Goal: Task Accomplishment & Management: Manage account settings

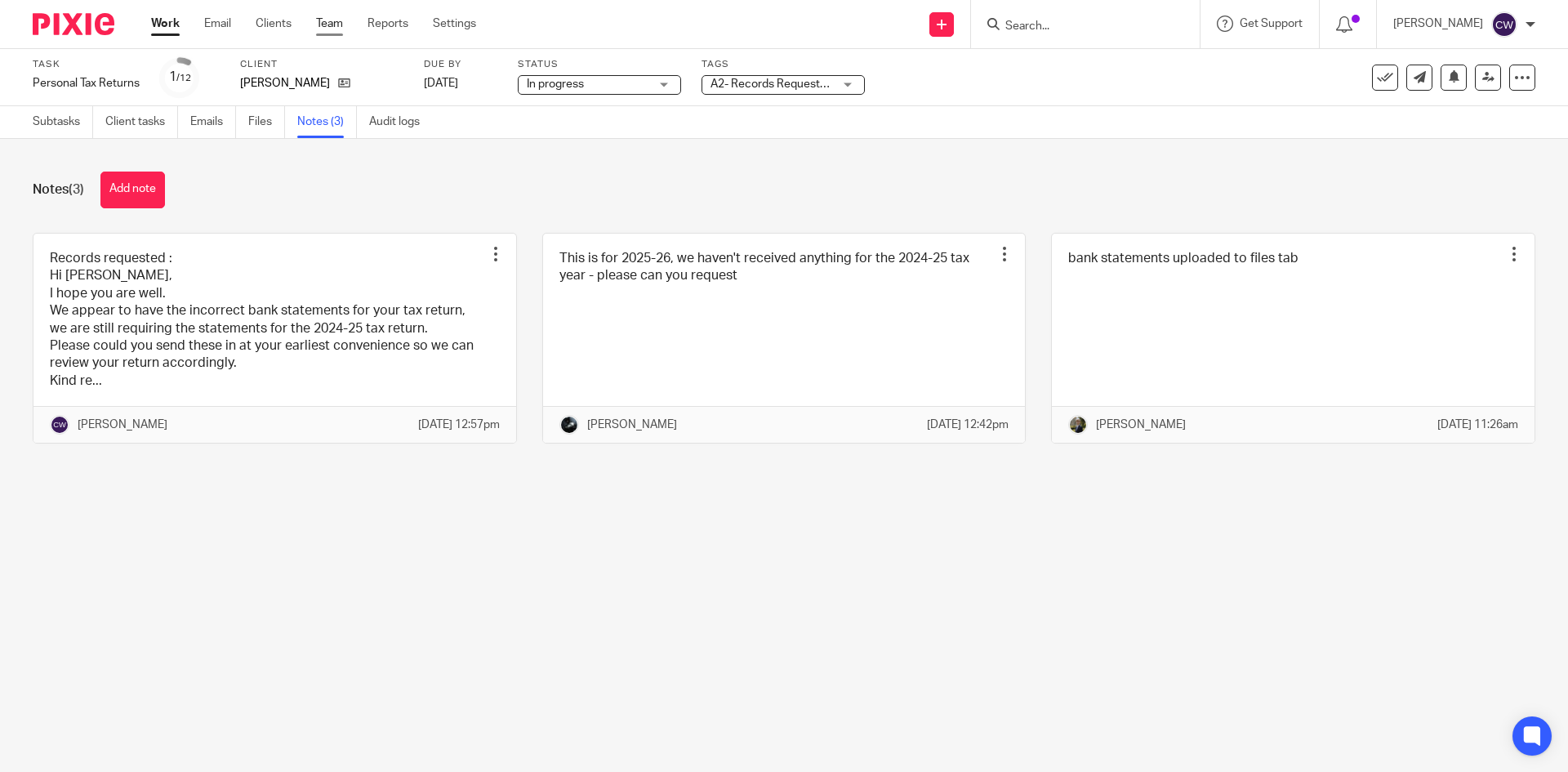
click at [342, 30] on link "Team" at bounding box center [329, 24] width 27 height 17
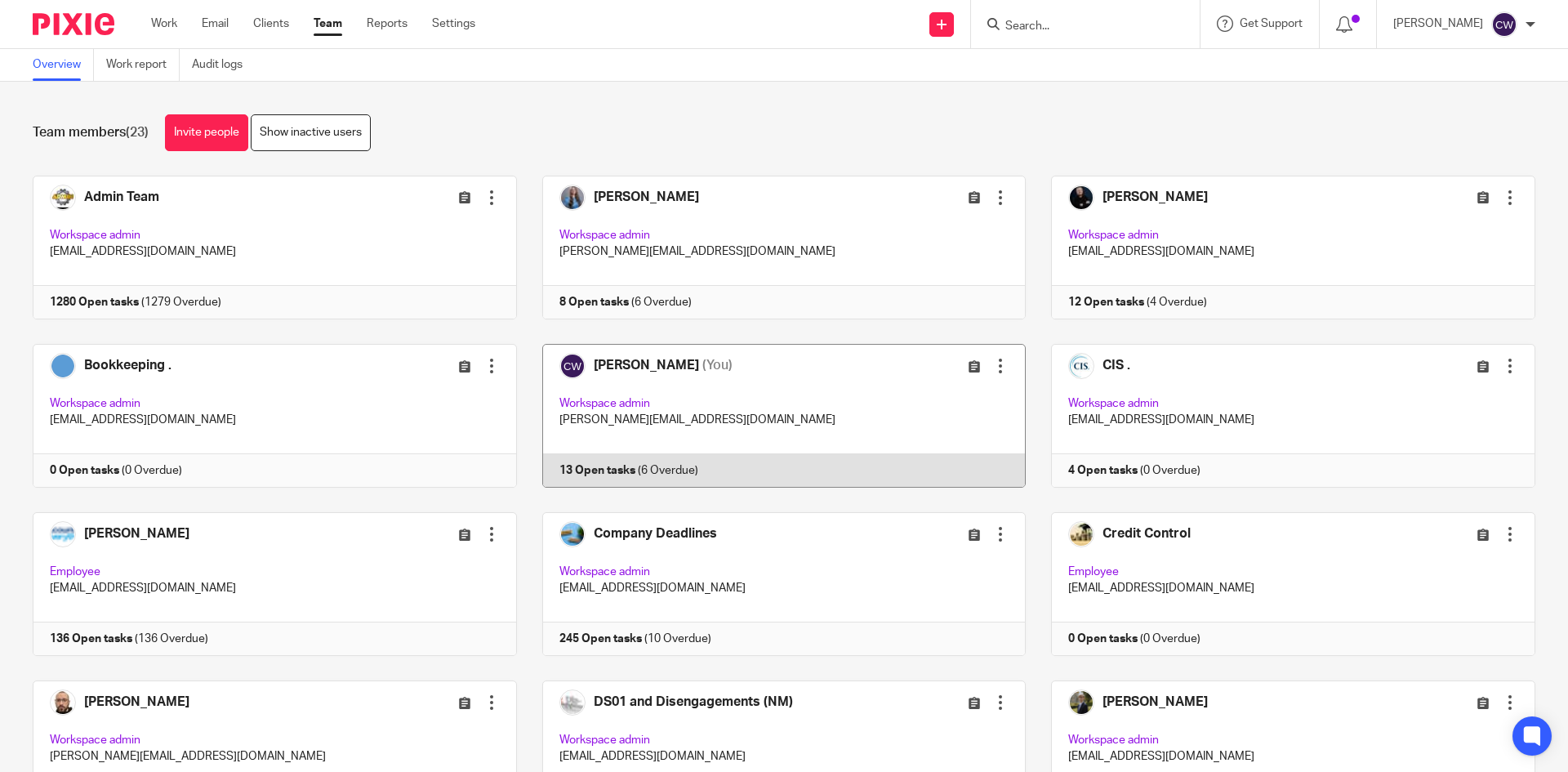
click at [582, 458] on link at bounding box center [772, 416] width 510 height 143
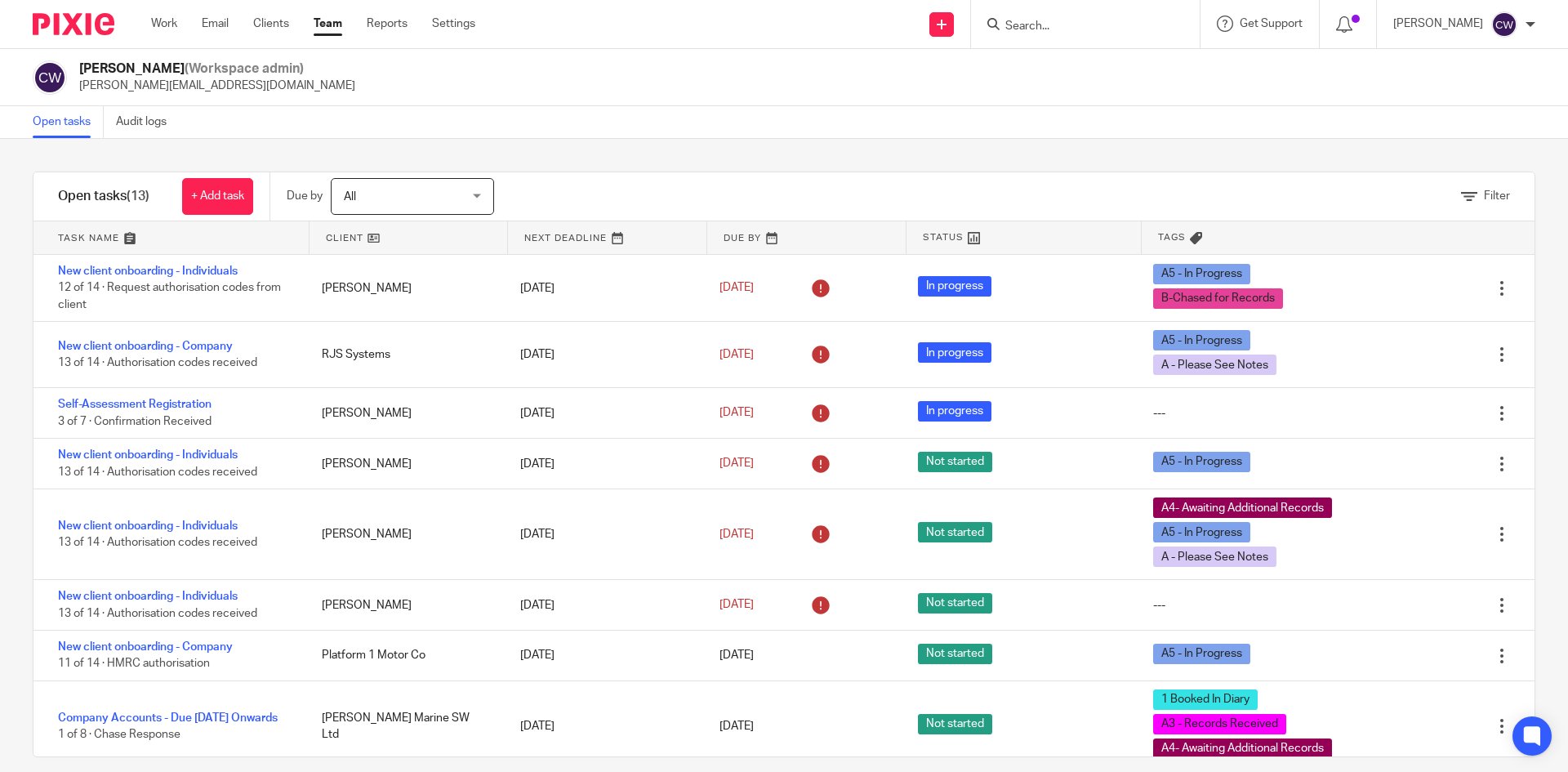
drag, startPoint x: 323, startPoint y: 18, endPoint x: 361, endPoint y: 94, distance: 85.0
click at [323, 18] on link "Team" at bounding box center [327, 24] width 29 height 17
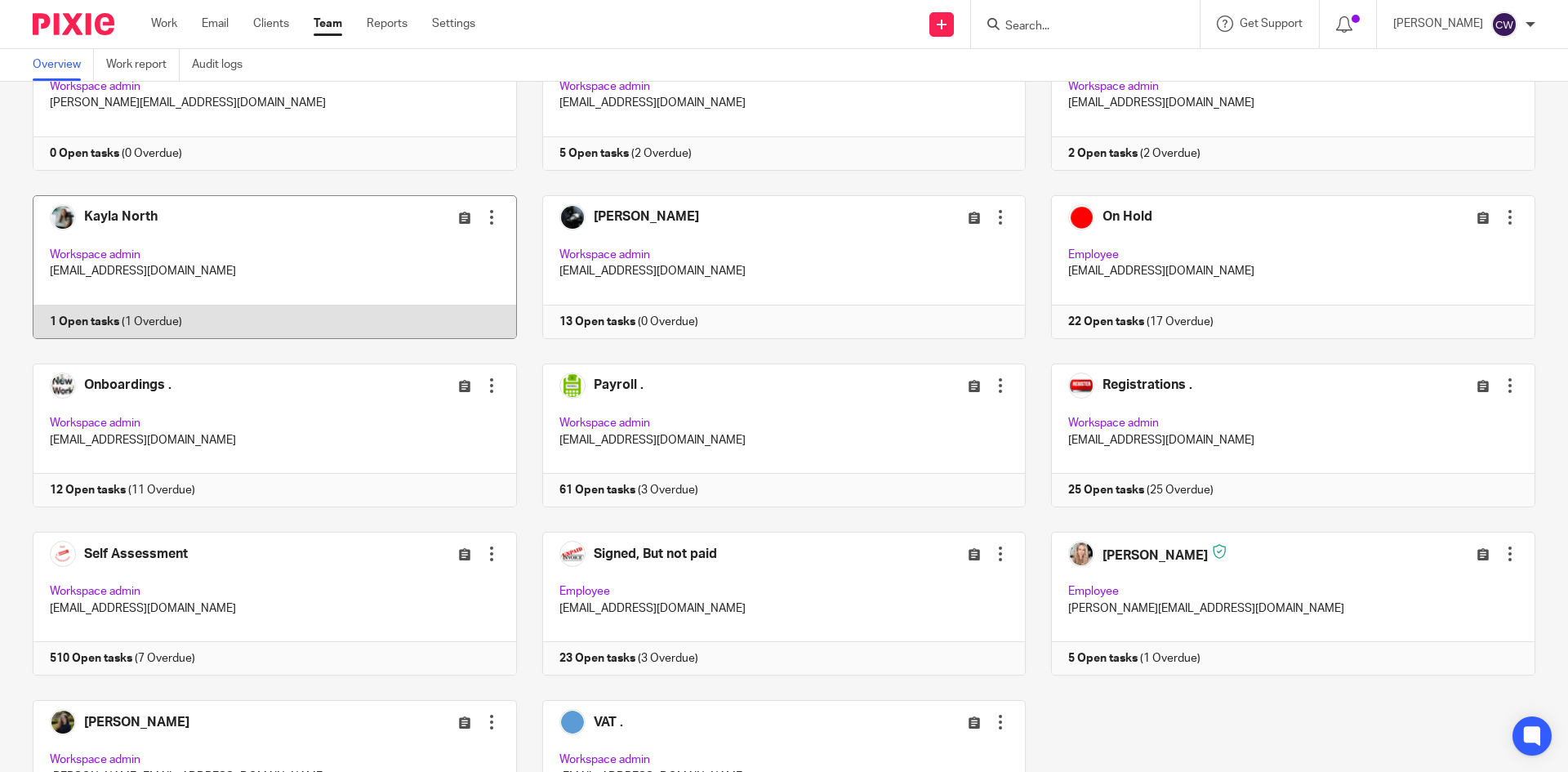
scroll to position [783, 0]
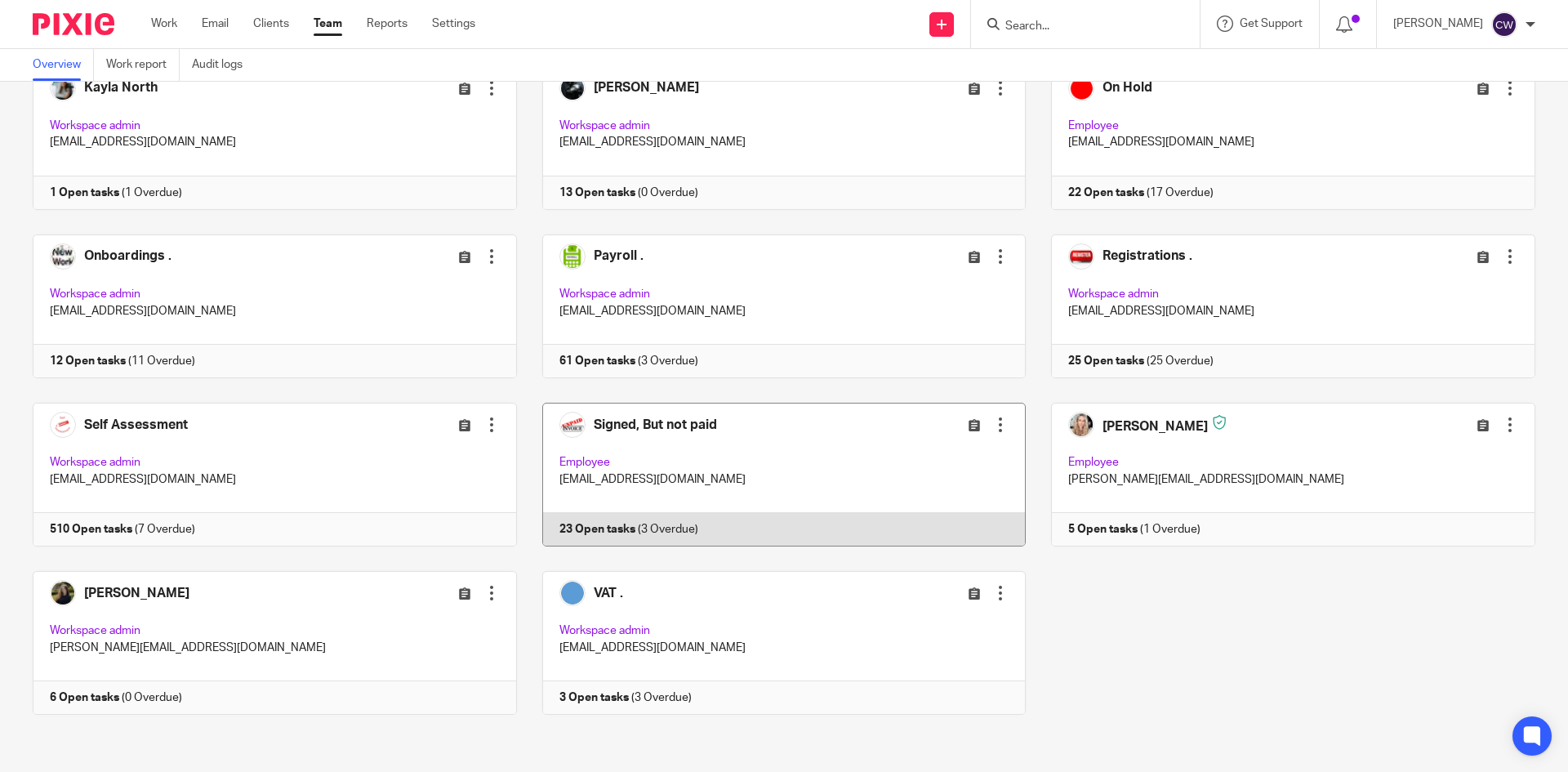
click at [574, 524] on link at bounding box center [772, 474] width 510 height 143
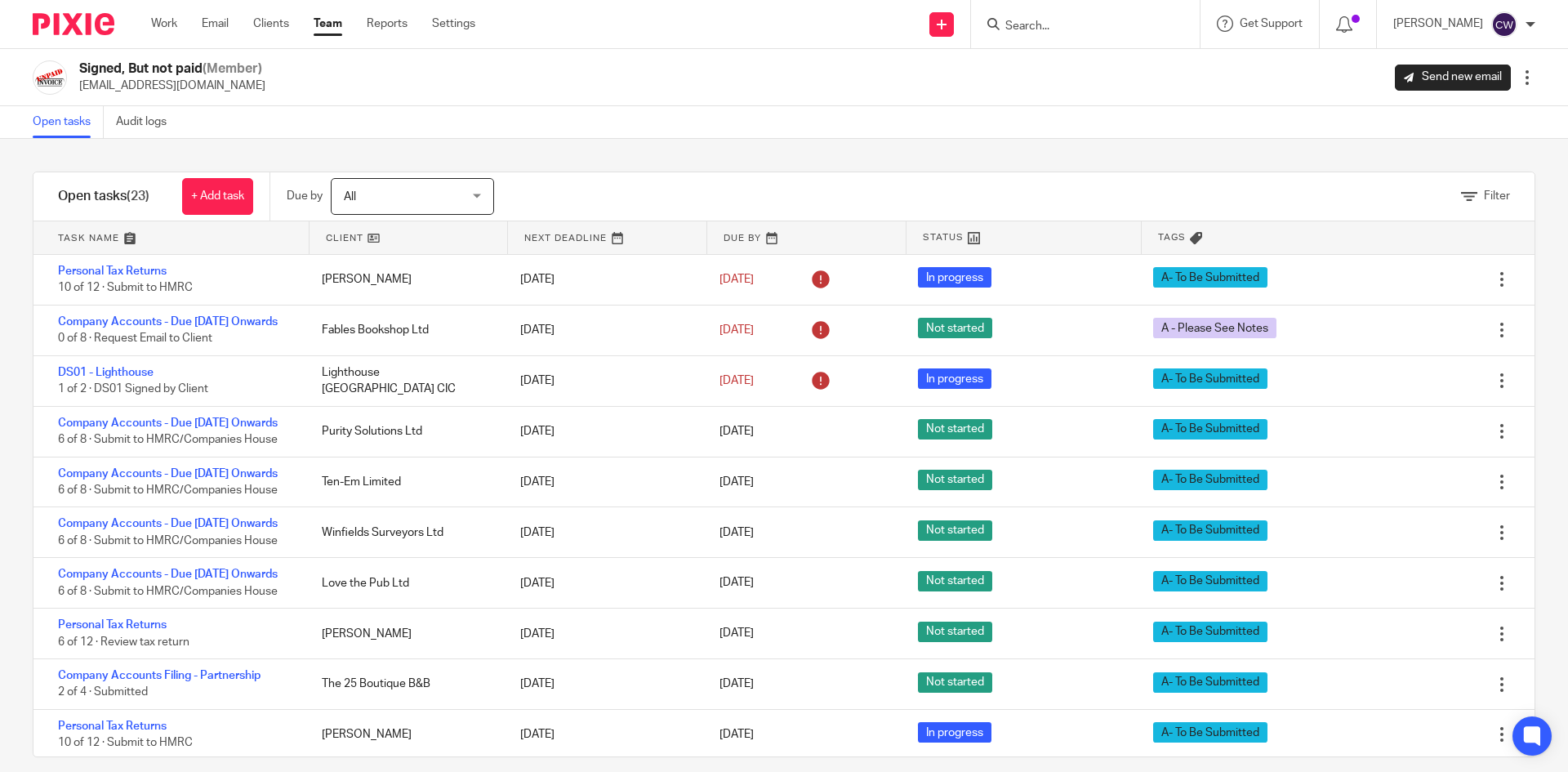
click at [330, 31] on link "Team" at bounding box center [327, 24] width 29 height 17
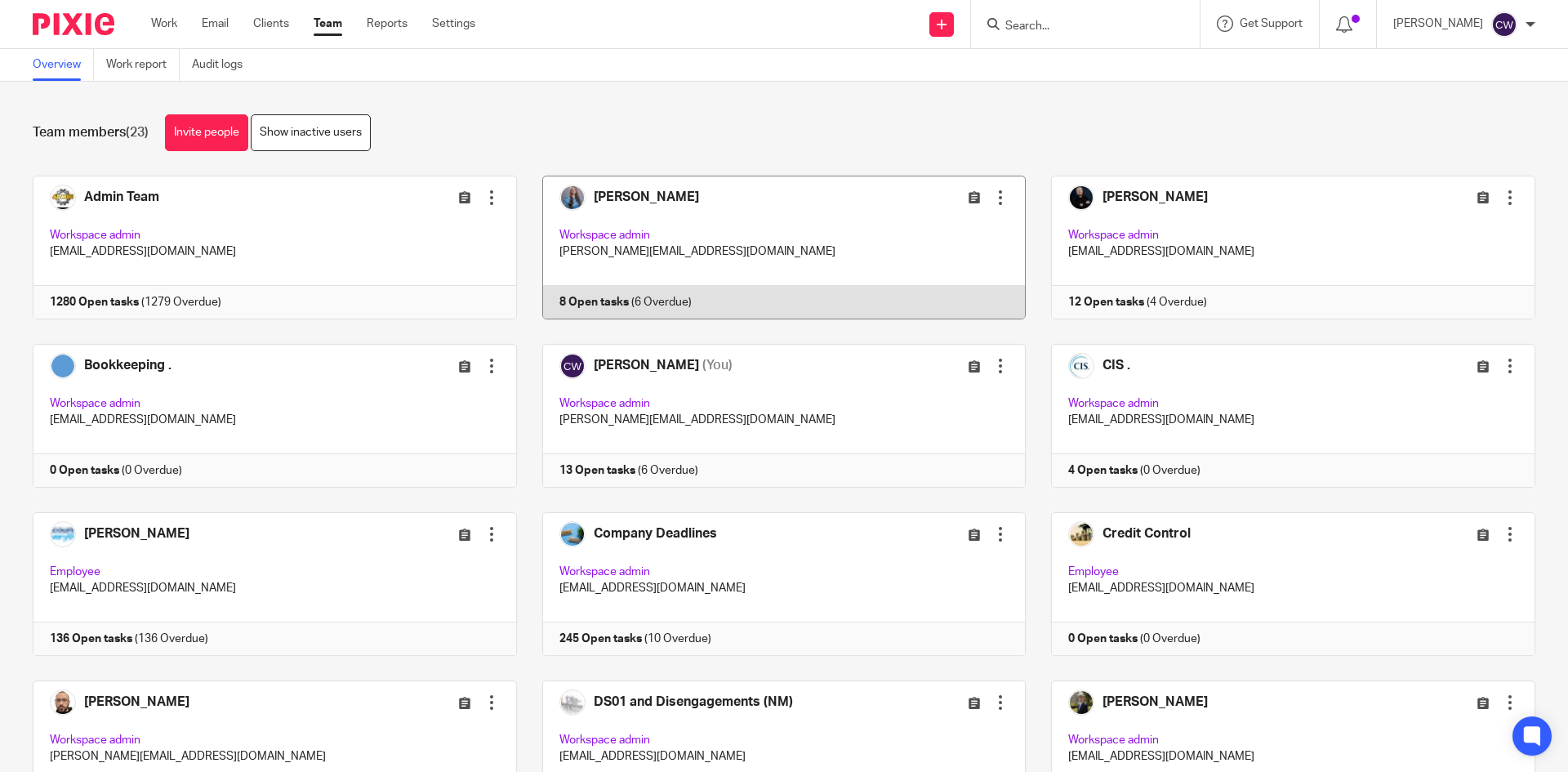
click at [583, 306] on link at bounding box center [772, 247] width 510 height 143
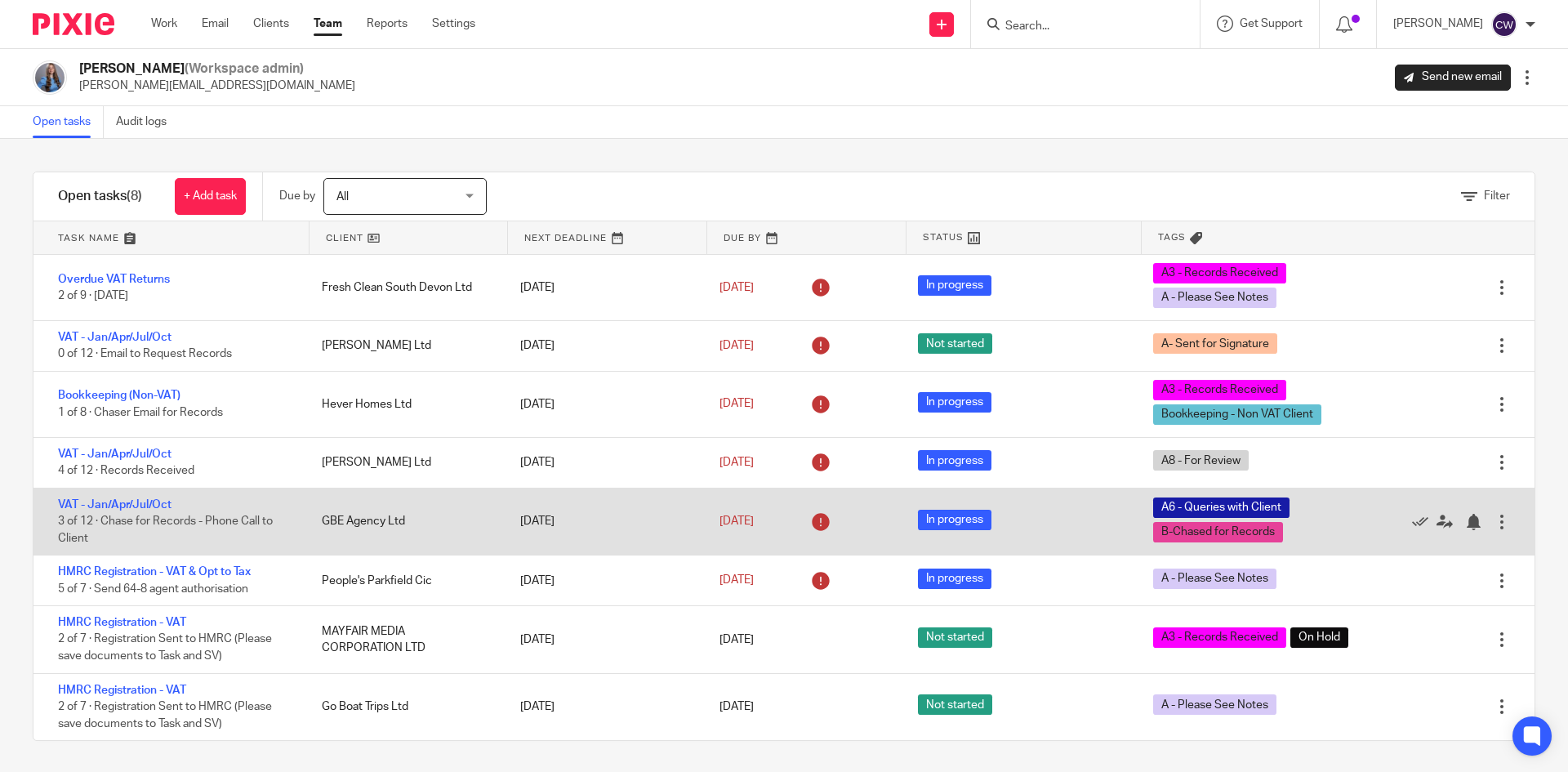
scroll to position [2, 0]
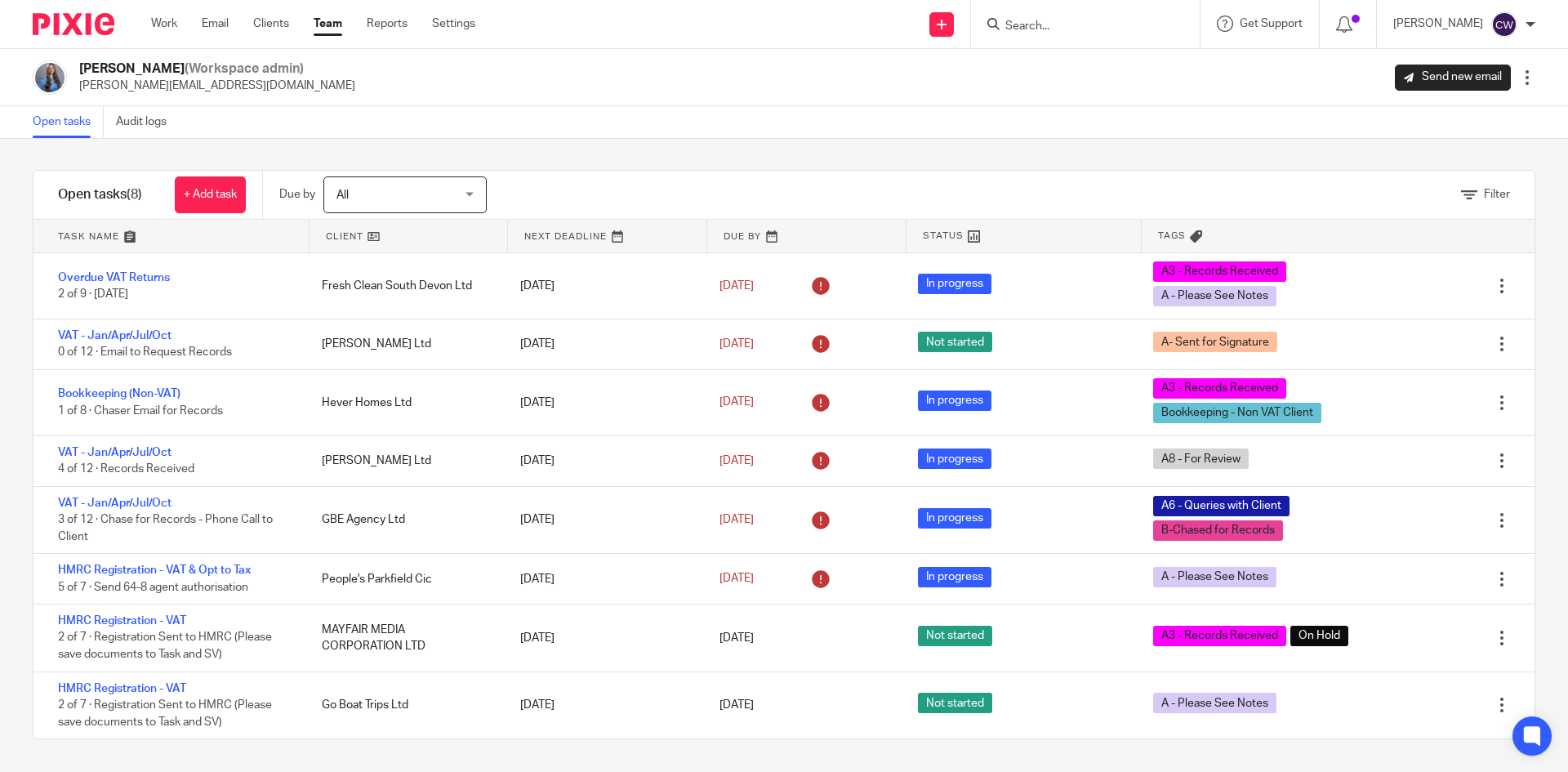
click at [346, 18] on ul "Work Email Clients Team Reports Settings" at bounding box center [325, 24] width 349 height 17
click at [333, 20] on link "Team" at bounding box center [327, 24] width 29 height 17
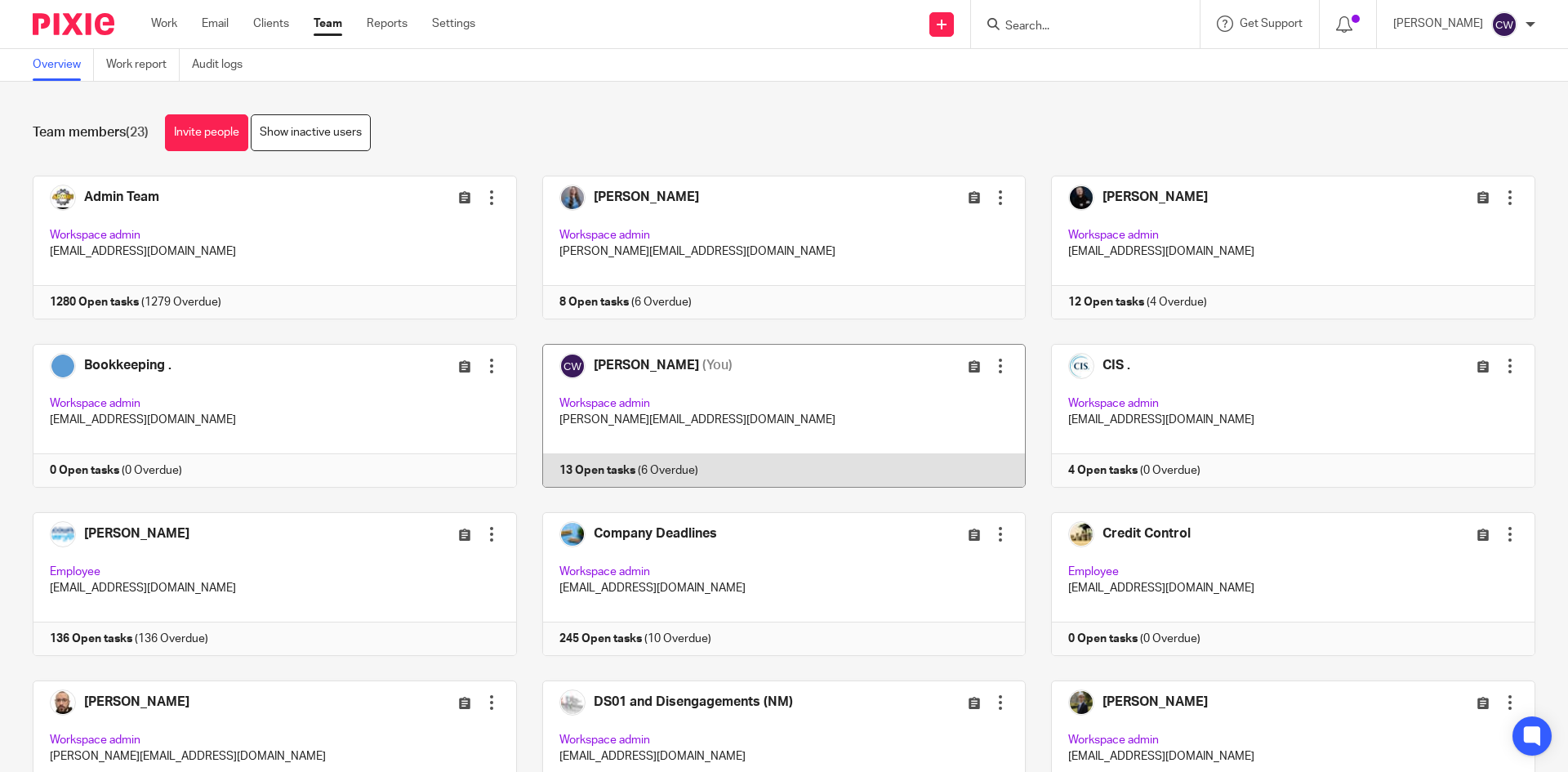
click at [572, 460] on link at bounding box center [772, 416] width 510 height 143
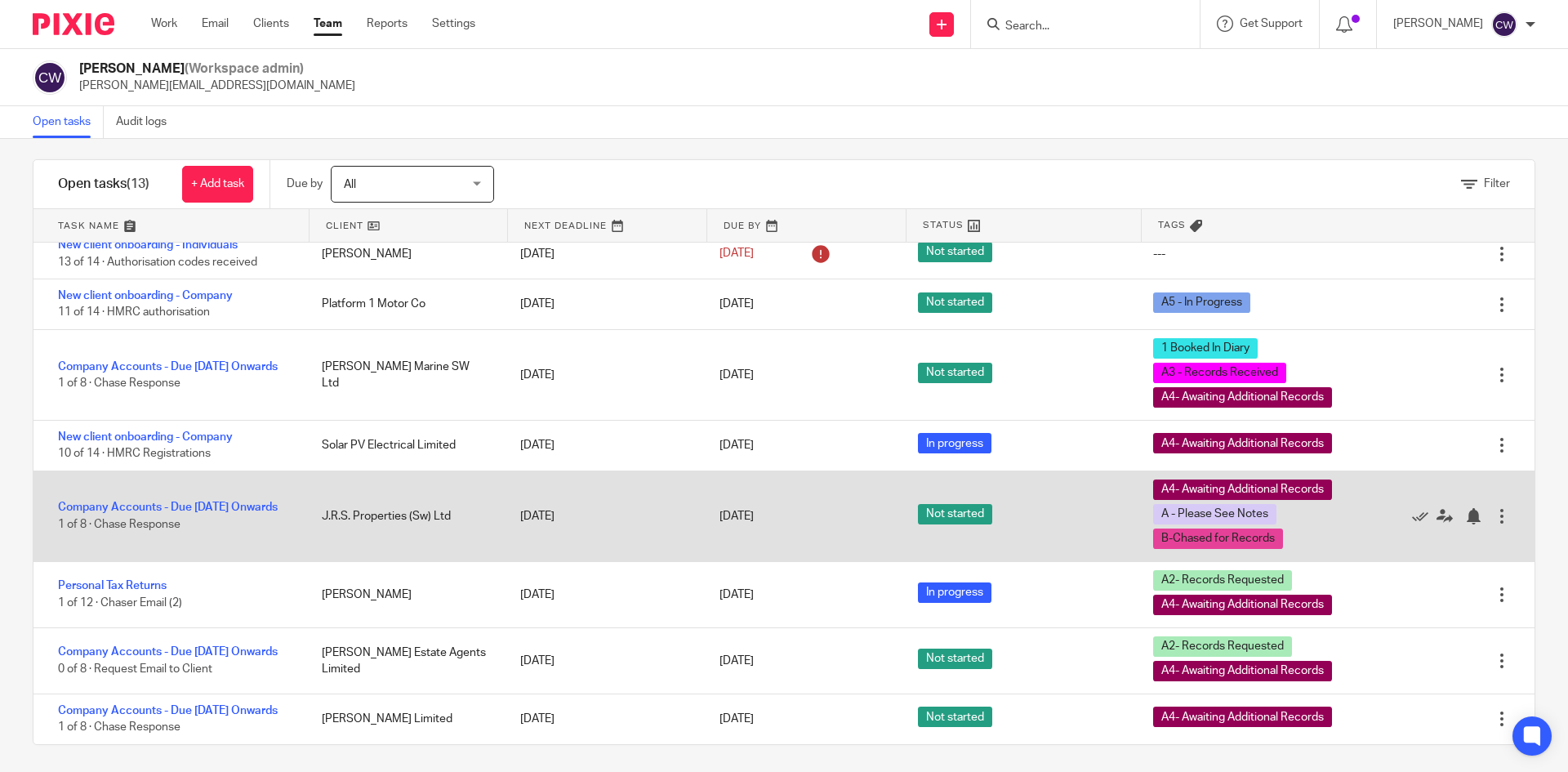
scroll to position [18, 0]
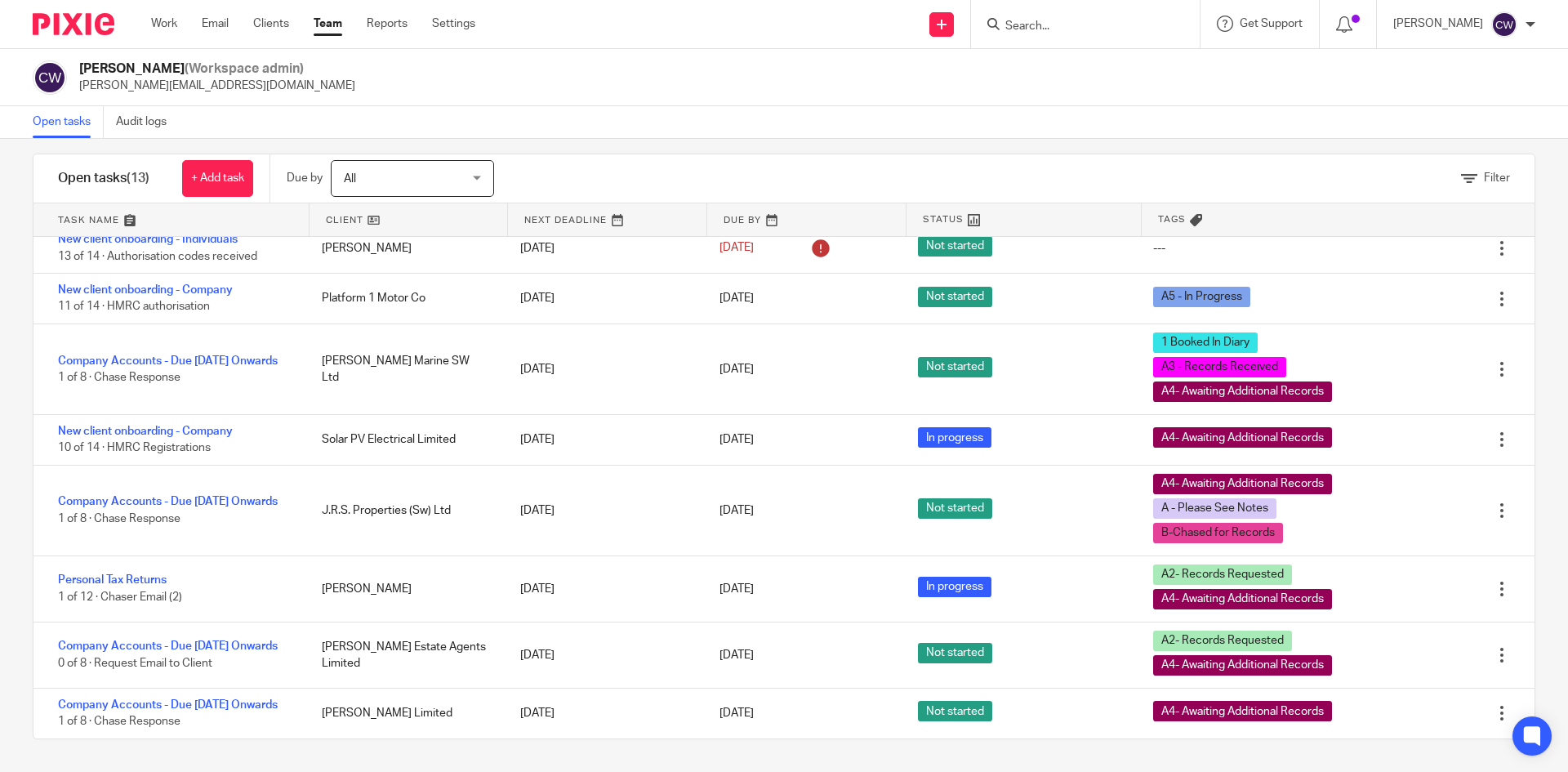
click at [332, 25] on link "Team" at bounding box center [327, 24] width 29 height 17
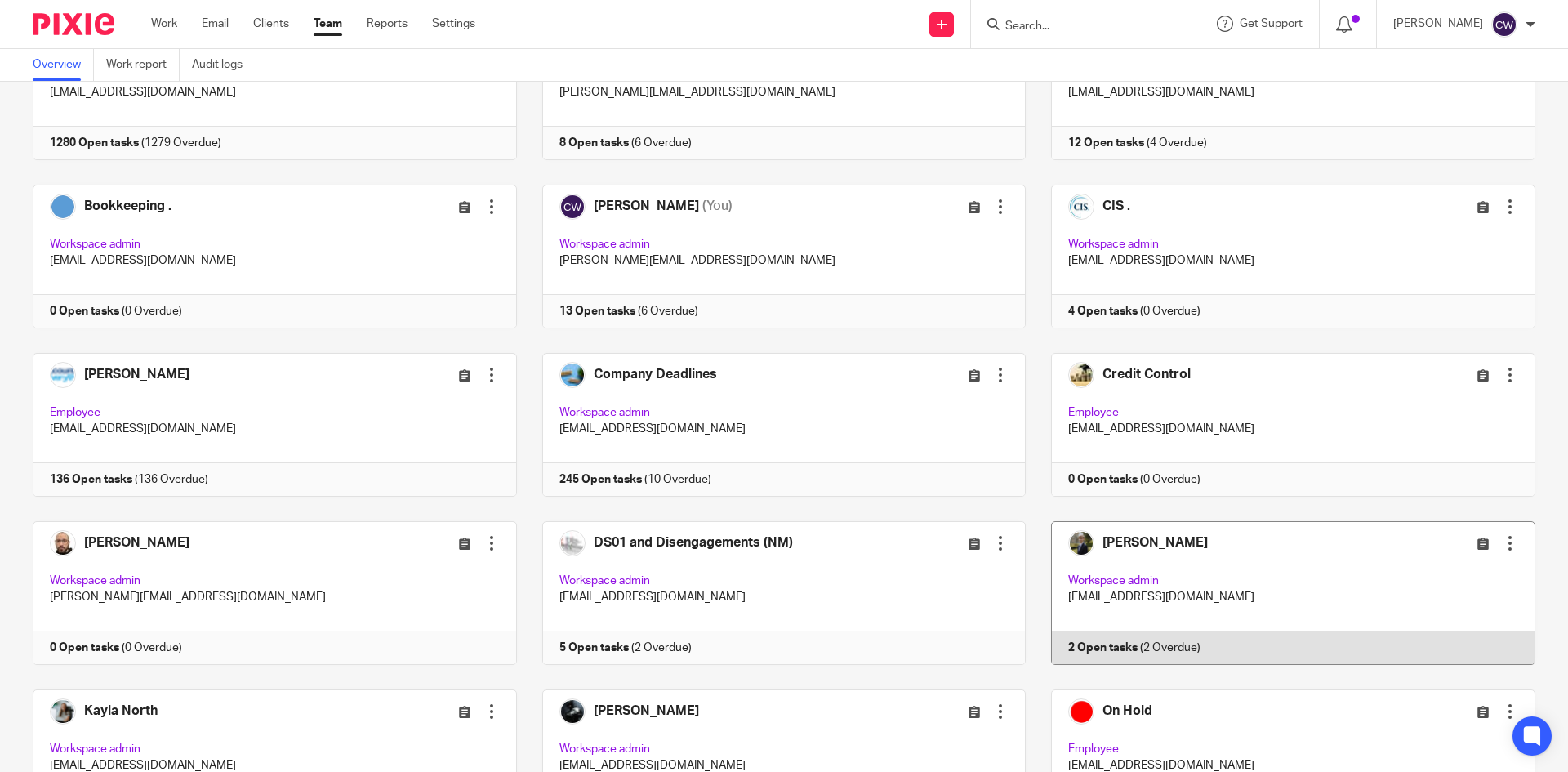
scroll to position [164, 0]
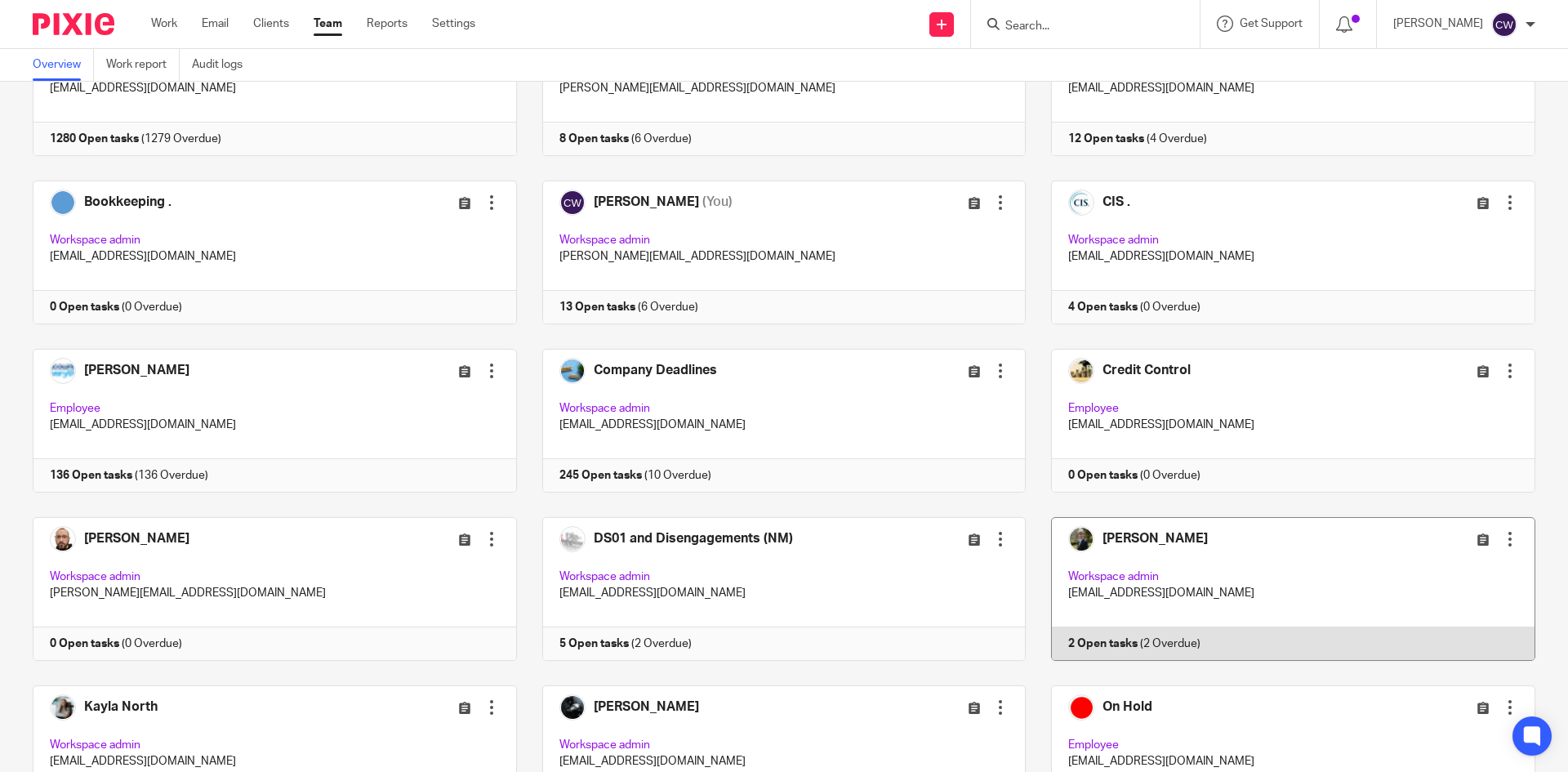
click at [1070, 643] on link at bounding box center [1280, 589] width 510 height 143
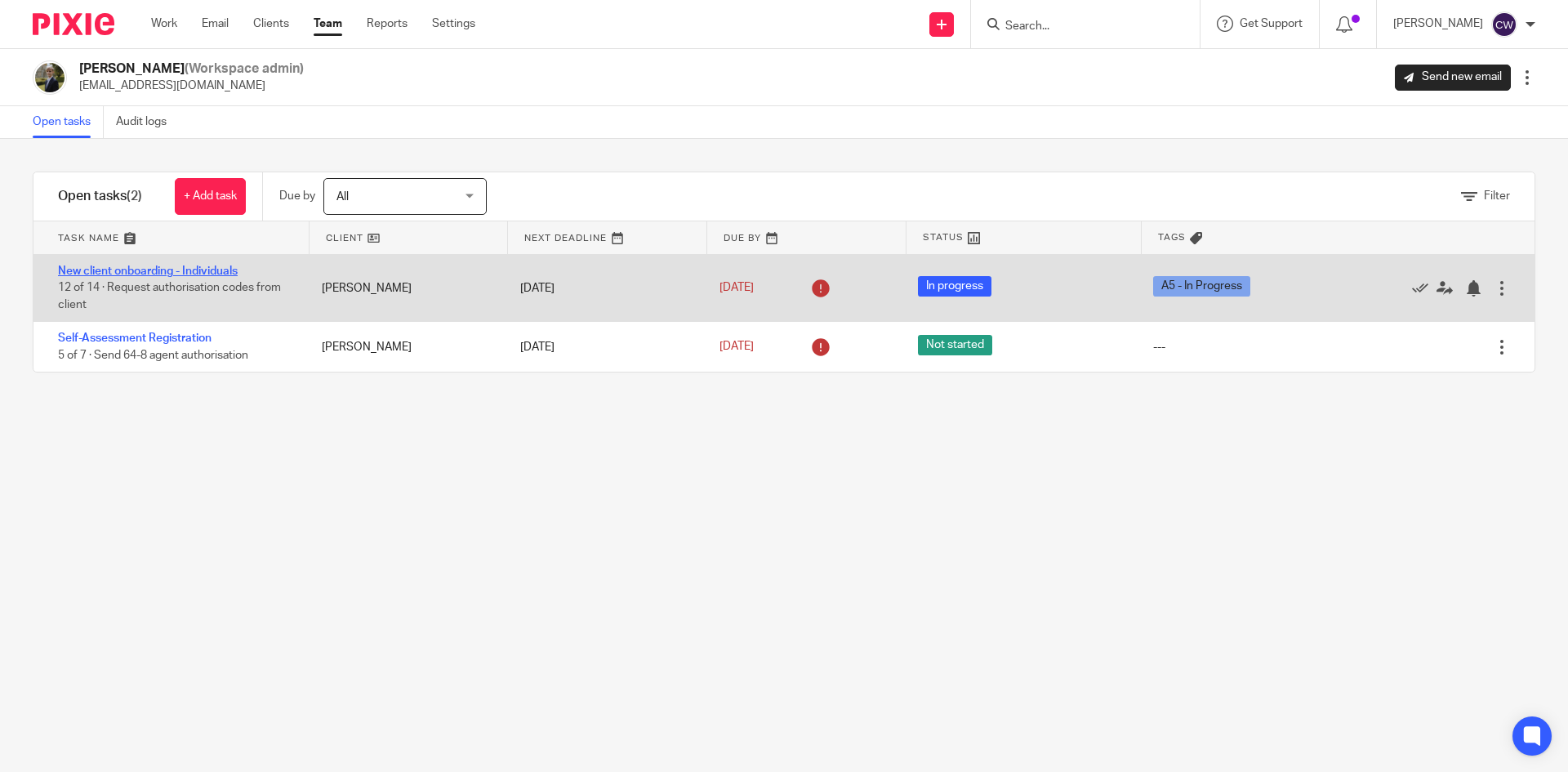
click at [192, 269] on link "New client onboarding - Individuals" at bounding box center [148, 271] width 179 height 11
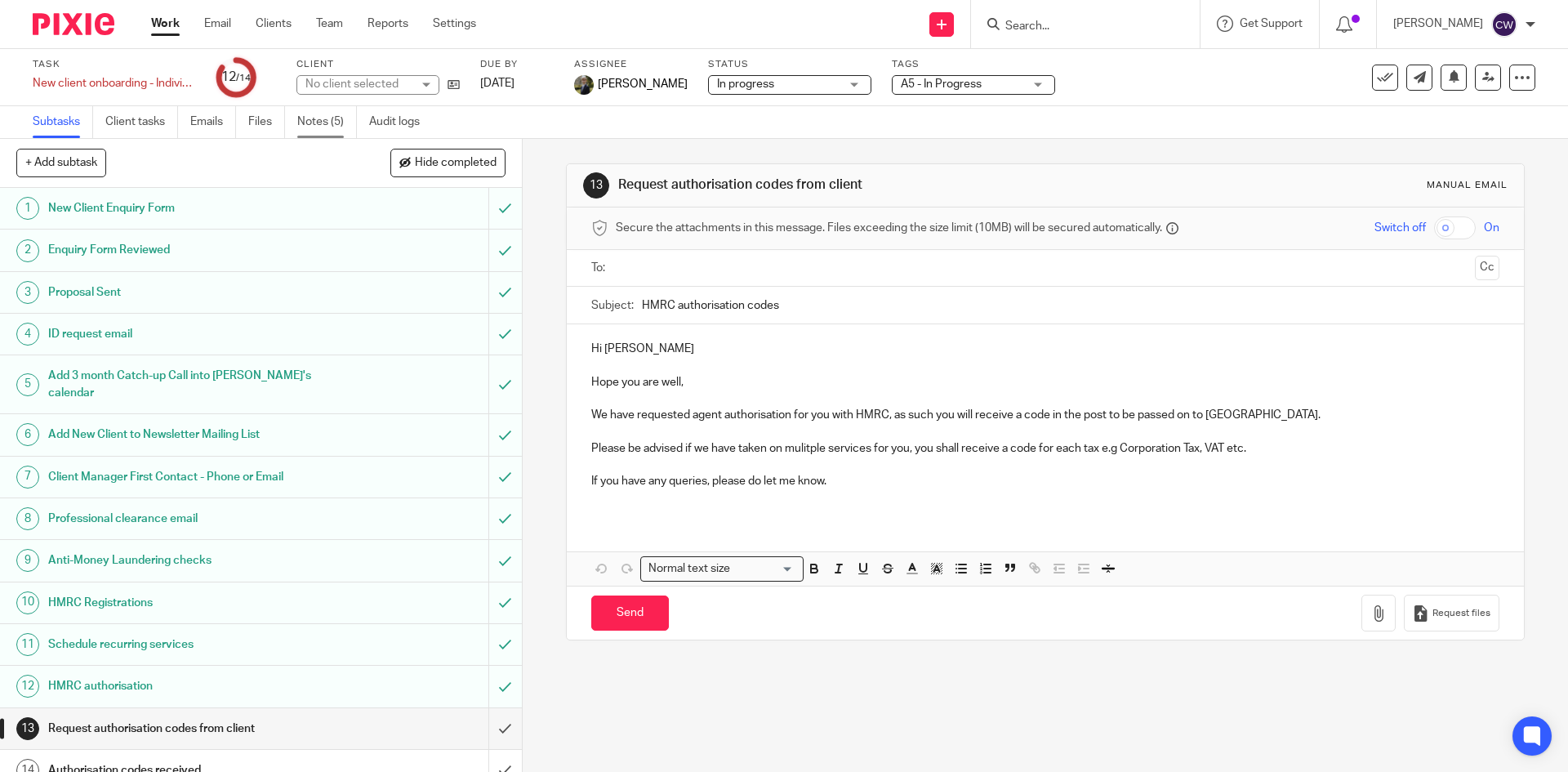
click at [324, 116] on link "Notes (5)" at bounding box center [327, 122] width 59 height 31
click at [448, 87] on icon at bounding box center [453, 84] width 12 height 12
click at [1004, 25] on input "Search" at bounding box center [1077, 27] width 147 height 15
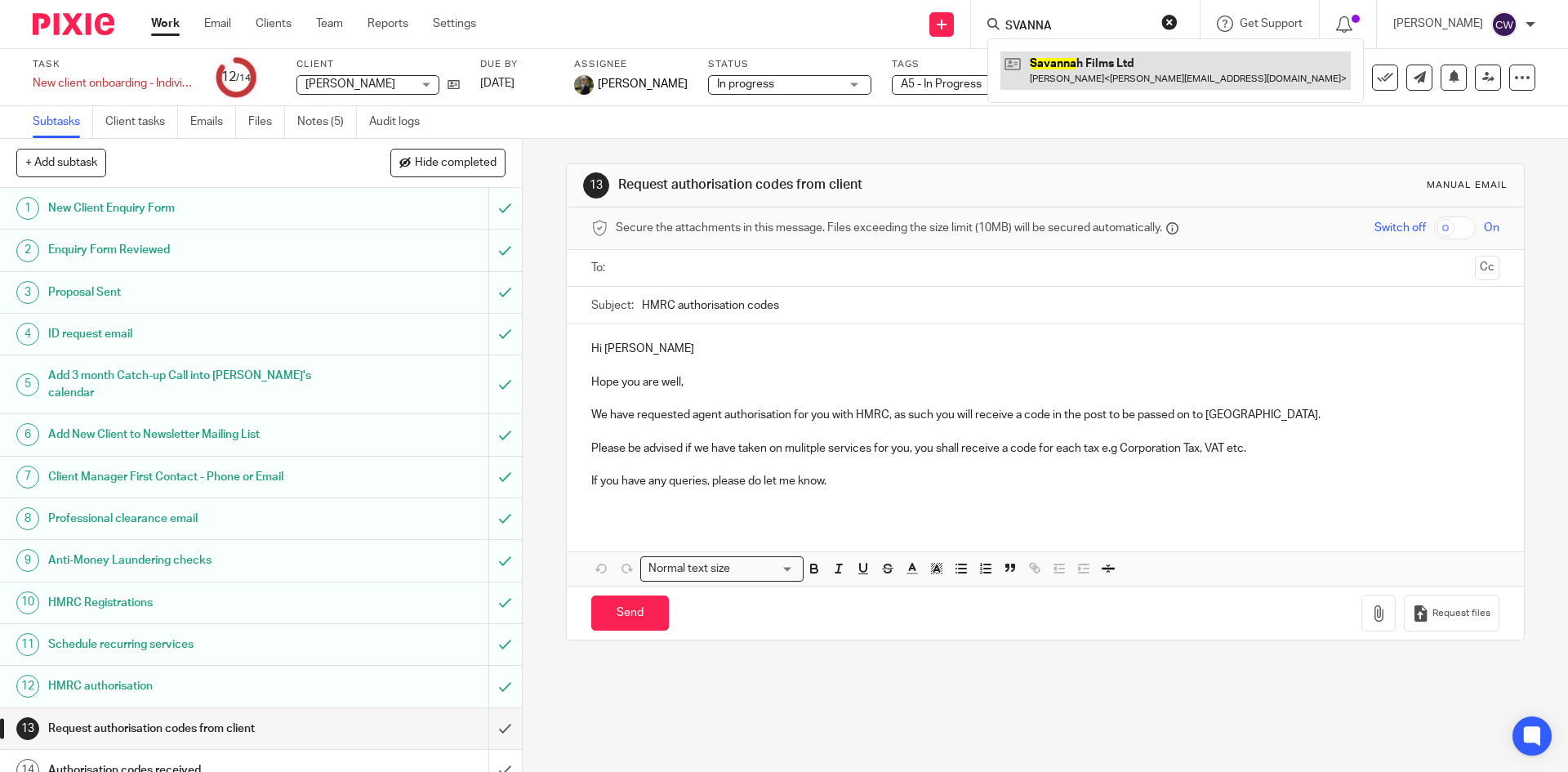
type input "SVANNA"
click at [1038, 71] on link at bounding box center [1176, 70] width 351 height 38
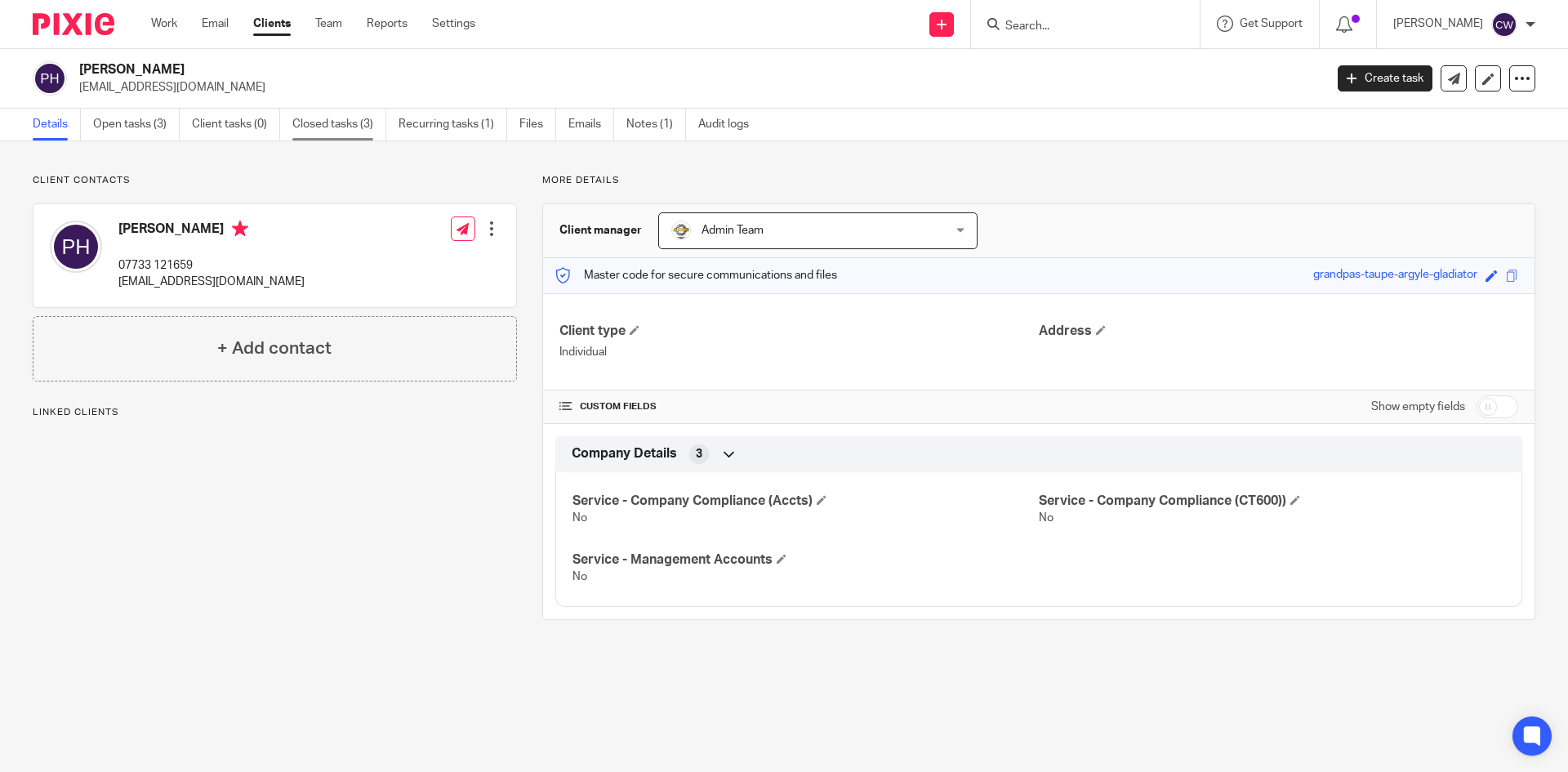
click at [314, 130] on link "Closed tasks (3)" at bounding box center [340, 124] width 94 height 31
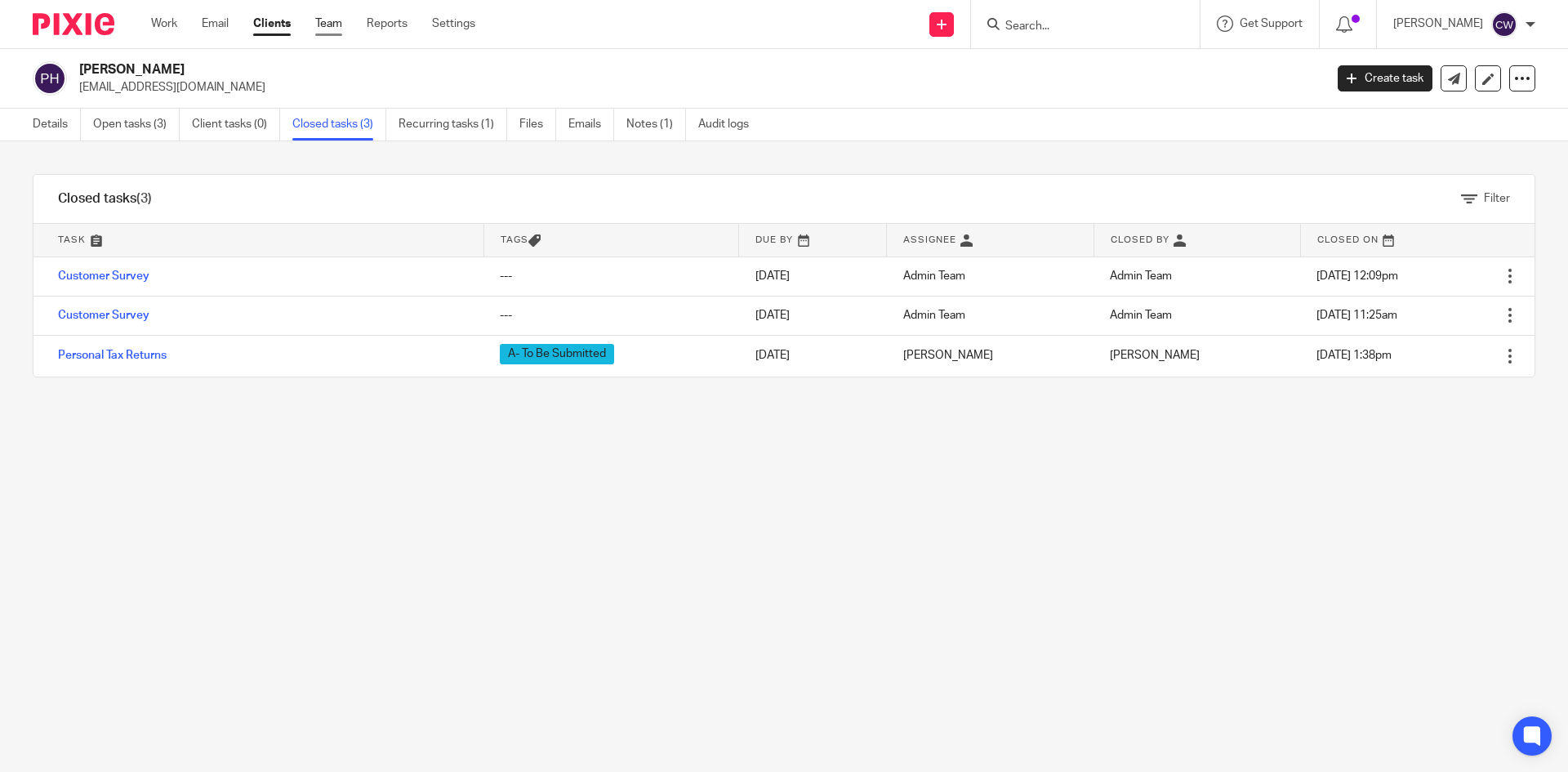
click at [342, 25] on link "Team" at bounding box center [328, 24] width 27 height 17
click at [325, 24] on link "Team" at bounding box center [328, 24] width 27 height 17
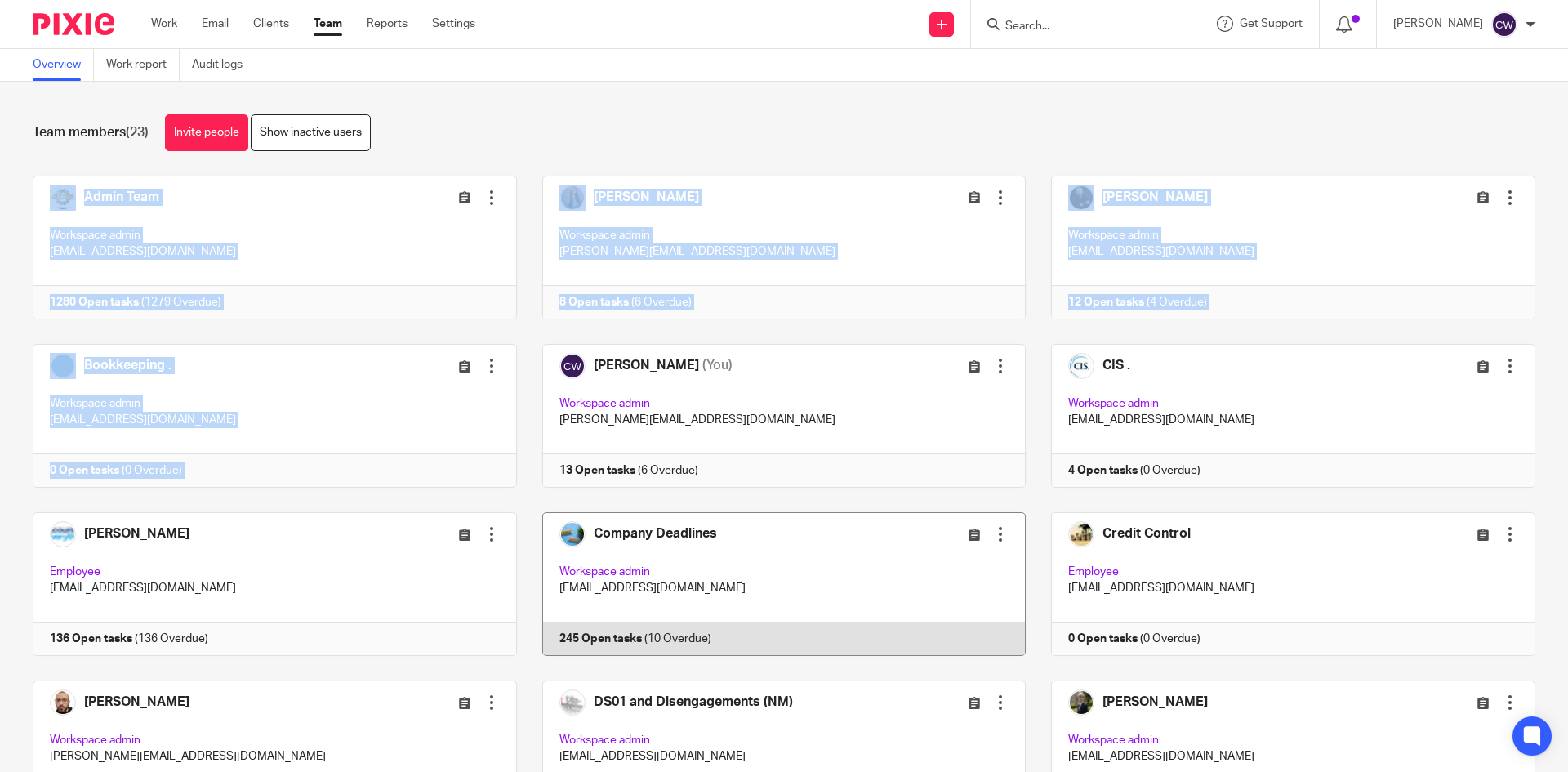
drag, startPoint x: 821, startPoint y: 409, endPoint x: 735, endPoint y: 518, distance: 138.8
click at [807, 430] on div "Team members (23) Invite people Show inactive users Invite team members Add inv…" at bounding box center [784, 427] width 1568 height 691
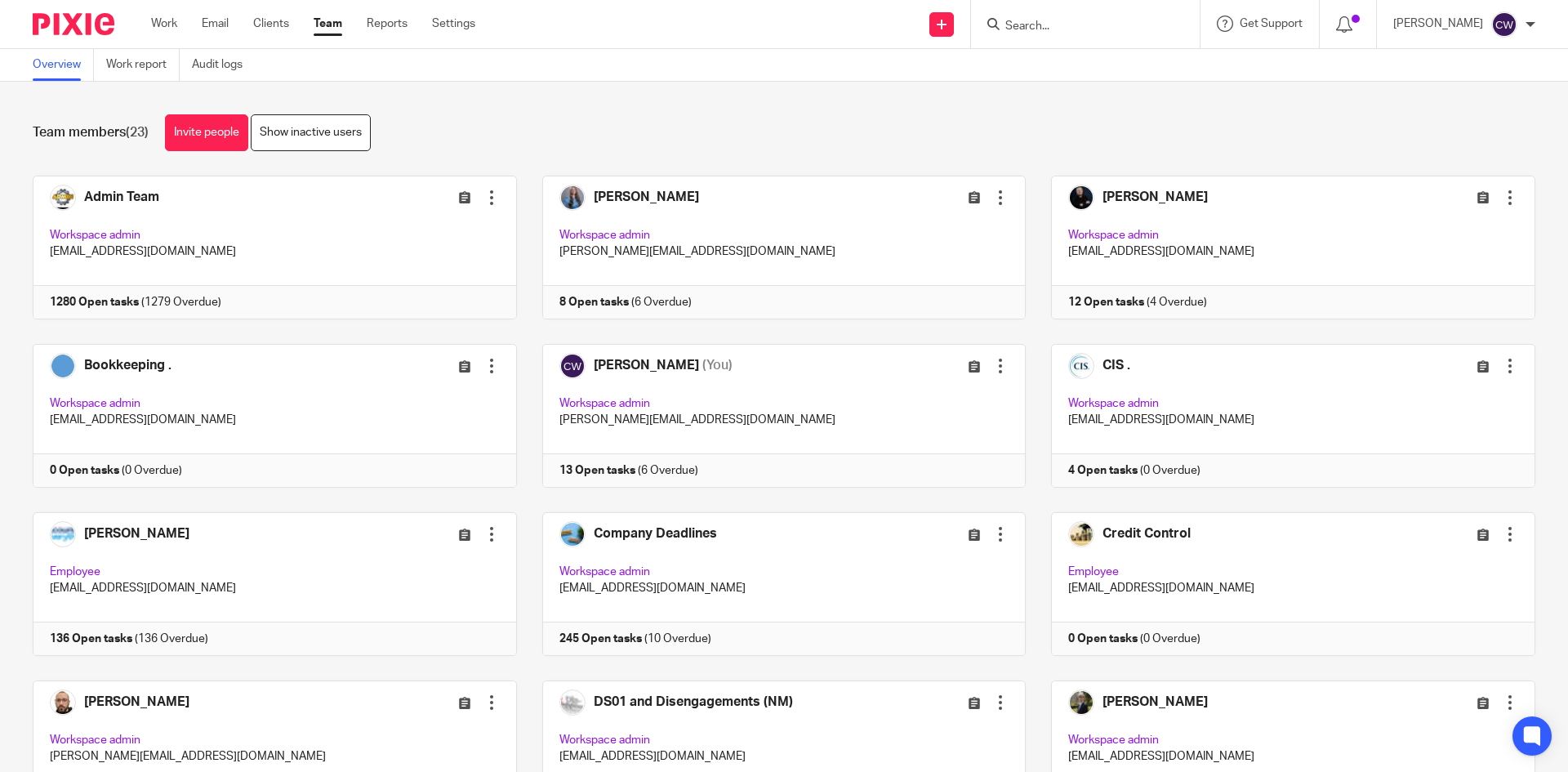
click at [772, 113] on div "Team members (23) Invite people Show inactive users Invite team members Add inv…" at bounding box center [784, 427] width 1568 height 691
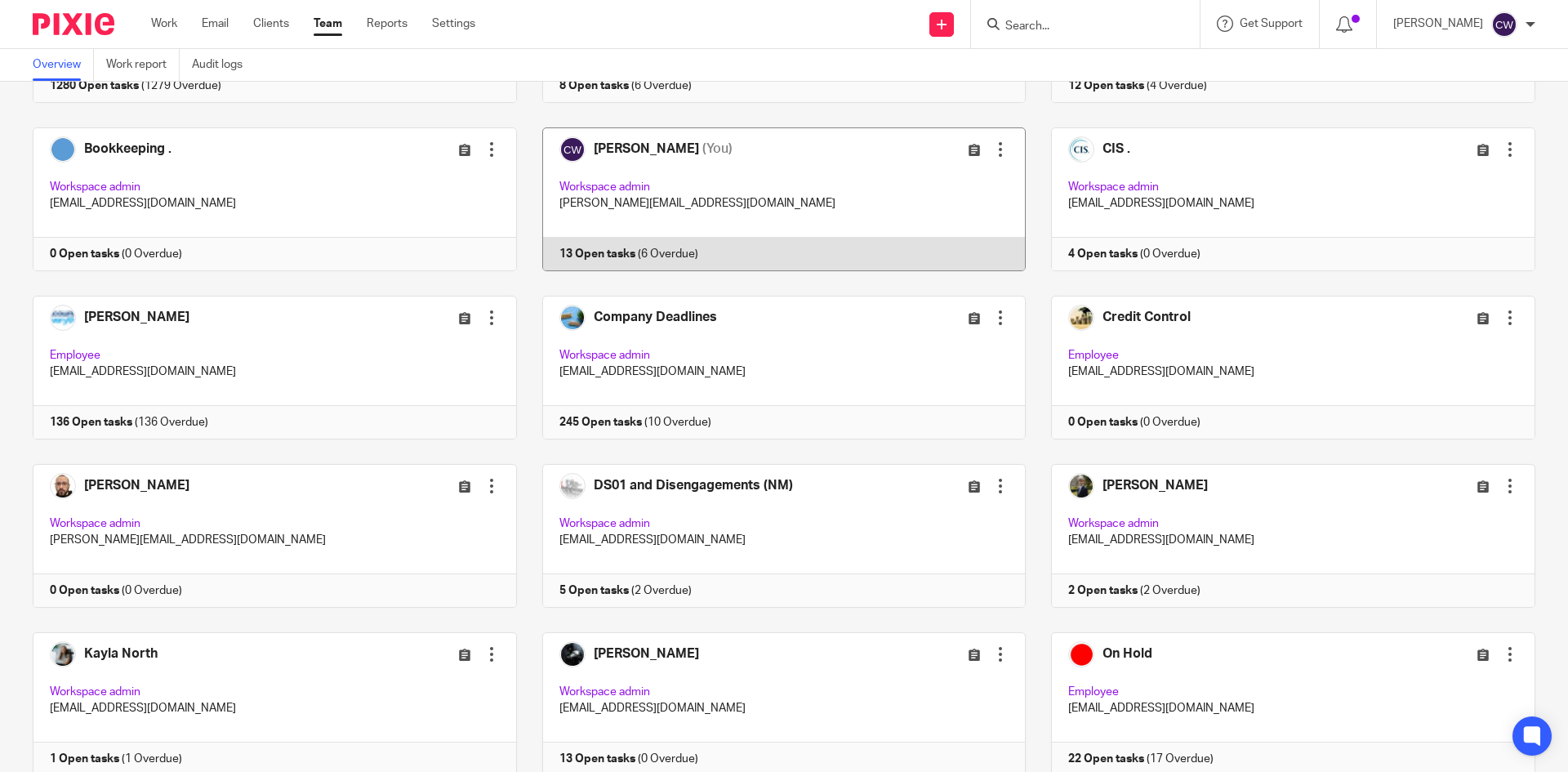
scroll to position [211, 0]
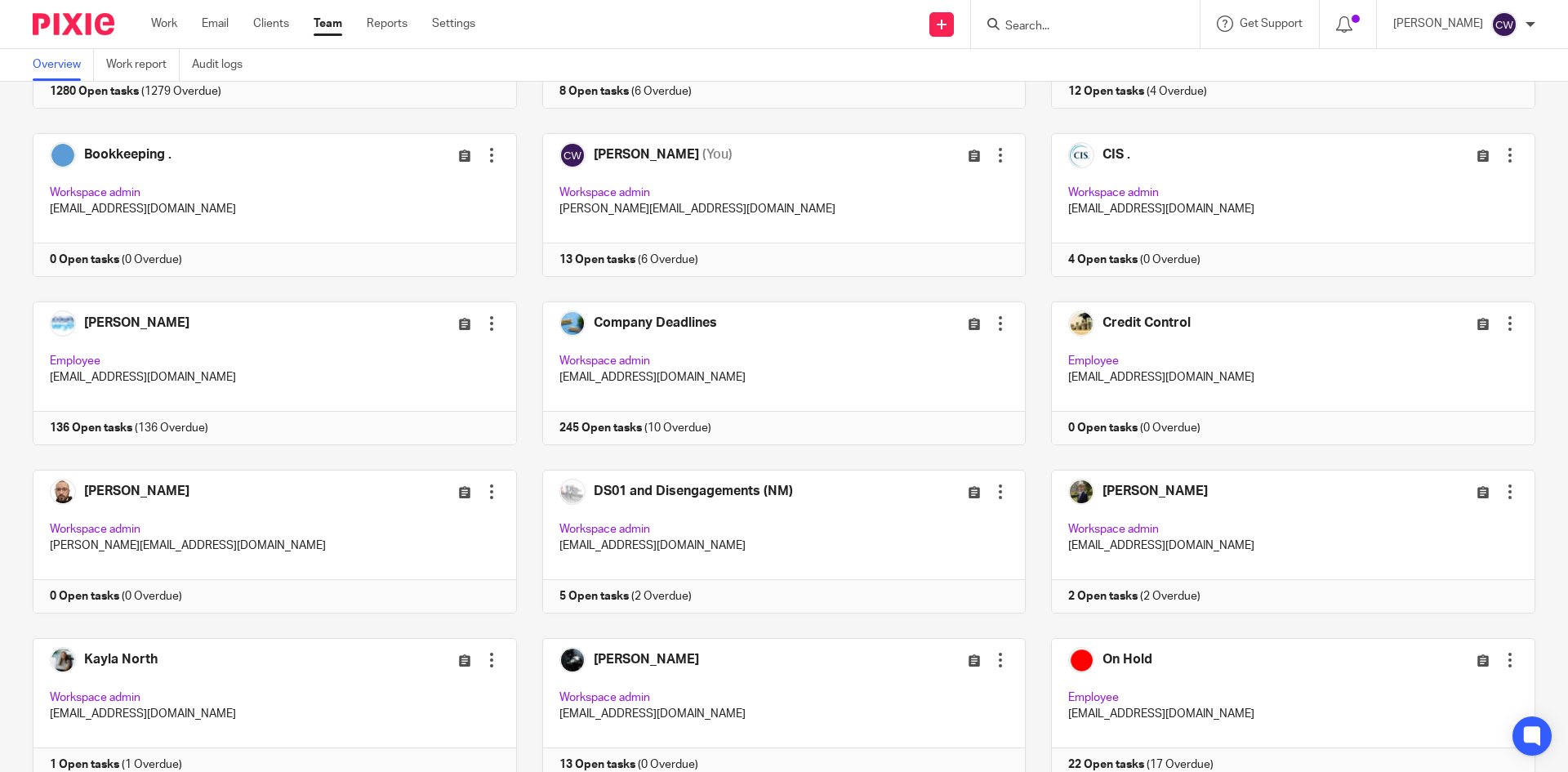
click at [1004, 29] on input "Search" at bounding box center [1077, 27] width 147 height 15
type input "LK"
drag, startPoint x: 1042, startPoint y: 26, endPoint x: 863, endPoint y: 6, distance: 180.1
click at [863, 6] on div "Send new email Create task Add client LK LK DS Group Ltd Andie Loukaides < andi…" at bounding box center [1033, 24] width 1068 height 48
type input "CCP"
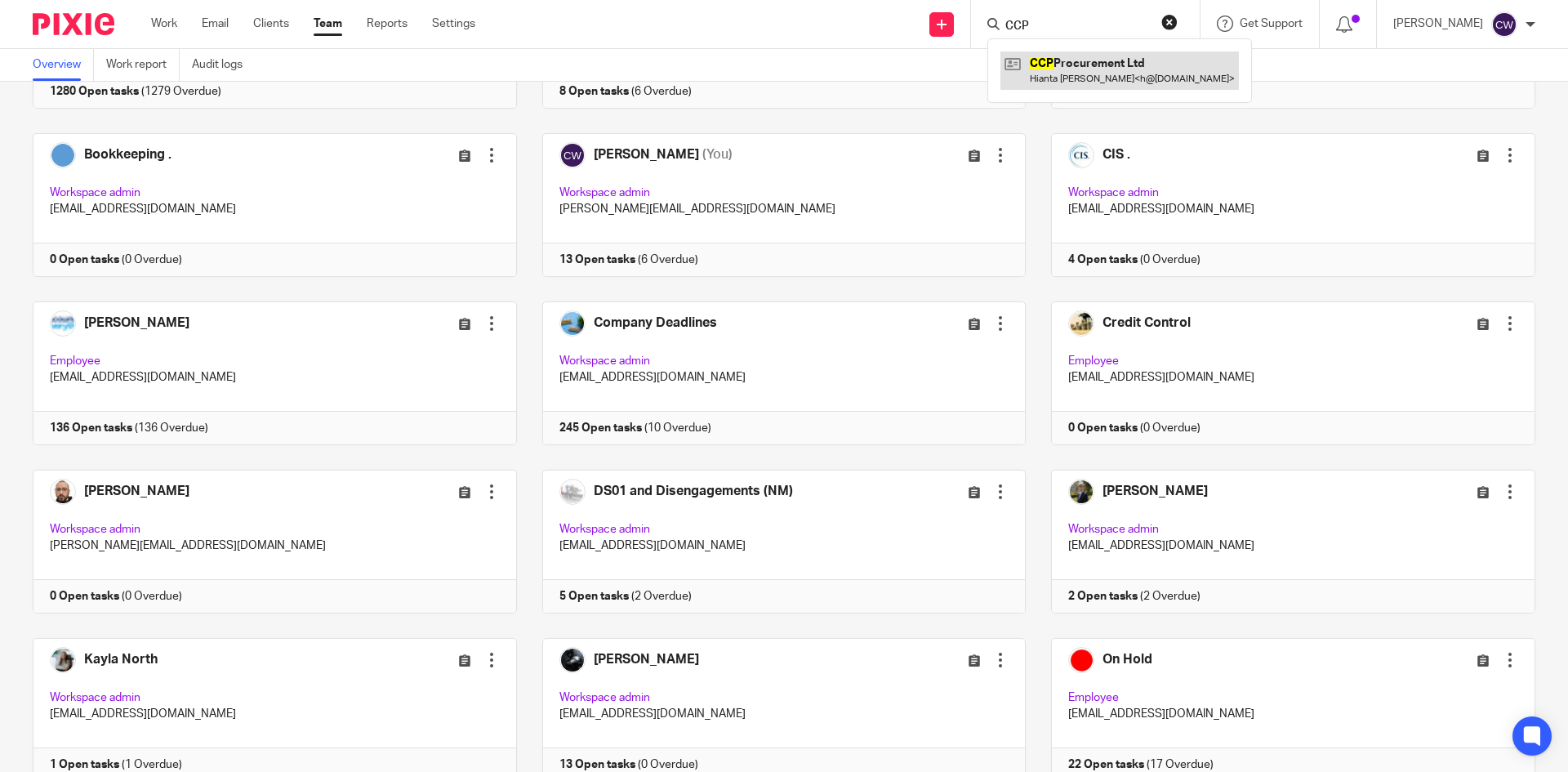
click at [1106, 61] on link at bounding box center [1120, 70] width 239 height 38
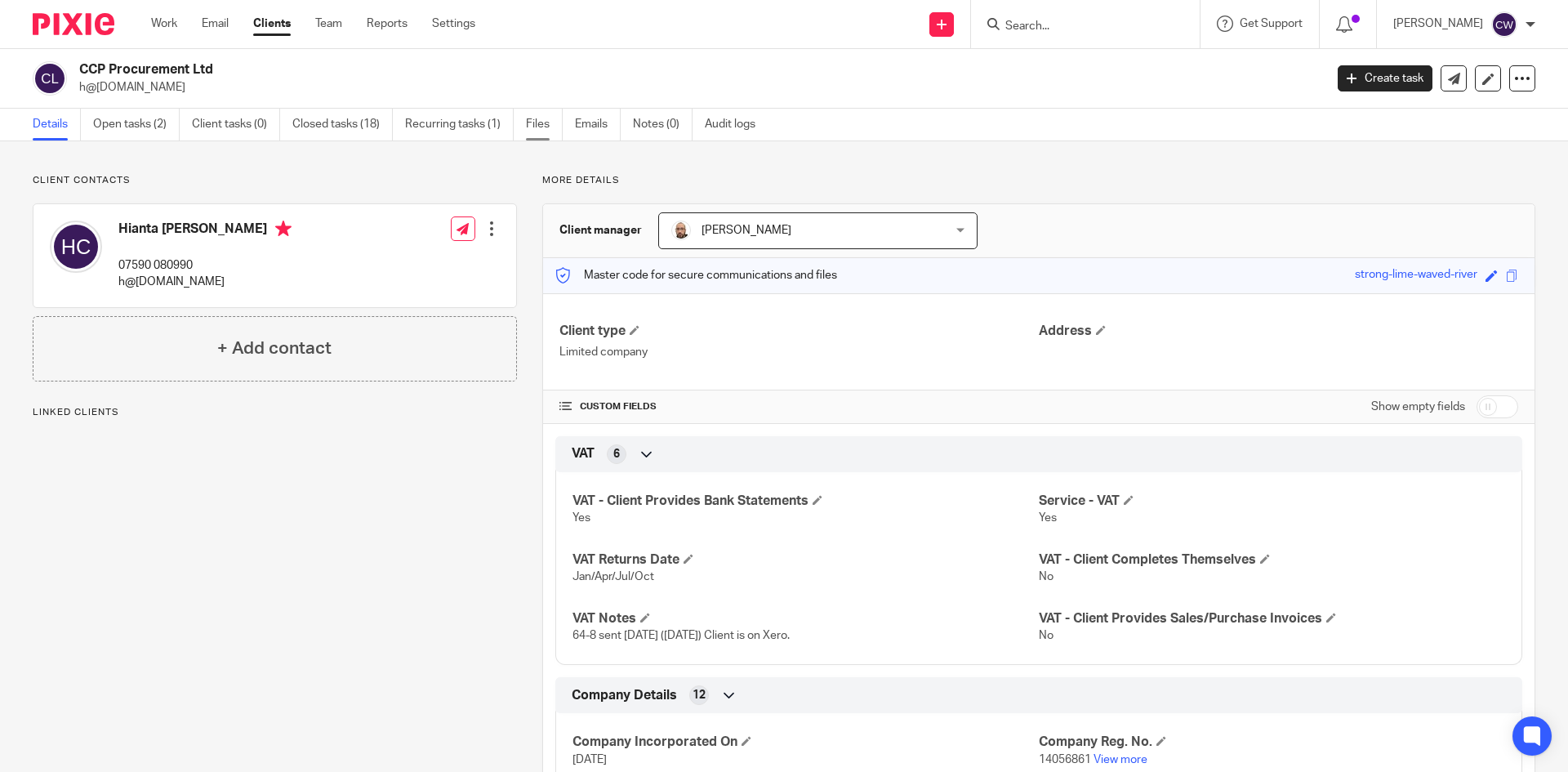
click at [543, 123] on link "Files" at bounding box center [545, 124] width 37 height 31
click at [536, 122] on link "Files" at bounding box center [545, 124] width 37 height 31
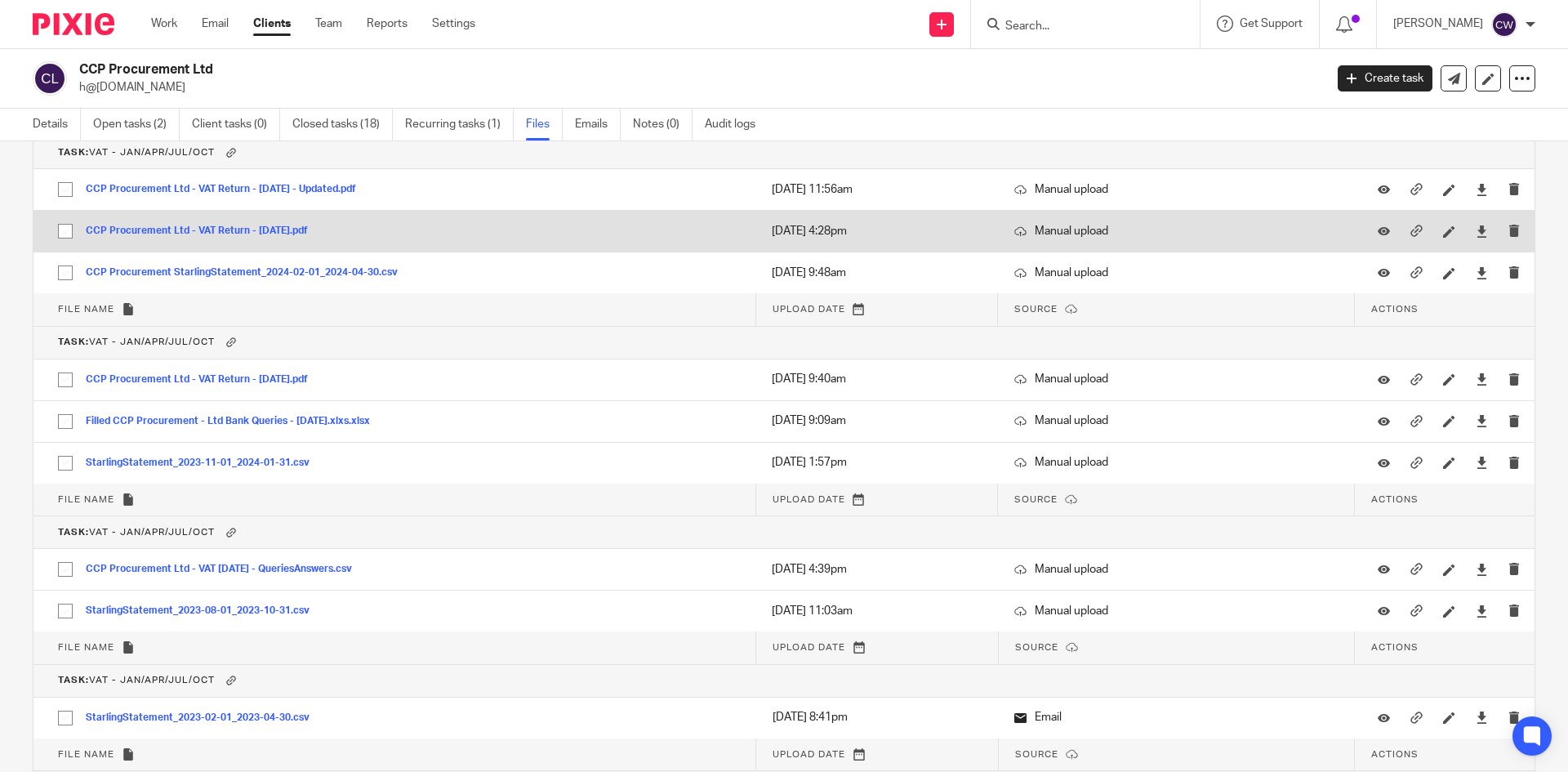
scroll to position [3968, 0]
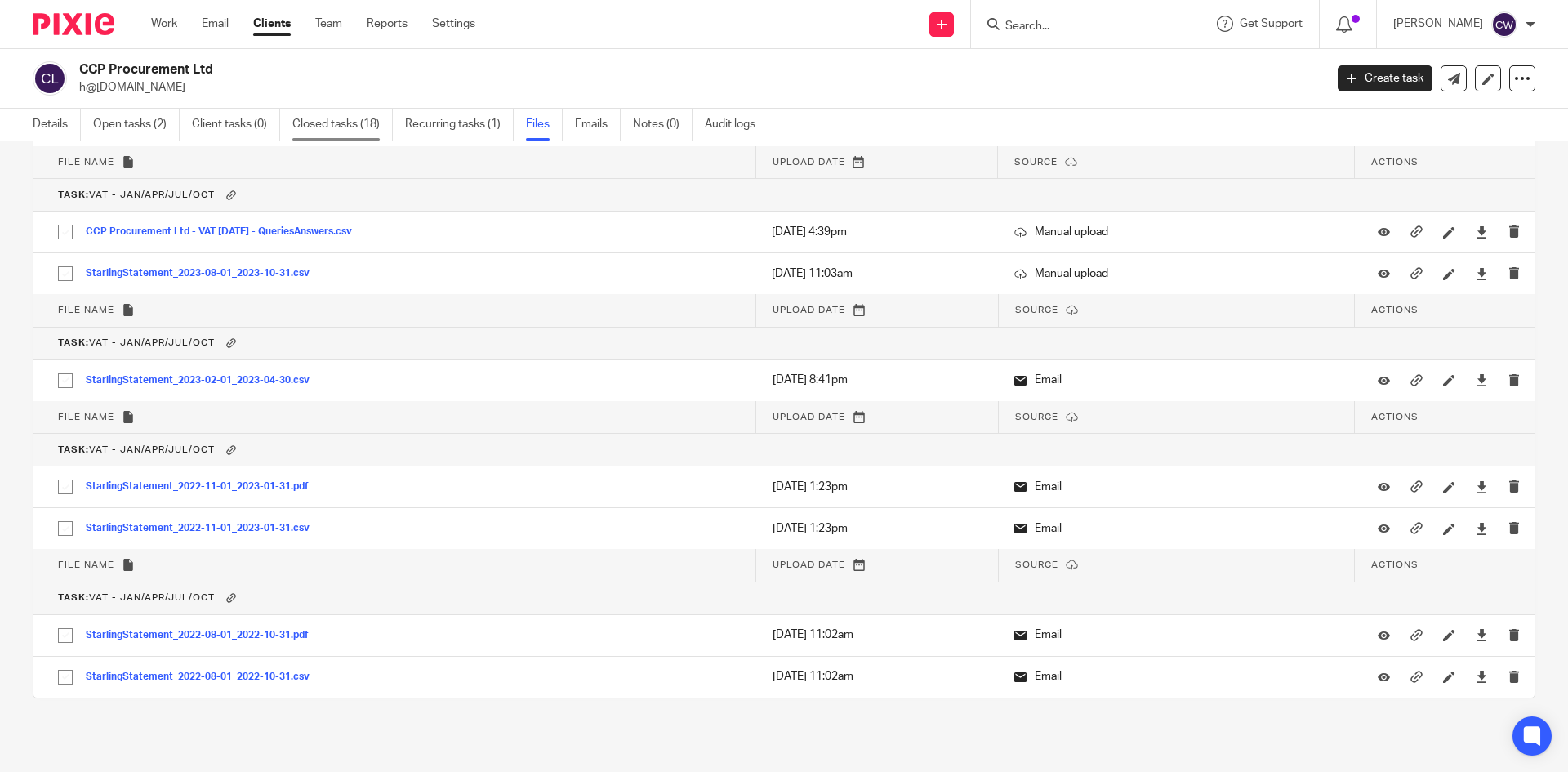
click at [315, 127] on link "Closed tasks (18)" at bounding box center [342, 124] width 101 height 31
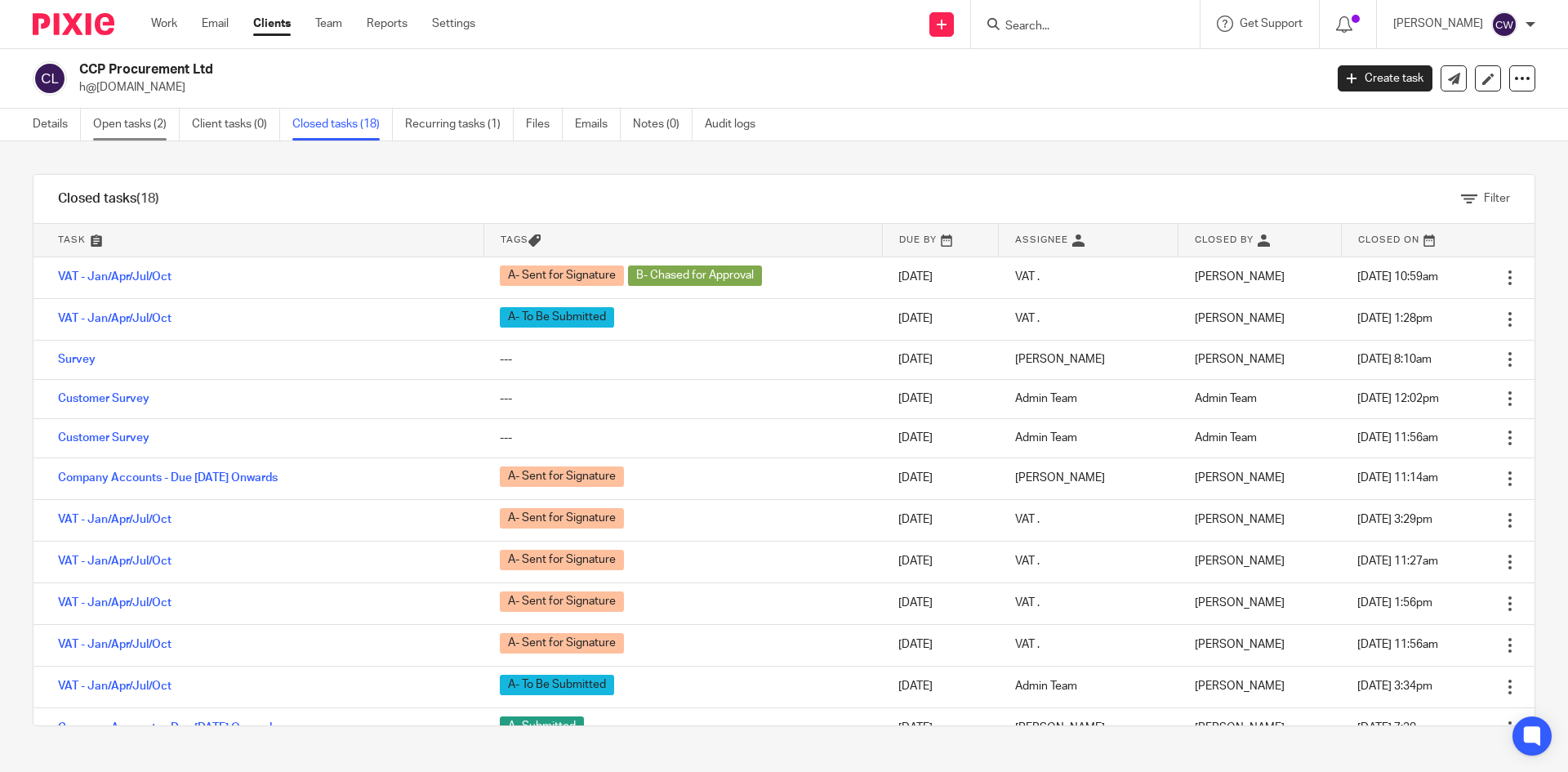
click at [143, 137] on link "Open tasks (2)" at bounding box center [137, 124] width 87 height 31
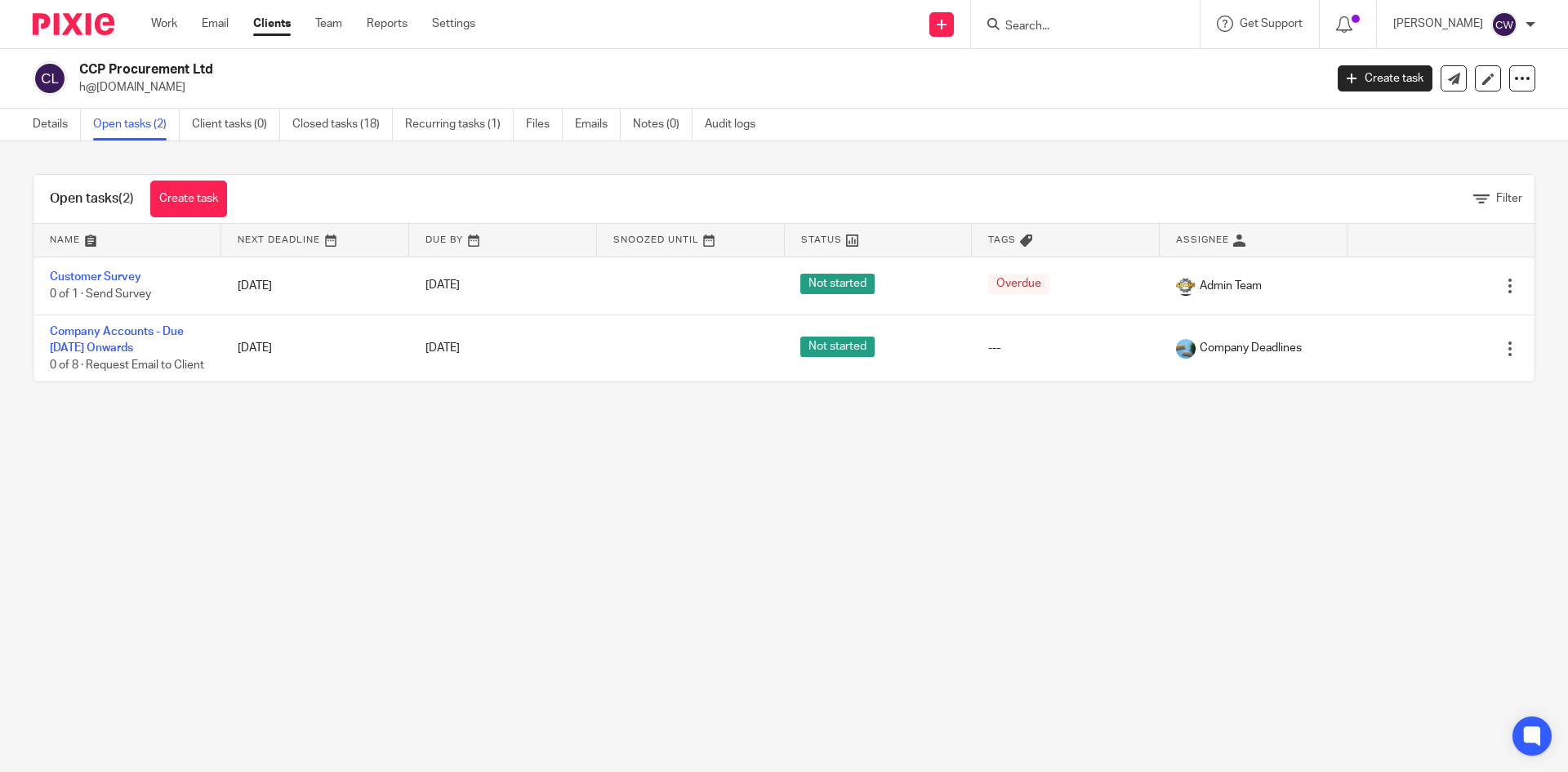
click at [1016, 23] on input "Search" at bounding box center [1077, 27] width 147 height 15
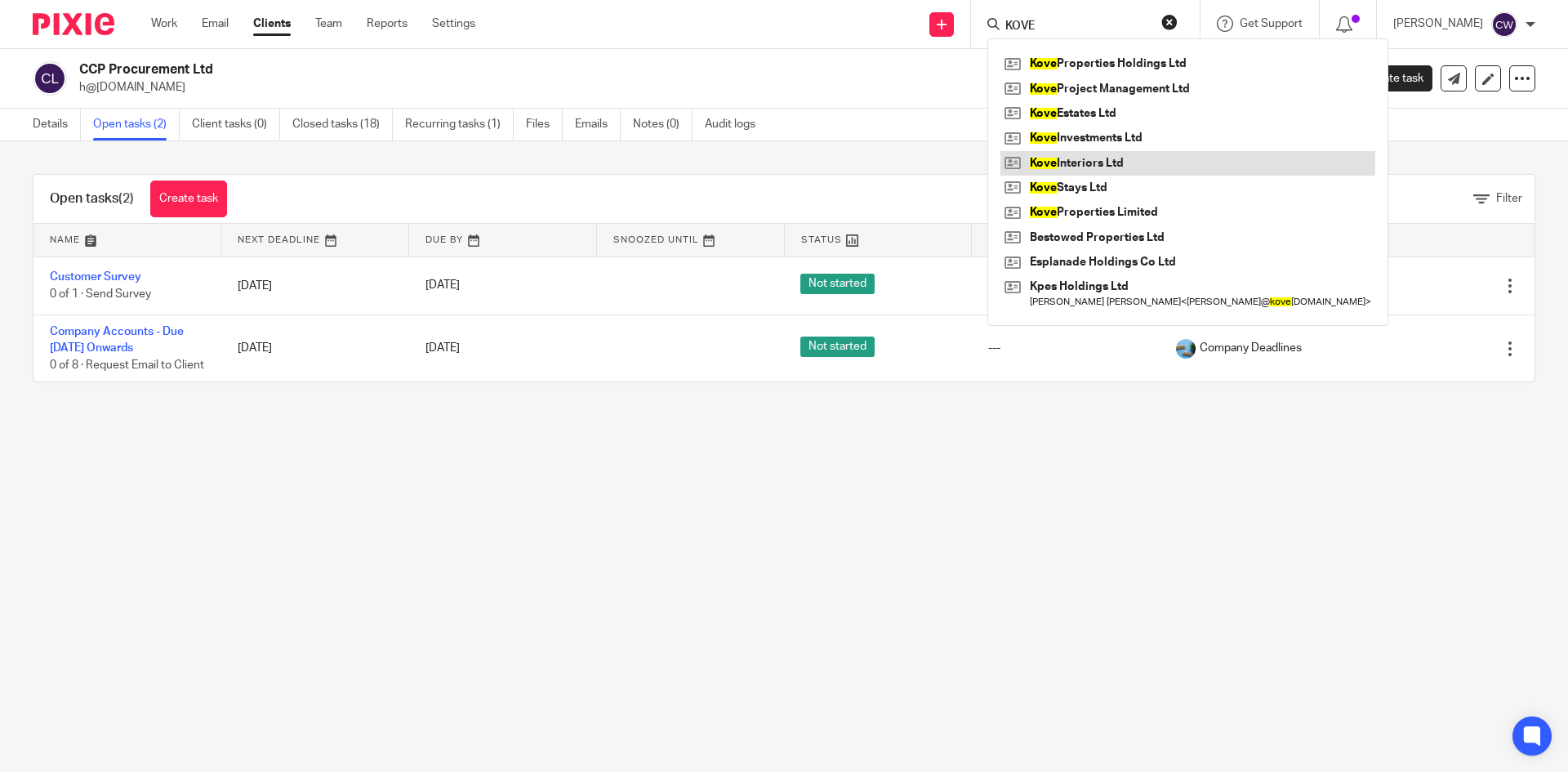
type input "KOVE"
click at [1042, 161] on link at bounding box center [1188, 163] width 375 height 24
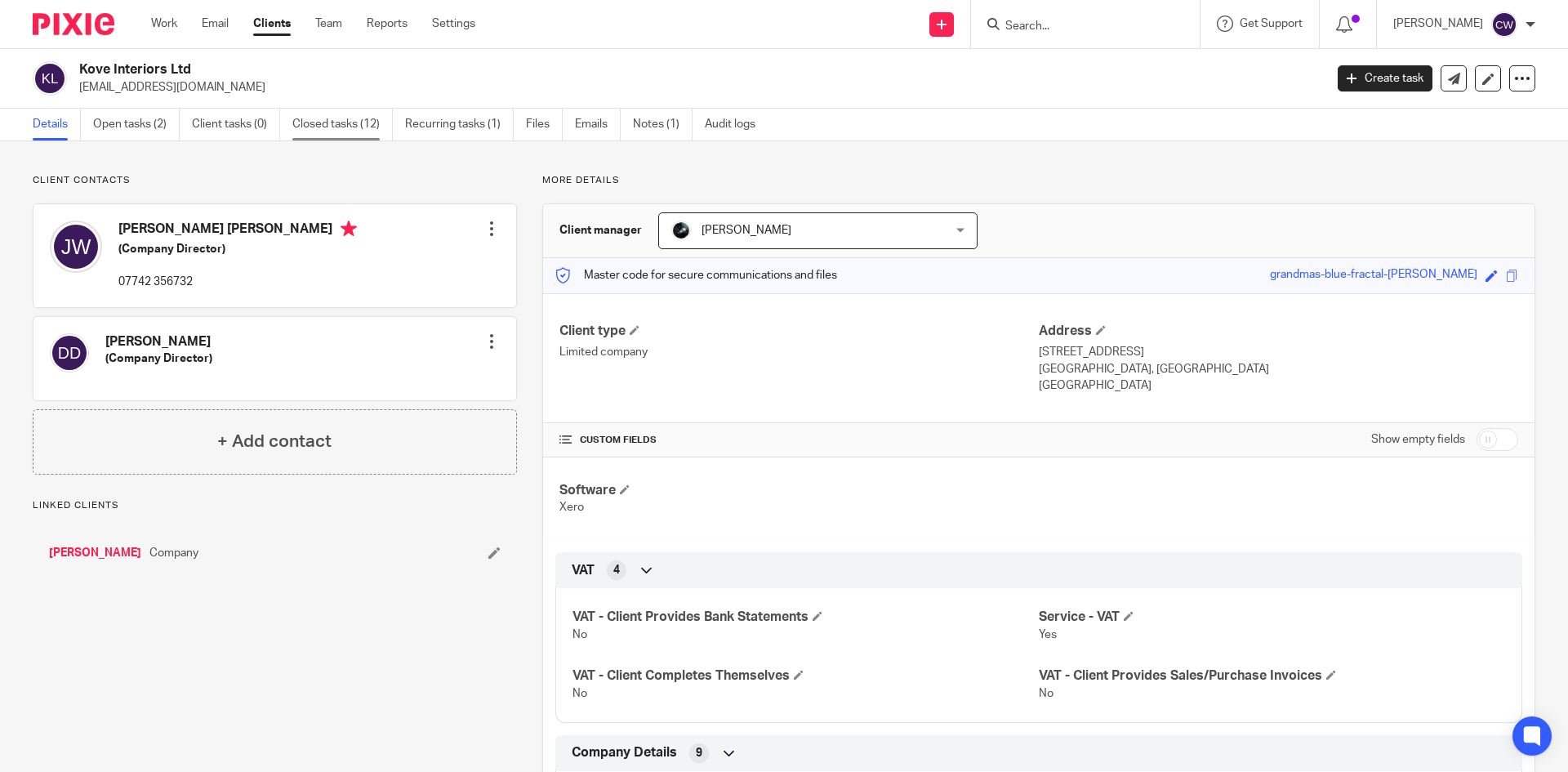
click at [307, 127] on link "Closed tasks (12)" at bounding box center [342, 124] width 101 height 31
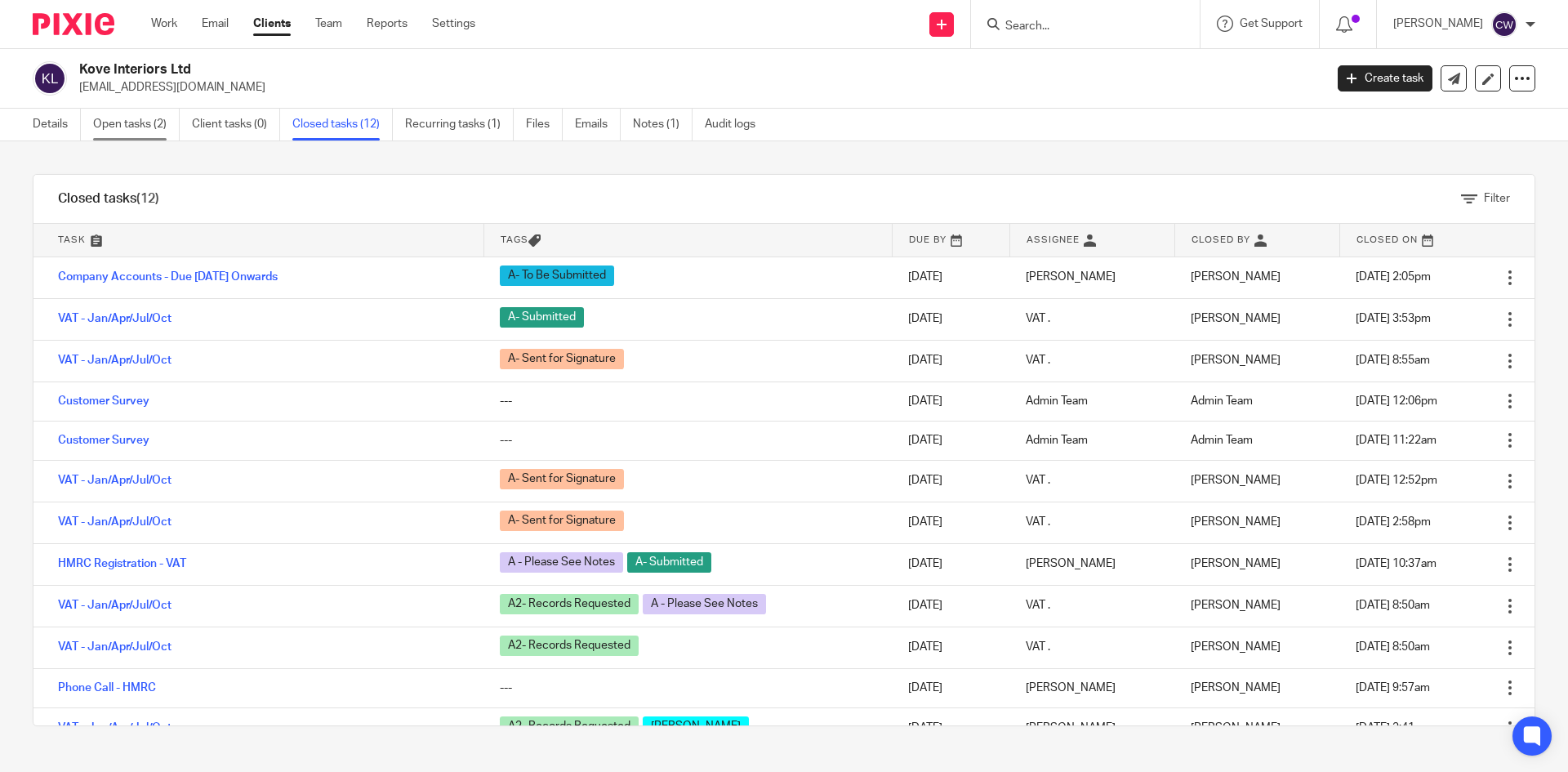
click at [141, 123] on link "Open tasks (2)" at bounding box center [137, 124] width 87 height 31
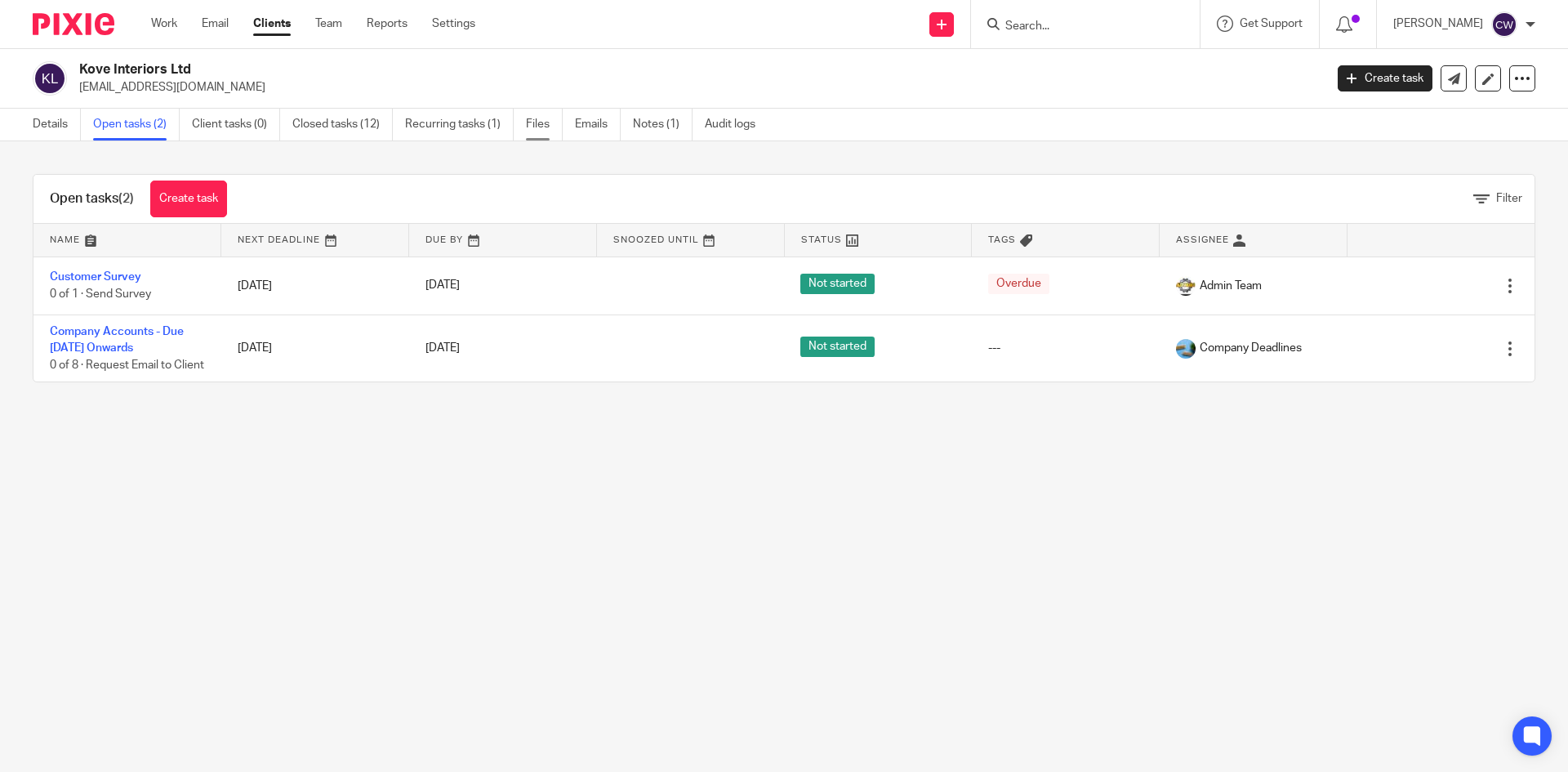
click at [547, 127] on link "Files" at bounding box center [545, 124] width 37 height 31
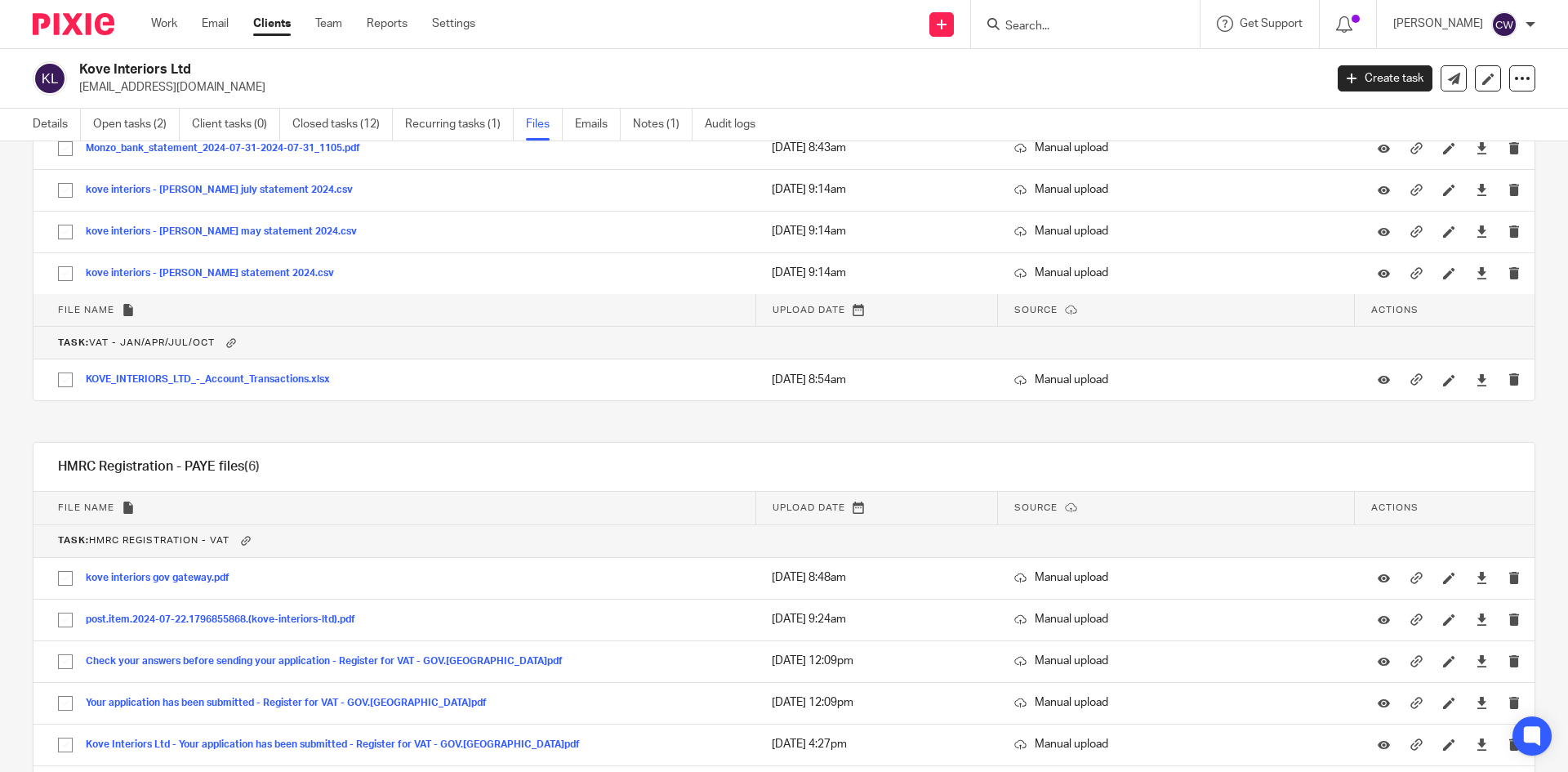
scroll to position [3596, 0]
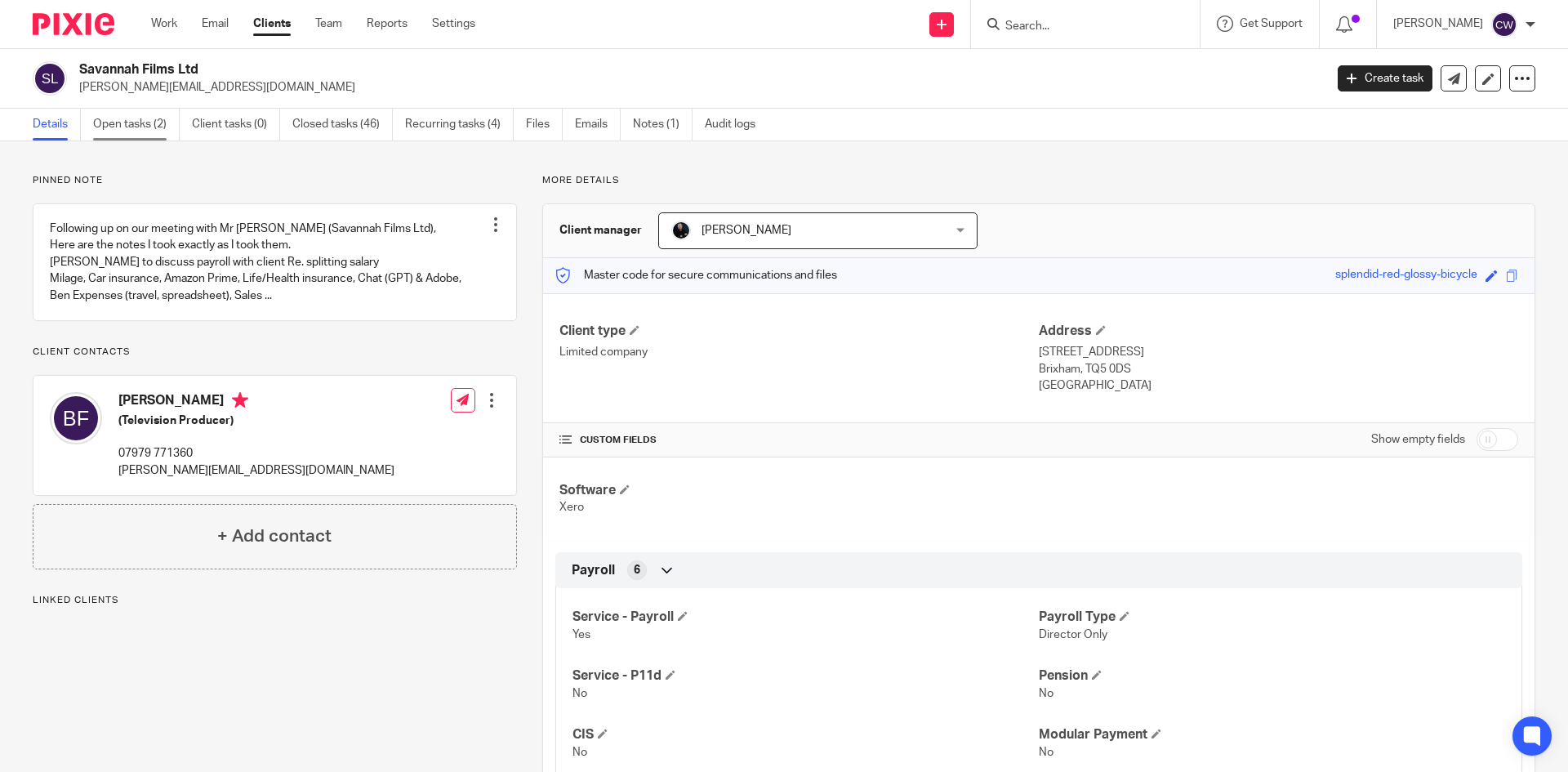
click at [150, 125] on link "Open tasks (2)" at bounding box center [137, 124] width 87 height 31
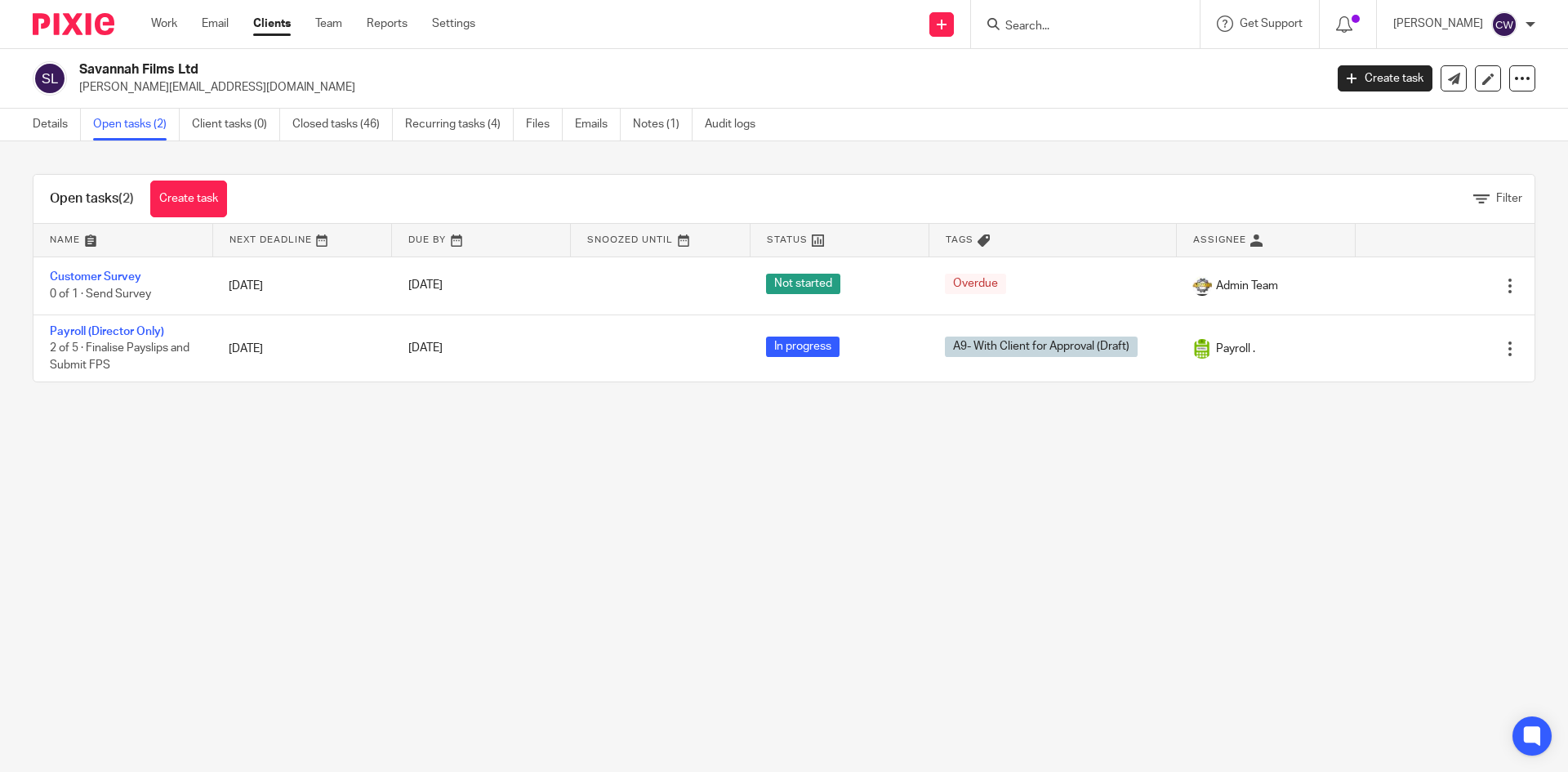
click at [360, 123] on link "Closed tasks (46)" at bounding box center [342, 124] width 101 height 31
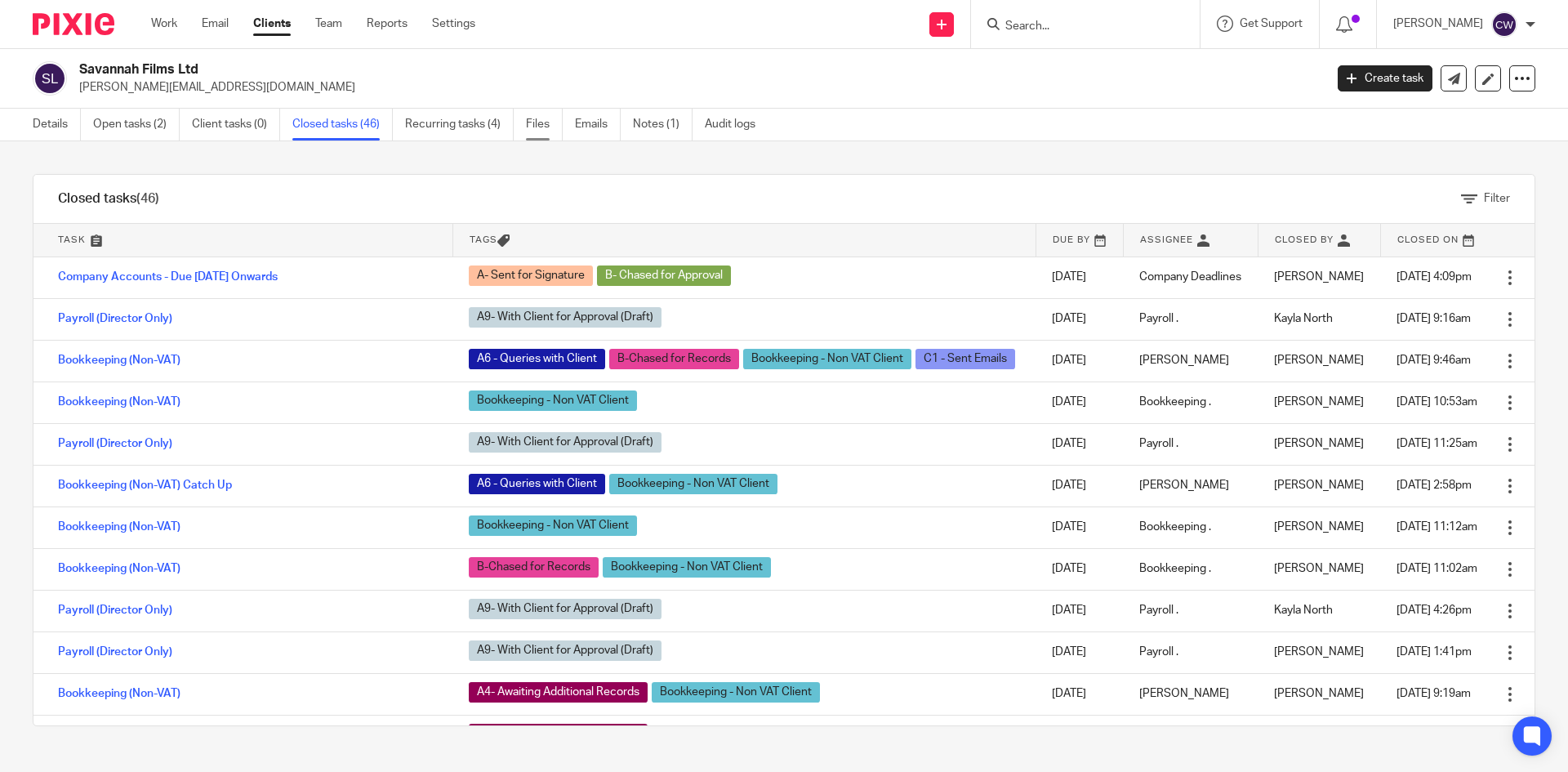
click at [547, 131] on link "Files" at bounding box center [545, 124] width 37 height 31
click at [549, 128] on link "Files" at bounding box center [545, 124] width 37 height 31
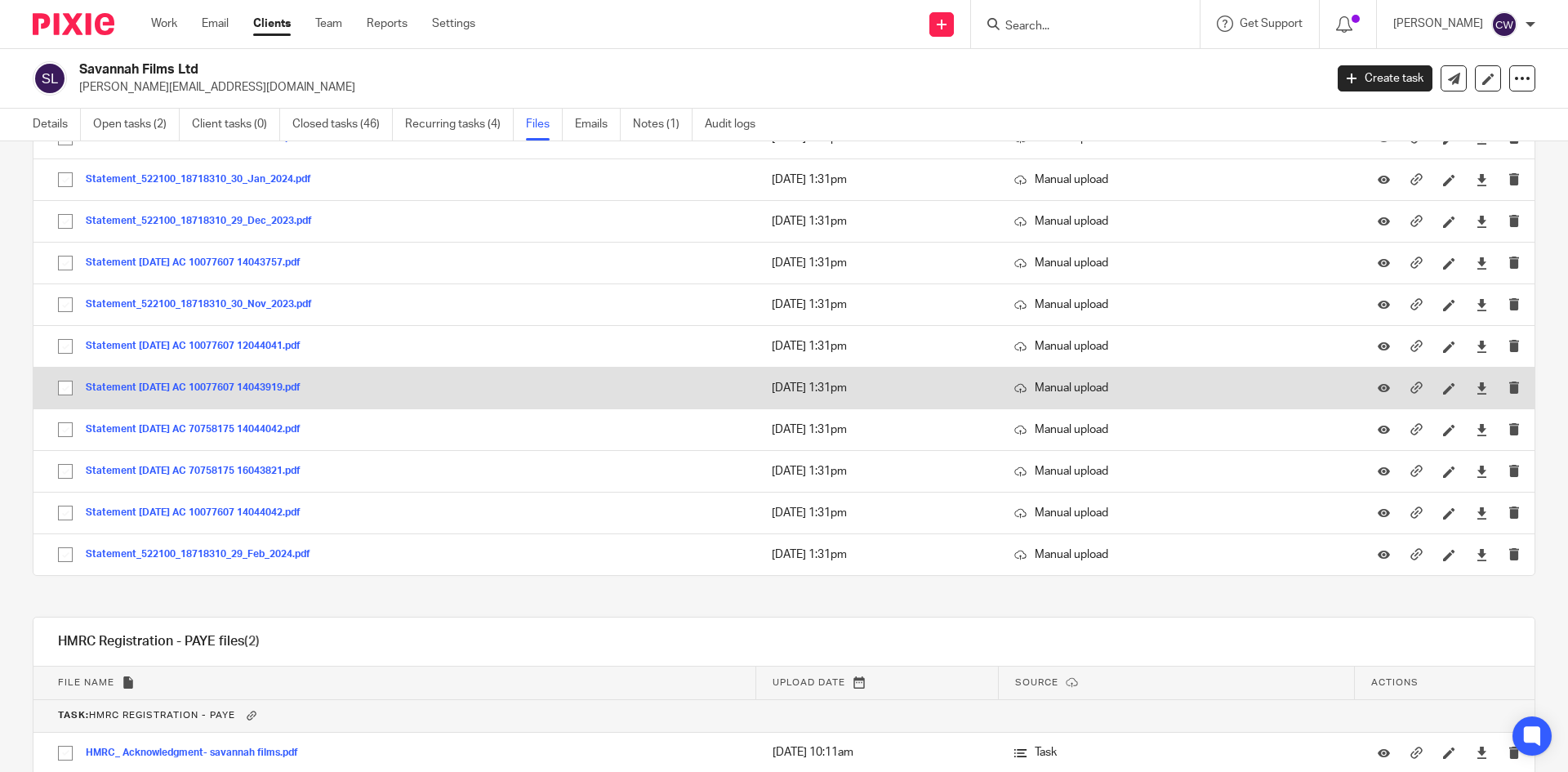
scroll to position [3981, 0]
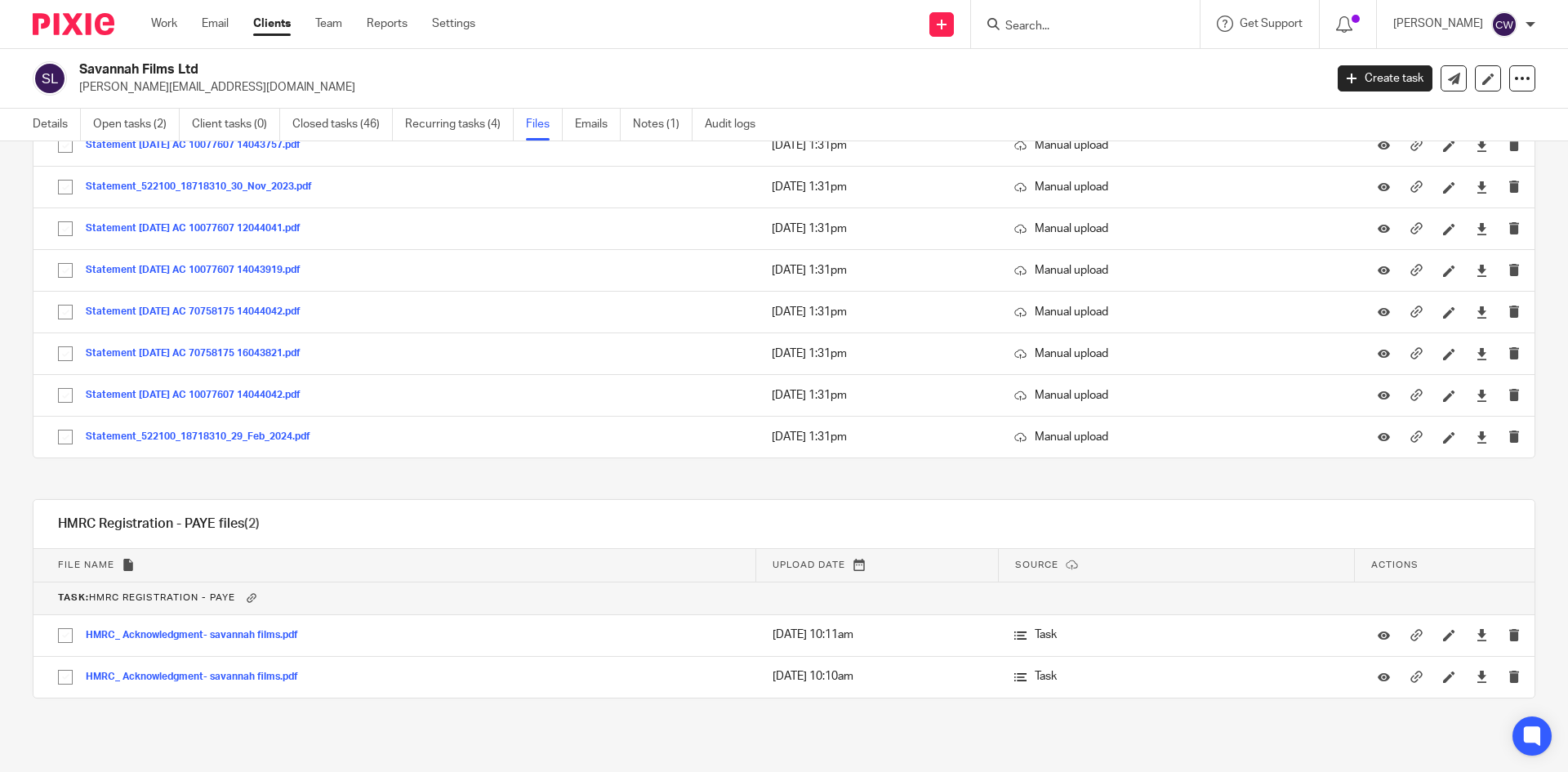
click at [1057, 31] on input "Search" at bounding box center [1077, 27] width 147 height 15
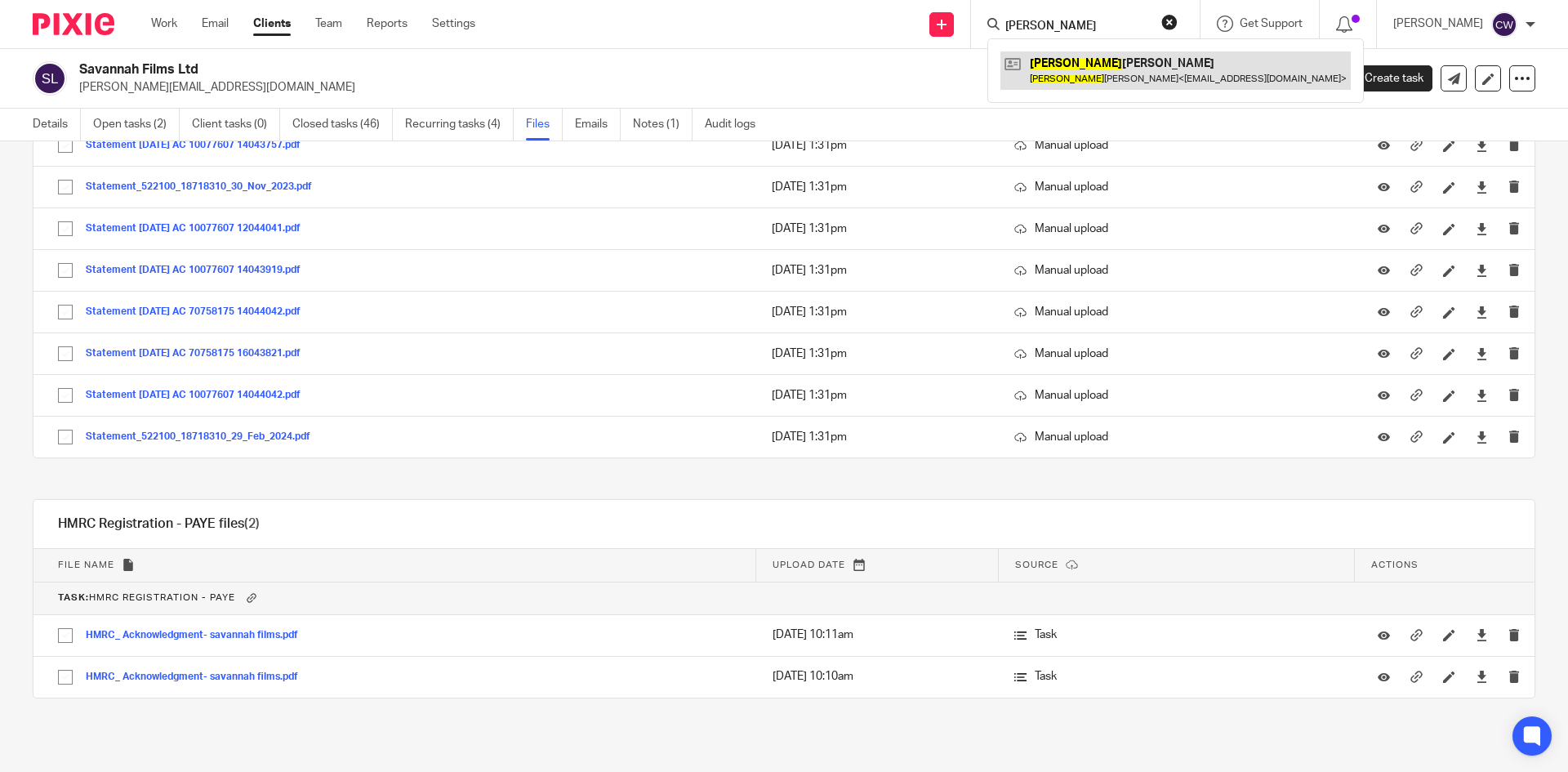
type input "GAYNOR"
click at [1021, 81] on link at bounding box center [1176, 70] width 351 height 38
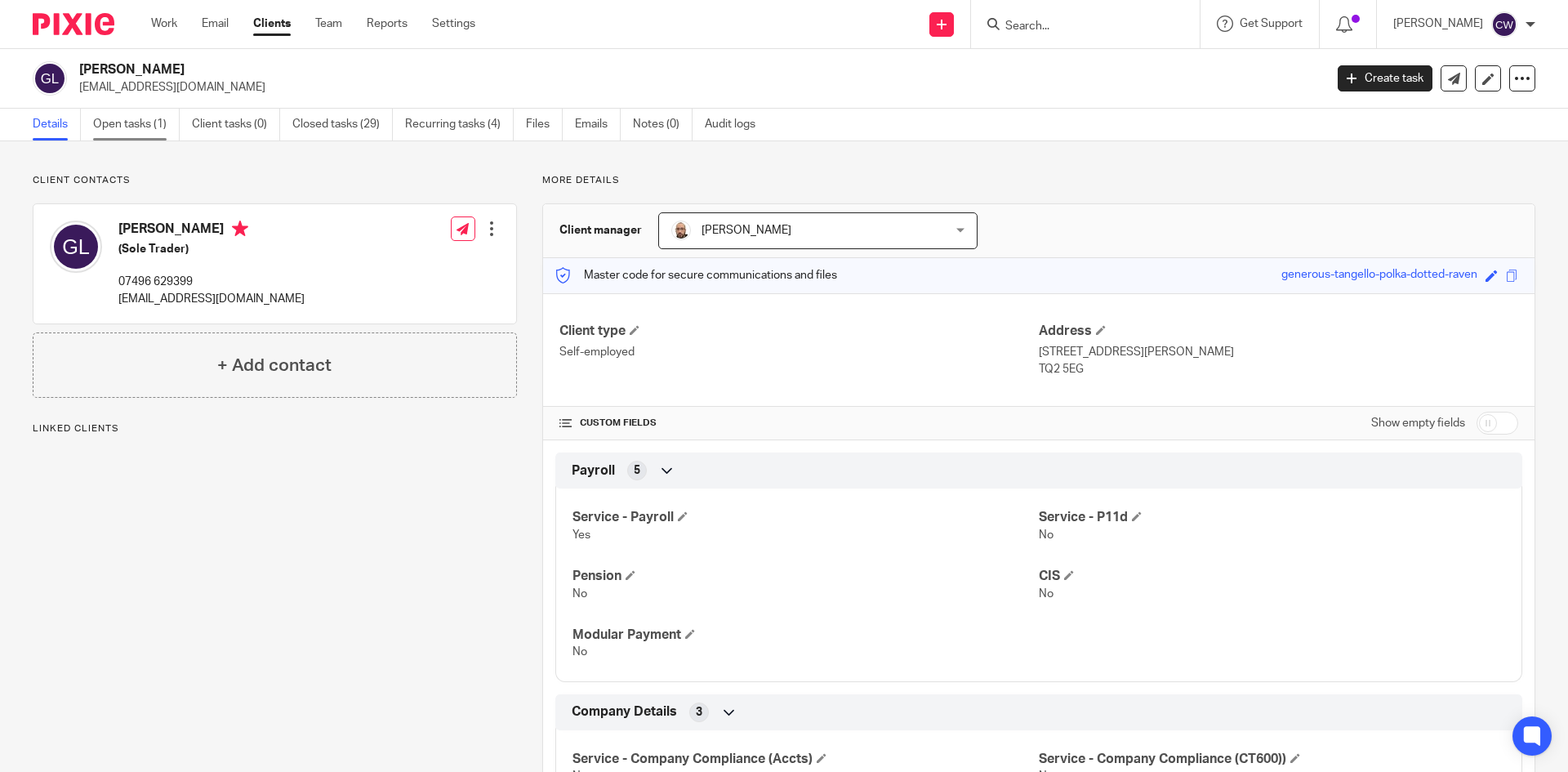
click at [137, 118] on link "Open tasks (1)" at bounding box center [137, 124] width 87 height 31
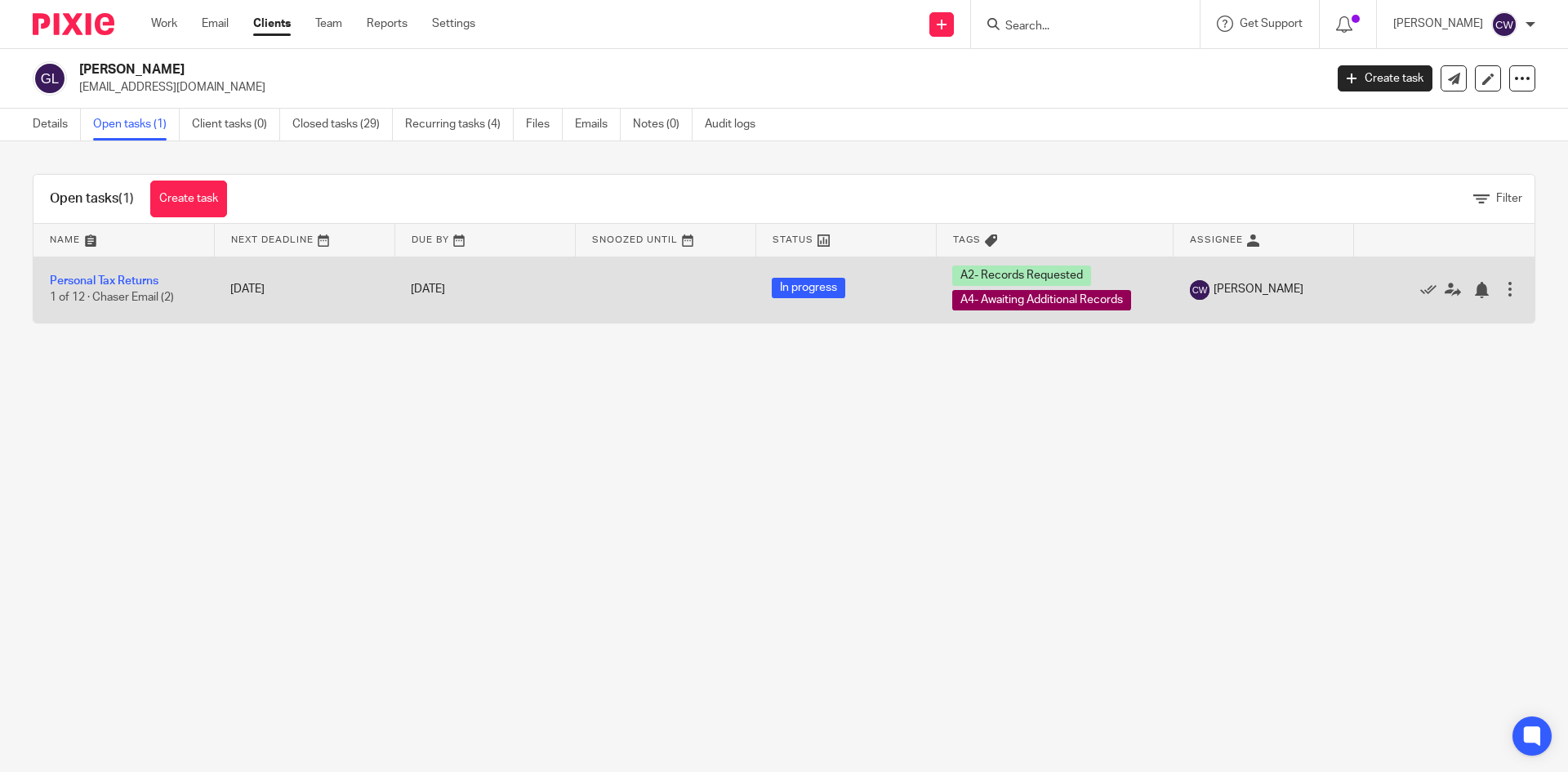
click at [152, 289] on td "Personal Tax Returns 1 of 12 · Chaser Email (2)" at bounding box center [123, 290] width 180 height 67
click at [151, 278] on link "Personal Tax Returns" at bounding box center [104, 281] width 108 height 11
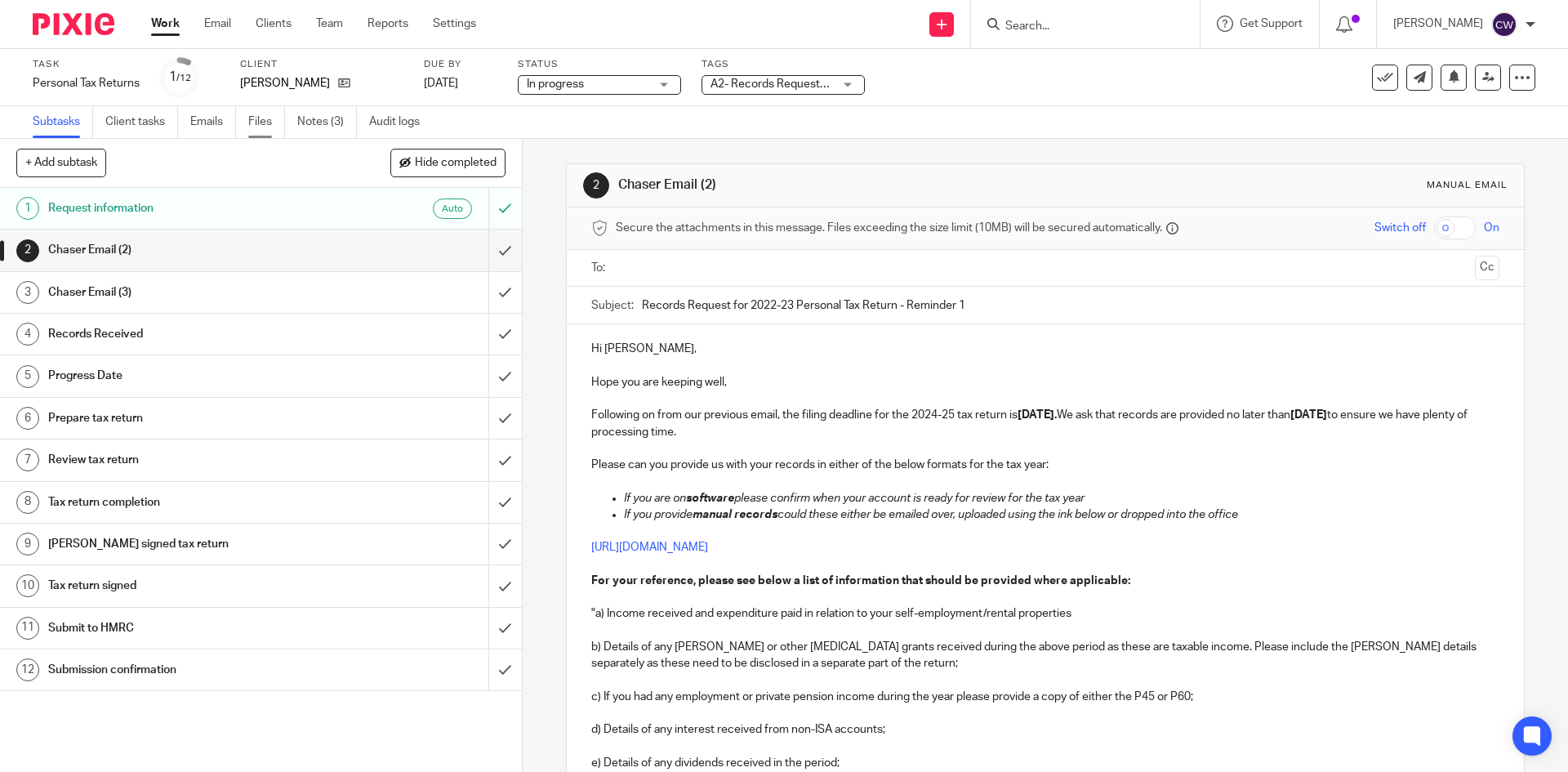
click at [254, 125] on link "Files" at bounding box center [266, 122] width 37 height 31
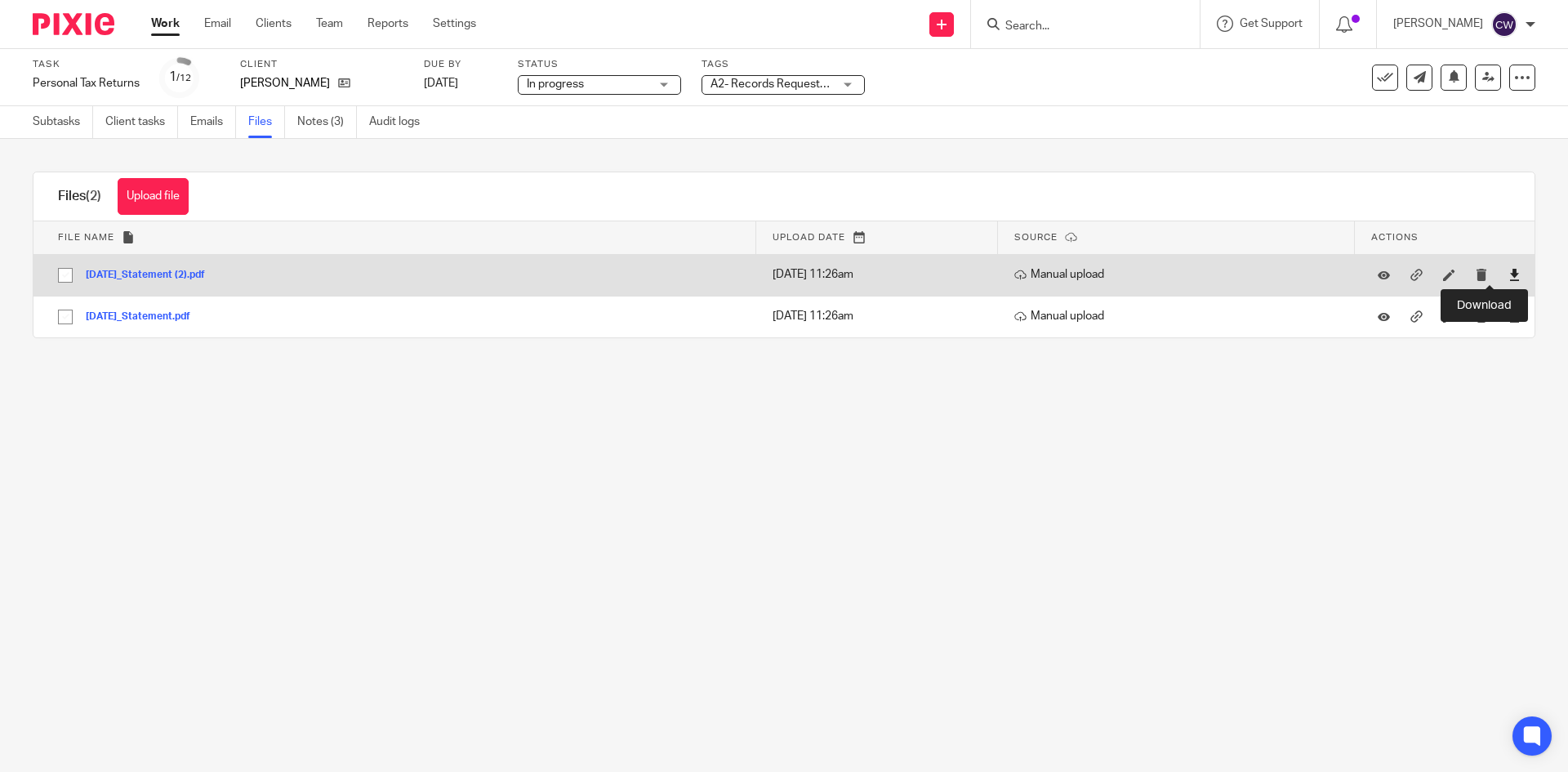
click at [1509, 280] on icon at bounding box center [1514, 275] width 12 height 12
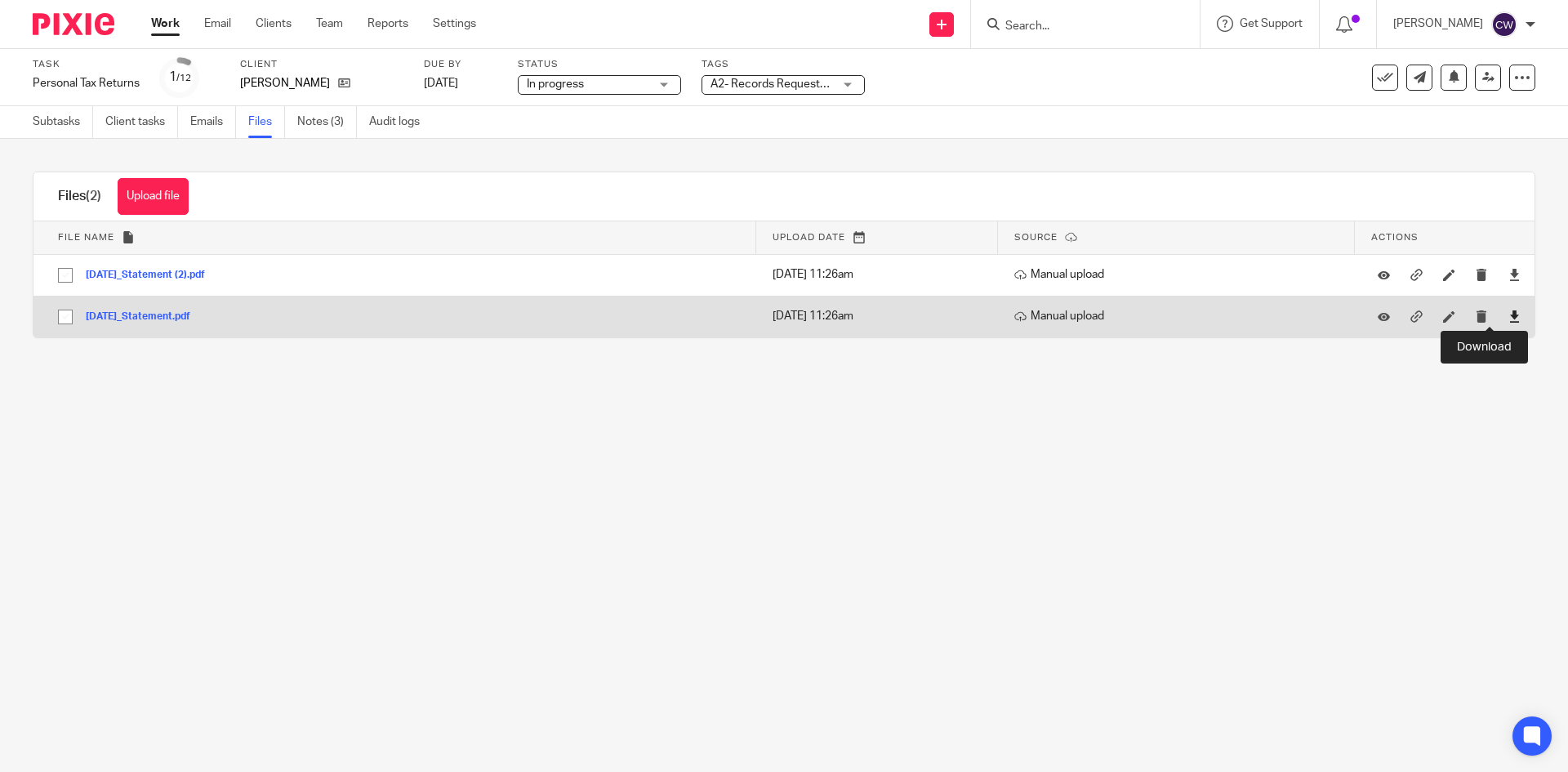
click at [1509, 312] on icon at bounding box center [1514, 317] width 12 height 12
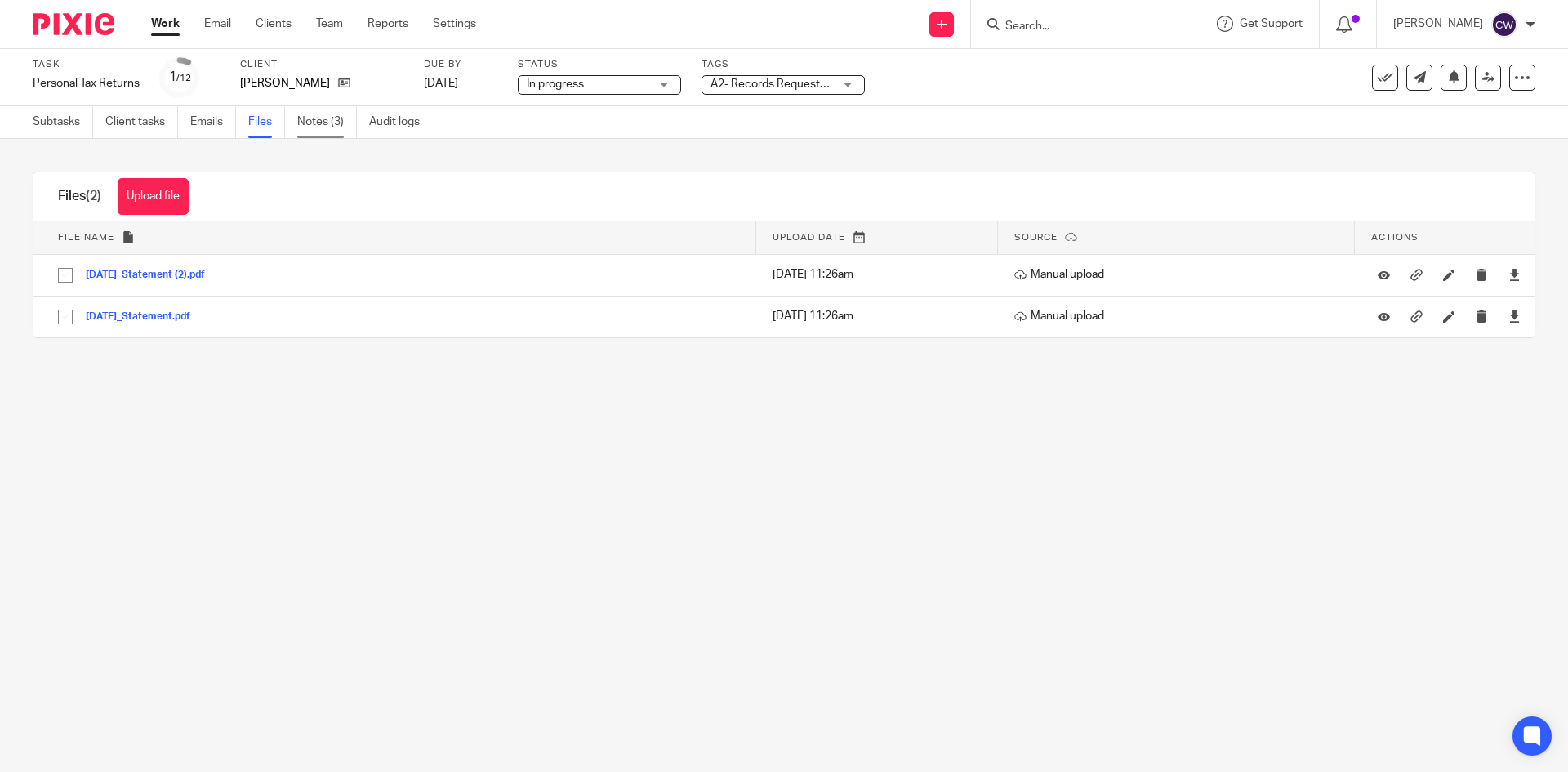
click at [317, 123] on link "Notes (3)" at bounding box center [327, 122] width 59 height 31
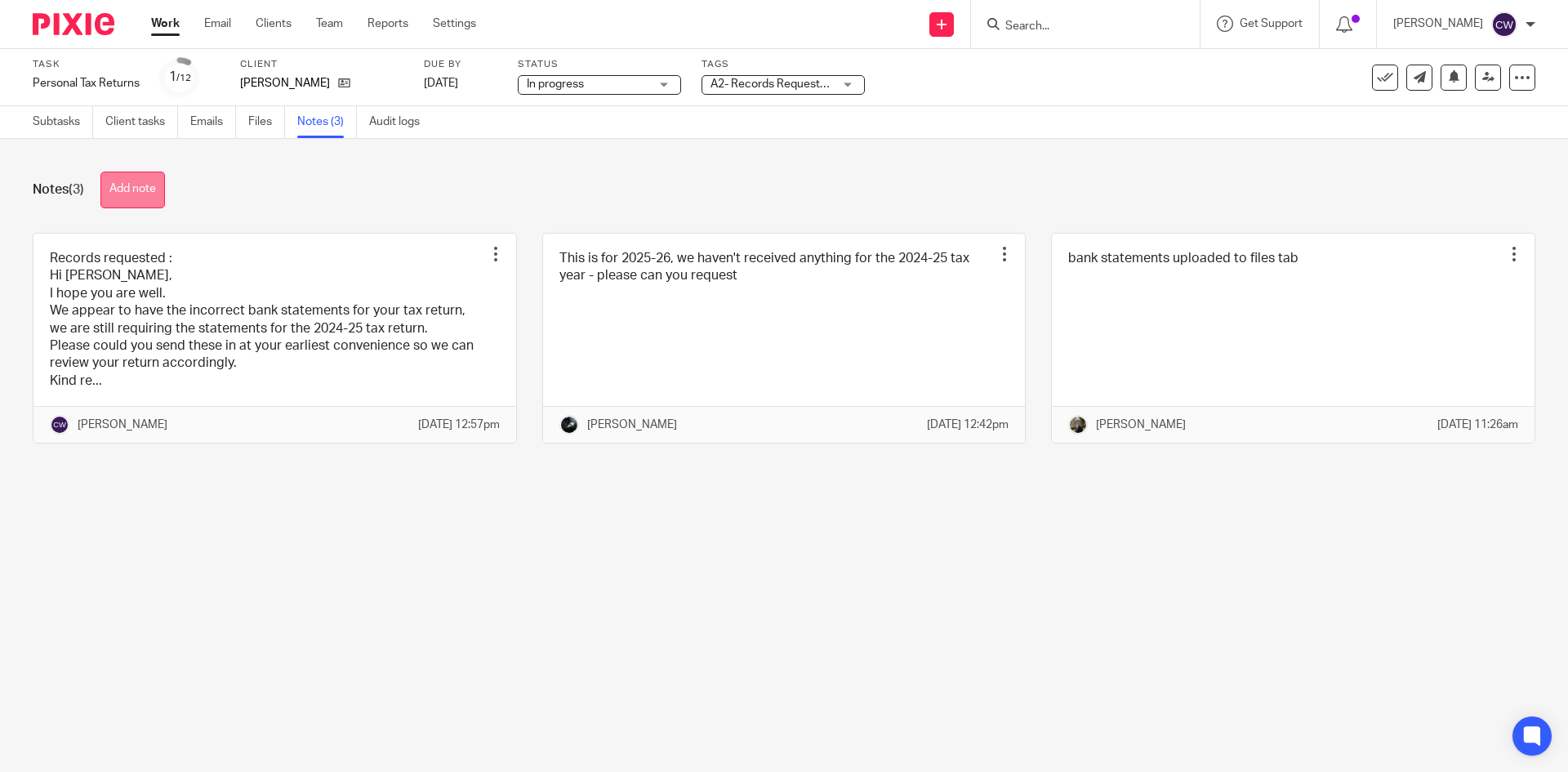
click at [159, 178] on button "Add note" at bounding box center [133, 190] width 65 height 37
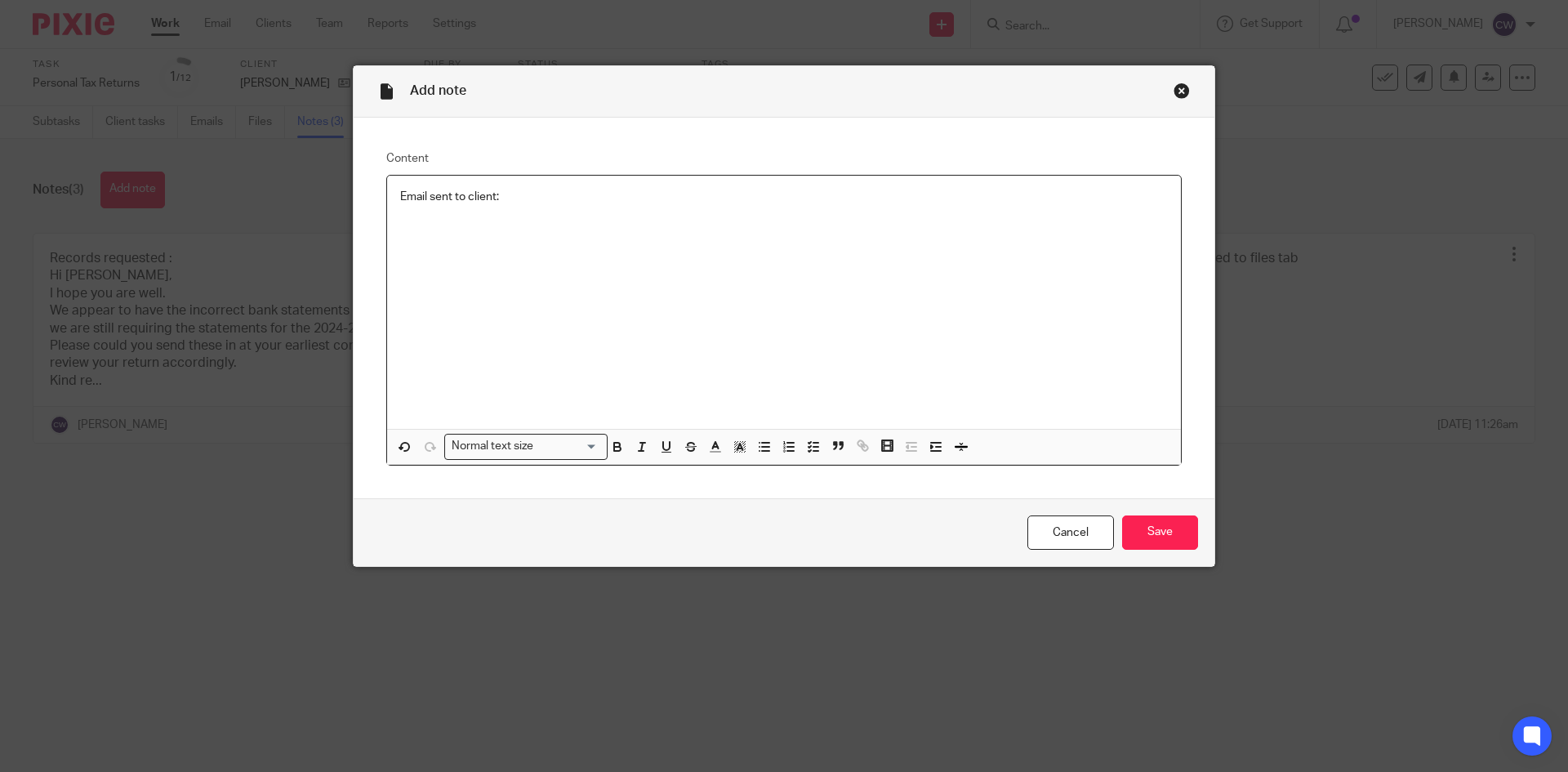
drag, startPoint x: 463, startPoint y: 273, endPoint x: 409, endPoint y: 252, distance: 57.9
drag, startPoint x: 478, startPoint y: 291, endPoint x: 408, endPoint y: 241, distance: 86.0
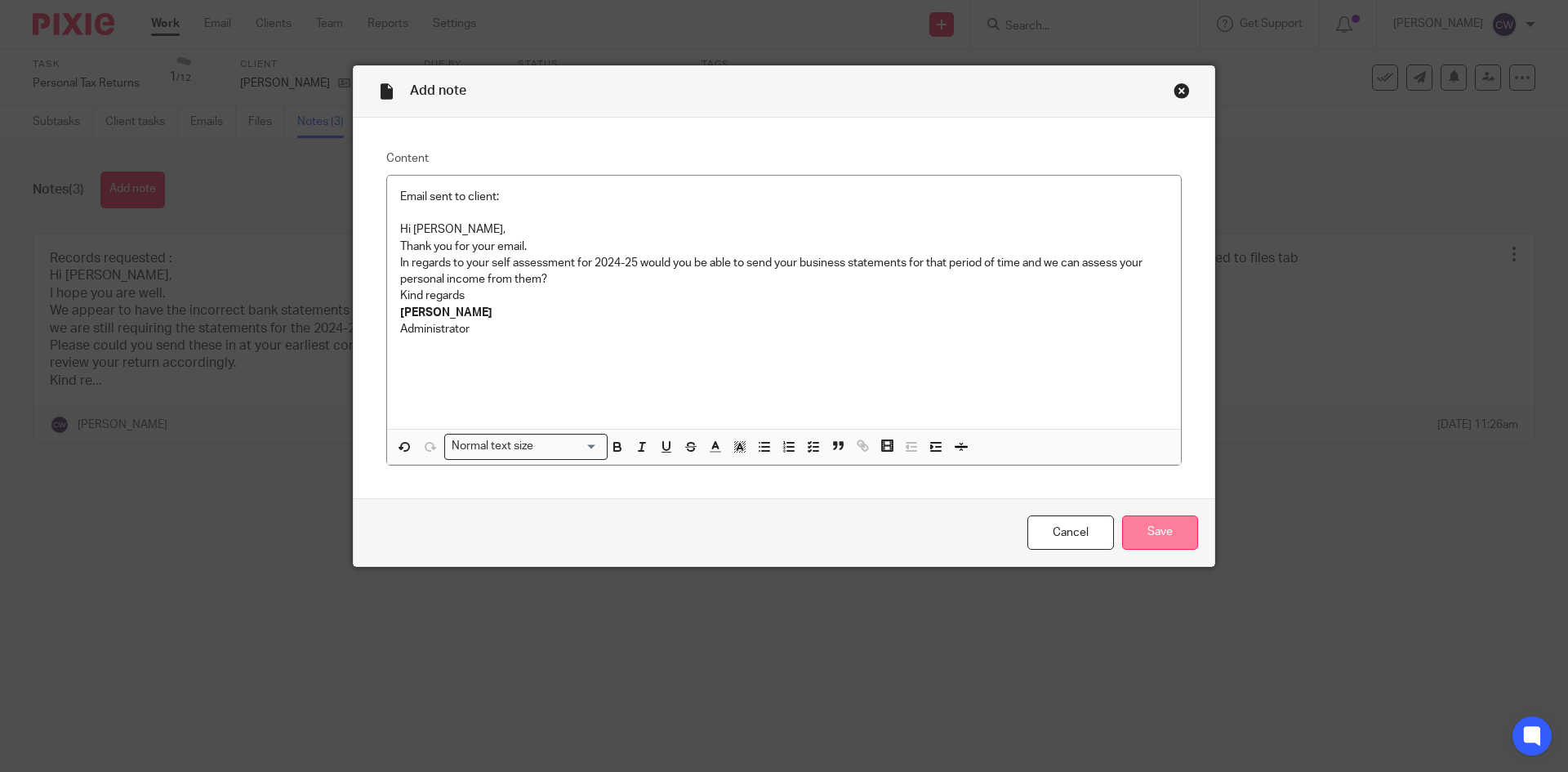
click at [1170, 537] on input "Save" at bounding box center [1160, 533] width 76 height 35
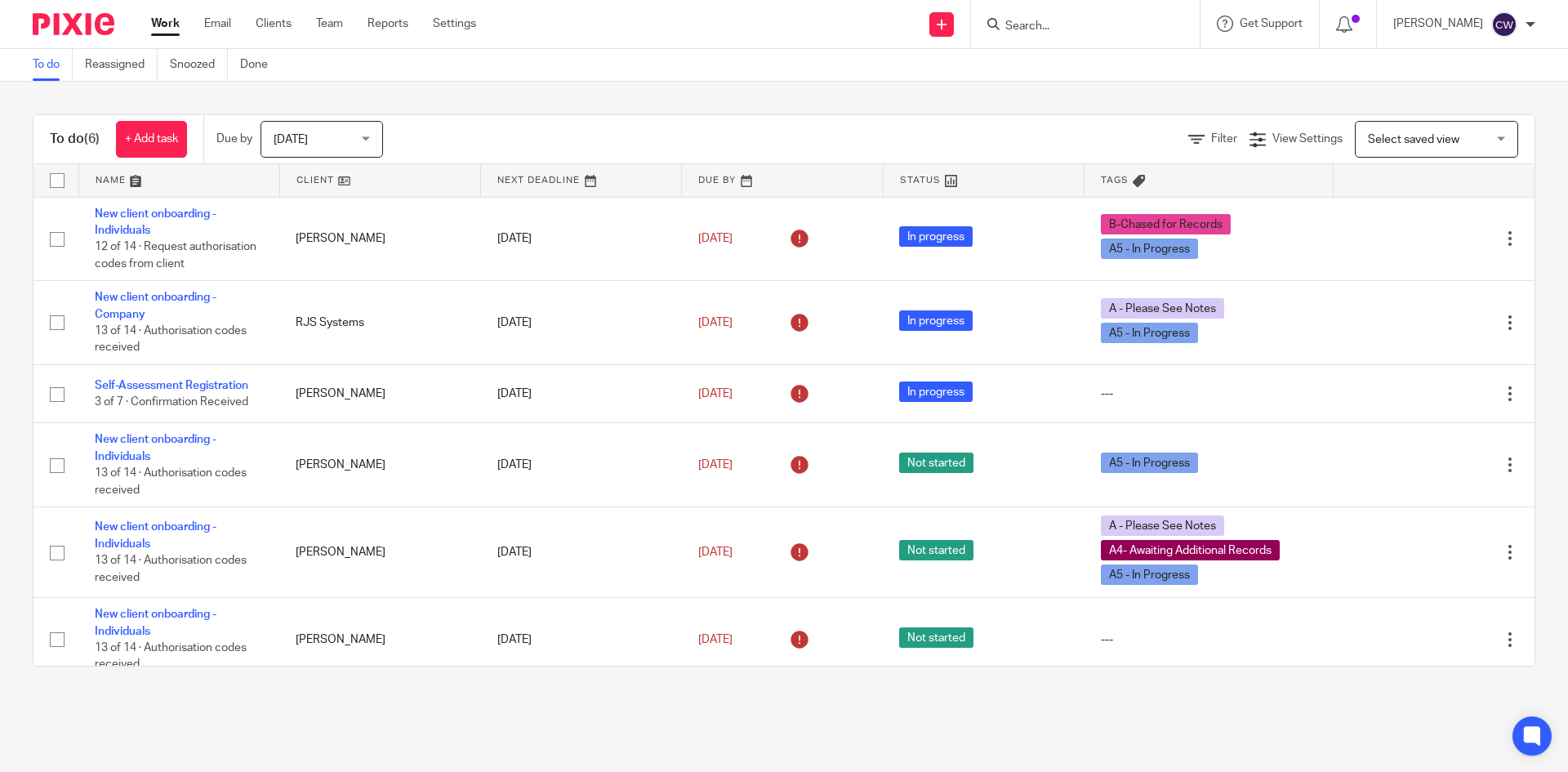
click at [1128, 14] on form at bounding box center [1091, 24] width 174 height 20
click at [1121, 25] on input "Search" at bounding box center [1077, 27] width 147 height 15
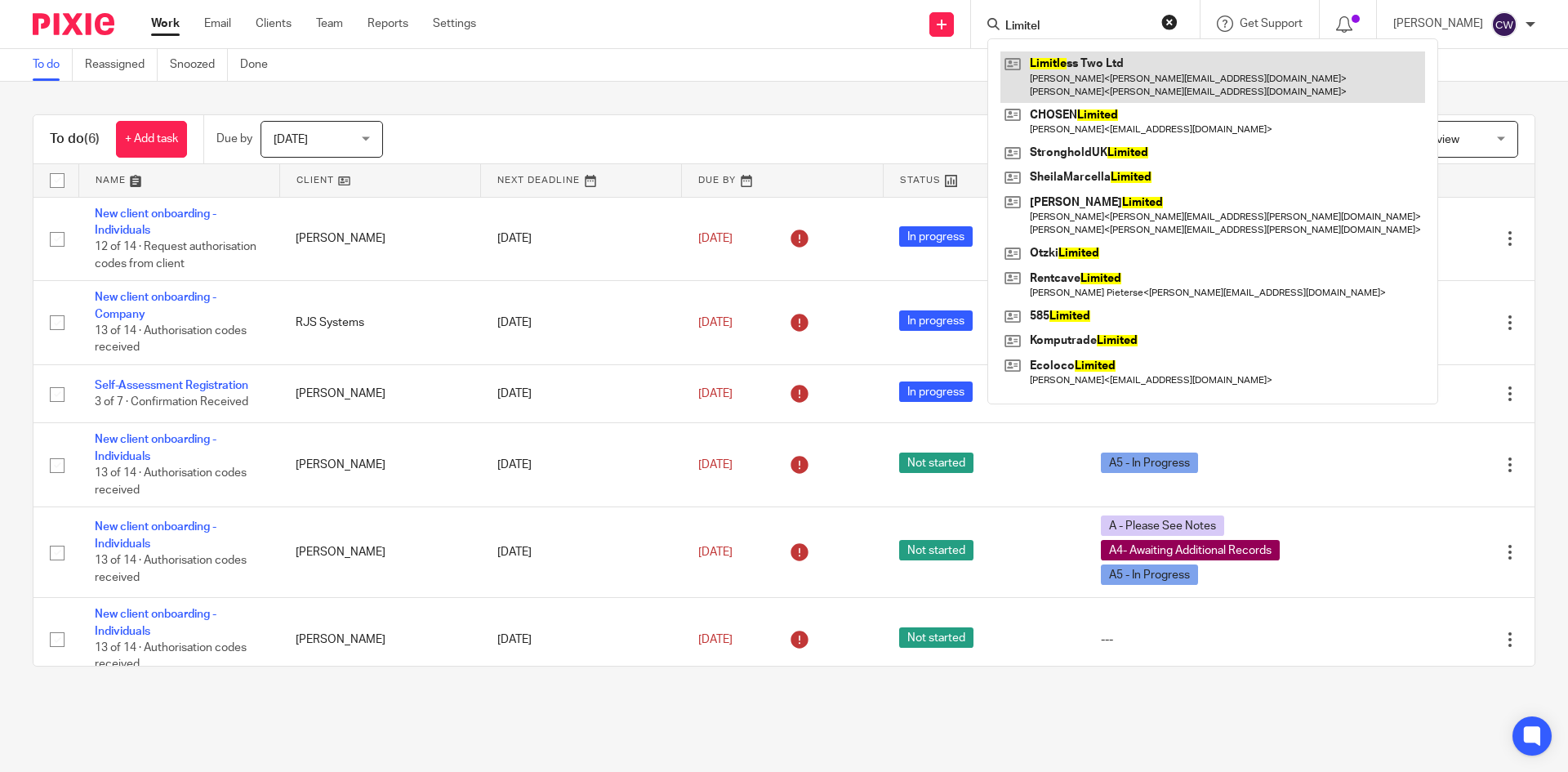
type input "Limitel"
click at [1129, 82] on link at bounding box center [1213, 77] width 425 height 51
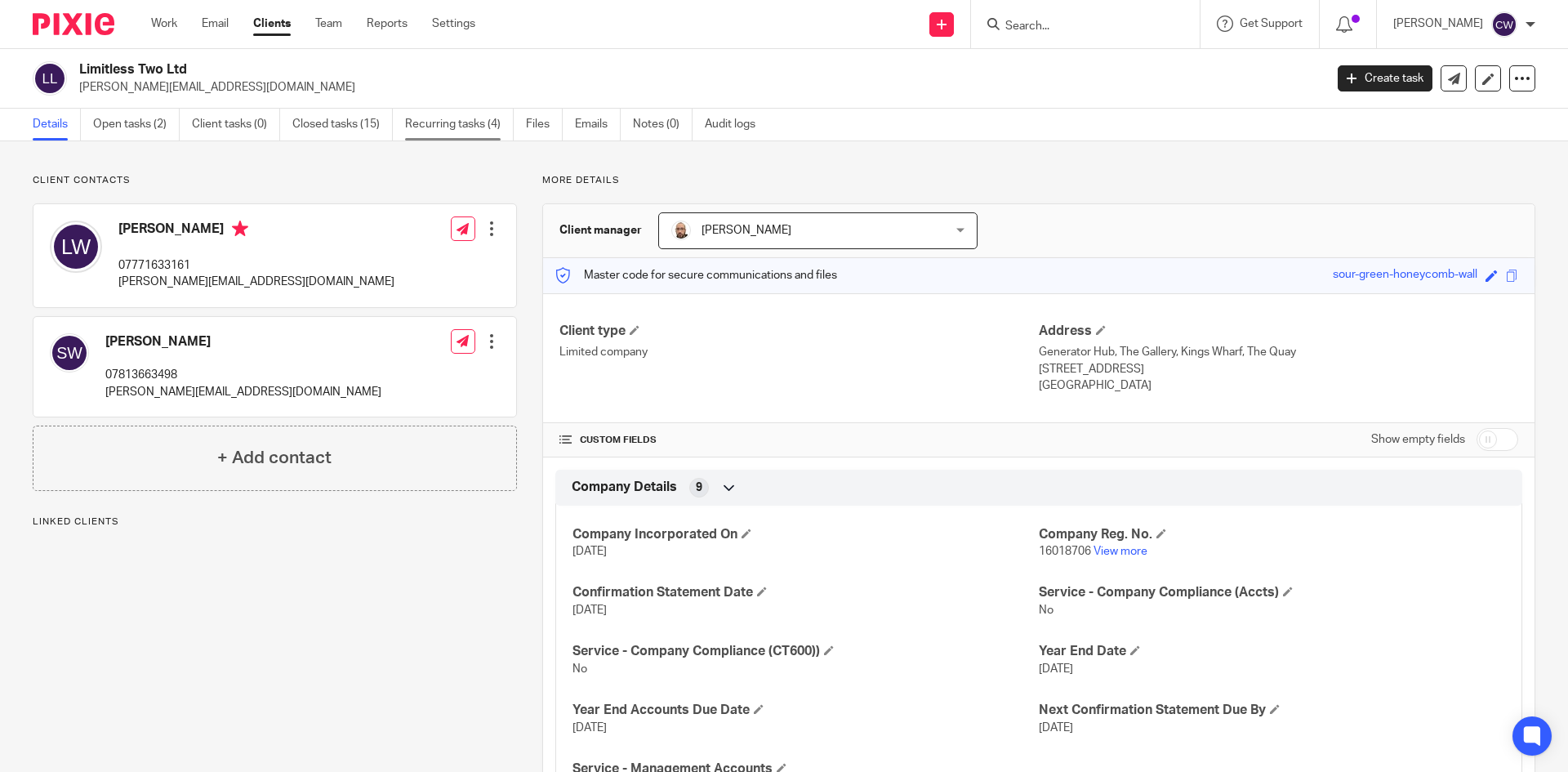
click at [479, 121] on link "Recurring tasks (4)" at bounding box center [459, 124] width 108 height 31
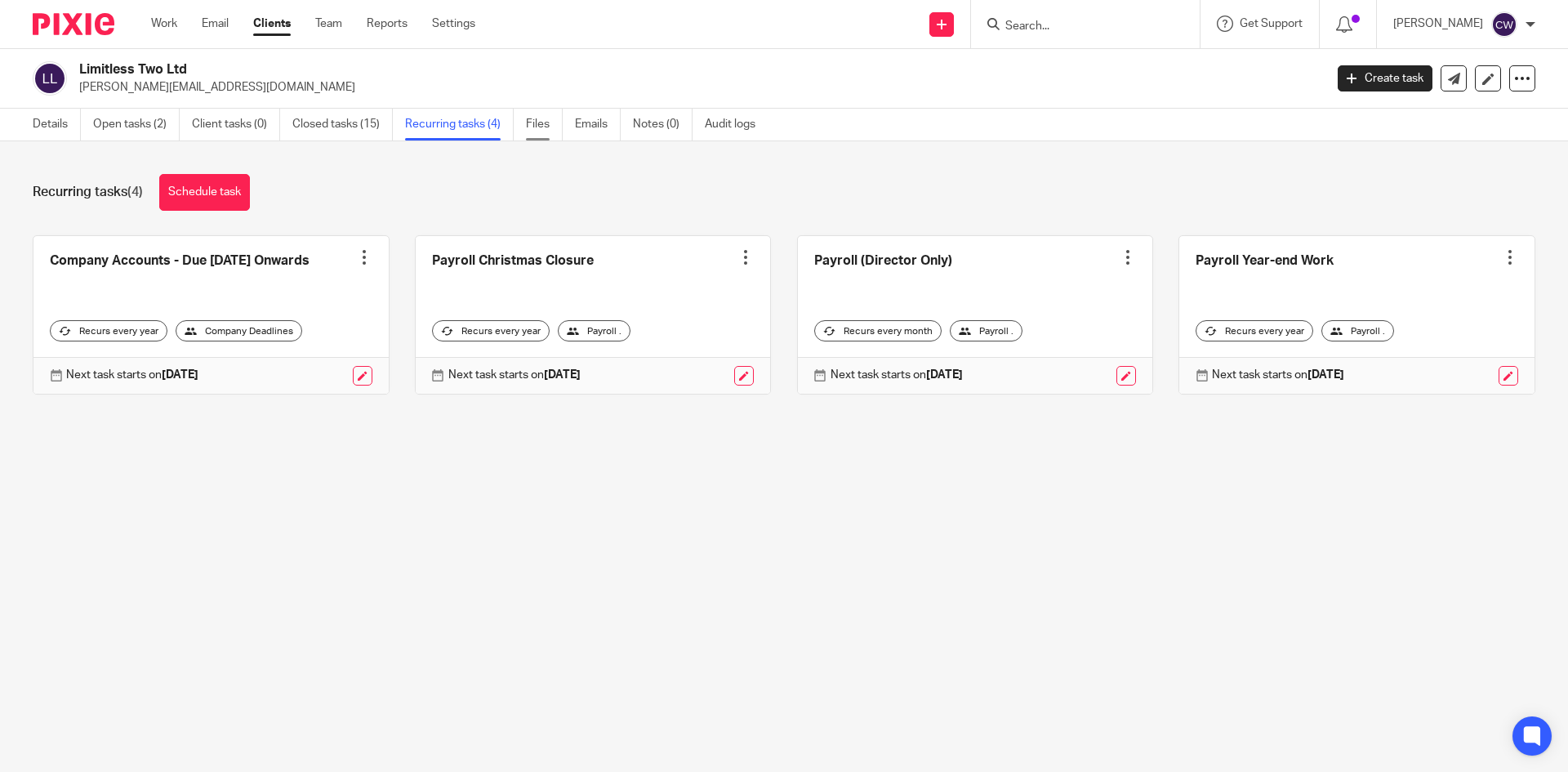
click at [546, 124] on link "Files" at bounding box center [545, 124] width 37 height 31
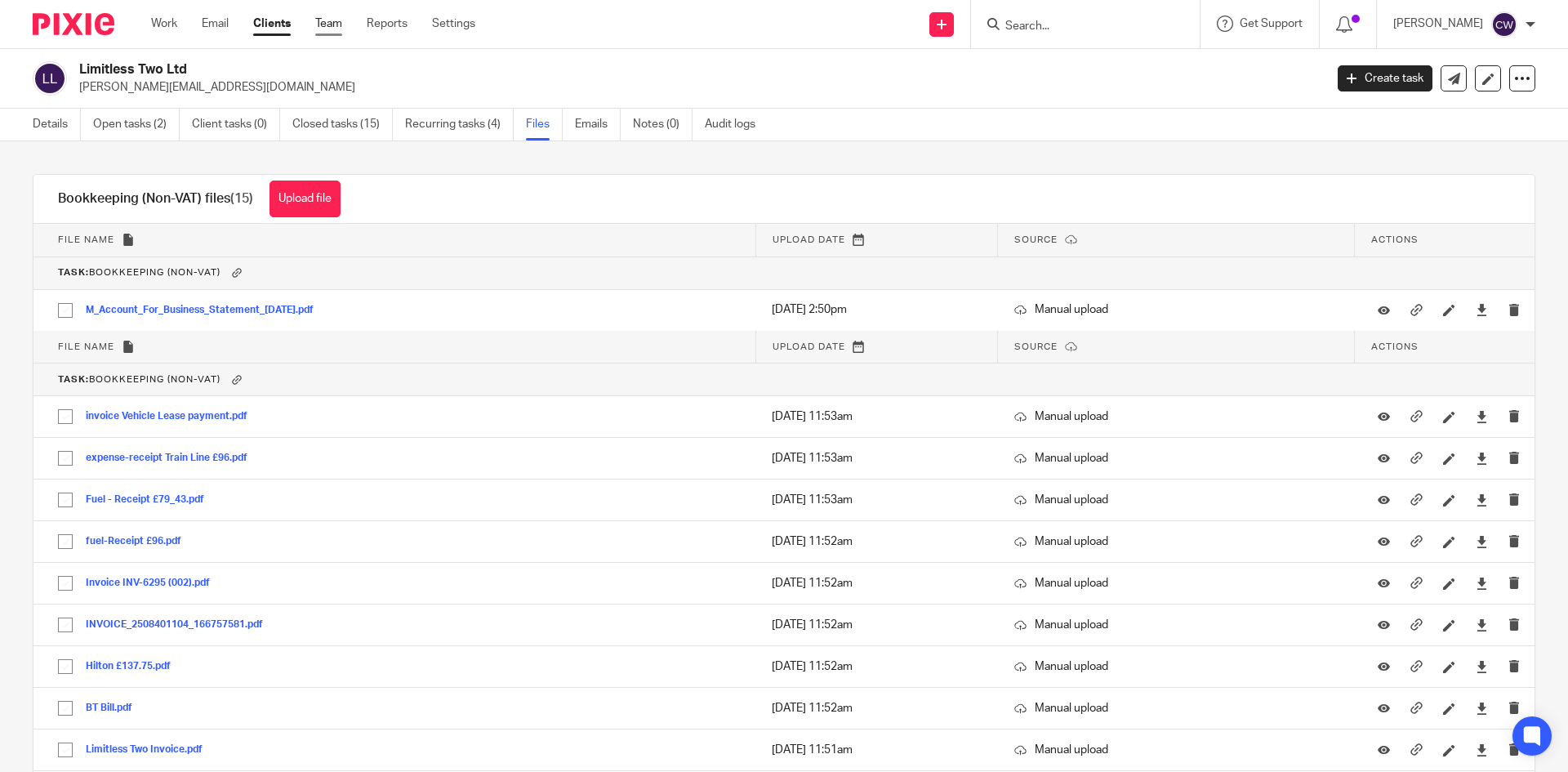
click at [334, 24] on link "Team" at bounding box center [328, 24] width 27 height 17
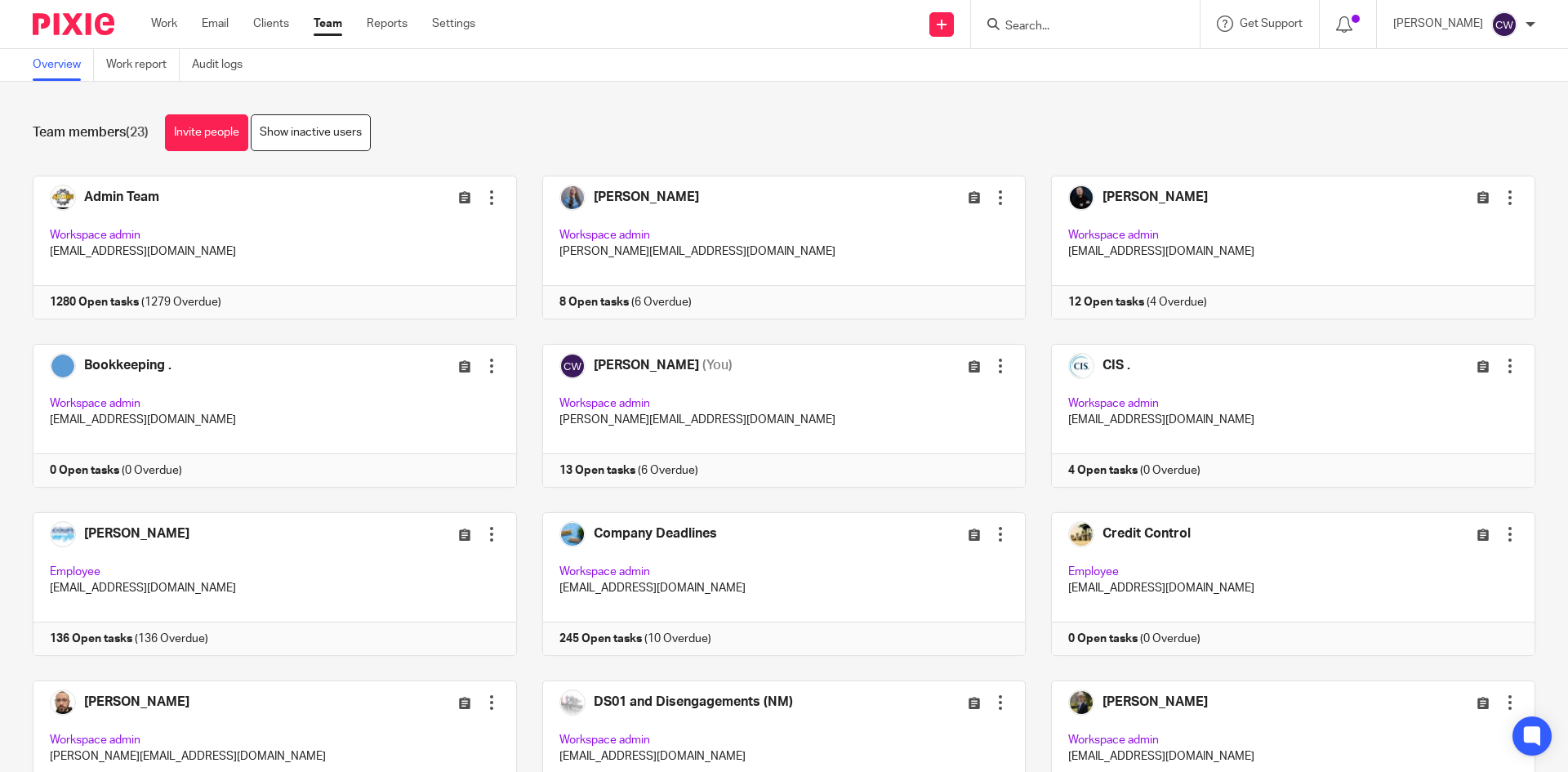
click at [1059, 33] on input "Search" at bounding box center [1077, 27] width 147 height 15
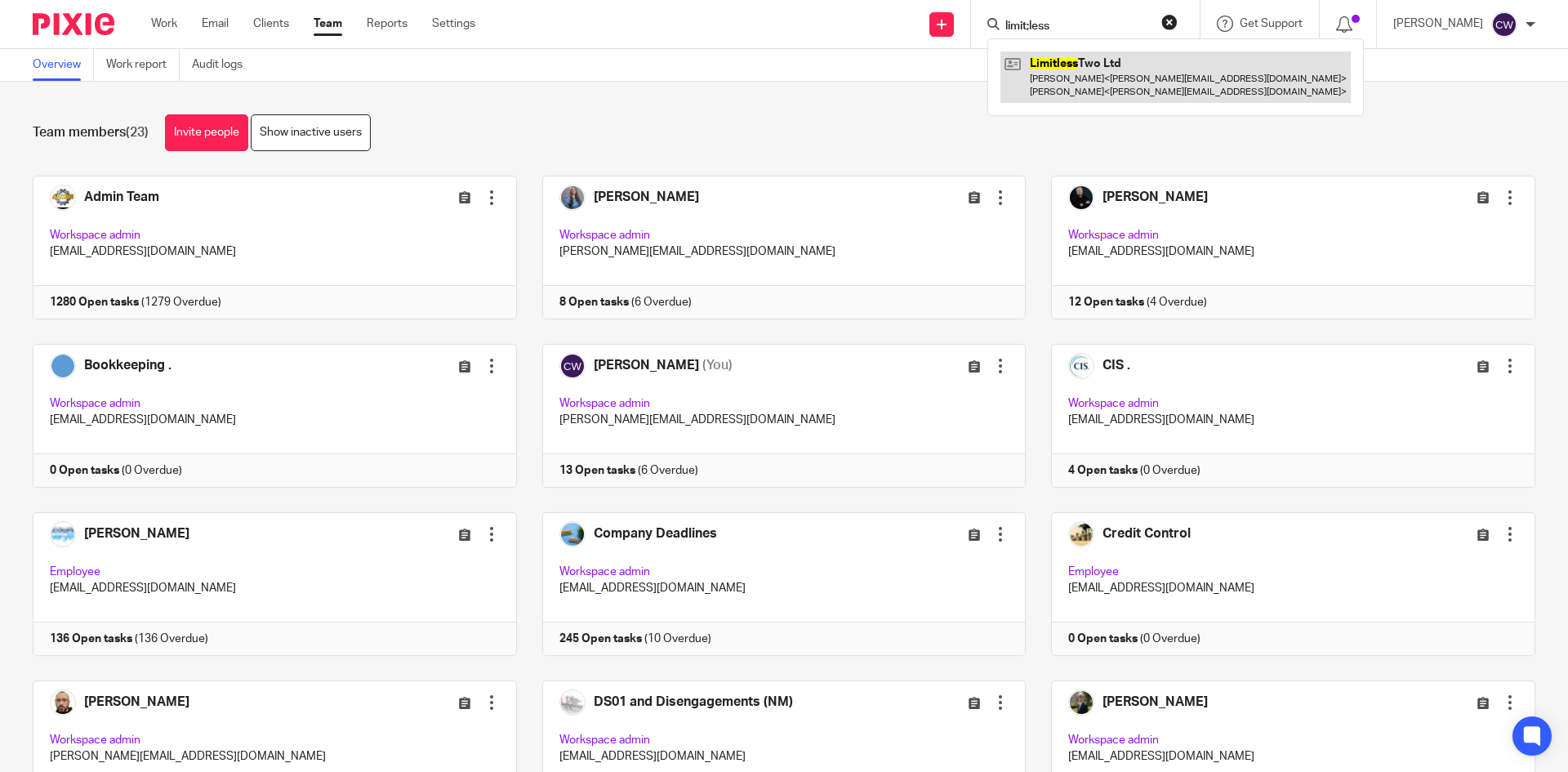
type input "limit;less"
click at [1085, 59] on link at bounding box center [1176, 77] width 351 height 51
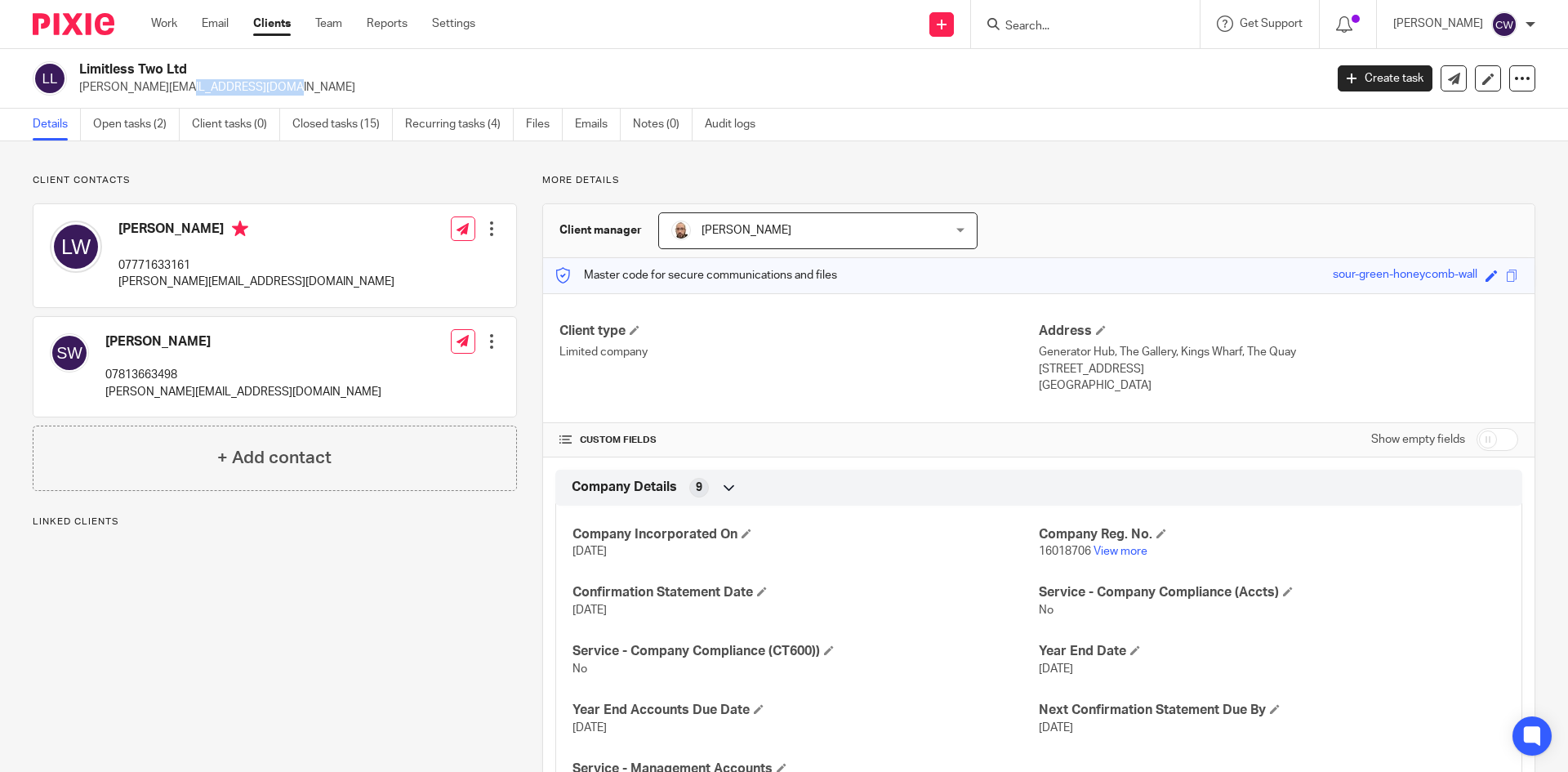
drag, startPoint x: 80, startPoint y: 86, endPoint x: 205, endPoint y: 94, distance: 125.3
click at [205, 94] on p "[PERSON_NAME][EMAIL_ADDRESS][DOMAIN_NAME]" at bounding box center [697, 88] width 1234 height 17
click at [108, 394] on p "[PERSON_NAME][EMAIL_ADDRESS][DOMAIN_NAME]" at bounding box center [243, 392] width 276 height 17
drag, startPoint x: 108, startPoint y: 283, endPoint x: 210, endPoint y: 279, distance: 102.1
click at [210, 279] on div "Lee Wheeler 07771633161 lee@pivot-19.com" at bounding box center [222, 256] width 345 height 87
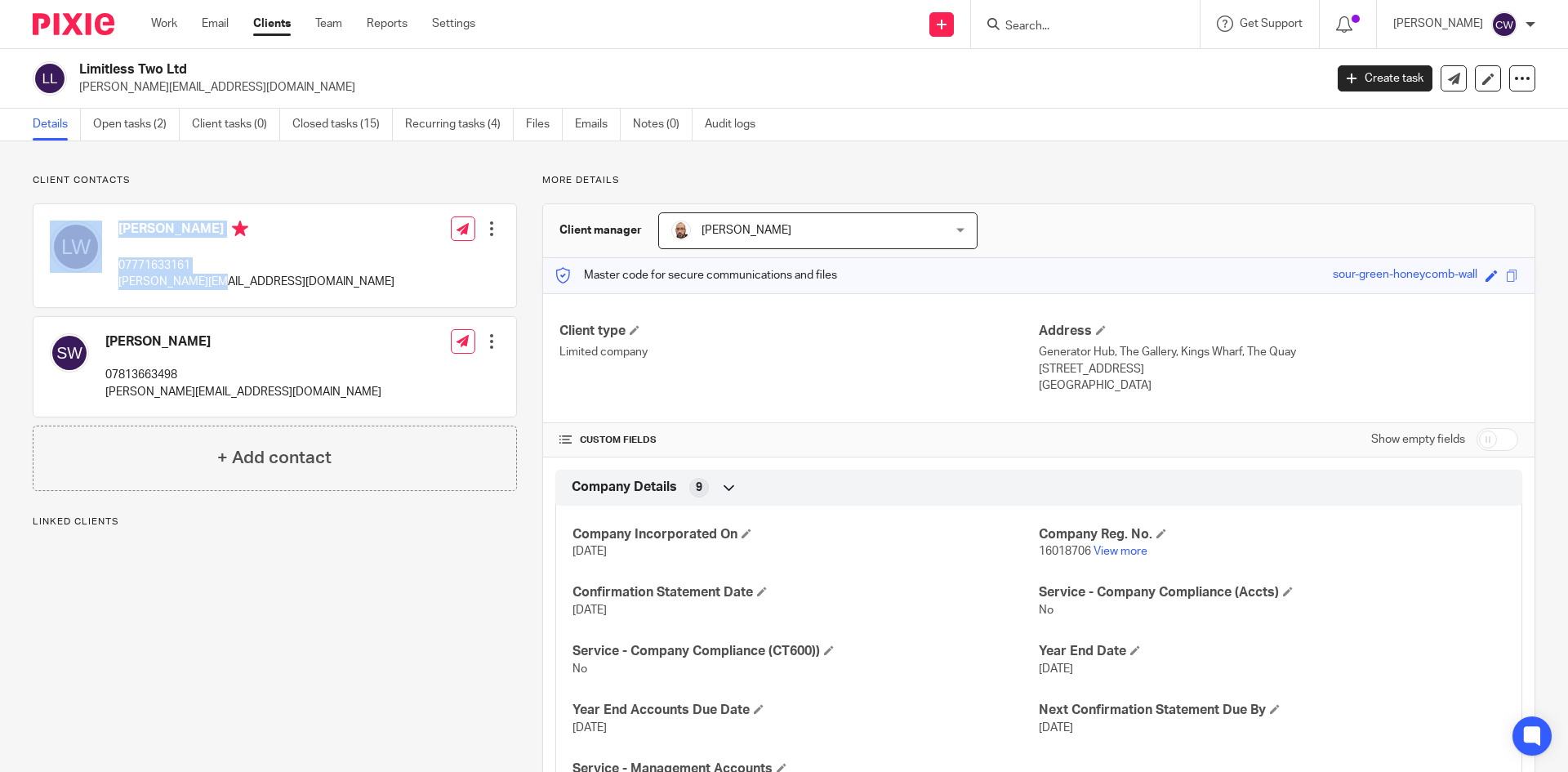
click at [215, 279] on p "[PERSON_NAME][EMAIL_ADDRESS][DOMAIN_NAME]" at bounding box center [256, 282] width 276 height 17
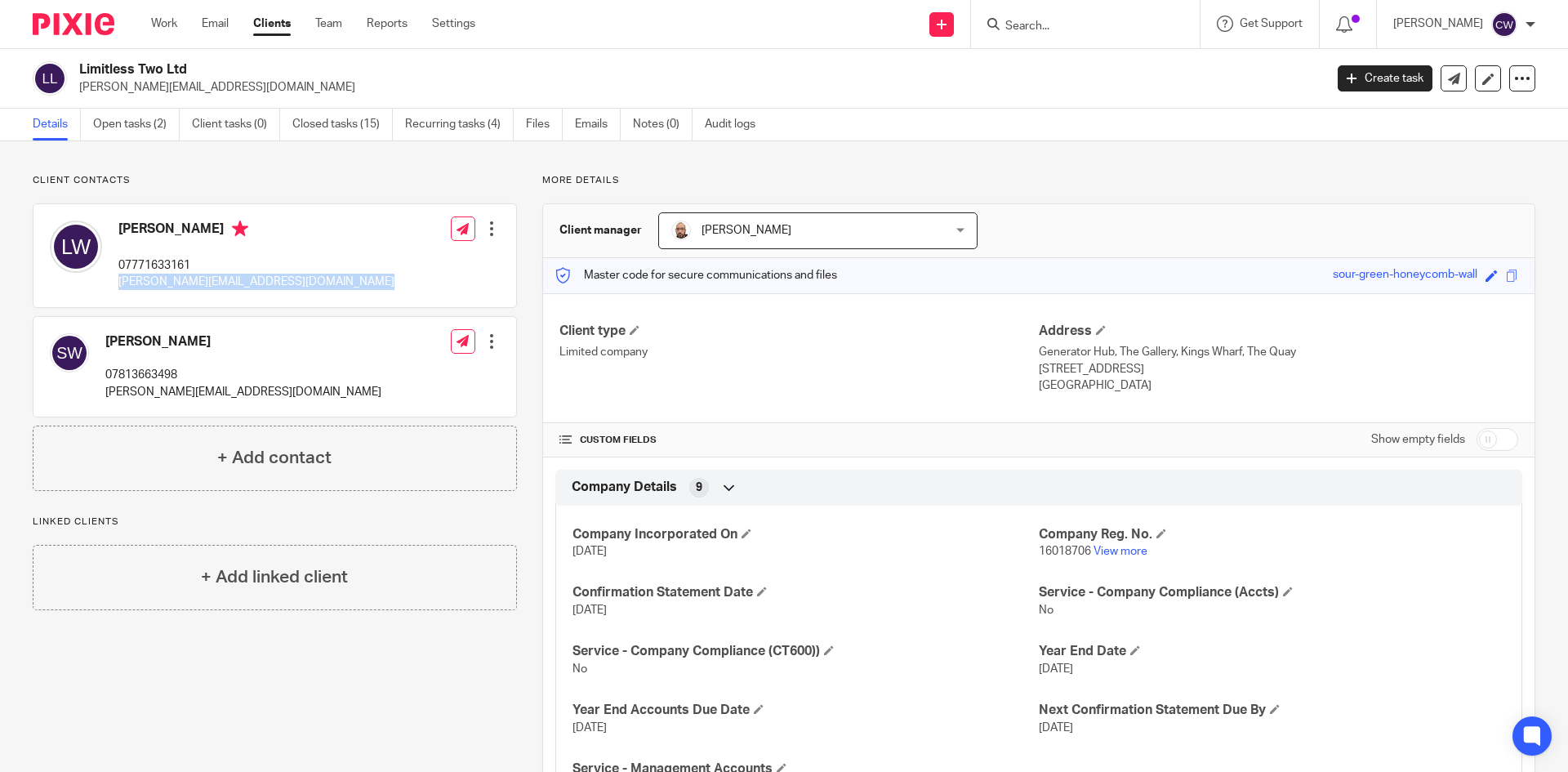
drag, startPoint x: 215, startPoint y: 279, endPoint x: 122, endPoint y: 291, distance: 93.8
click at [122, 291] on div "Lee Wheeler 07771633161 lee@pivot-19.com" at bounding box center [222, 256] width 345 height 87
drag, startPoint x: 105, startPoint y: 390, endPoint x: 213, endPoint y: 392, distance: 108.0
click at [213, 392] on div "Sarah Wheeler 07813663498 sarah@pivot-19.com" at bounding box center [216, 367] width 332 height 83
copy p "sarah@pivot-19.com"
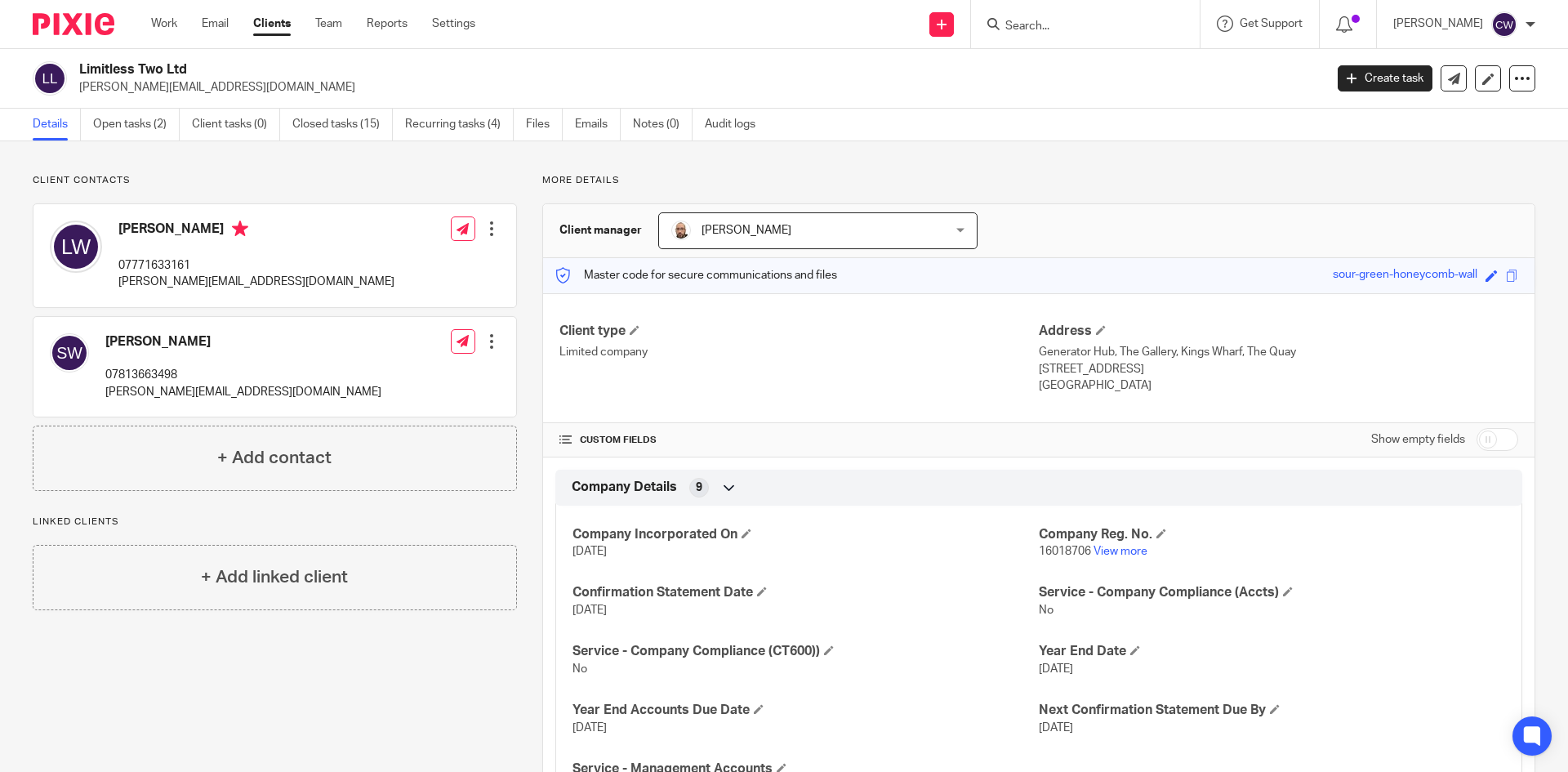
click at [1086, 19] on input "Search" at bounding box center [1077, 27] width 147 height 15
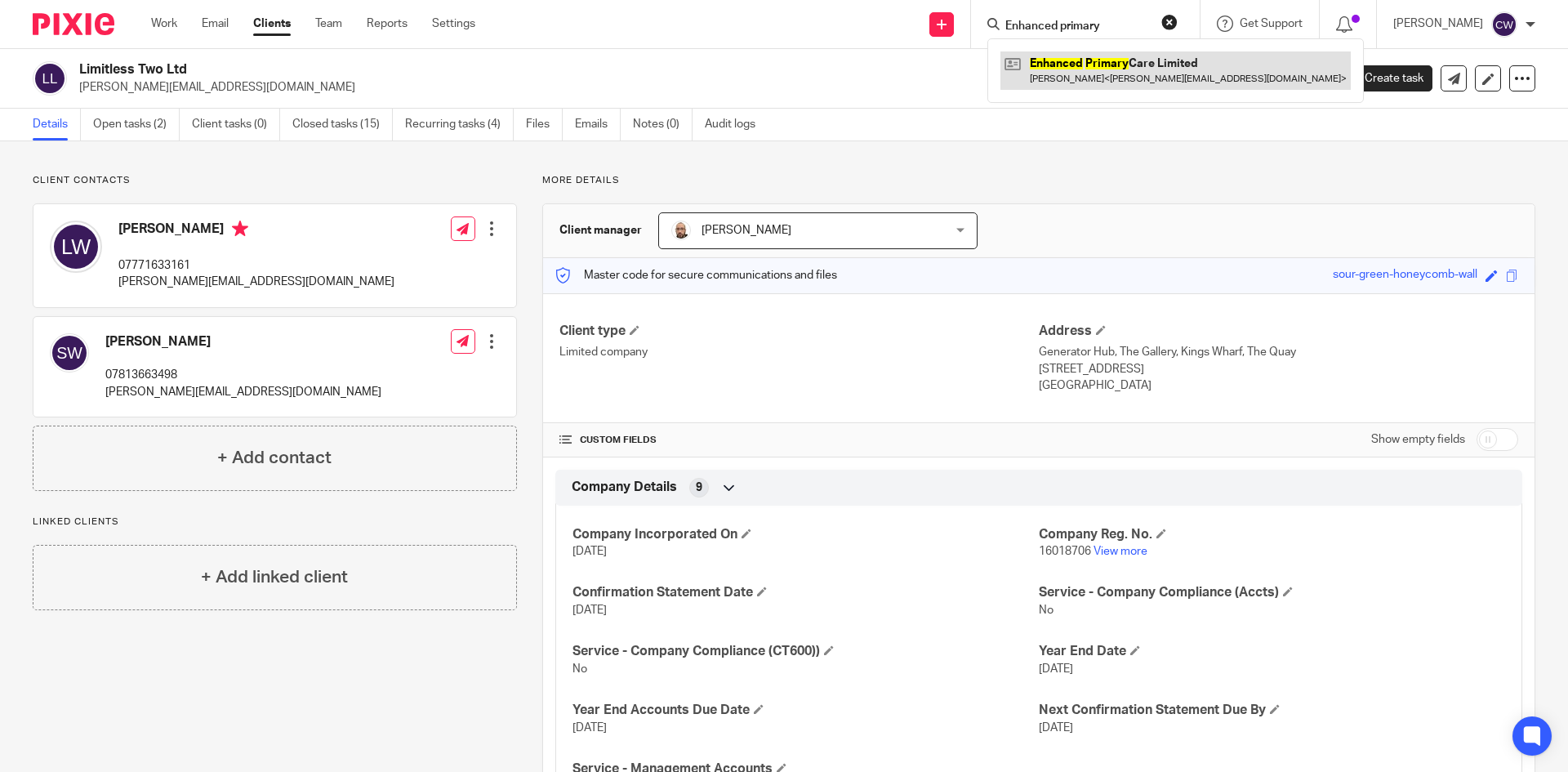
type input "Enhanced primary"
click at [1123, 52] on link at bounding box center [1176, 70] width 351 height 38
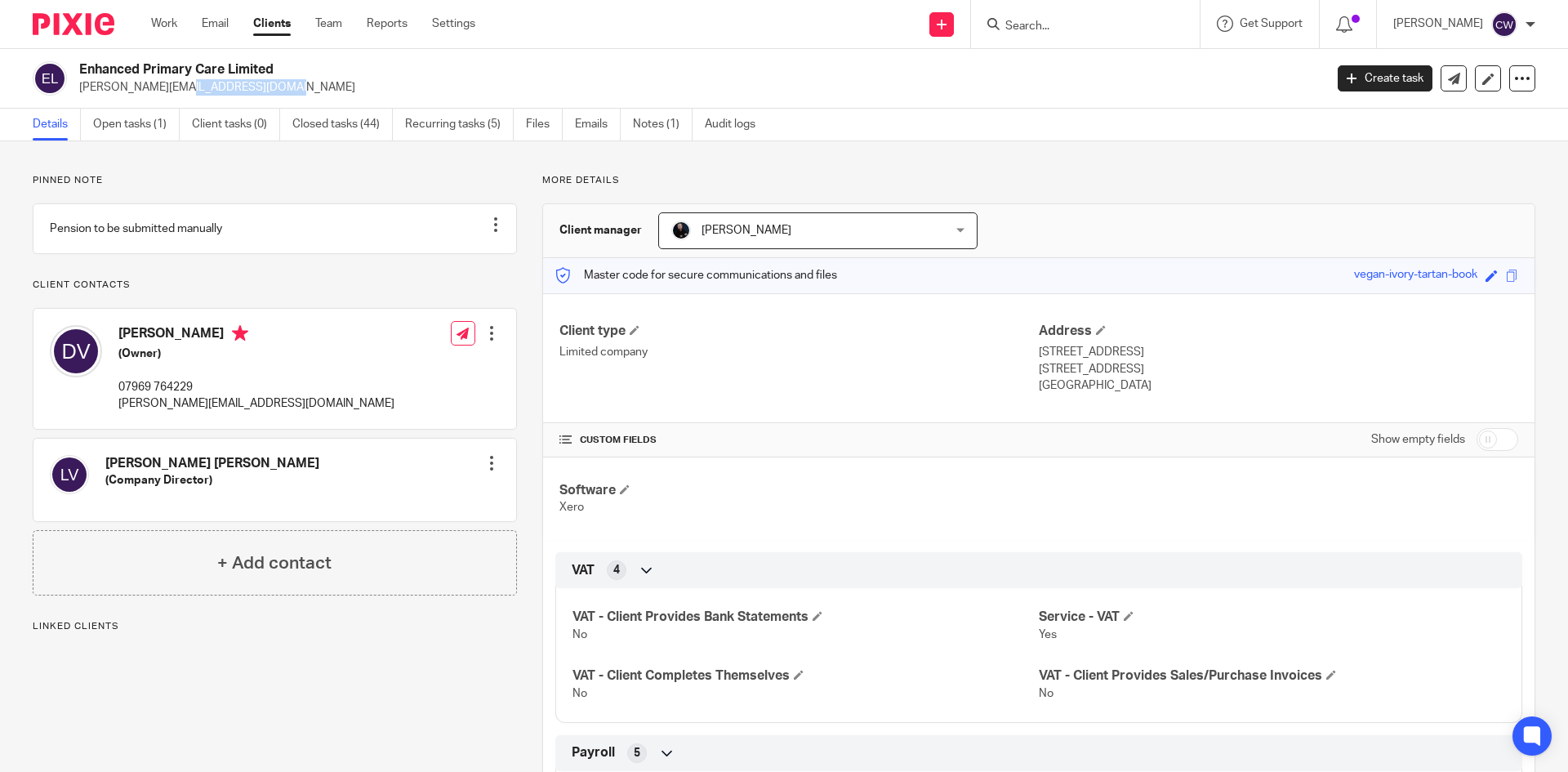
drag, startPoint x: 80, startPoint y: 88, endPoint x: 146, endPoint y: 95, distance: 66.4
click at [204, 94] on p "daniel@epcx.co.uk" at bounding box center [697, 88] width 1234 height 17
copy p "daniel@epcx.co.uk"
drag, startPoint x: 1022, startPoint y: 44, endPoint x: 1020, endPoint y: 35, distance: 9.2
click at [1020, 37] on div at bounding box center [1085, 24] width 228 height 48
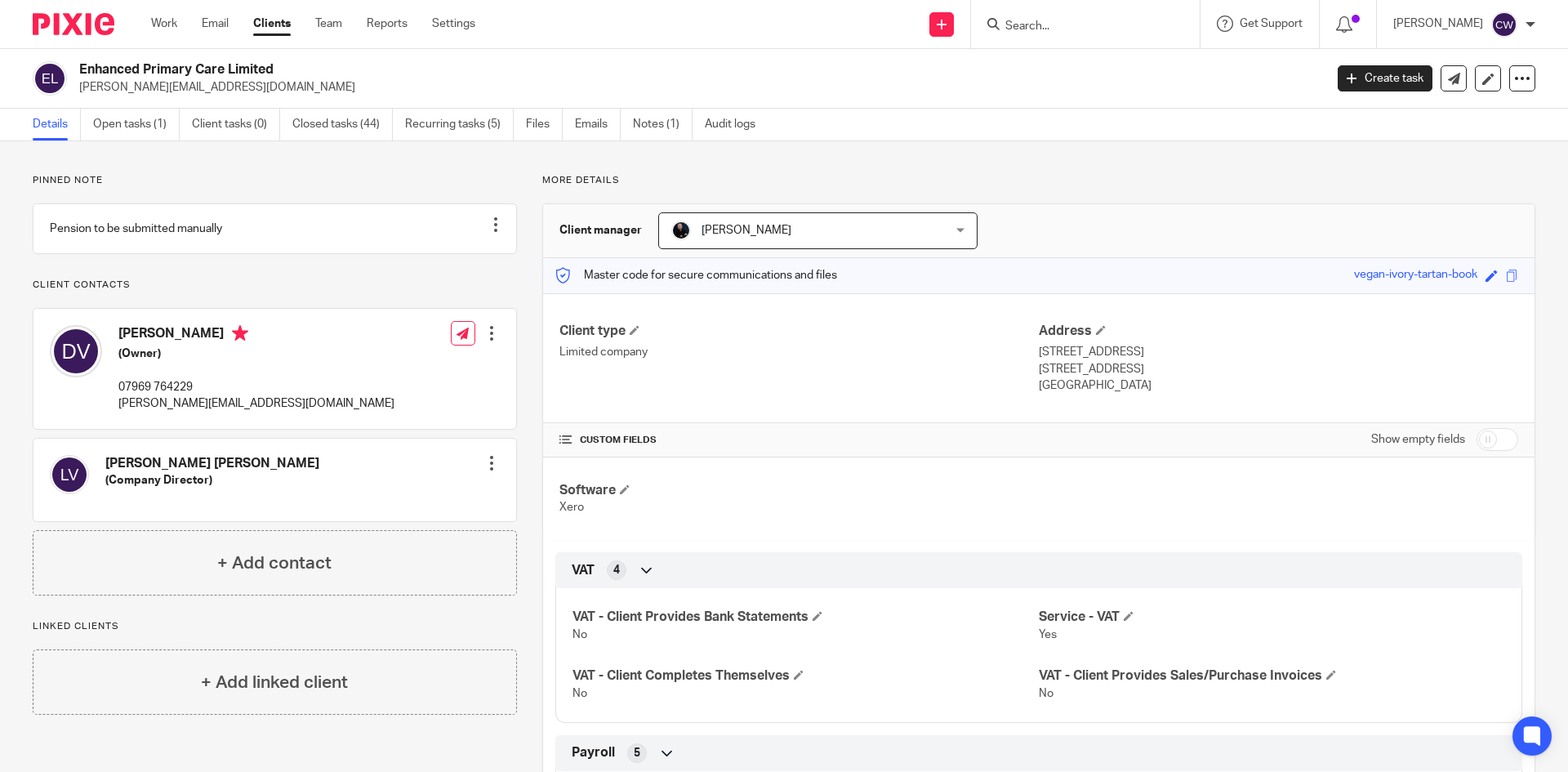
click at [1019, 25] on input "Search" at bounding box center [1077, 27] width 147 height 15
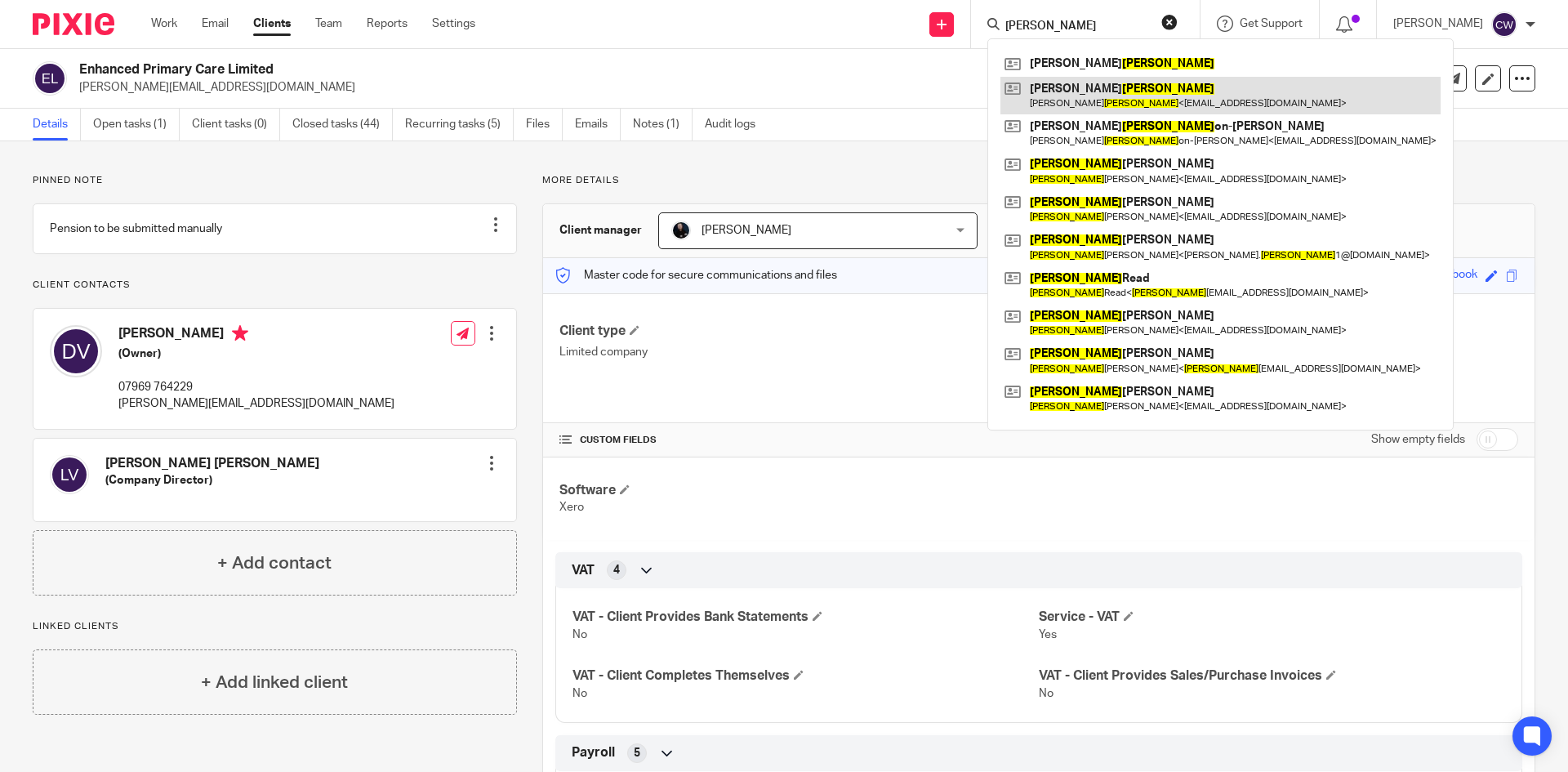
type input "Roberts"
click at [1026, 102] on link at bounding box center [1221, 95] width 440 height 38
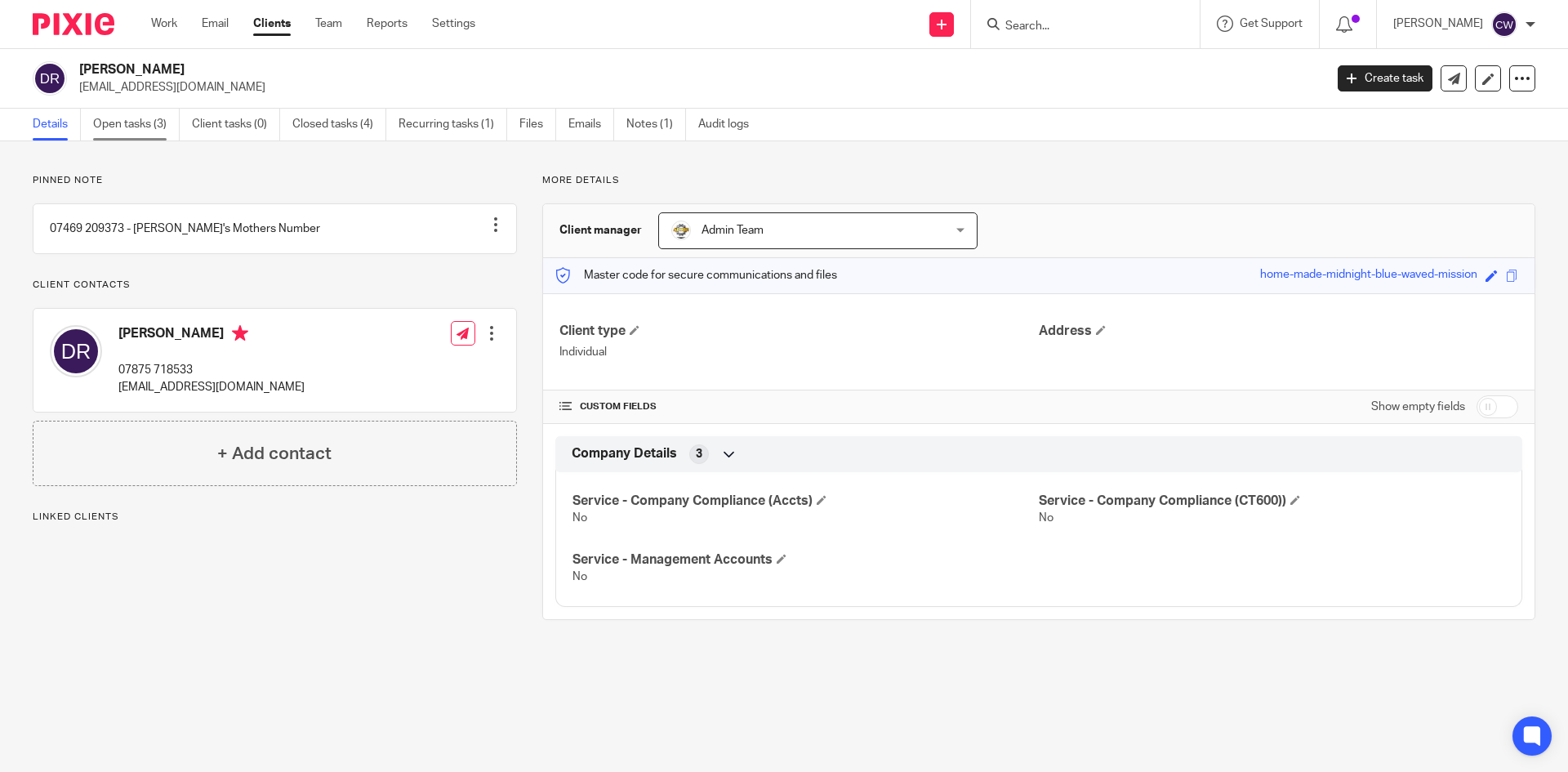
click at [120, 120] on link "Open tasks (3)" at bounding box center [137, 124] width 87 height 31
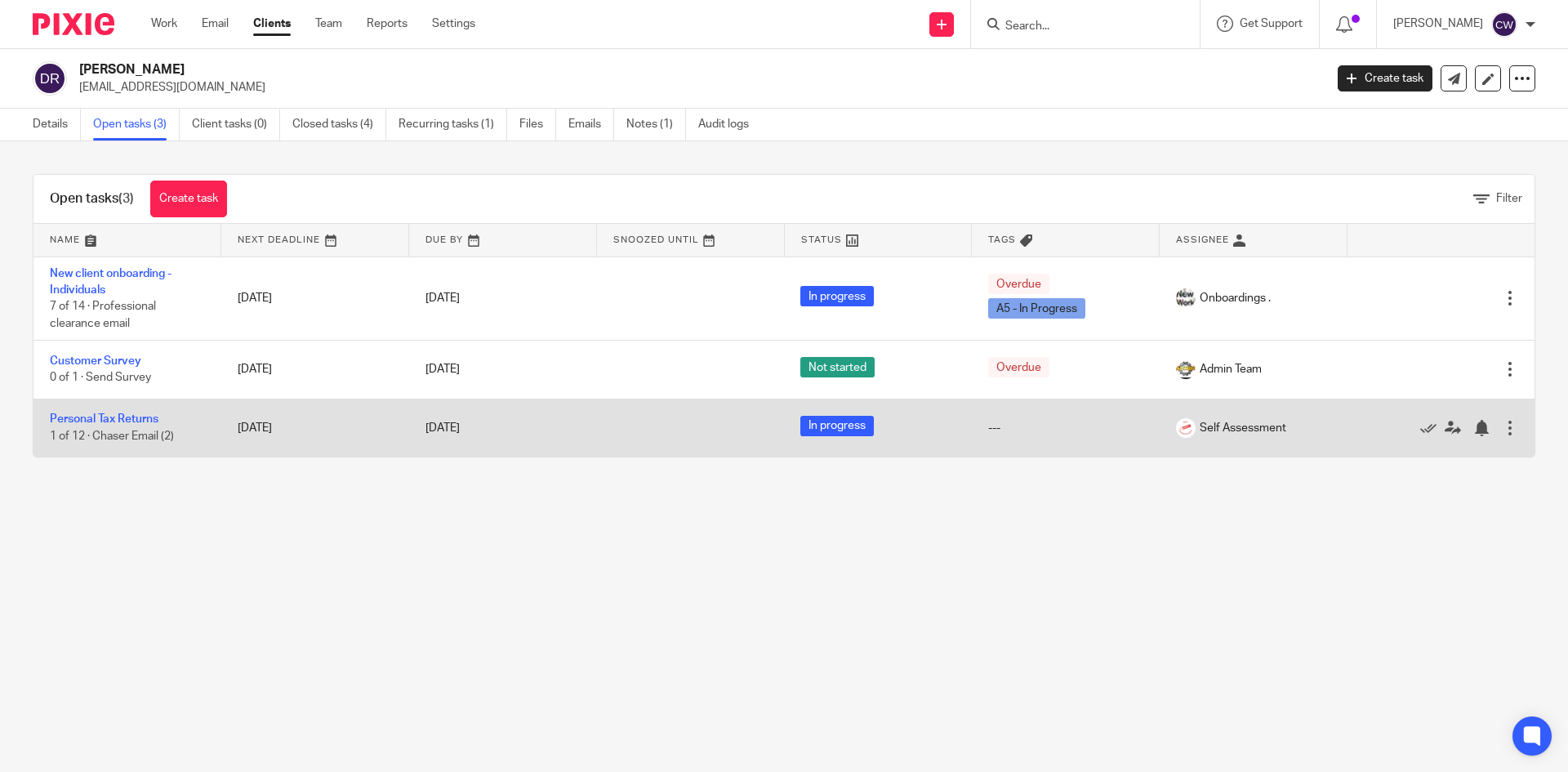
click at [123, 413] on td "Personal Tax Returns 1 of 12 · Chaser Email (2)" at bounding box center [127, 428] width 188 height 58
click at [144, 411] on td "Personal Tax Returns 1 of 12 · Chaser Email (2)" at bounding box center [127, 428] width 188 height 58
click at [143, 422] on link "Personal Tax Returns" at bounding box center [104, 419] width 108 height 11
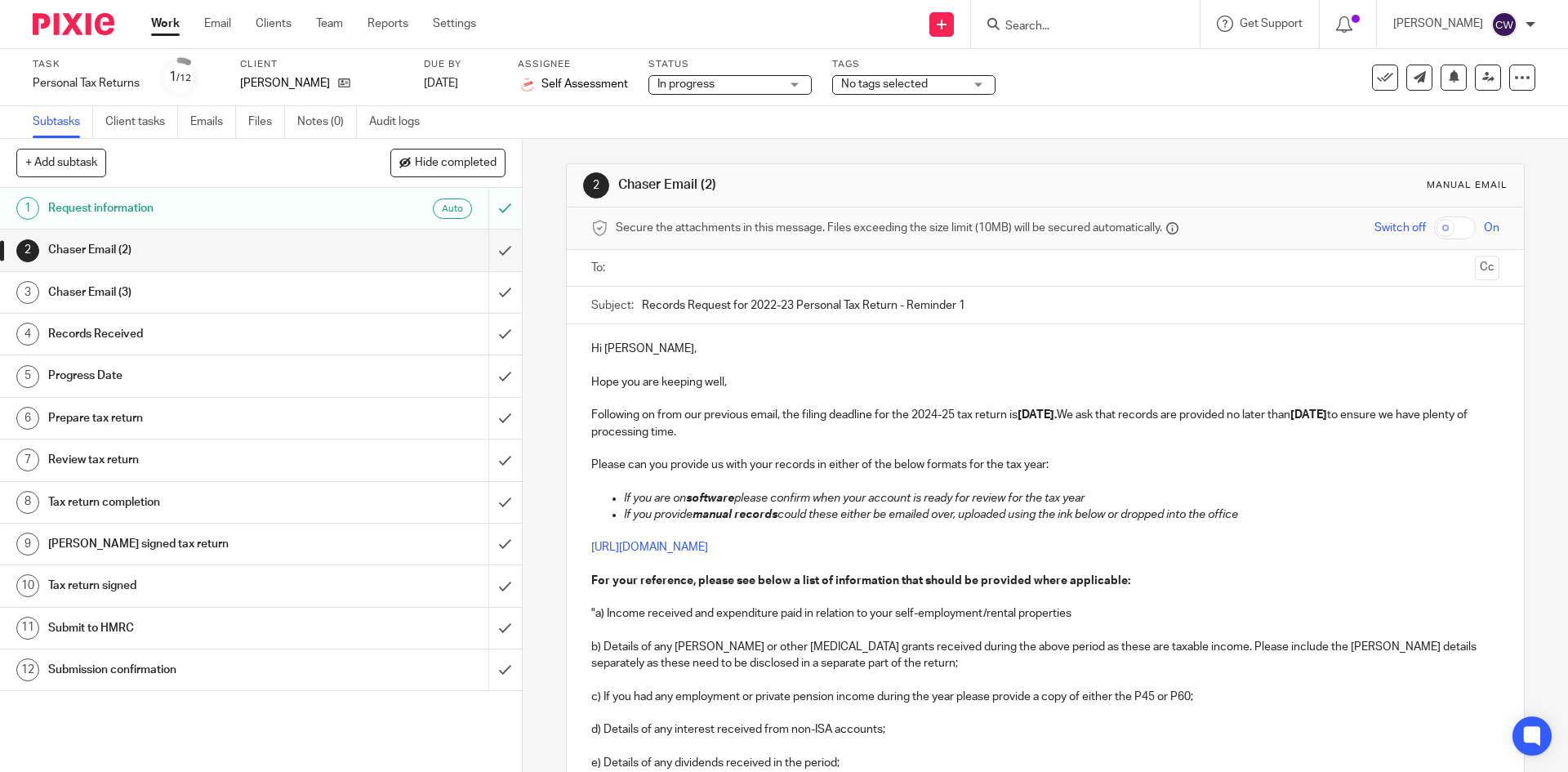
click at [1060, 22] on input "Search" at bounding box center [1077, 27] width 147 height 15
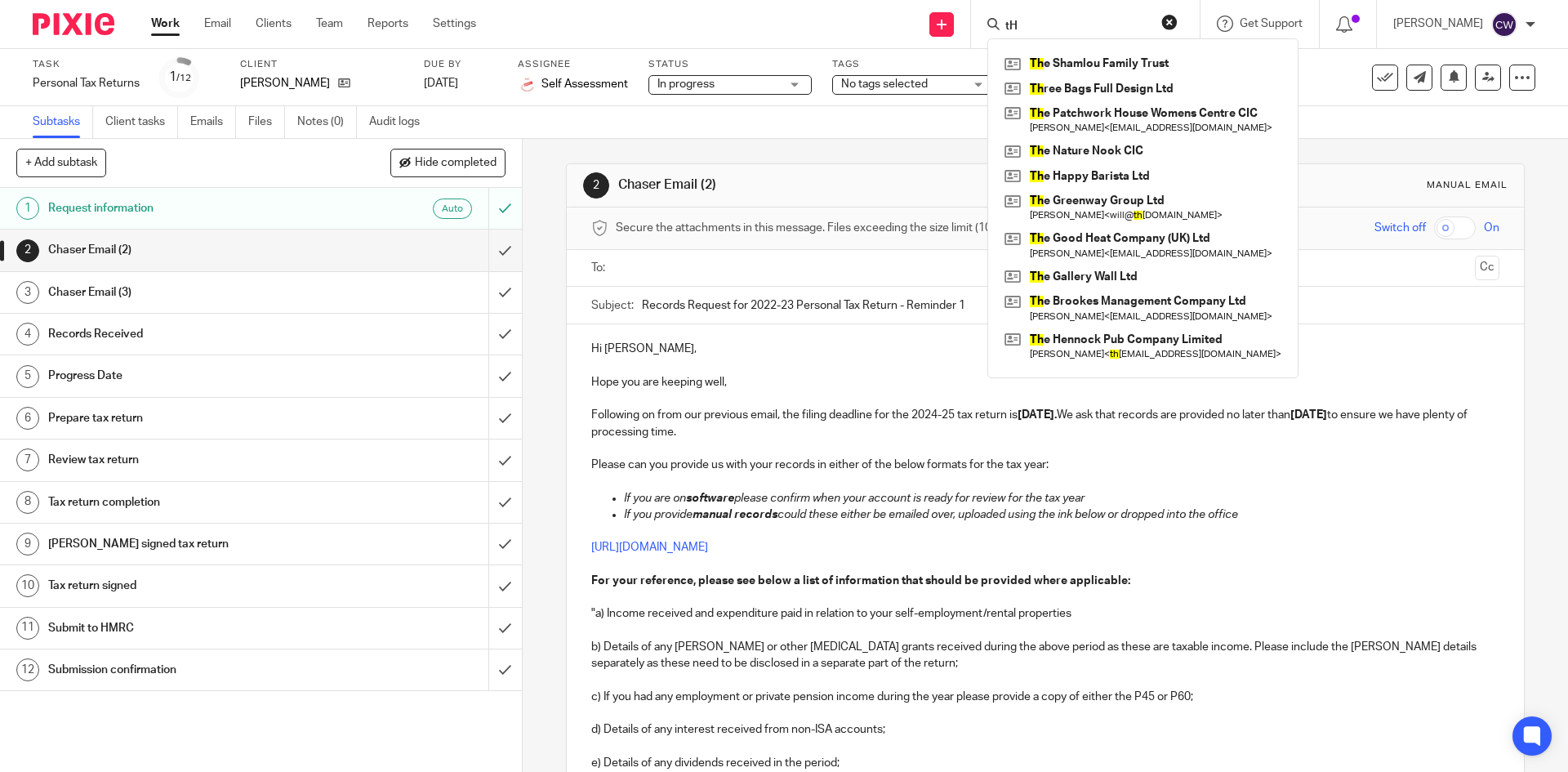
type input "t"
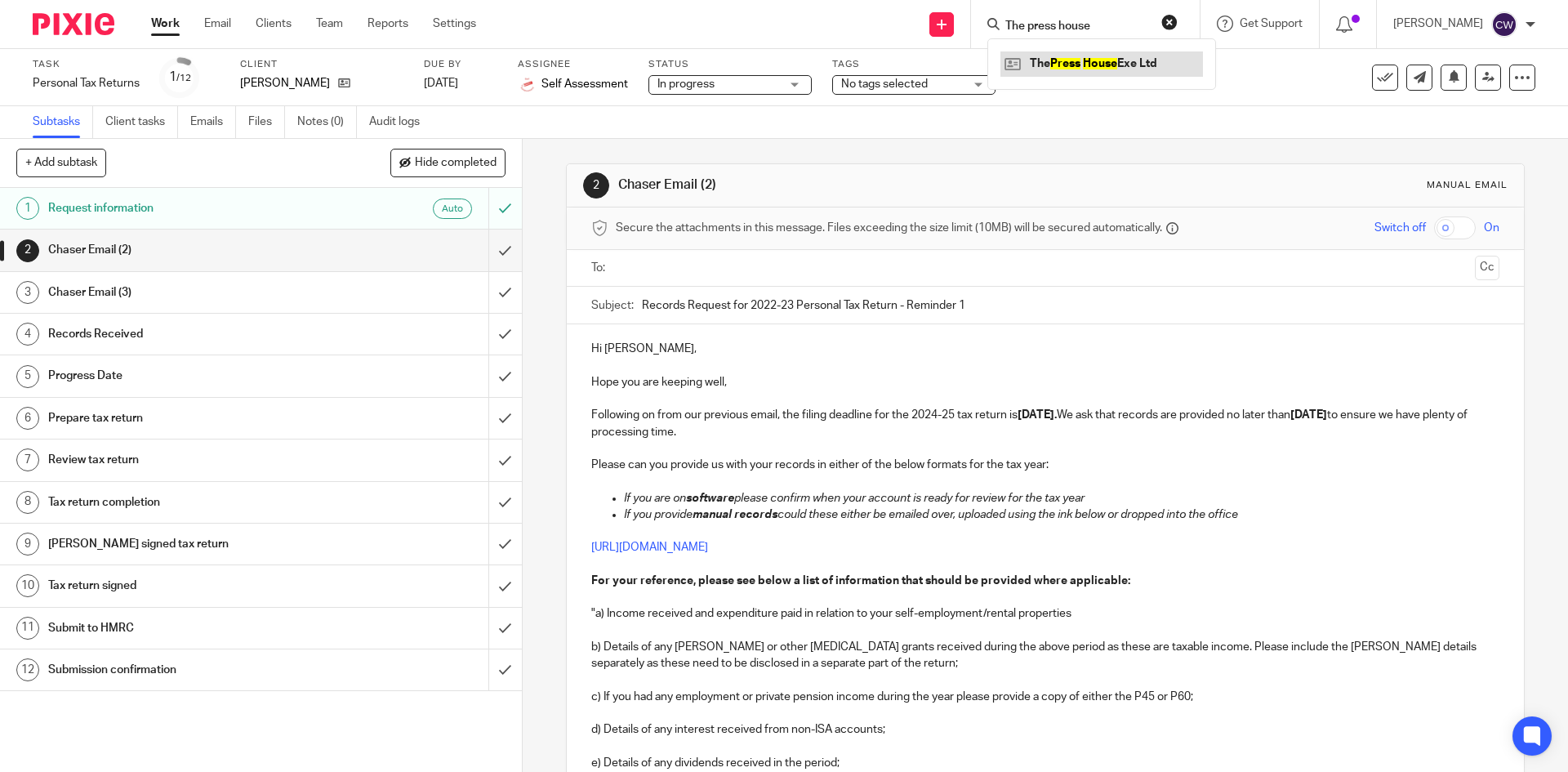
type input "The press house"
click at [1074, 59] on link at bounding box center [1102, 64] width 203 height 24
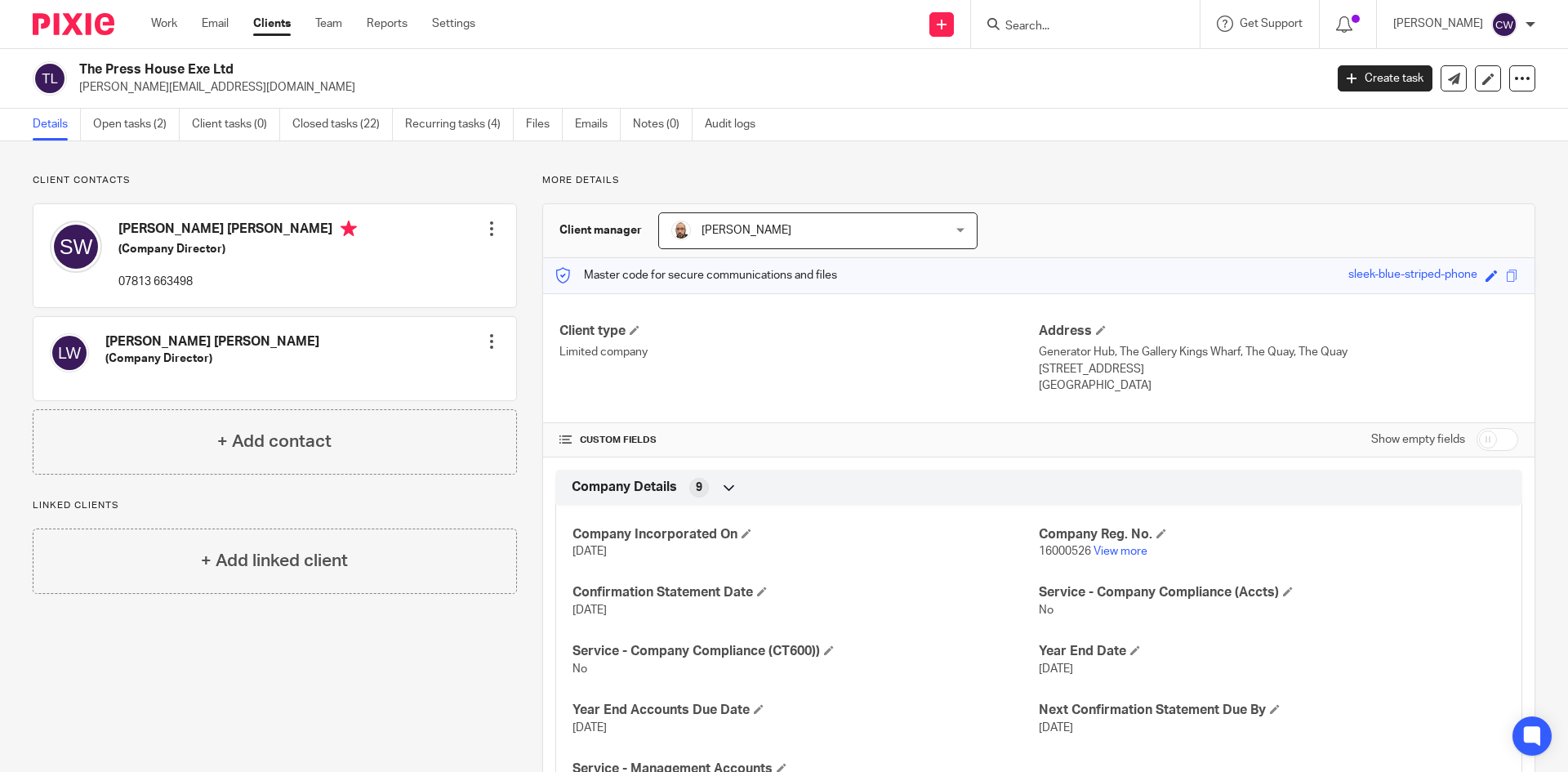
click at [1058, 19] on input "Search" at bounding box center [1077, 27] width 147 height 15
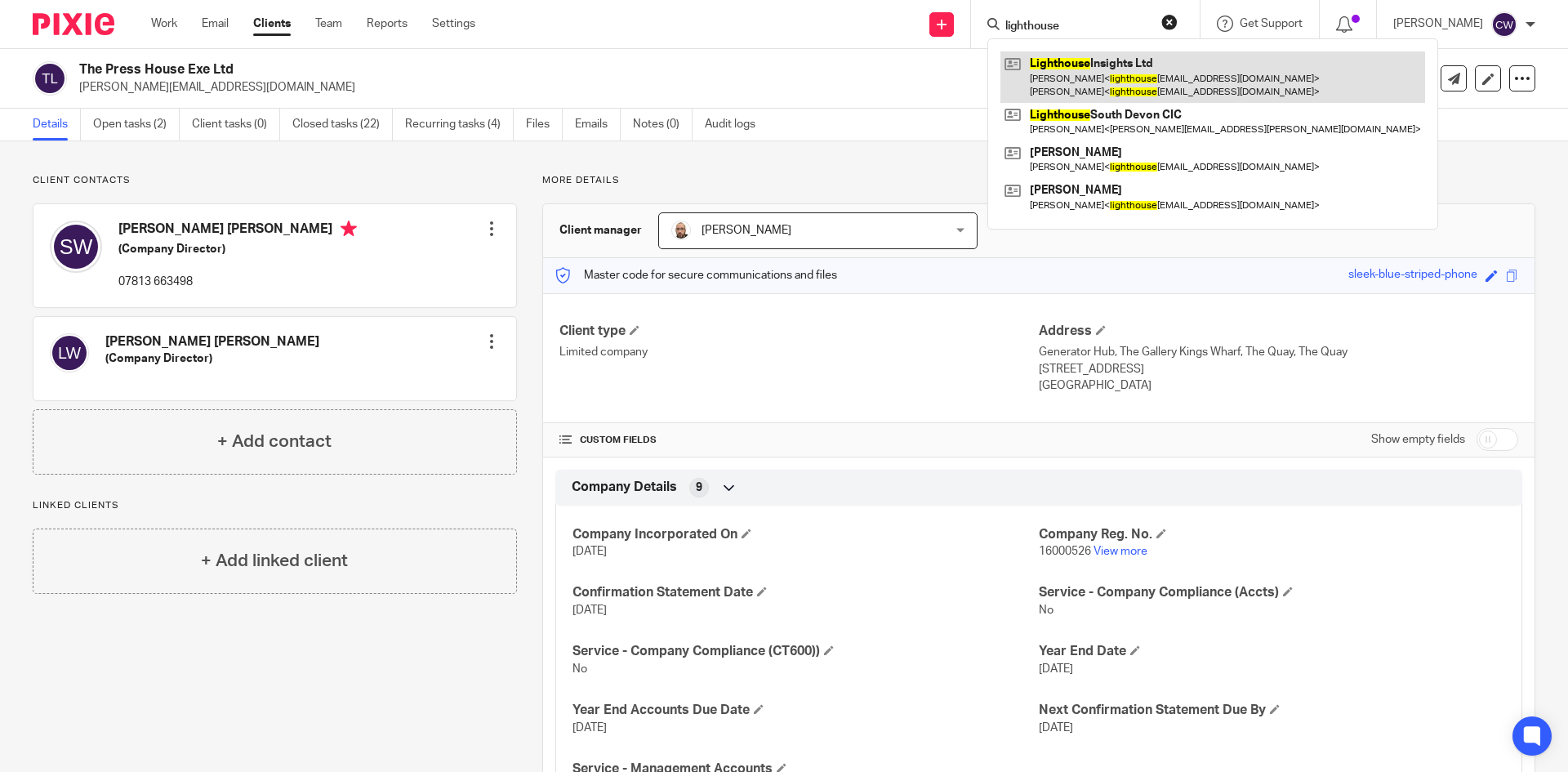
type input "lighthouse"
click at [1068, 81] on link at bounding box center [1213, 77] width 425 height 51
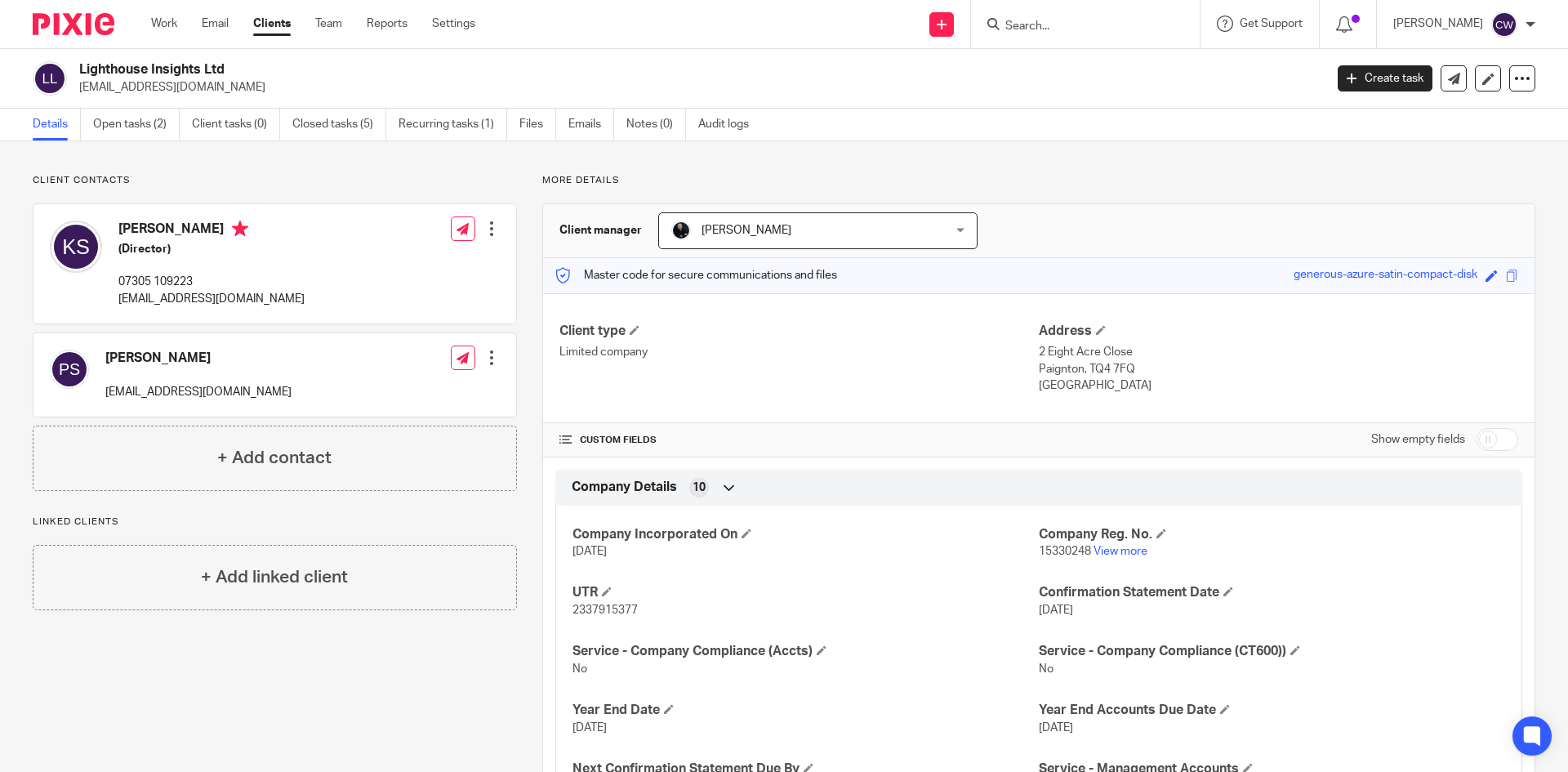
click at [1059, 30] on input "Search" at bounding box center [1077, 27] width 147 height 15
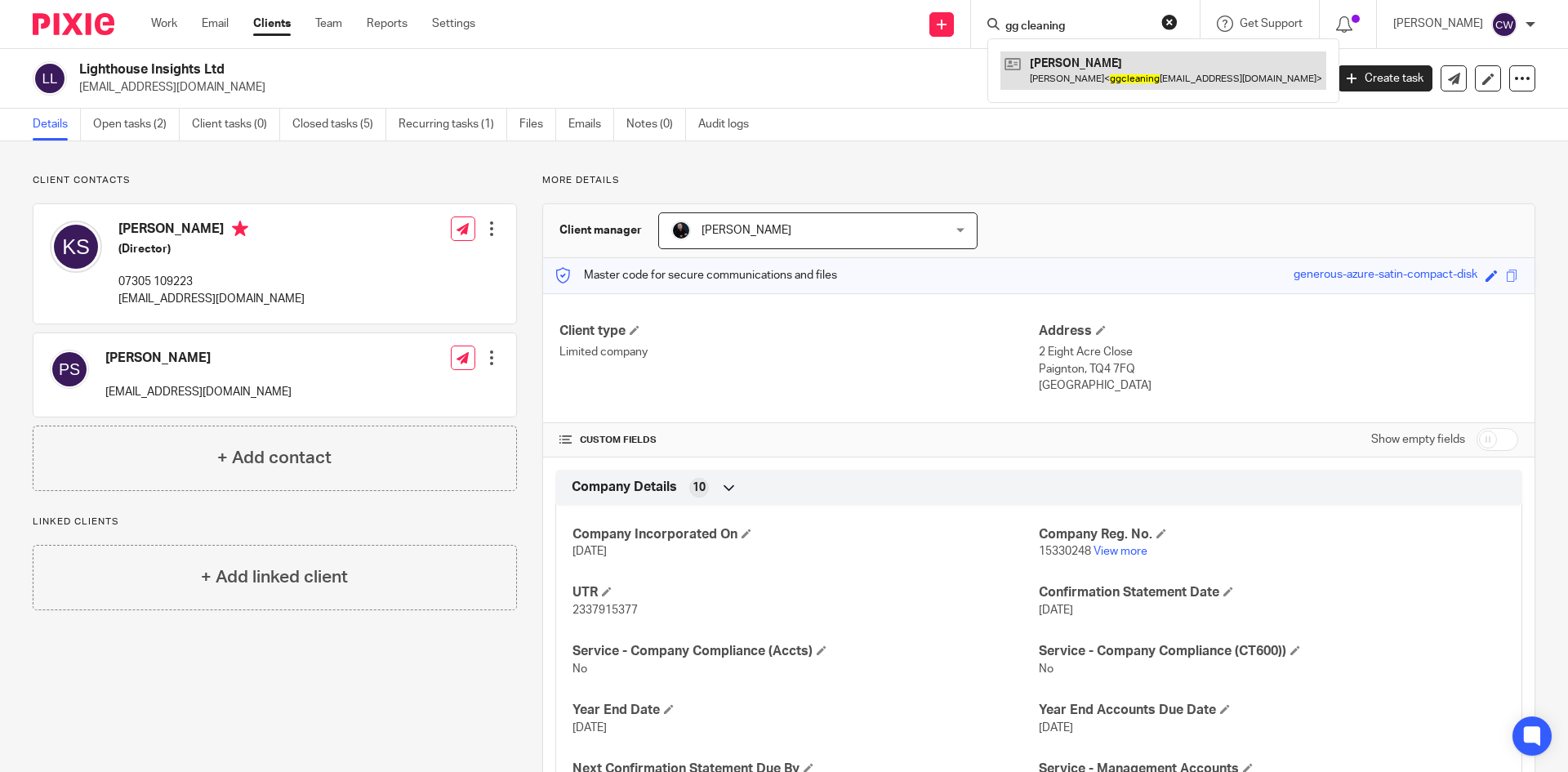
type input "gg cleaning"
click at [1071, 63] on link at bounding box center [1164, 70] width 326 height 38
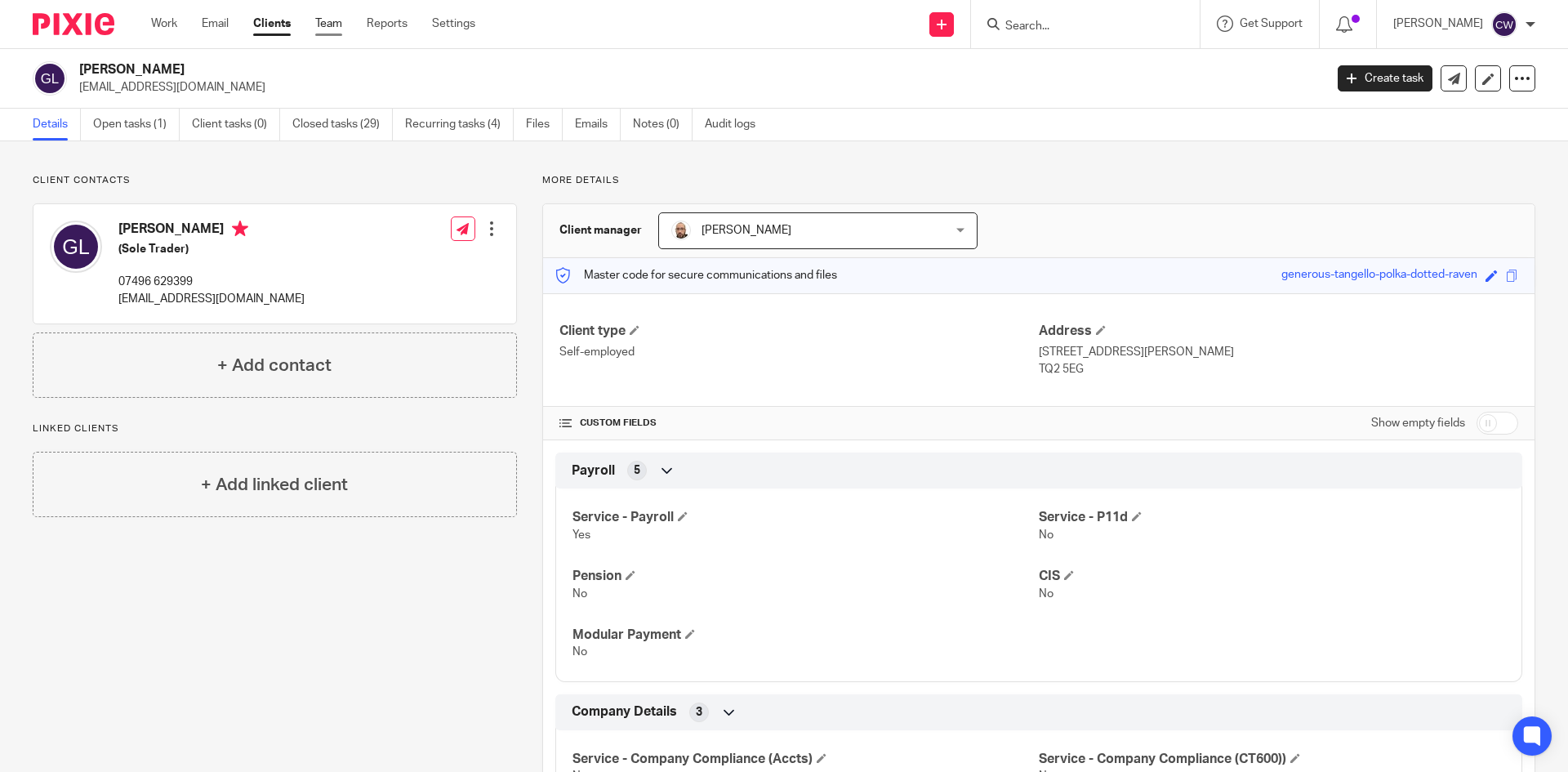
click at [332, 19] on link "Team" at bounding box center [328, 24] width 27 height 17
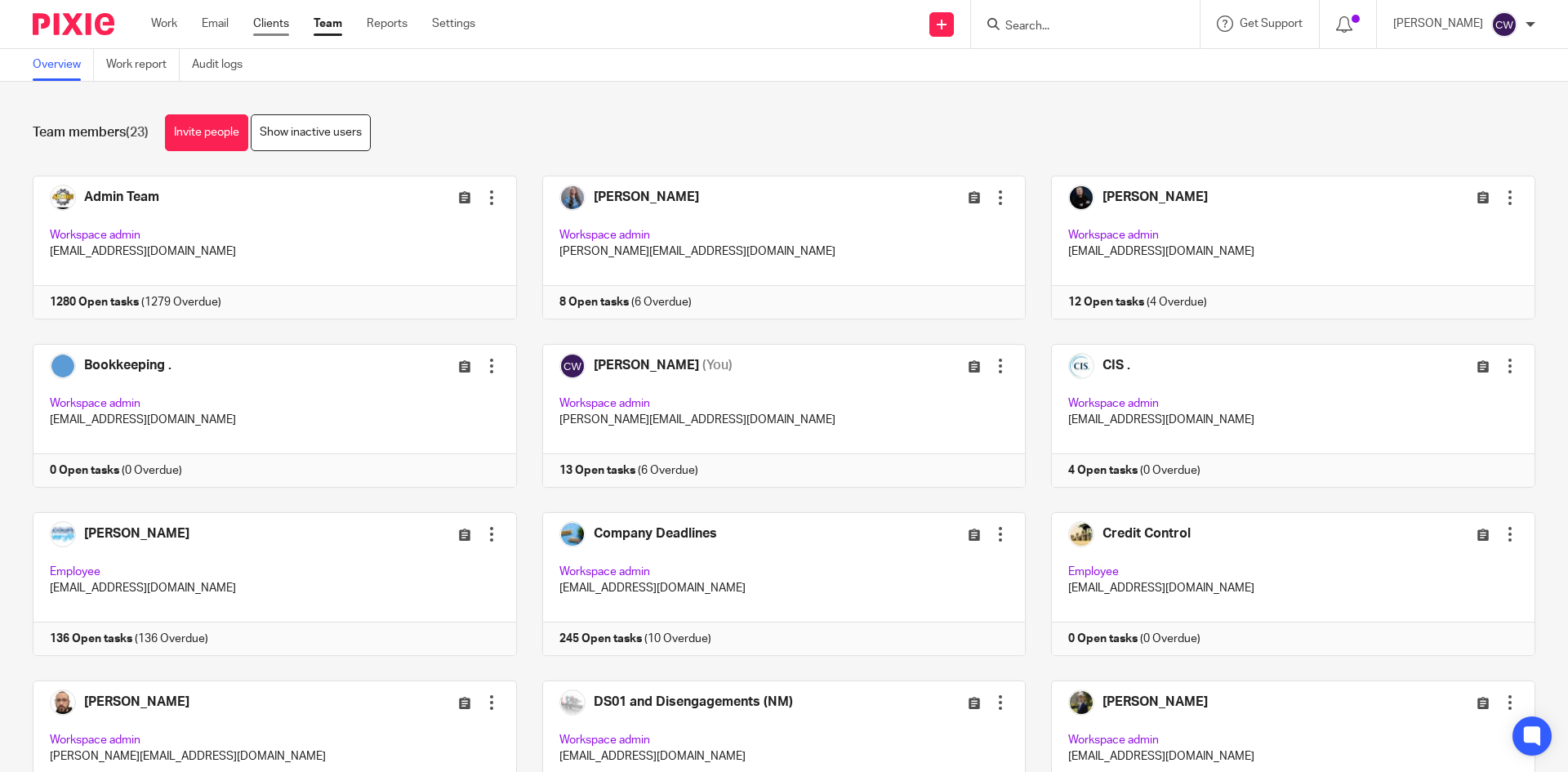
click at [269, 24] on link "Clients" at bounding box center [271, 24] width 36 height 17
click at [248, 12] on div "Work Email Clients Team Reports Settings Work Email Clients Team Reports Settin…" at bounding box center [317, 24] width 365 height 48
click at [262, 20] on link "Clients" at bounding box center [271, 24] width 36 height 17
click at [262, 19] on link "Clients" at bounding box center [271, 24] width 36 height 17
click at [278, 21] on link "Clients" at bounding box center [271, 24] width 36 height 17
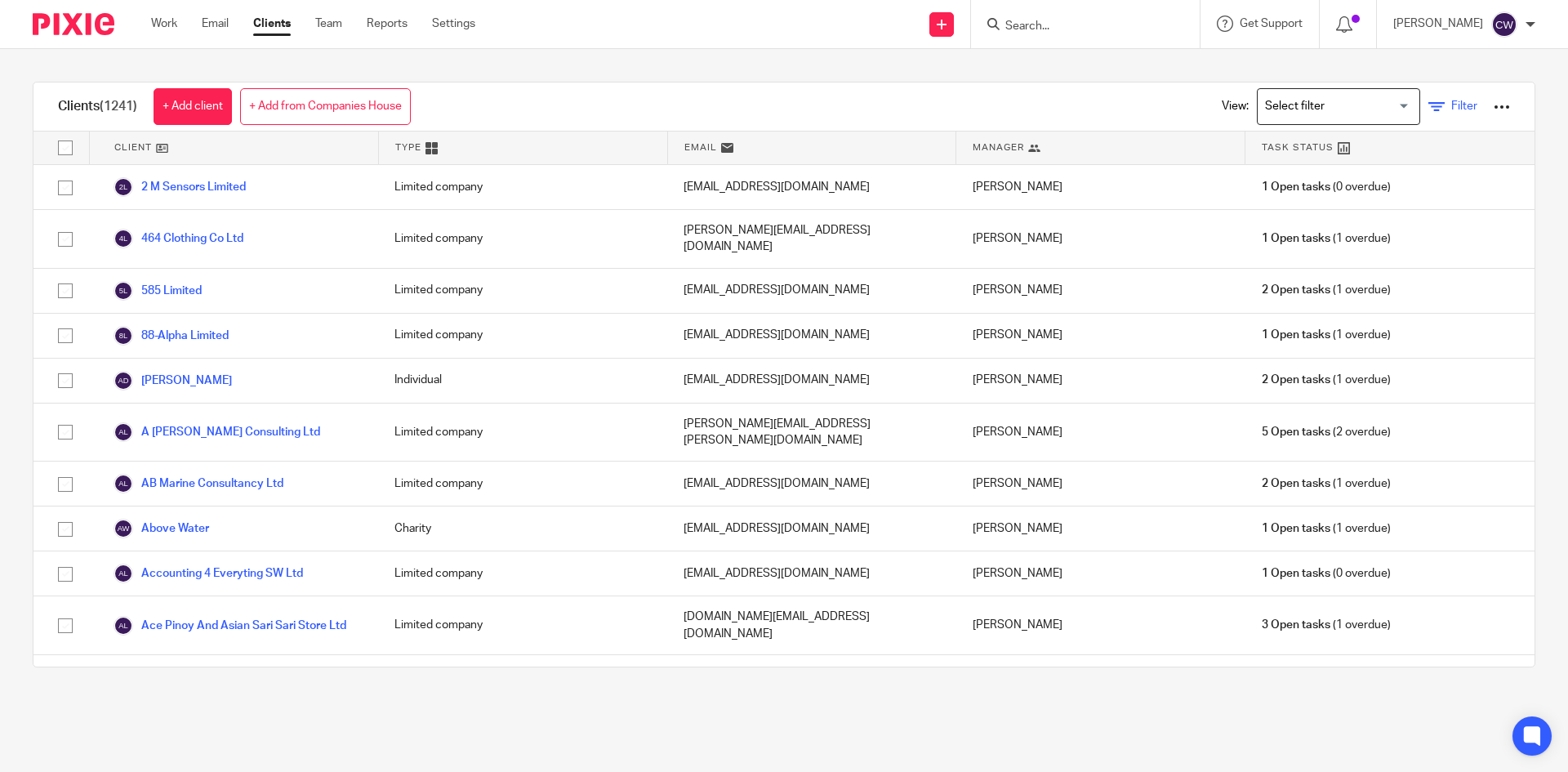
click at [1428, 100] on icon at bounding box center [1437, 107] width 17 height 17
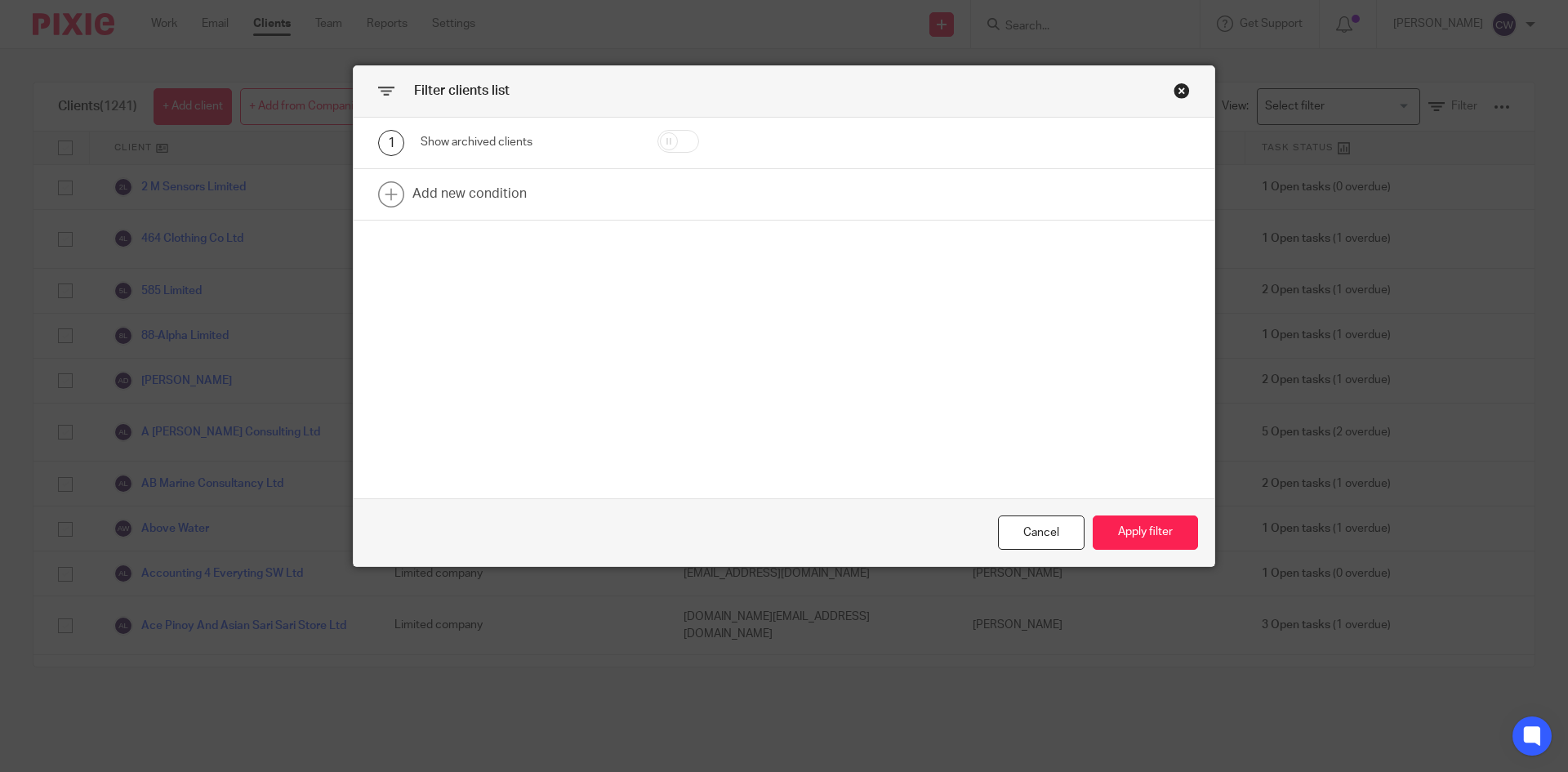
click at [688, 143] on input "checkbox" at bounding box center [678, 141] width 42 height 23
checkbox input "true"
click at [1156, 552] on div "Cancel Apply filter" at bounding box center [784, 533] width 861 height 68
click at [1155, 542] on button "Apply filter" at bounding box center [1145, 533] width 105 height 35
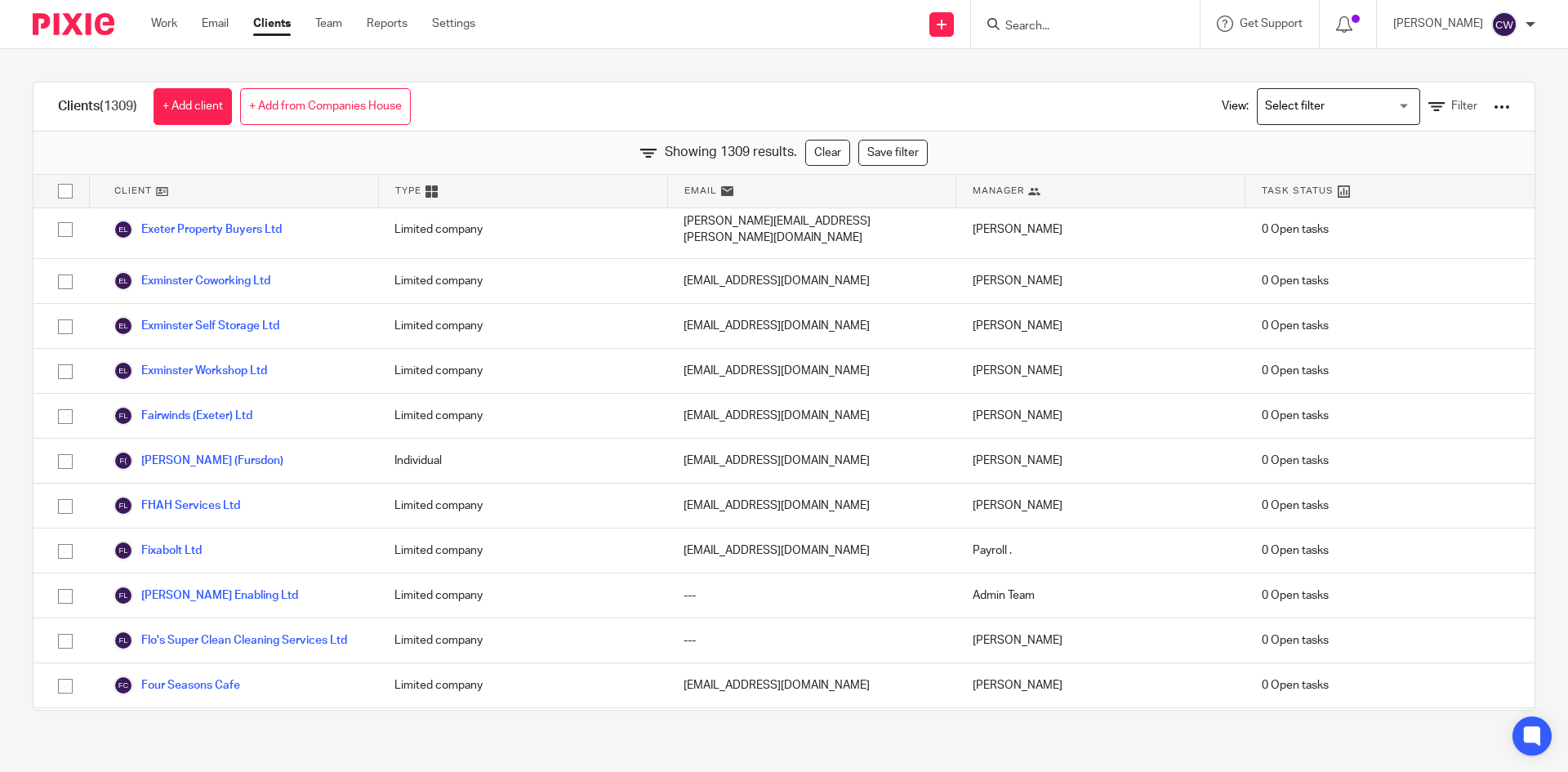
scroll to position [25825, 0]
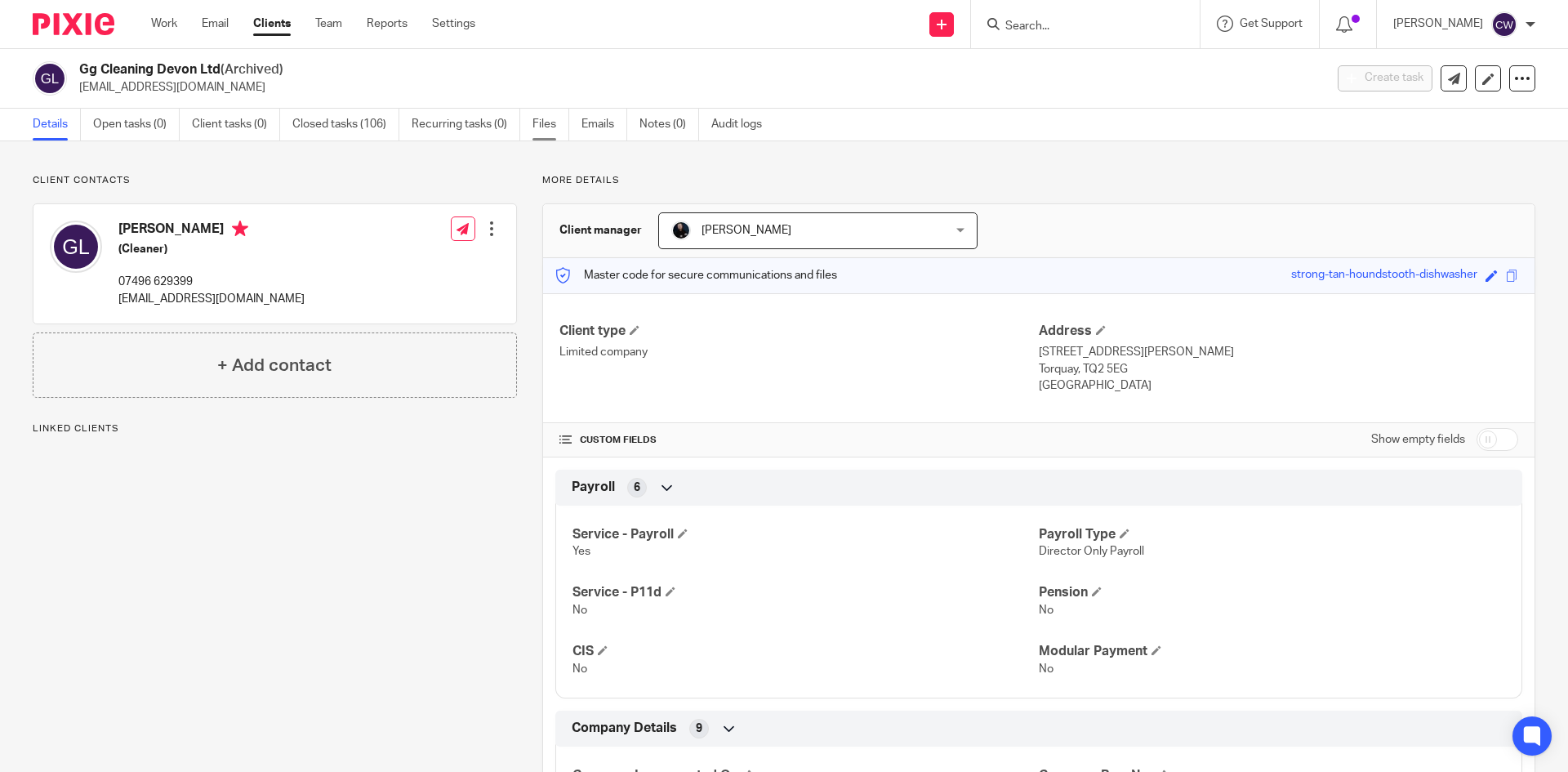
click at [546, 118] on link "Files" at bounding box center [551, 124] width 37 height 31
click at [545, 120] on link "Files" at bounding box center [551, 124] width 37 height 31
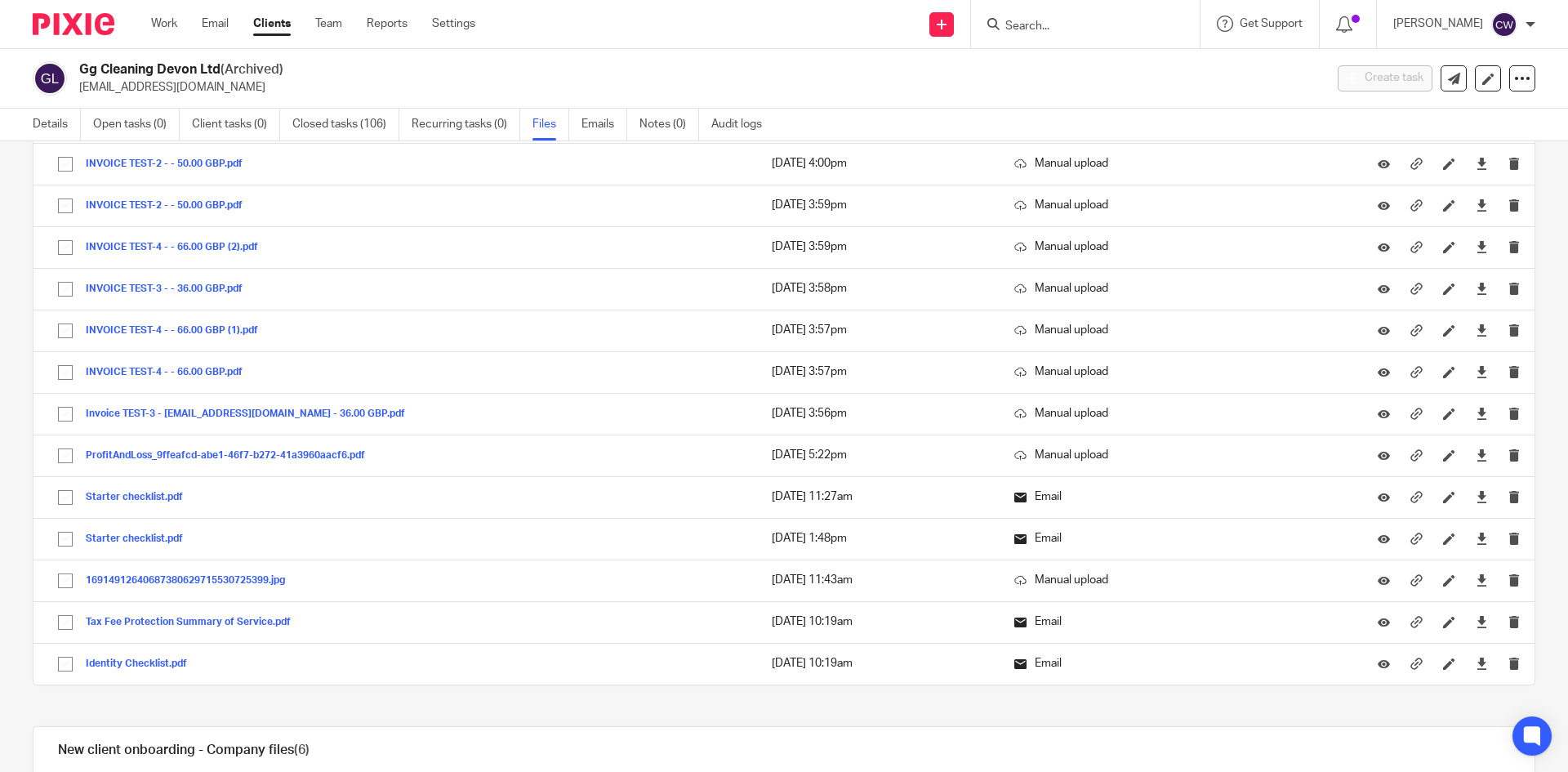
scroll to position [817, 0]
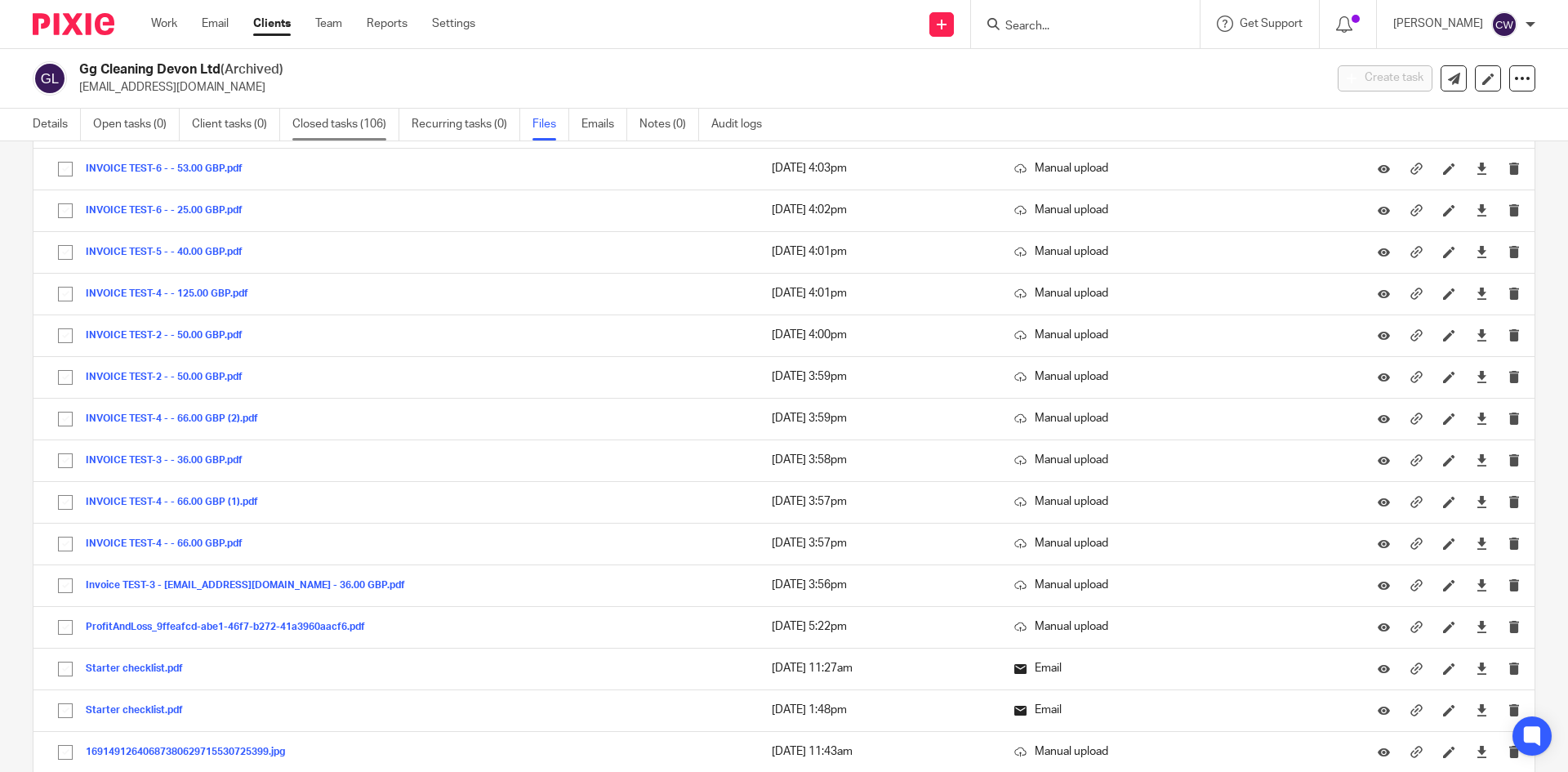
click at [327, 127] on link "Closed tasks (106)" at bounding box center [346, 124] width 107 height 31
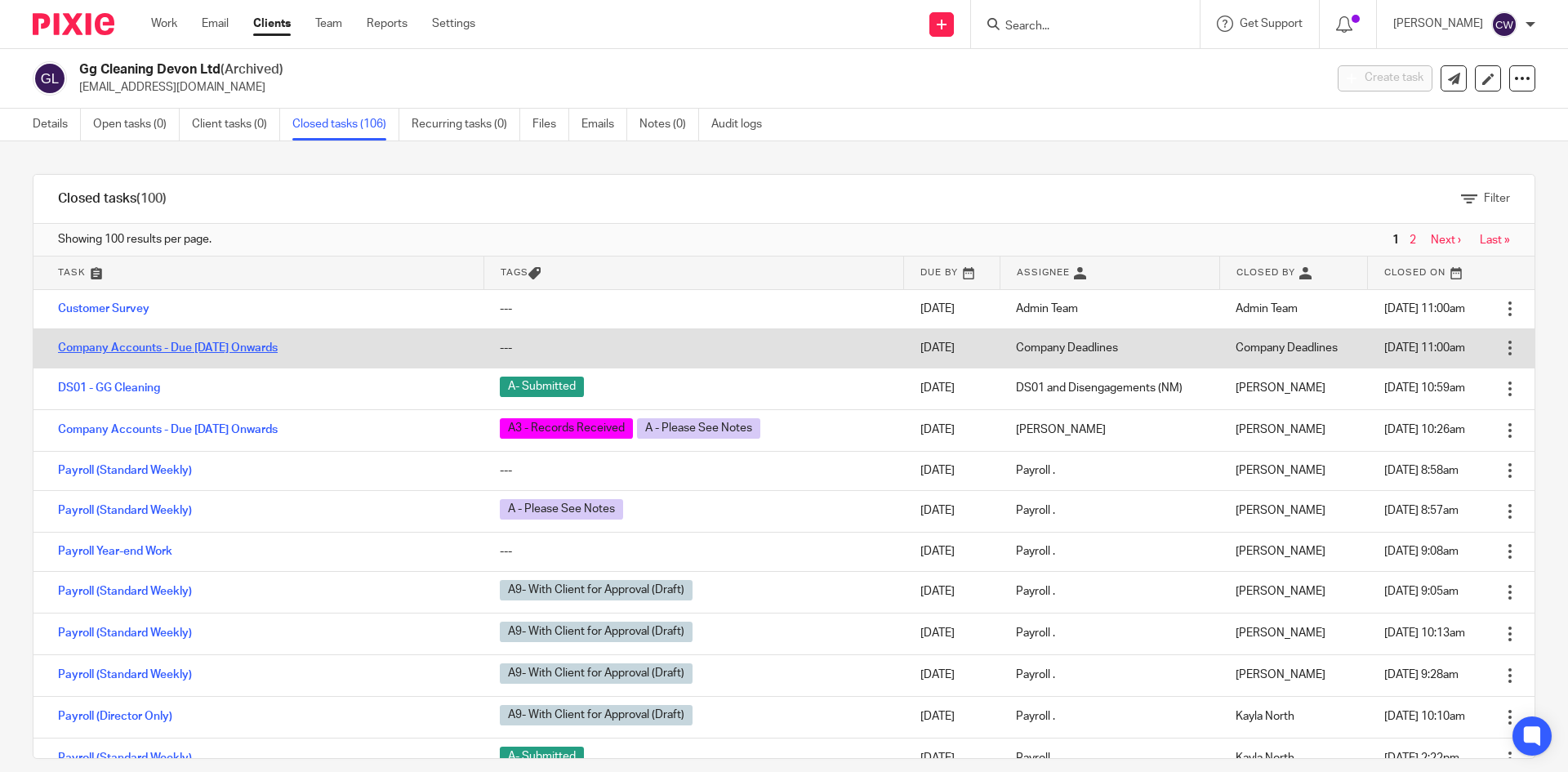
click at [267, 344] on link "Company Accounts - Due [DATE] Onwards" at bounding box center [168, 348] width 220 height 11
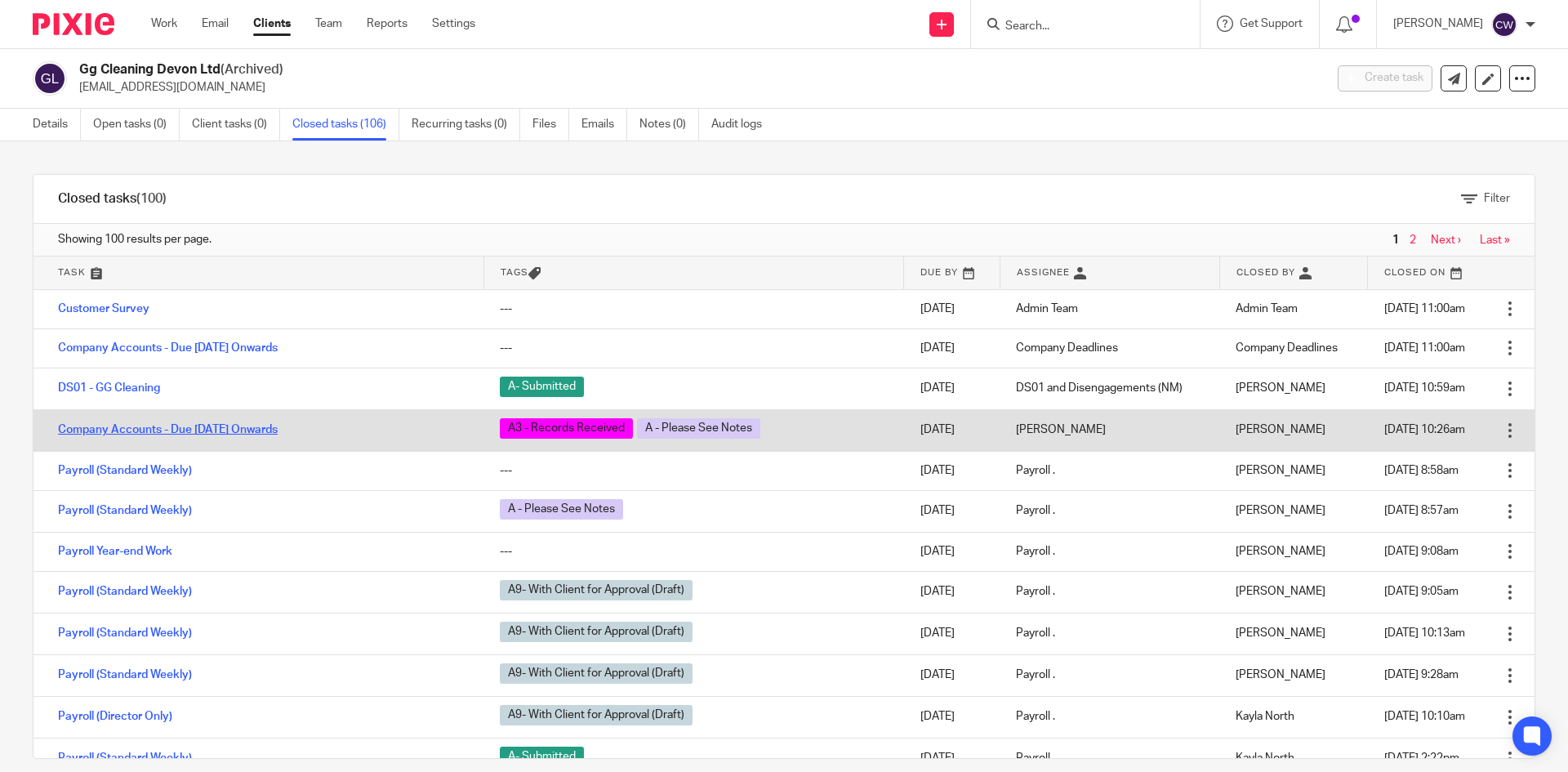
click at [143, 435] on link "Company Accounts - Due [DATE] Onwards" at bounding box center [168, 430] width 220 height 11
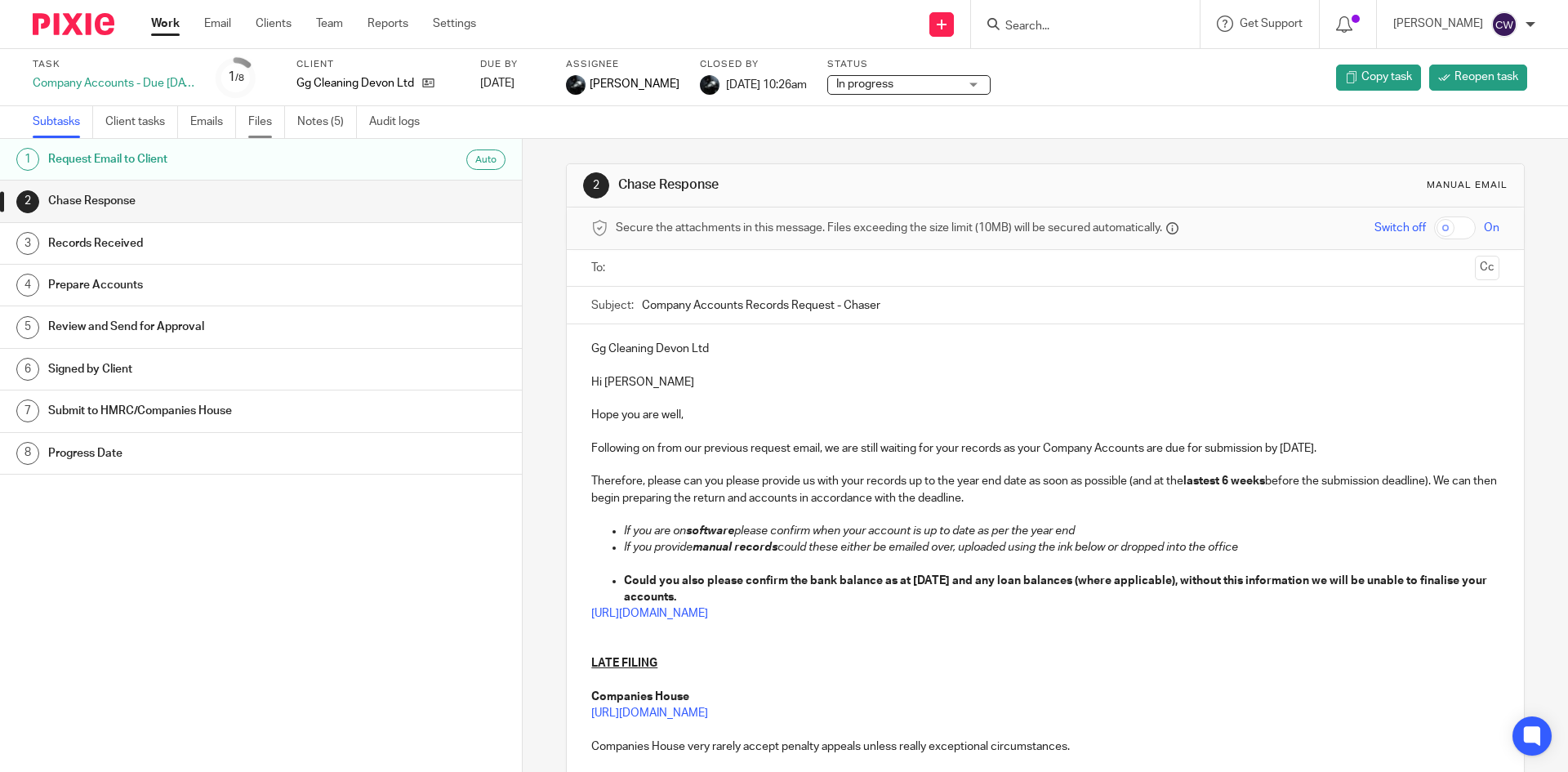
click at [261, 120] on link "Files" at bounding box center [266, 122] width 37 height 31
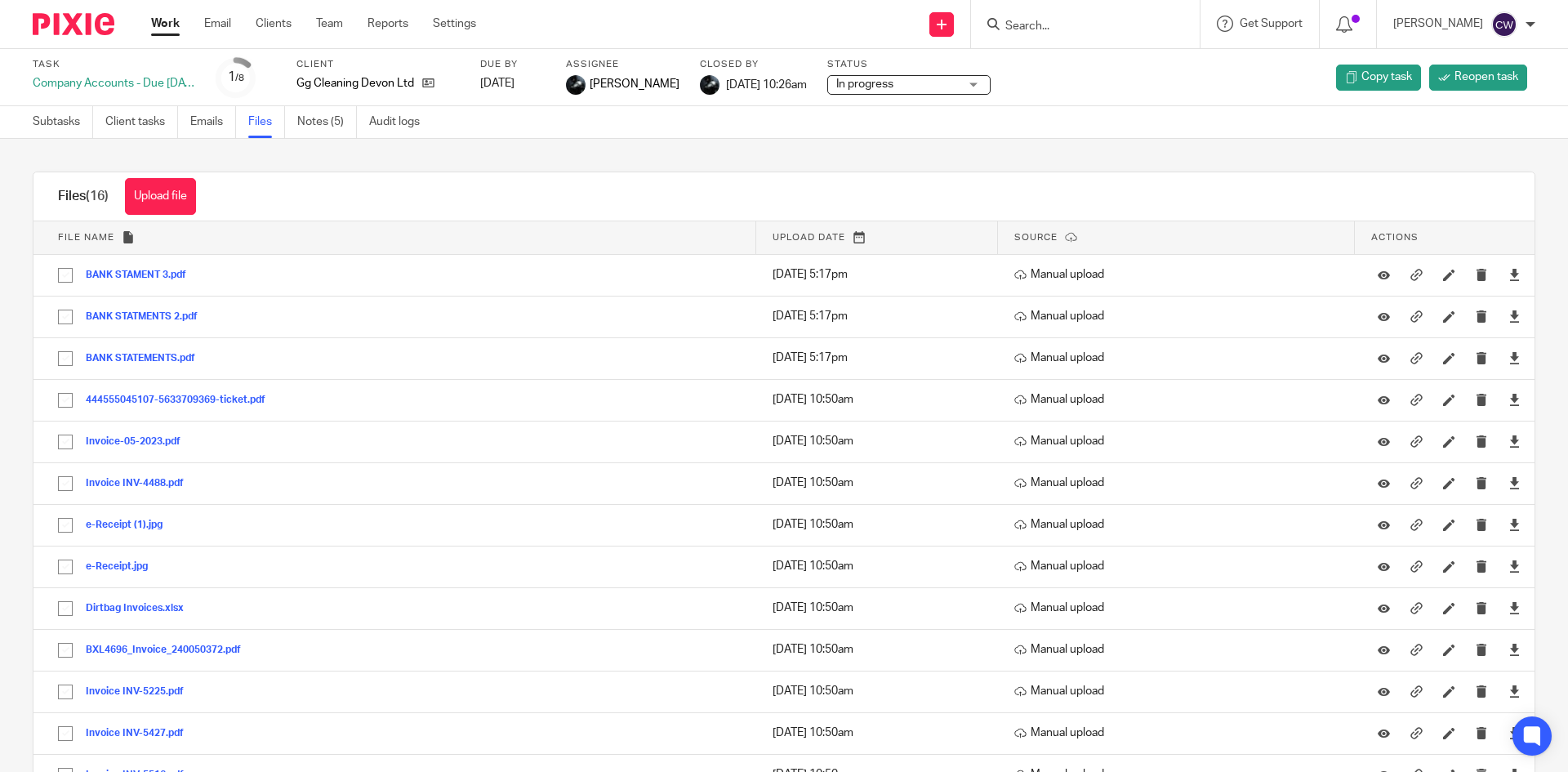
drag, startPoint x: 134, startPoint y: 281, endPoint x: 1893, endPoint y: 99, distance: 1768.4
click at [1568, 99] on html "Work Email Clients Team Reports Settings Work Email Clients Team Reports Settin…" at bounding box center [784, 386] width 1568 height 772
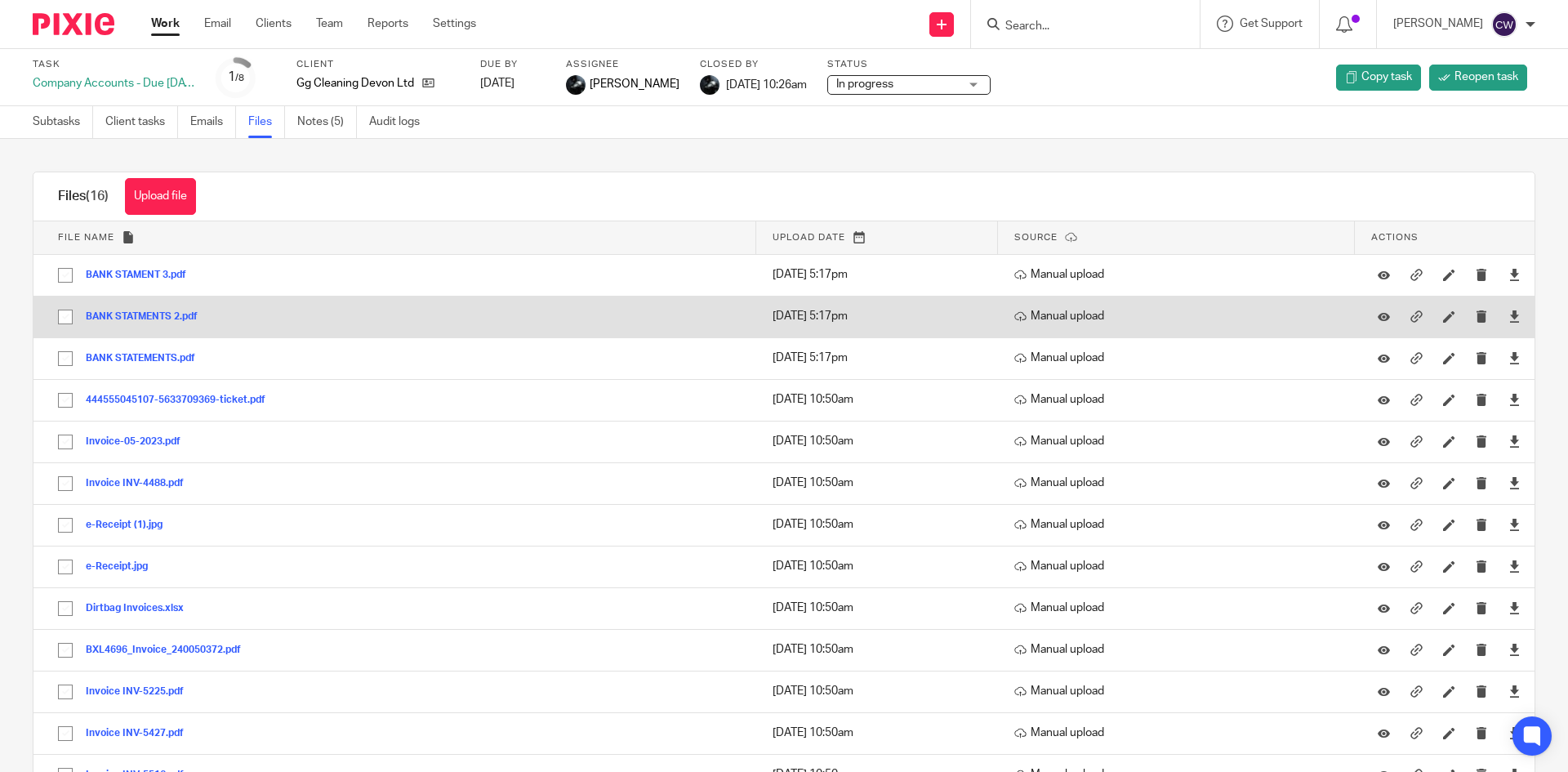
drag, startPoint x: 1490, startPoint y: 268, endPoint x: 1485, endPoint y: 305, distance: 37.3
click at [1509, 268] on link at bounding box center [1514, 275] width 12 height 17
click at [1509, 316] on icon at bounding box center [1514, 317] width 12 height 12
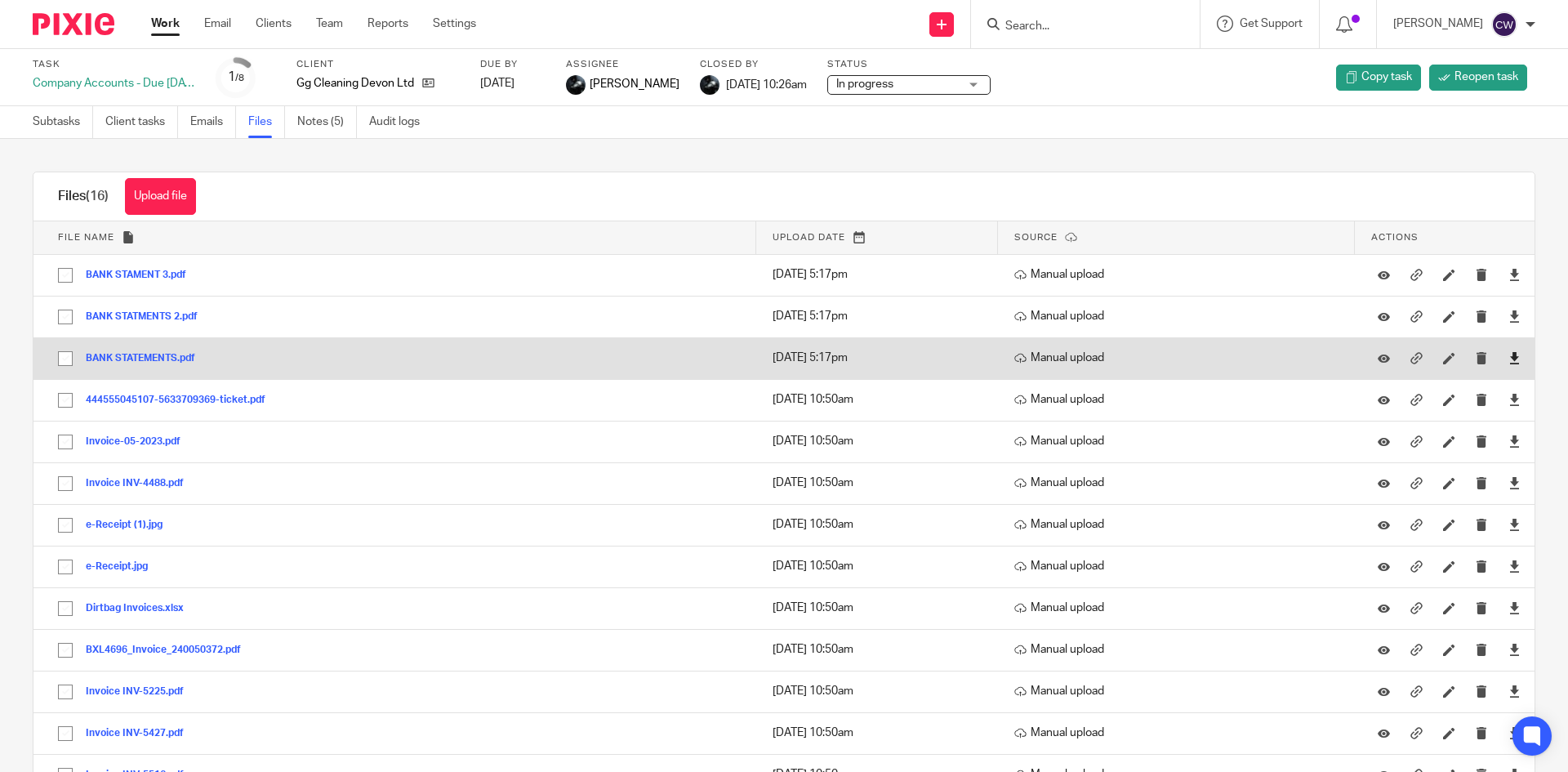
click at [1509, 354] on icon at bounding box center [1514, 358] width 12 height 12
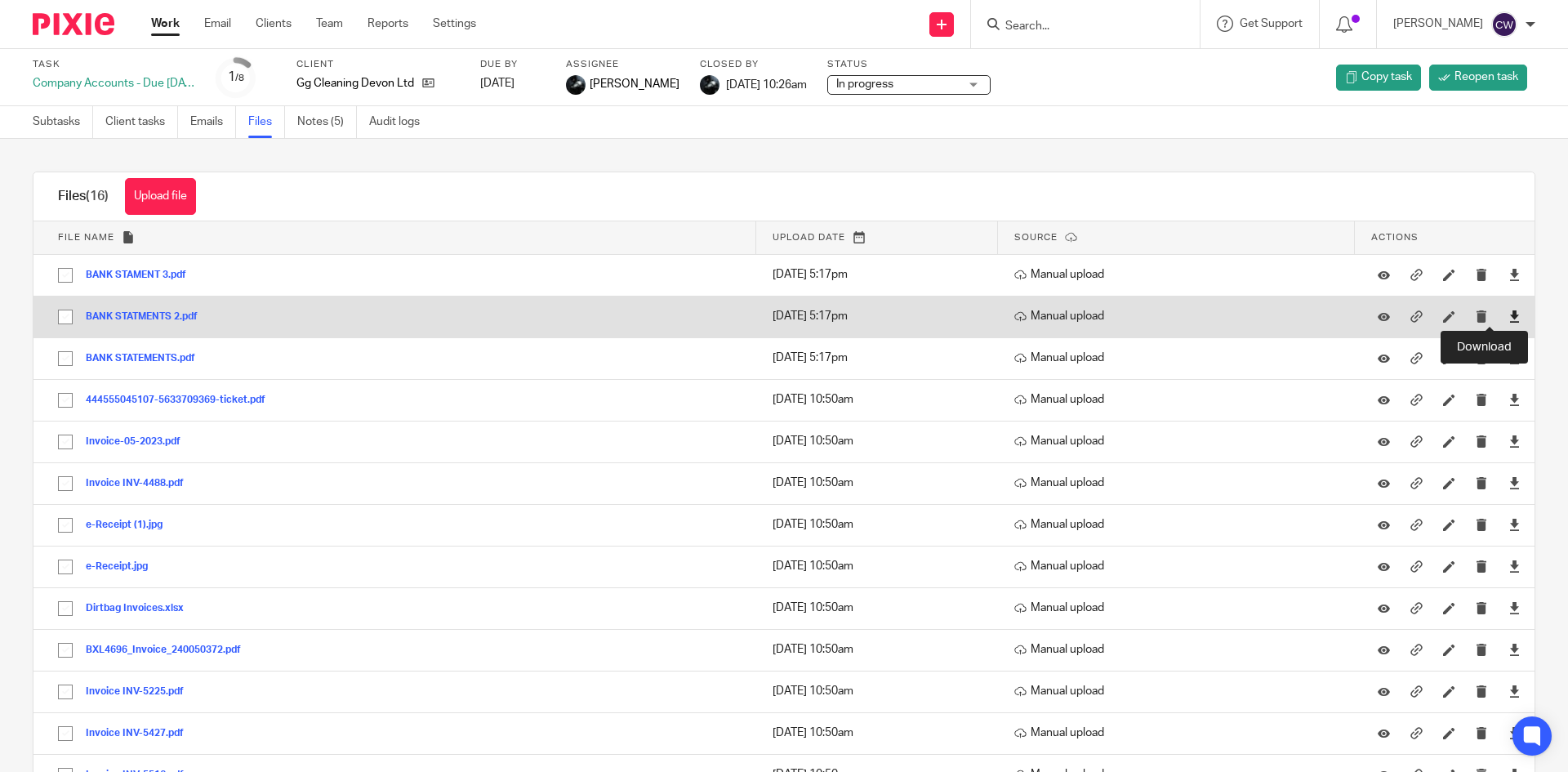
click icon
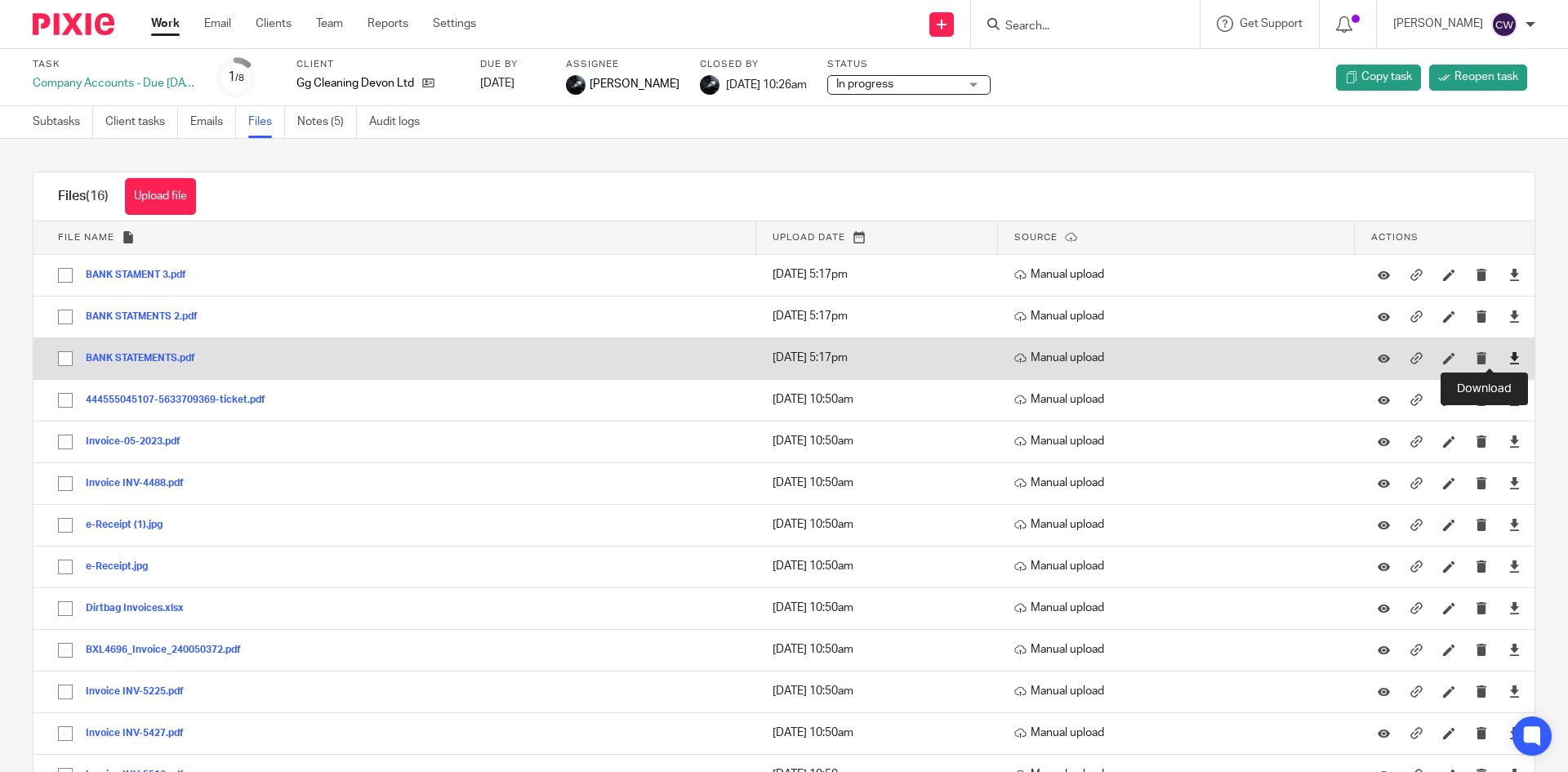
click icon
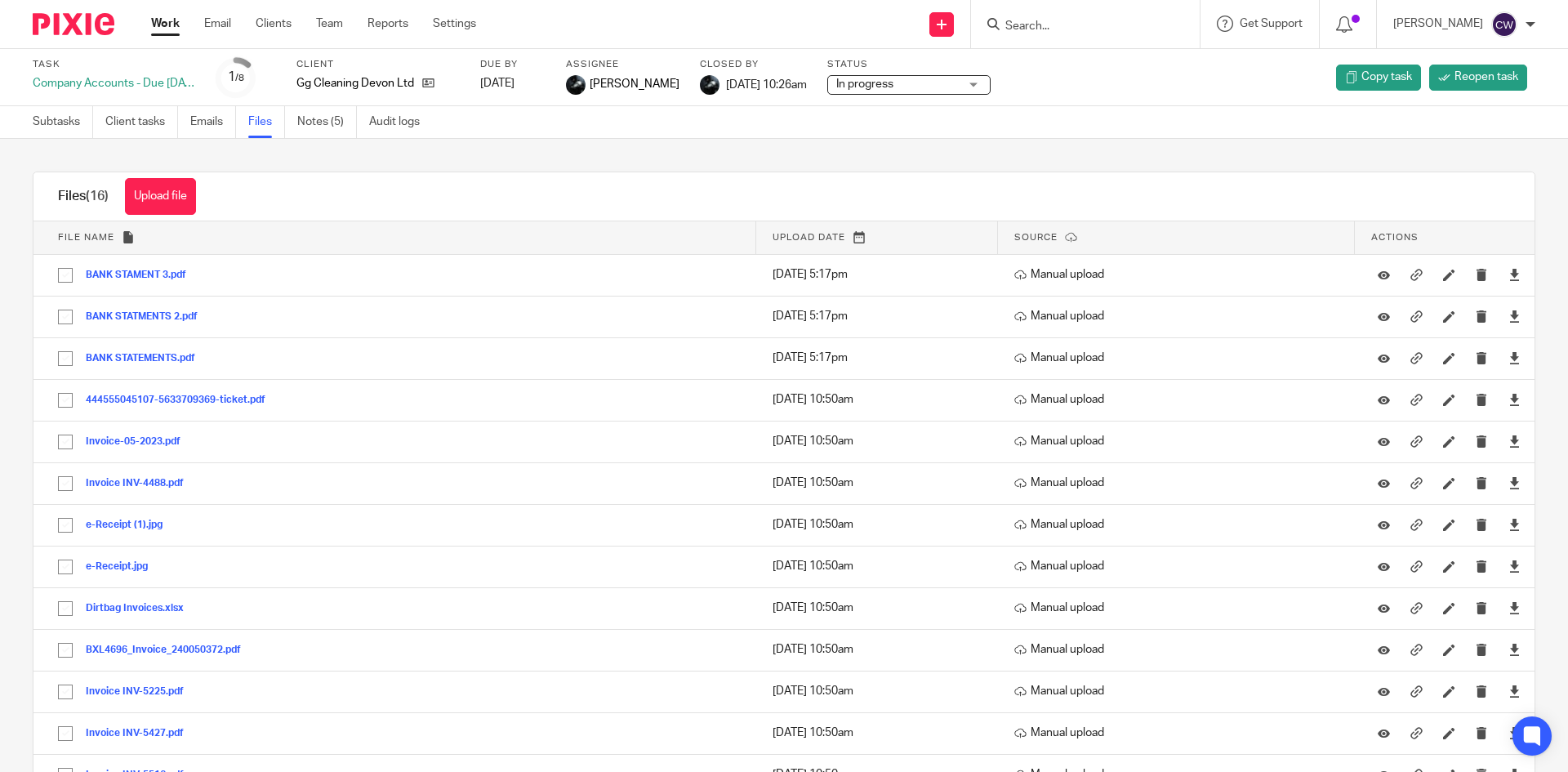
click input "Search"
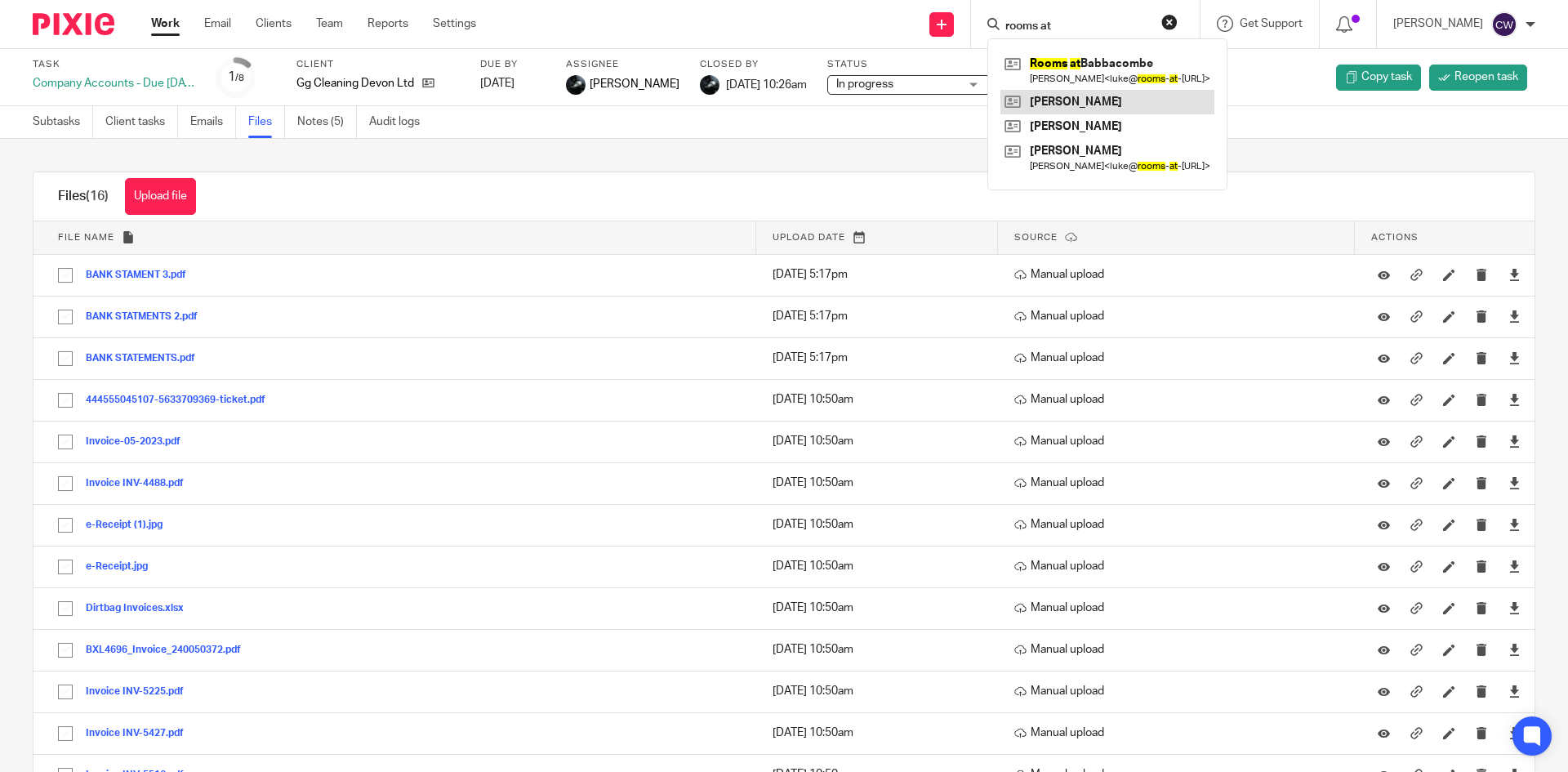
type input "rooms at"
click link
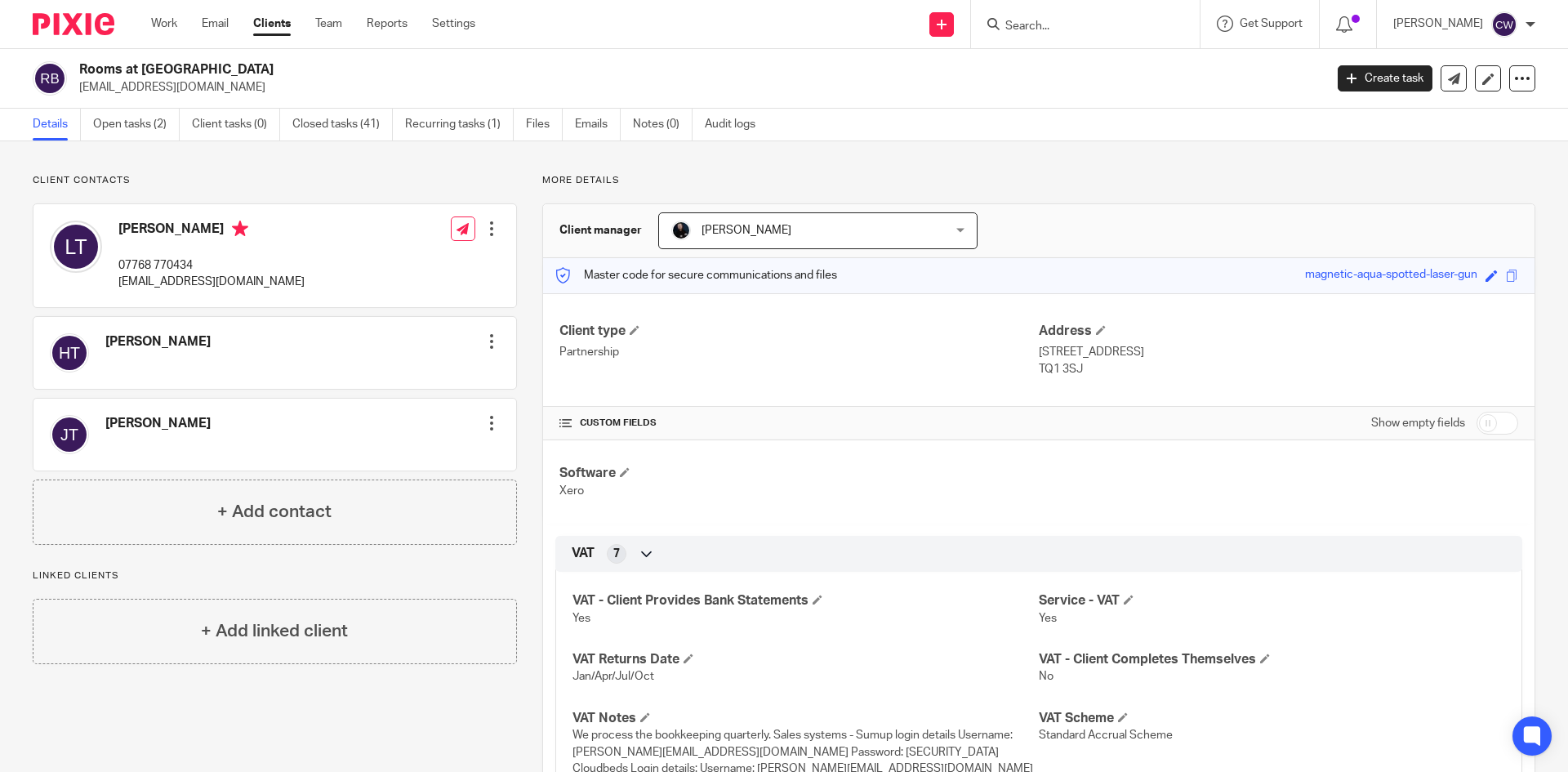
click at [1061, 27] on input "Search" at bounding box center [1077, 27] width 147 height 15
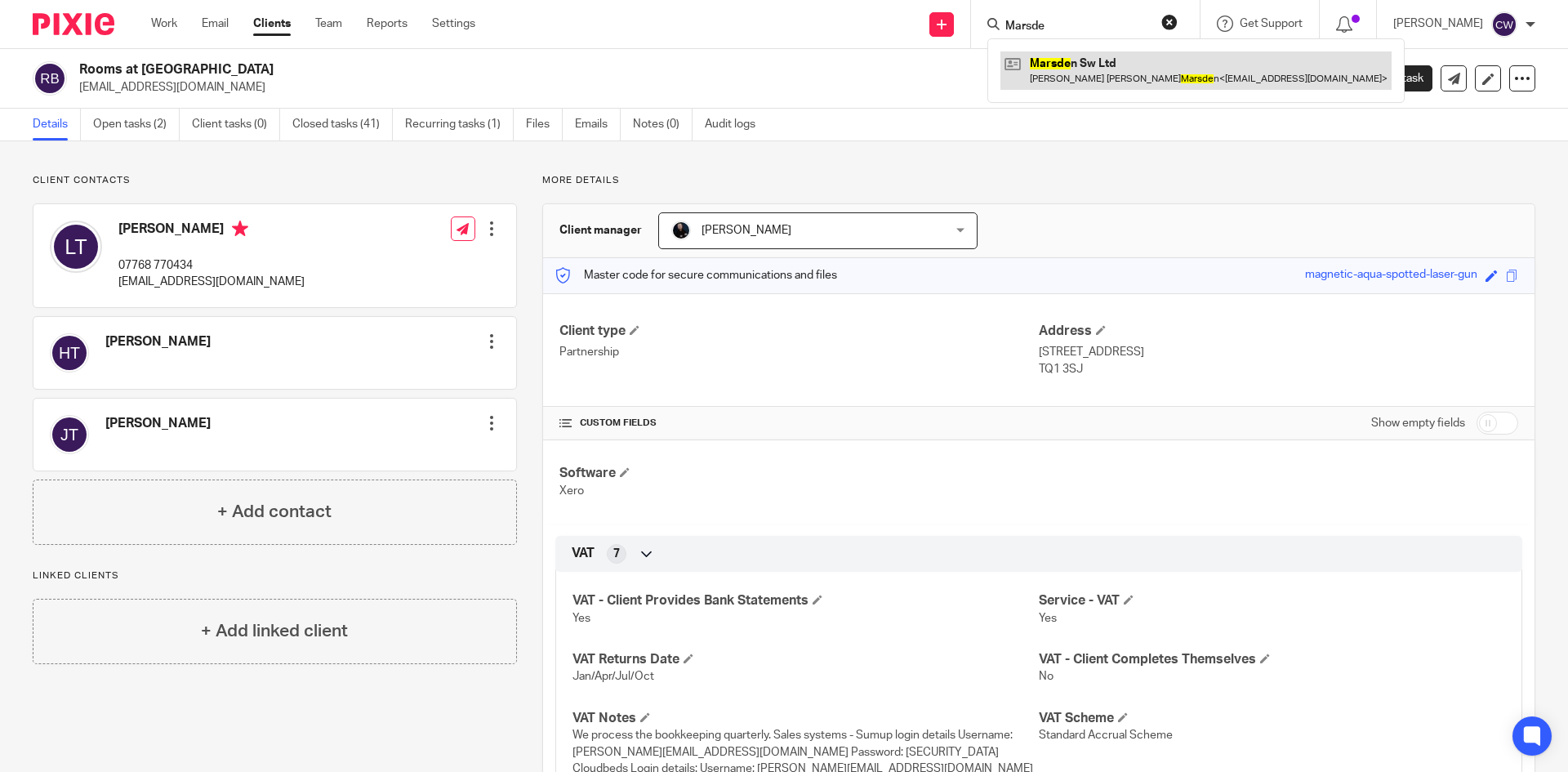
type input "Marsde"
click at [1073, 61] on link at bounding box center [1196, 70] width 391 height 38
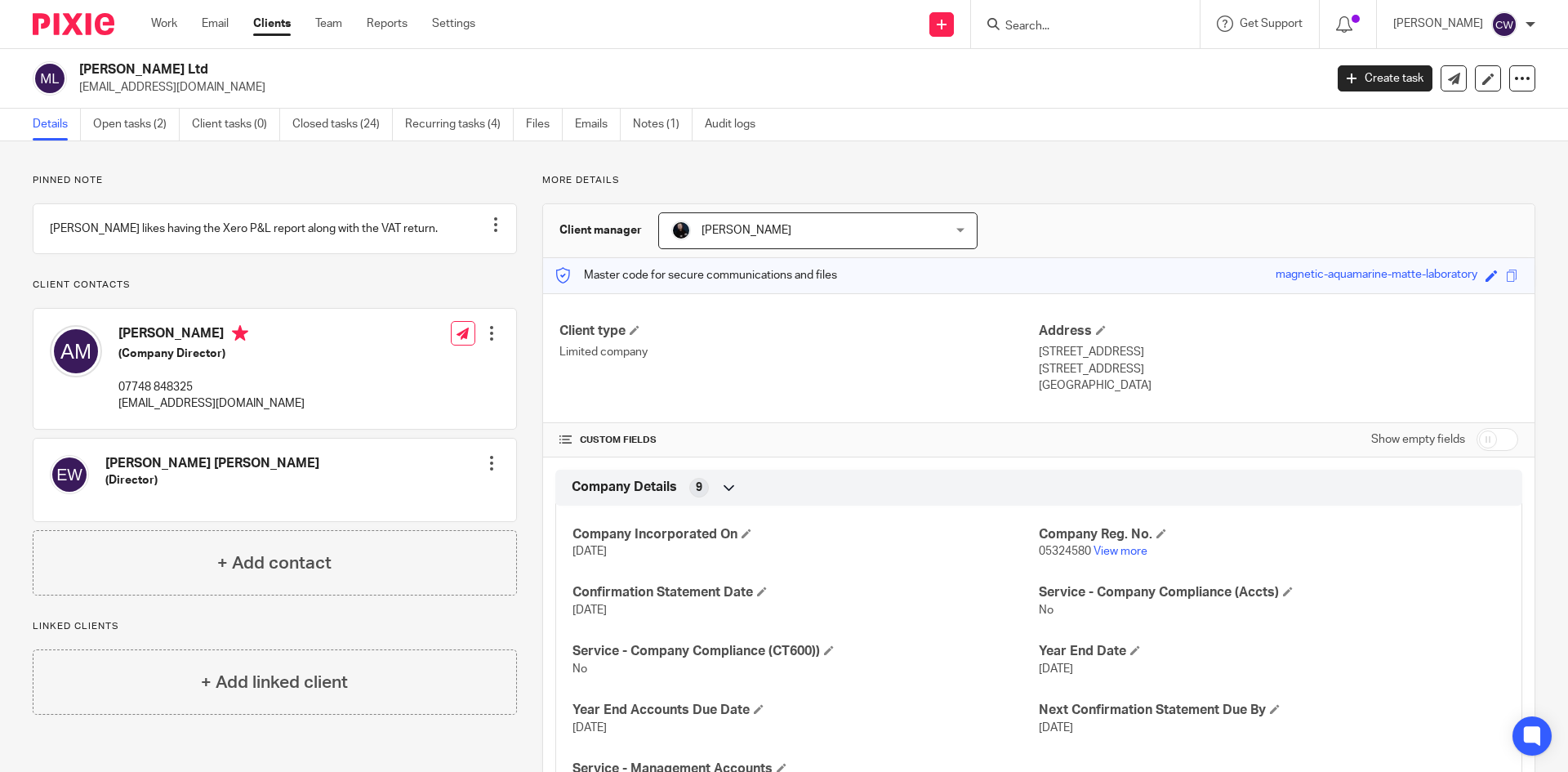
click at [1029, 33] on input "Search" at bounding box center [1077, 27] width 147 height 15
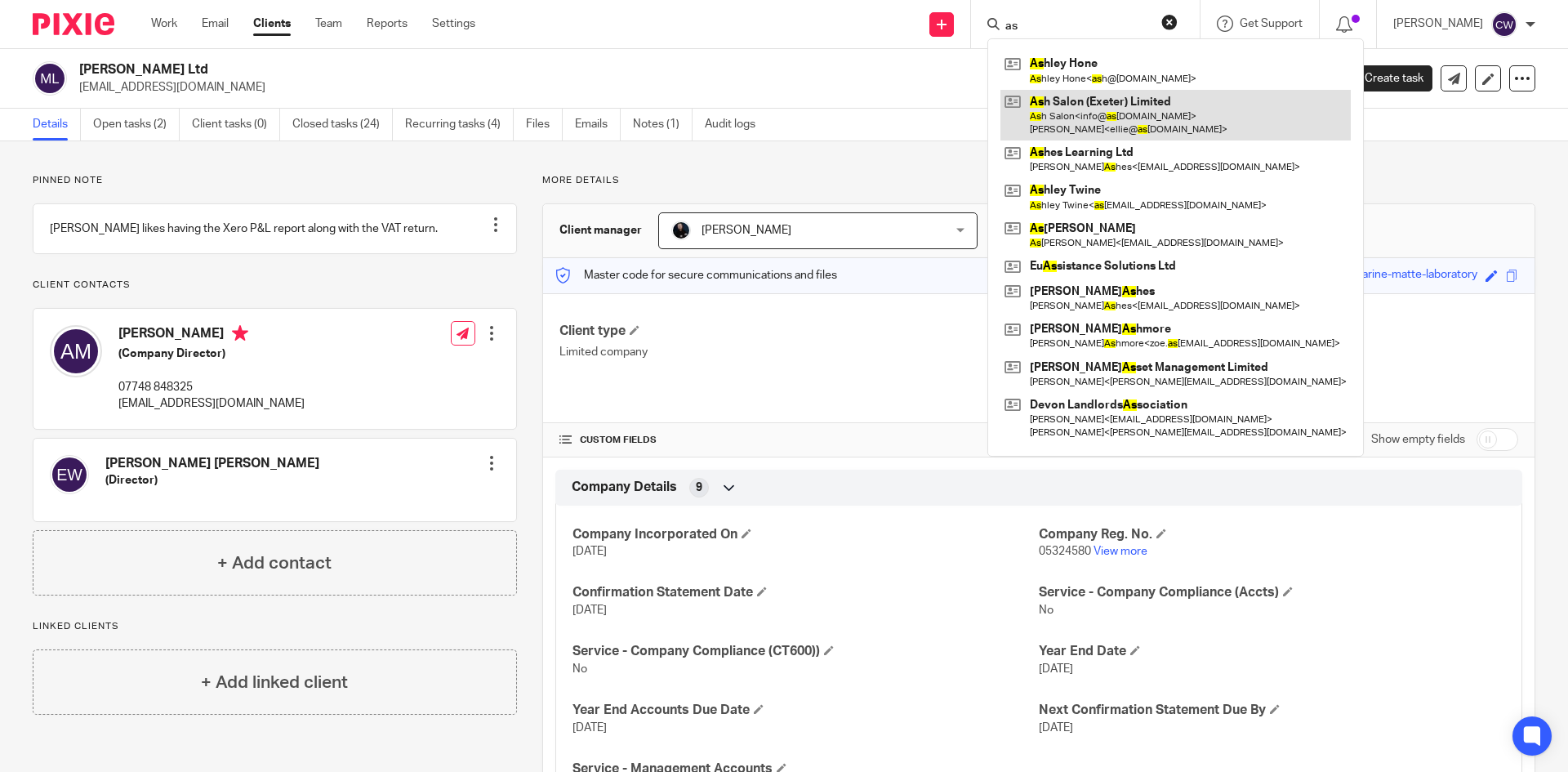
type input "a"
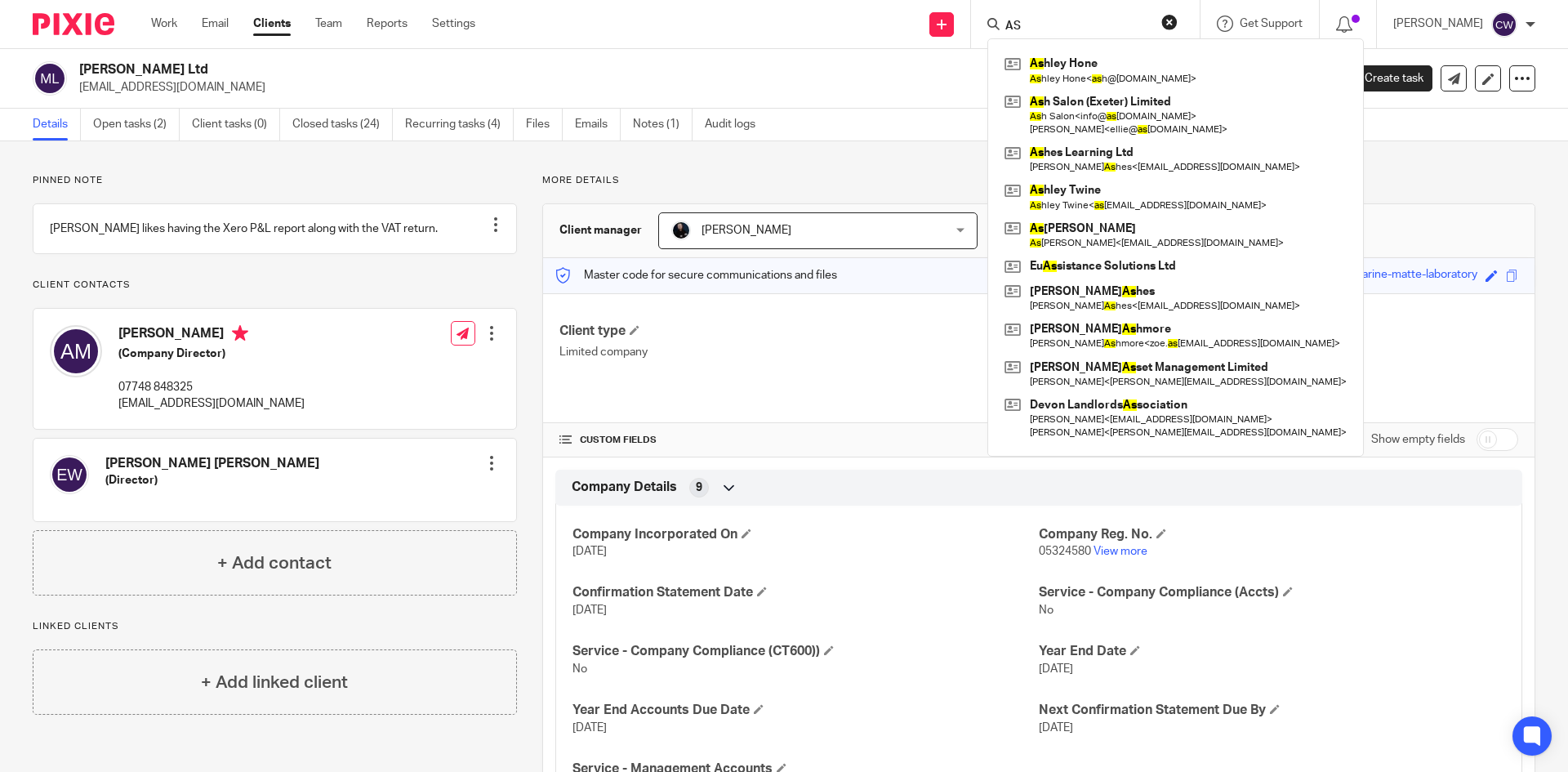
type input "A"
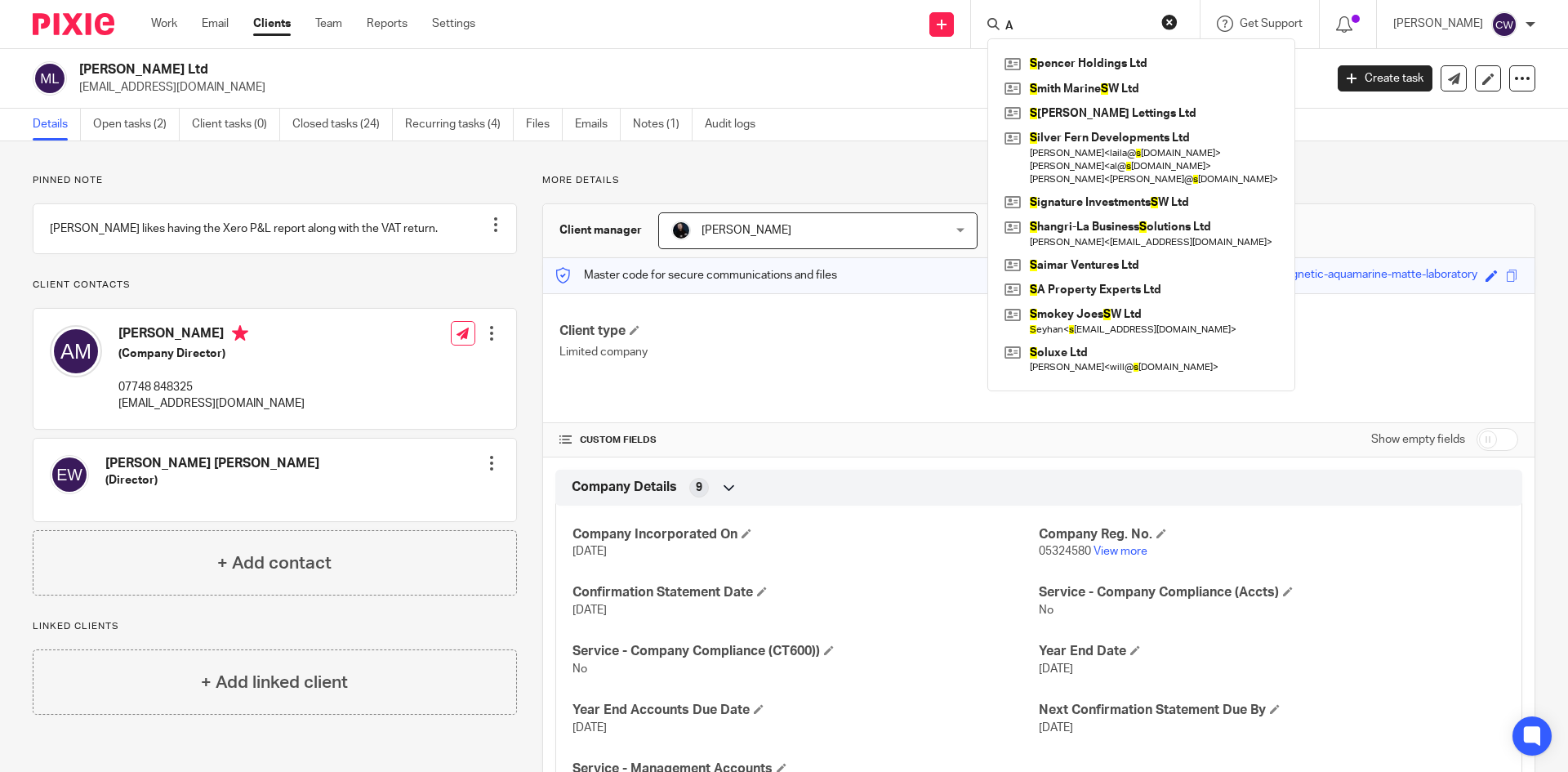
type input "A"
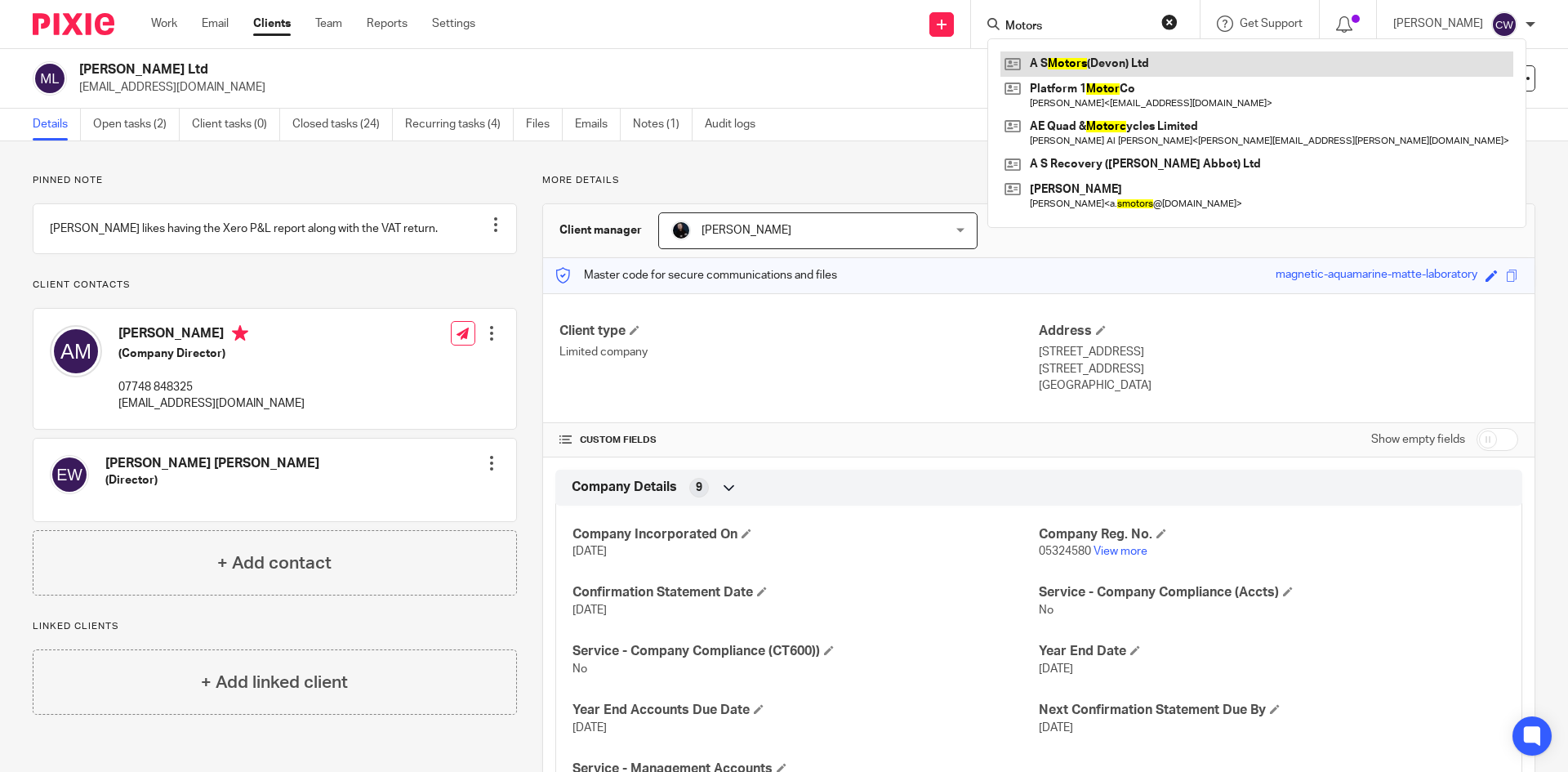
type input "Motors"
click at [1114, 67] on link at bounding box center [1257, 64] width 513 height 24
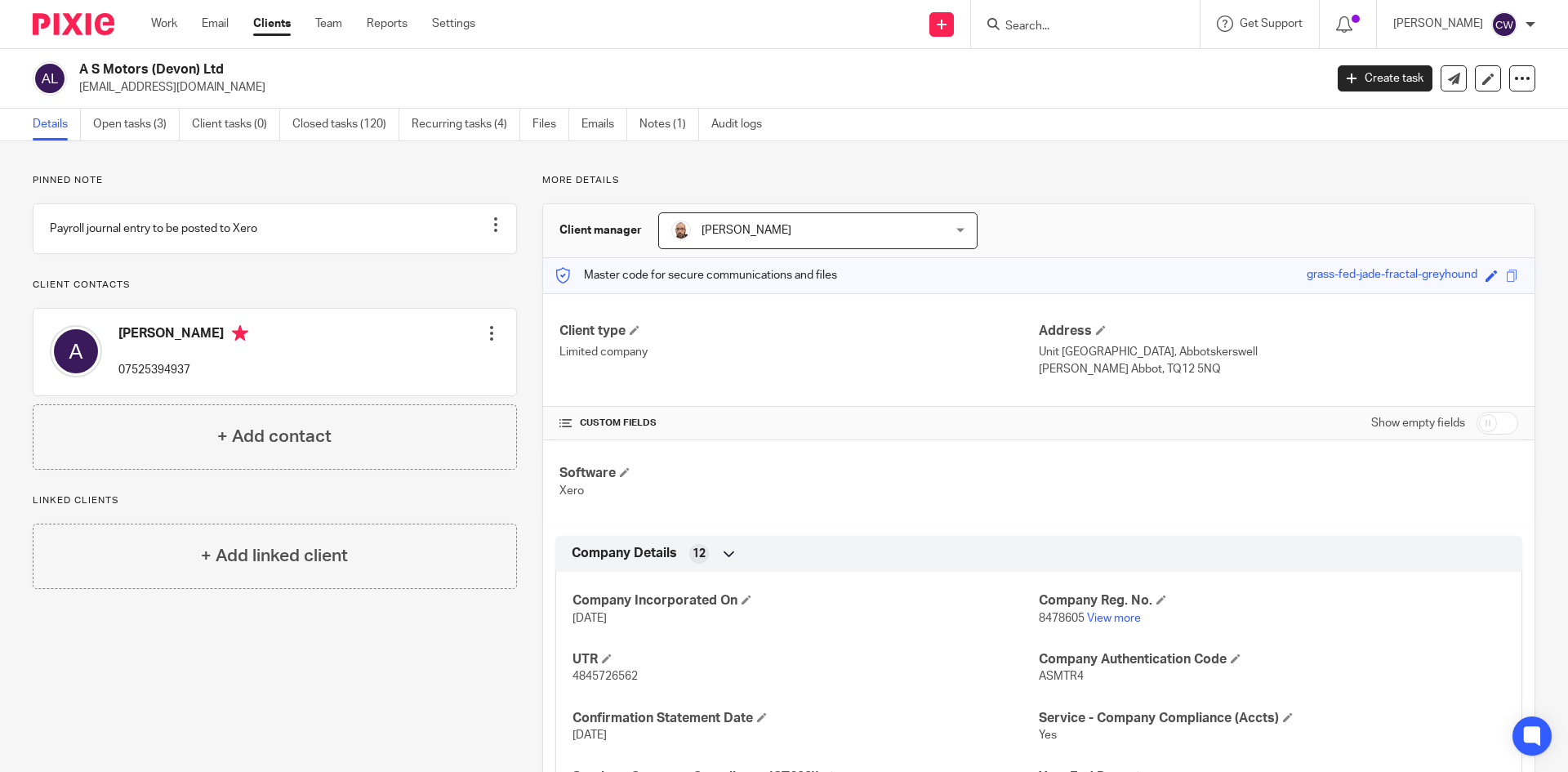
click at [1004, 10] on div at bounding box center [1085, 24] width 228 height 48
click at [1014, 37] on div at bounding box center [1085, 24] width 228 height 48
click at [78, 31] on img at bounding box center [73, 24] width 81 height 22
click at [1004, 26] on input "Search" at bounding box center [1077, 27] width 147 height 15
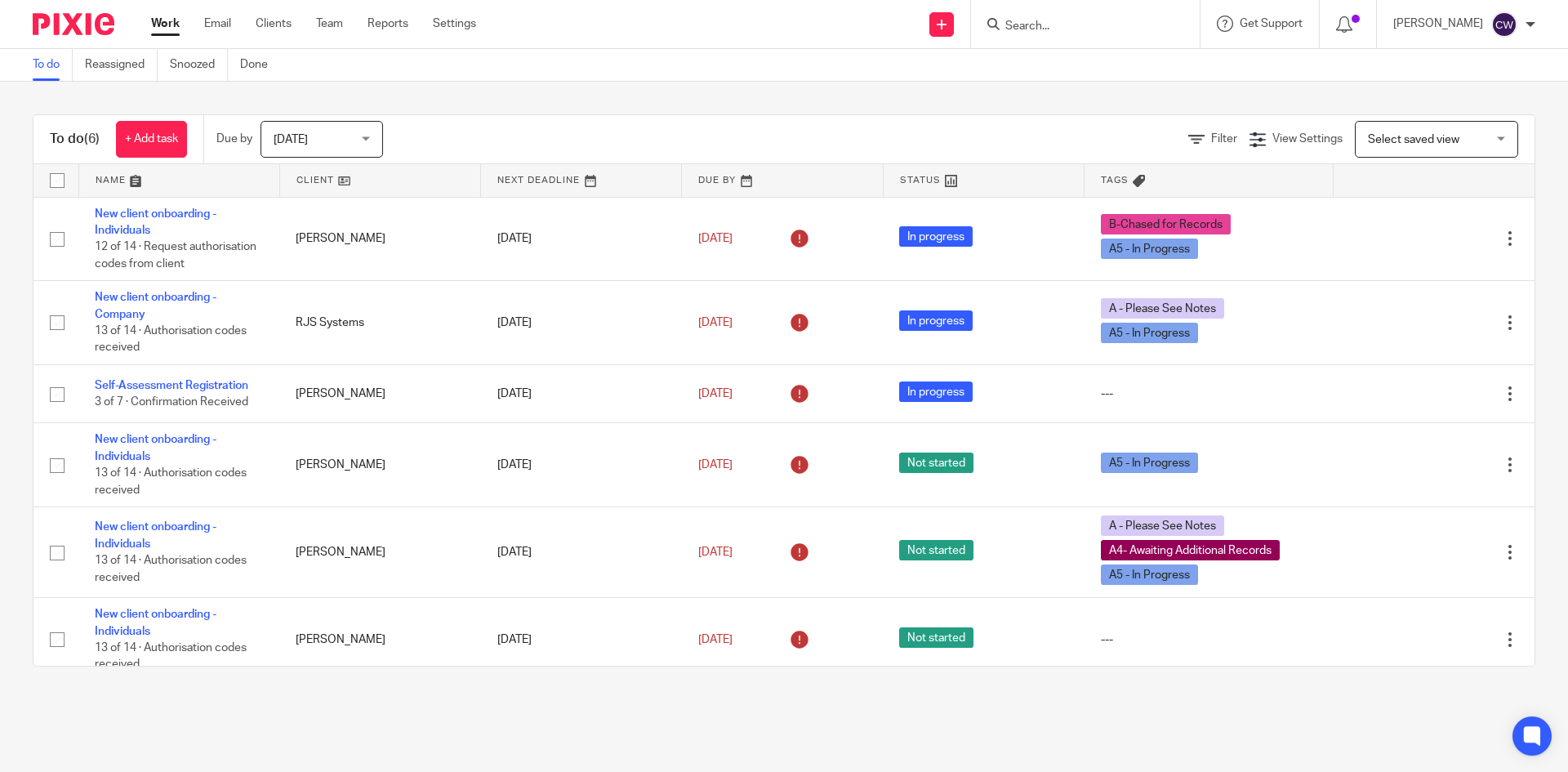
click at [1013, 32] on input "Search" at bounding box center [1077, 27] width 147 height 15
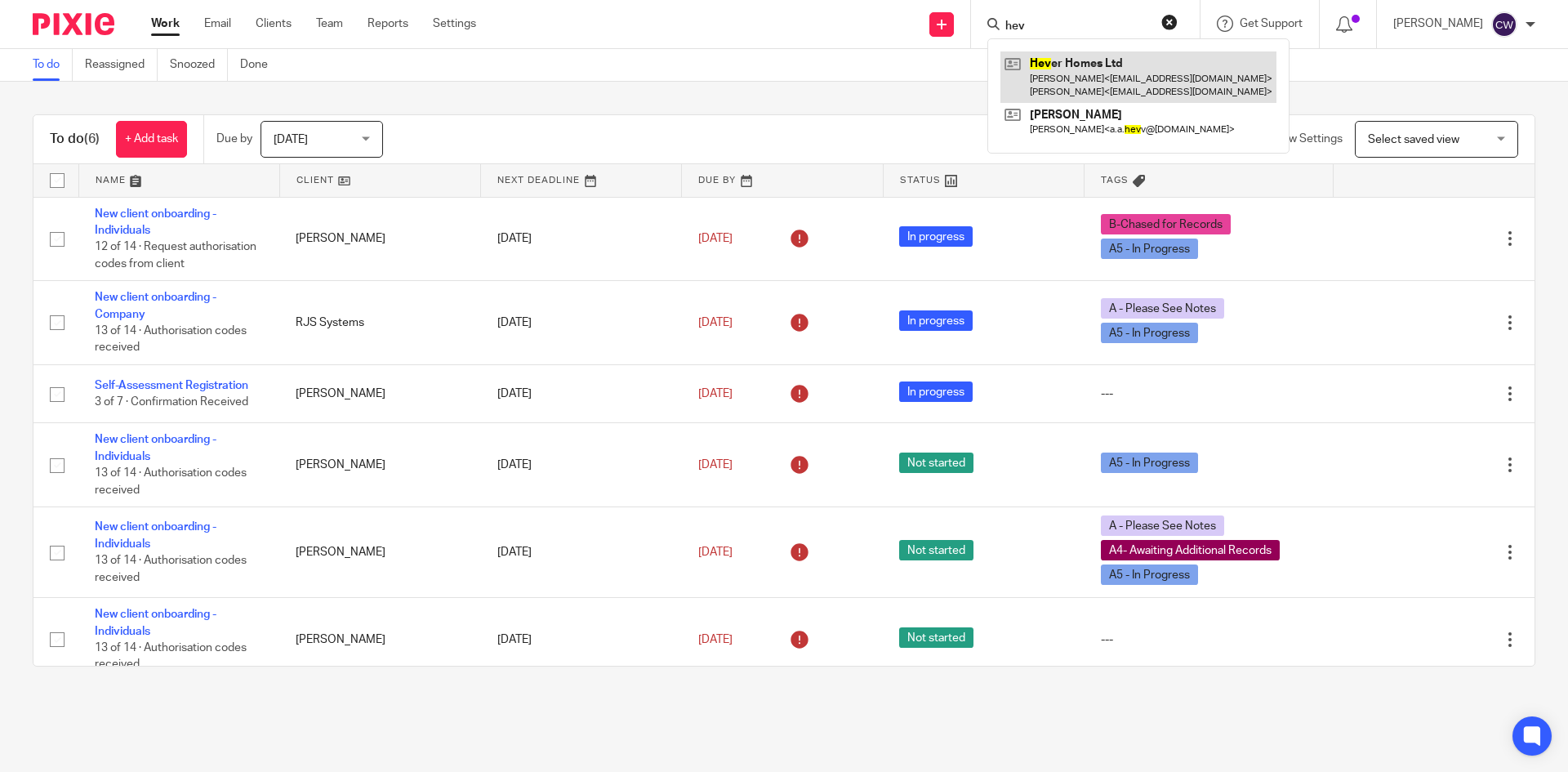
type input "hev"
click at [1084, 81] on link at bounding box center [1139, 77] width 276 height 51
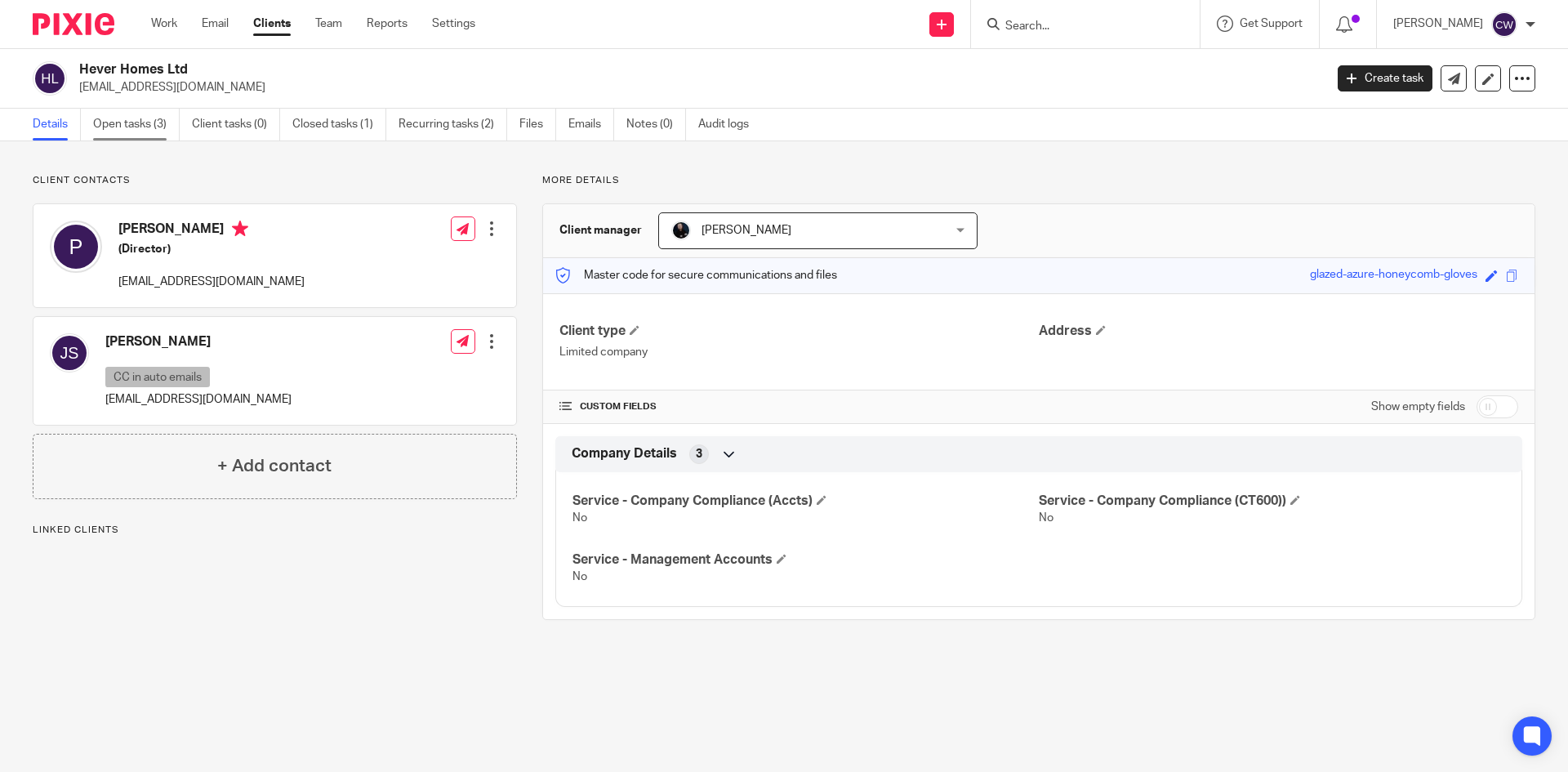
click at [106, 130] on link "Open tasks (3)" at bounding box center [137, 124] width 87 height 31
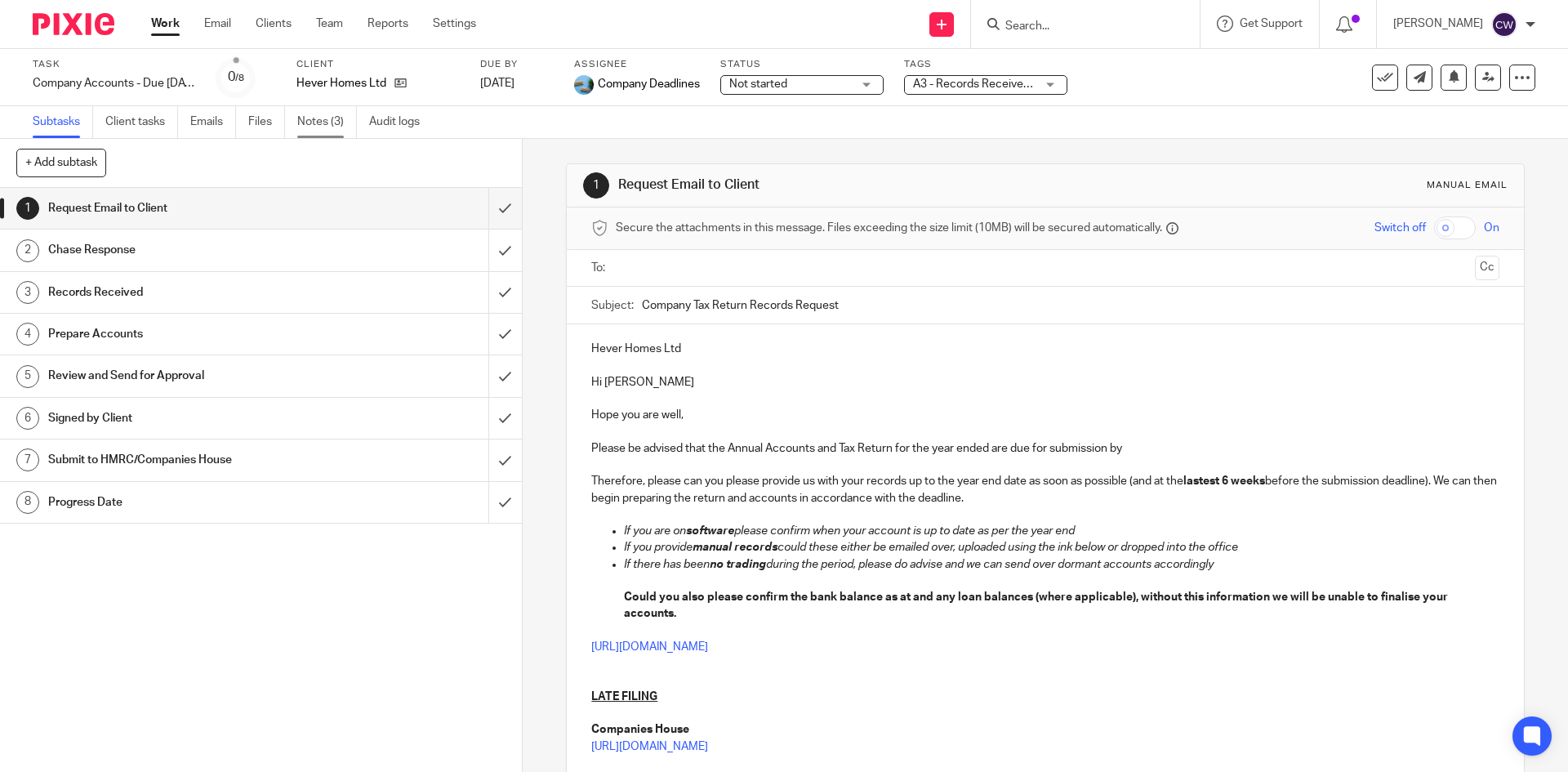
click at [319, 112] on link "Notes (3)" at bounding box center [327, 122] width 59 height 31
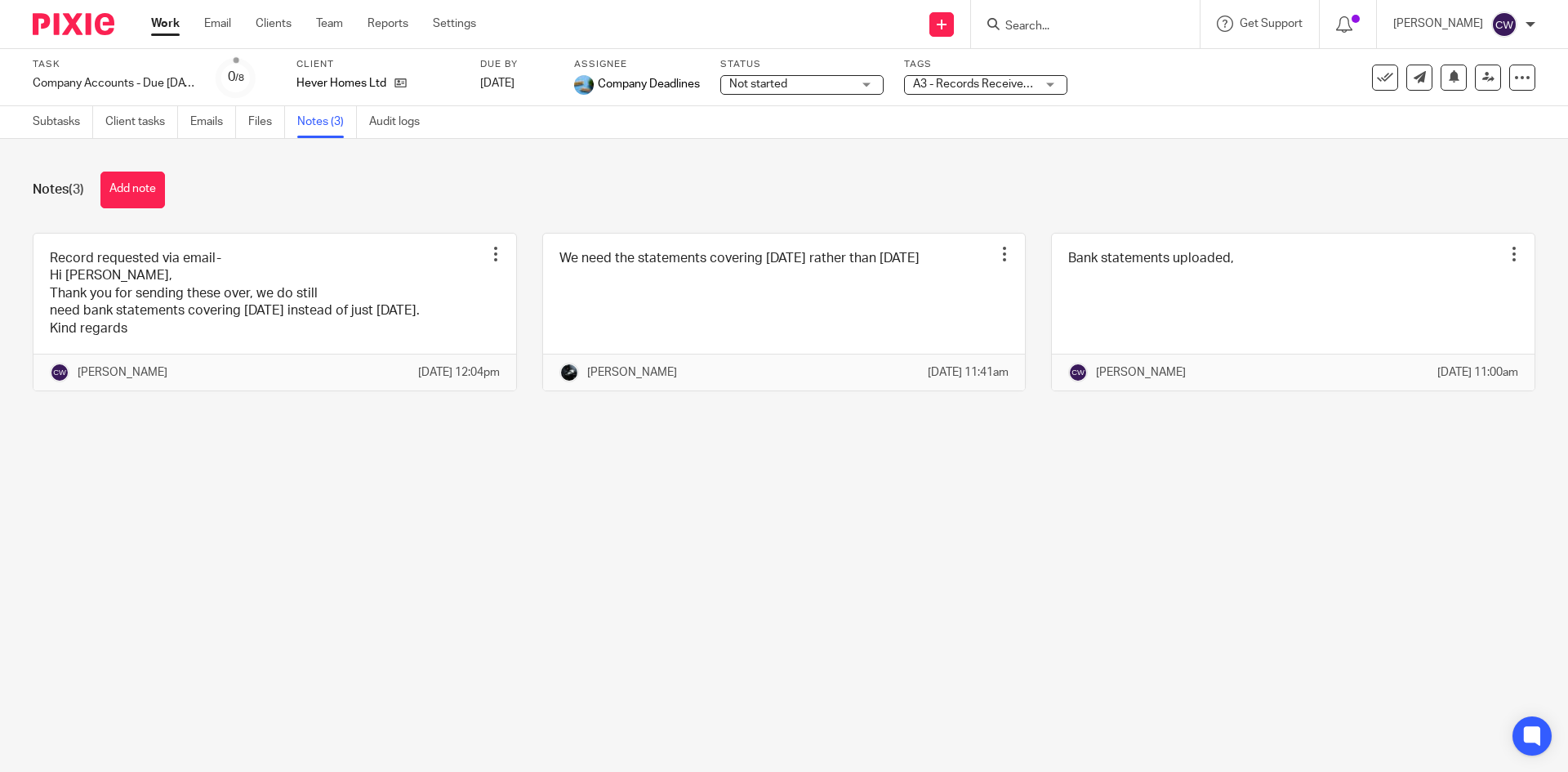
click at [409, 80] on div "Hever Homes Ltd" at bounding box center [378, 83] width 164 height 17
click at [401, 83] on icon at bounding box center [400, 82] width 12 height 12
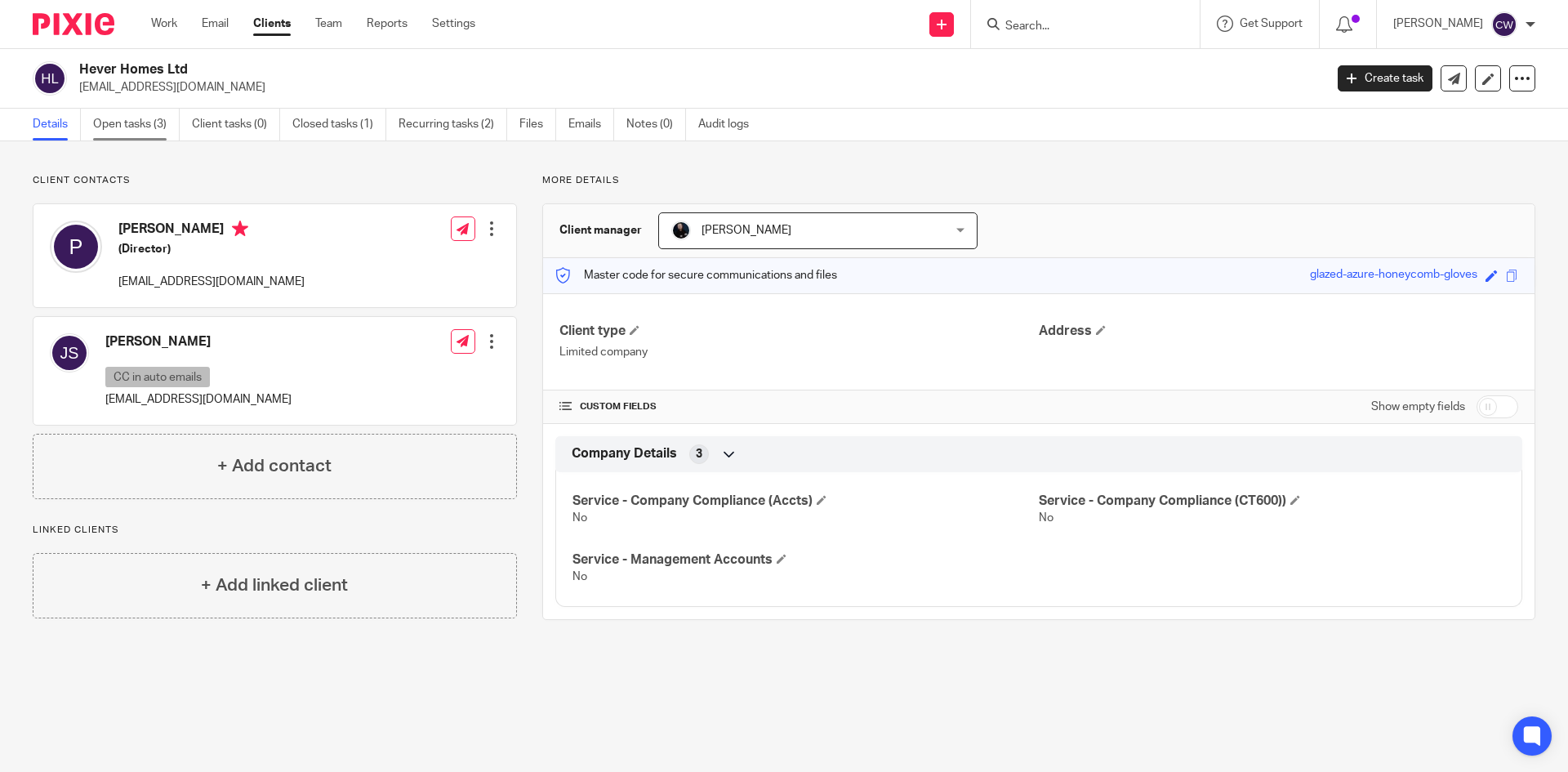
click at [127, 127] on link "Open tasks (3)" at bounding box center [137, 124] width 87 height 31
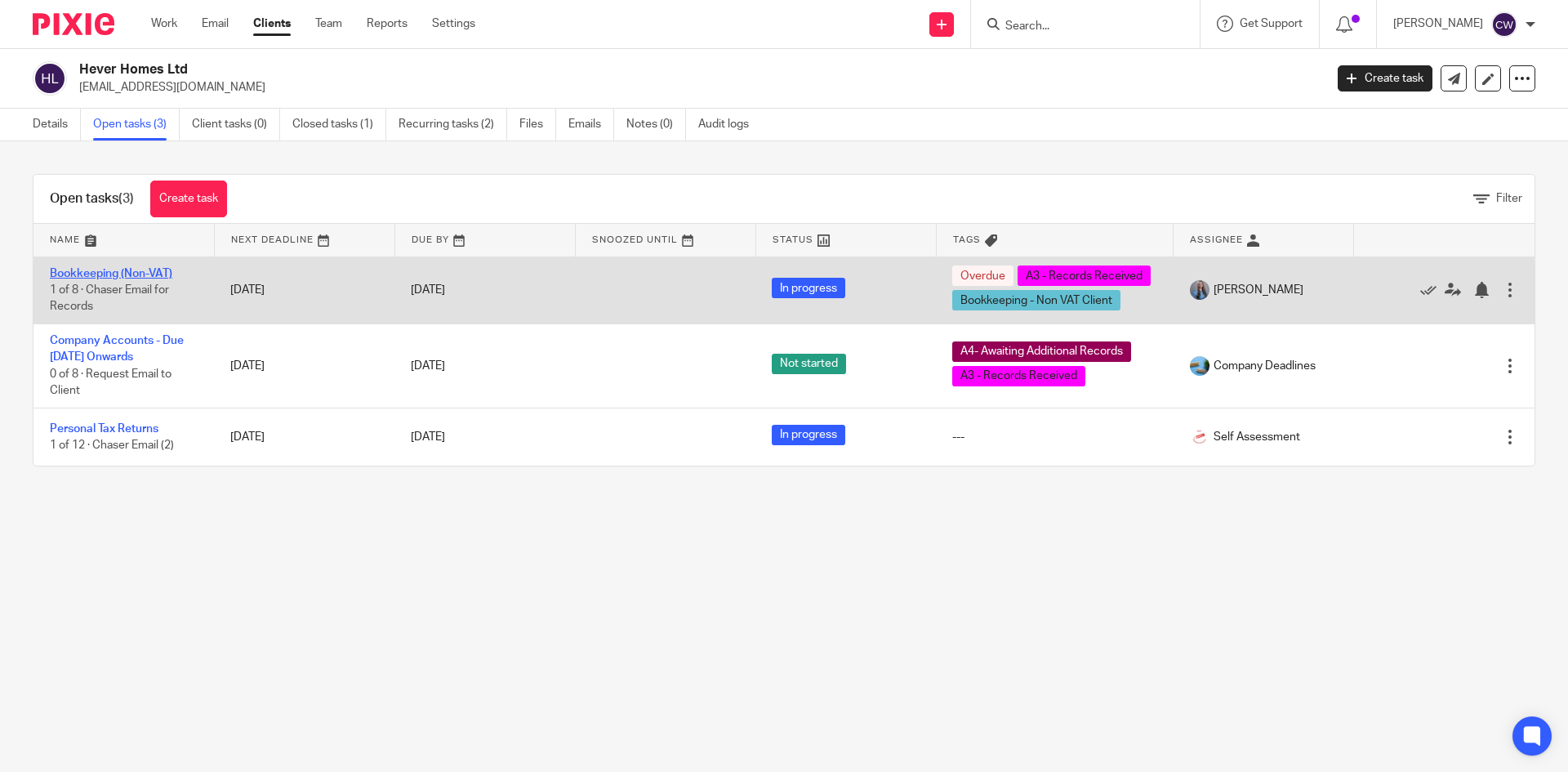
click at [136, 277] on link "Bookkeeping (Non-VAT)" at bounding box center [111, 274] width 122 height 11
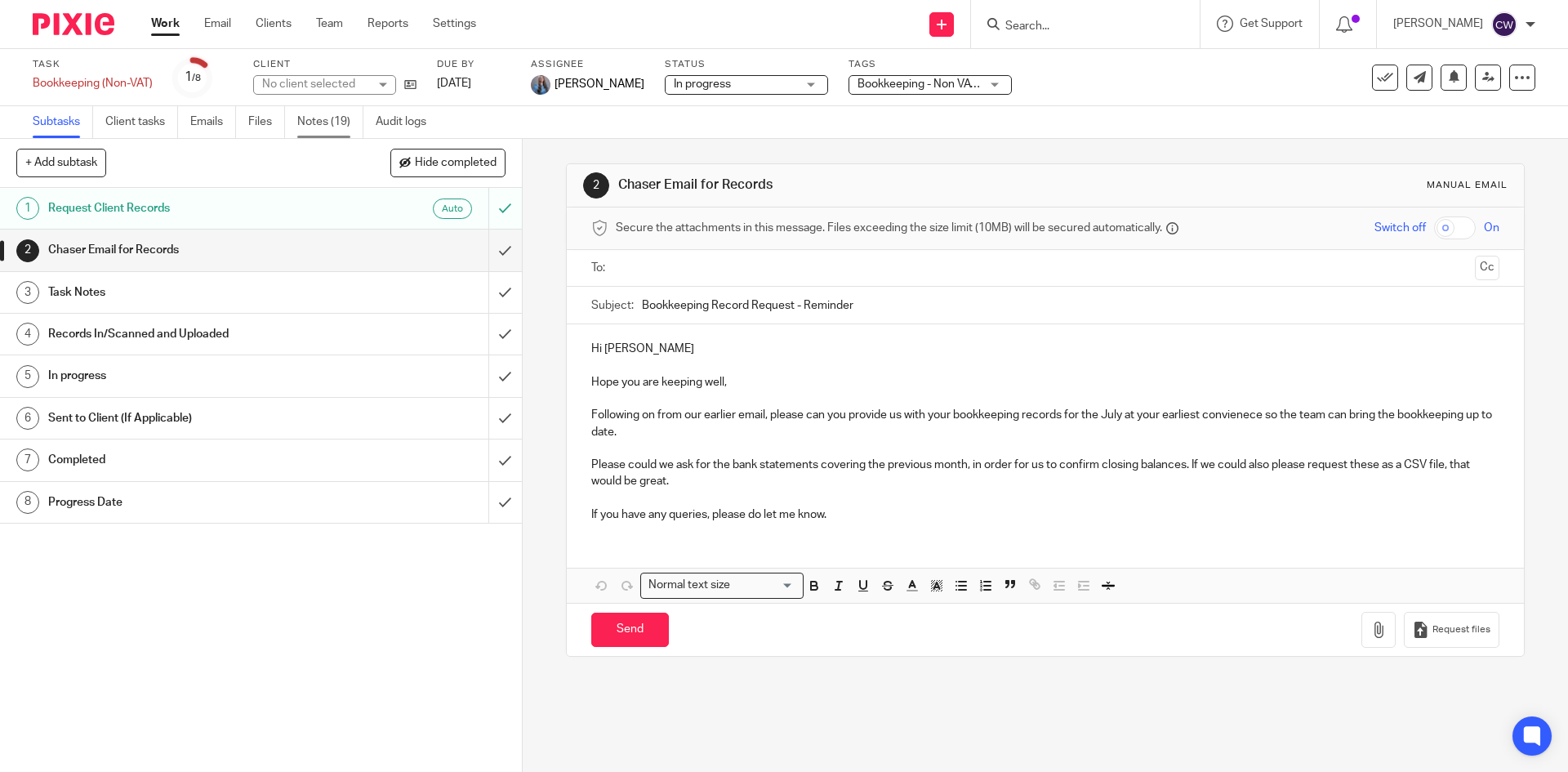
click at [311, 122] on link "Notes (19)" at bounding box center [330, 122] width 67 height 31
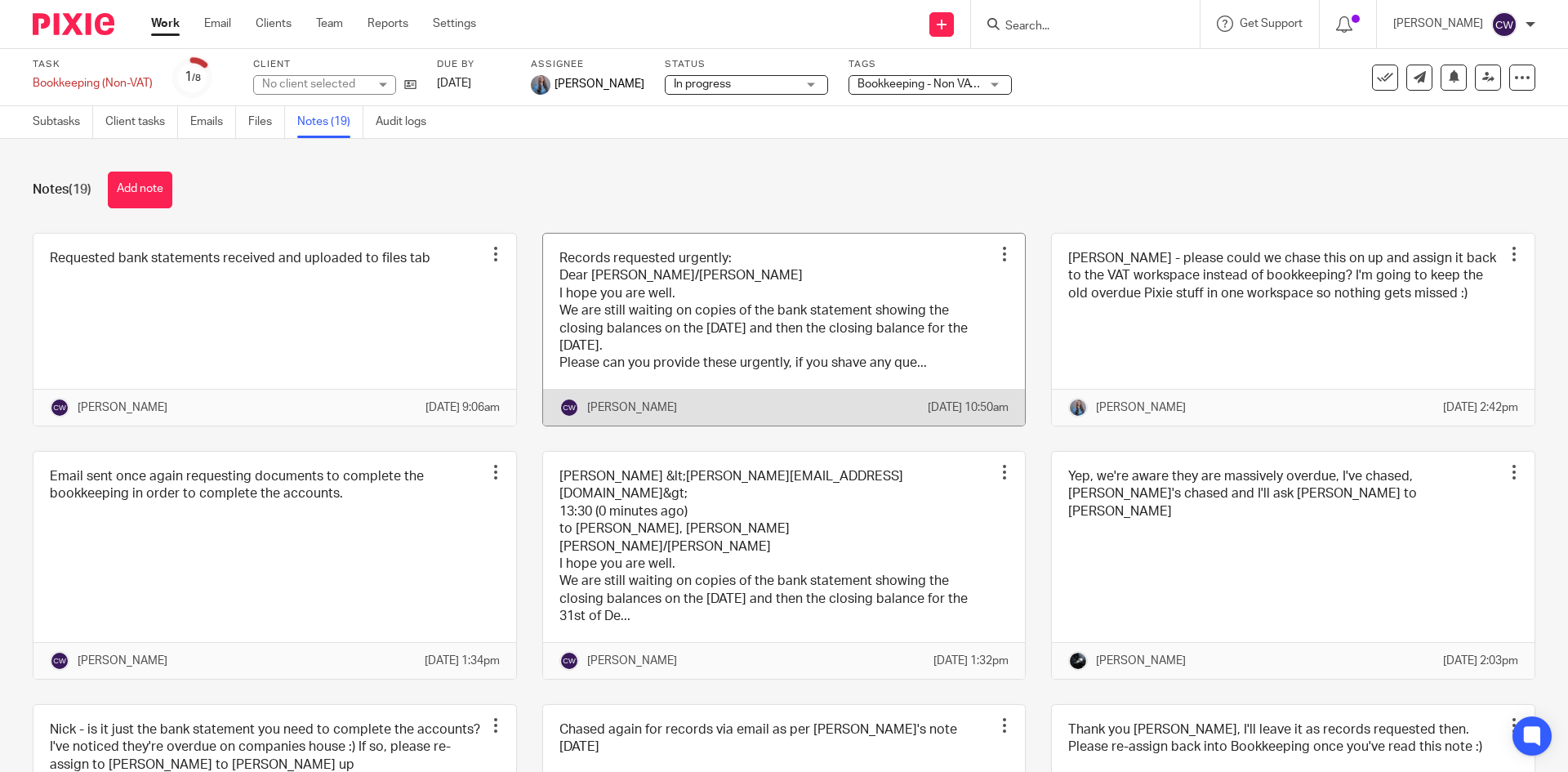
click at [825, 293] on link at bounding box center [784, 330] width 483 height 193
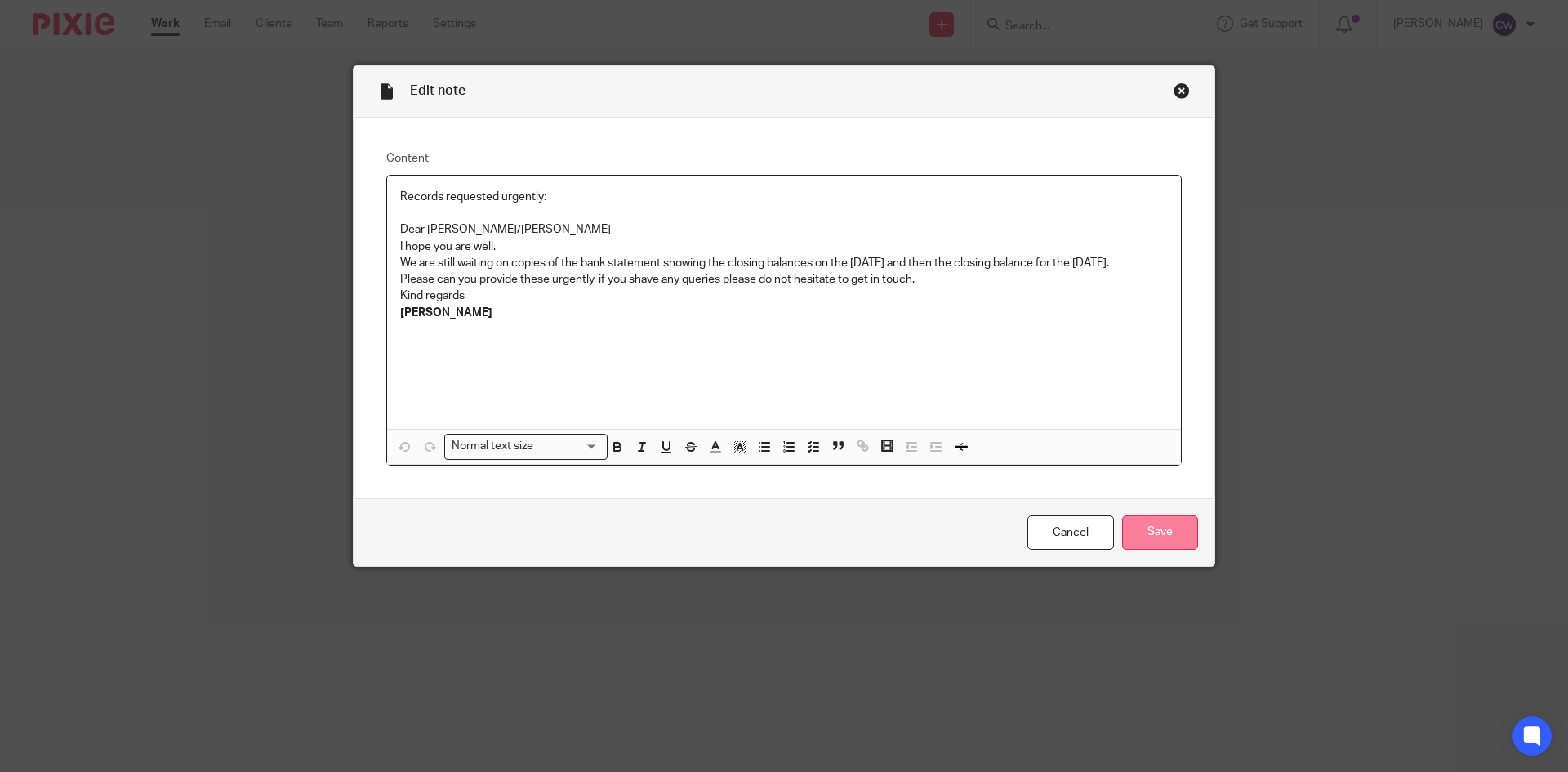
click at [1171, 520] on input "Save" at bounding box center [1160, 533] width 76 height 35
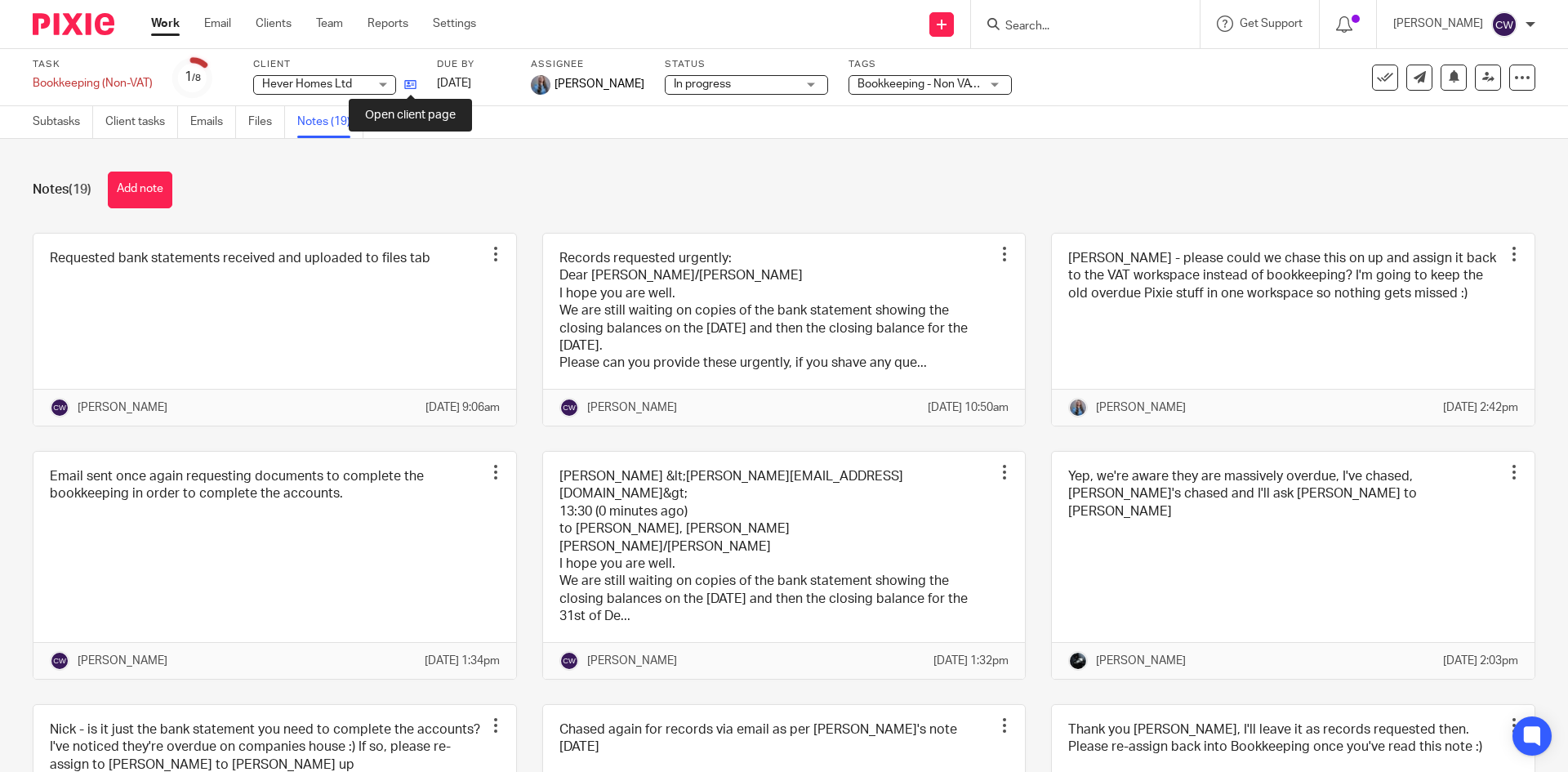
click at [414, 83] on icon at bounding box center [410, 84] width 12 height 12
click at [131, 198] on button "Add note" at bounding box center [141, 190] width 65 height 37
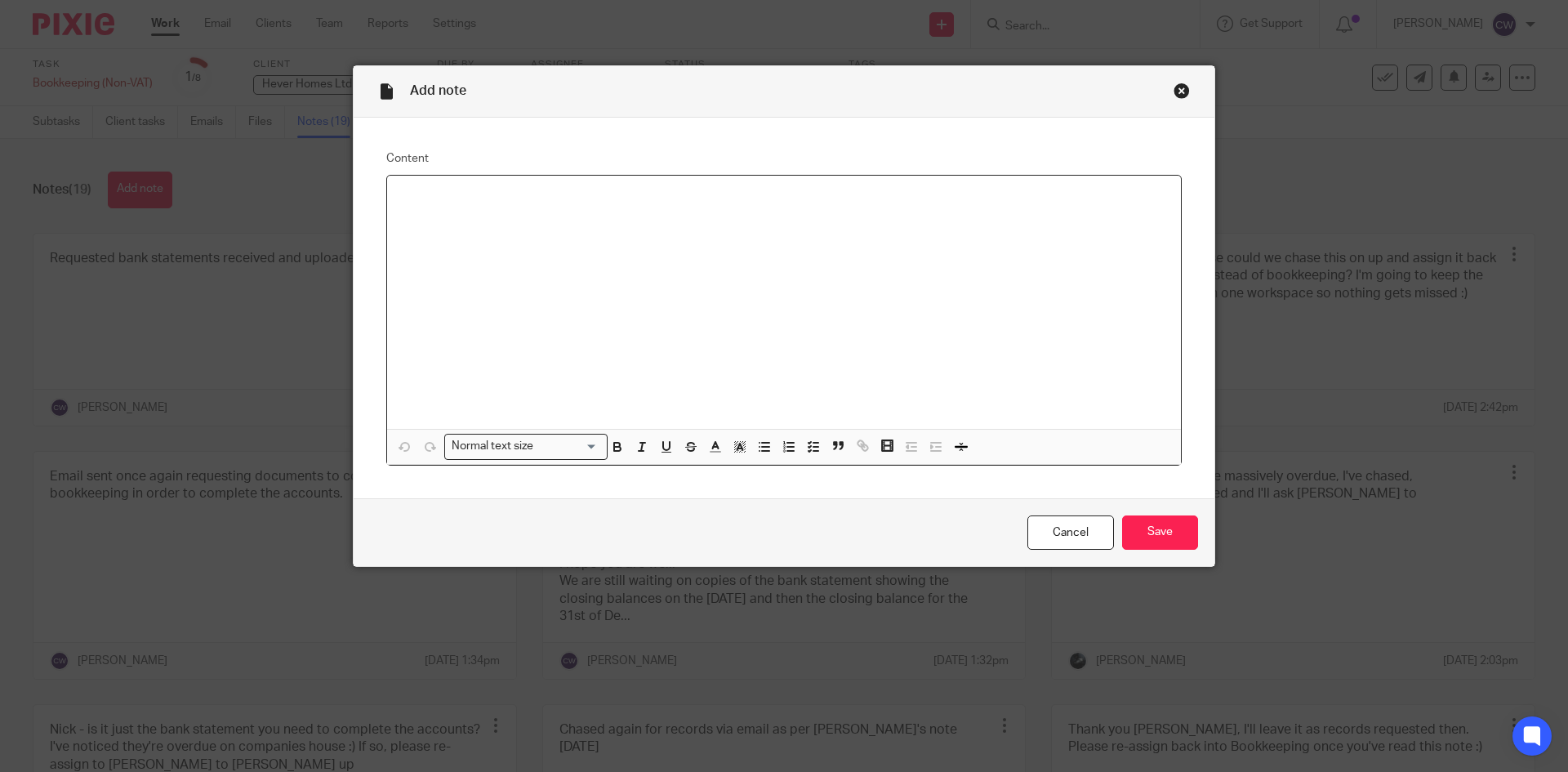
click at [503, 265] on div at bounding box center [784, 303] width 794 height 254
click at [1166, 94] on div "Add note" at bounding box center [784, 93] width 861 height 52
click at [1174, 87] on div "Close this dialog window" at bounding box center [1182, 91] width 17 height 17
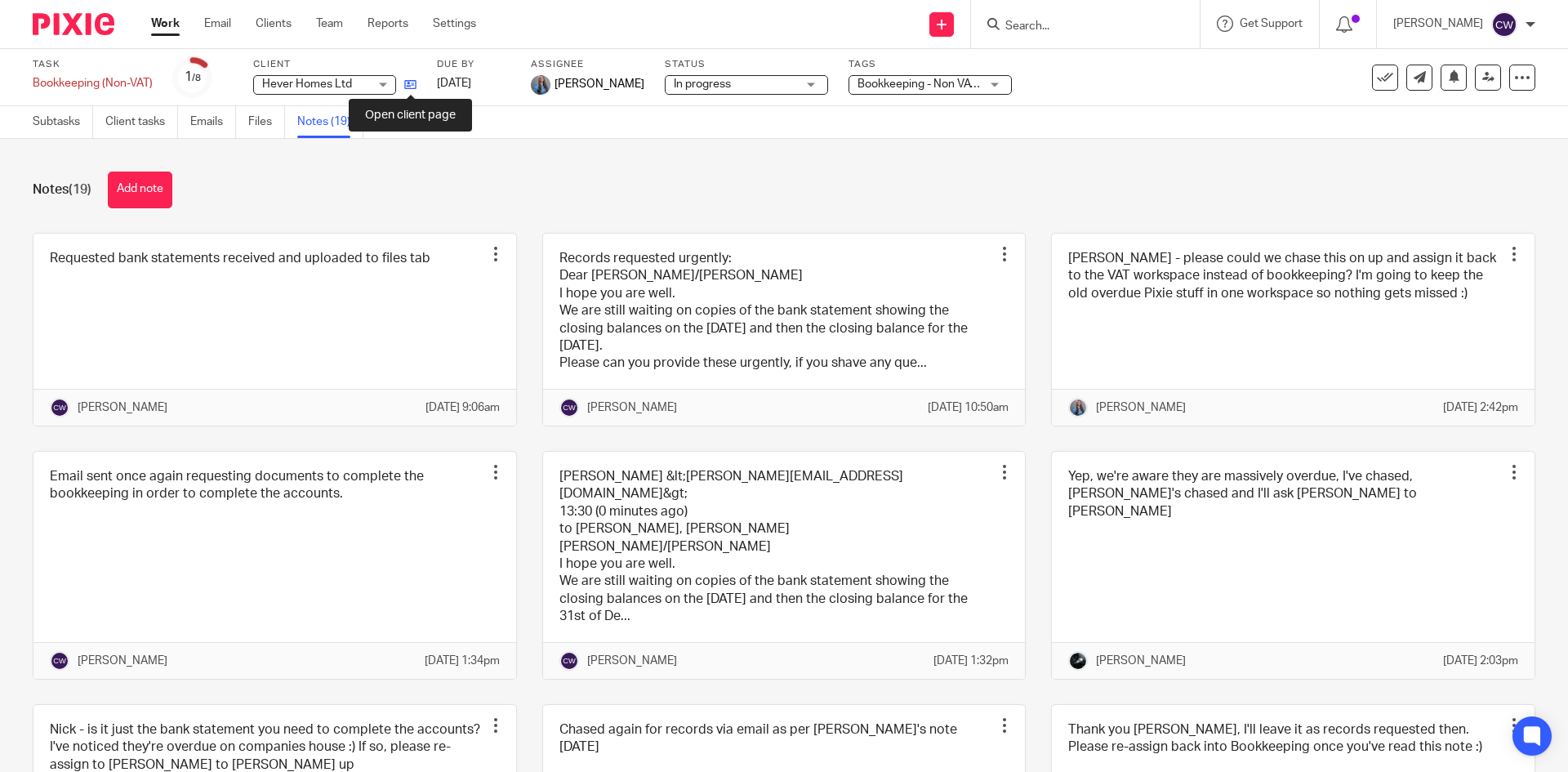
click at [409, 81] on icon at bounding box center [410, 84] width 12 height 12
click at [401, 84] on link at bounding box center [406, 84] width 20 height 17
click at [401, 89] on link at bounding box center [406, 84] width 20 height 17
click at [415, 86] on icon at bounding box center [410, 84] width 12 height 12
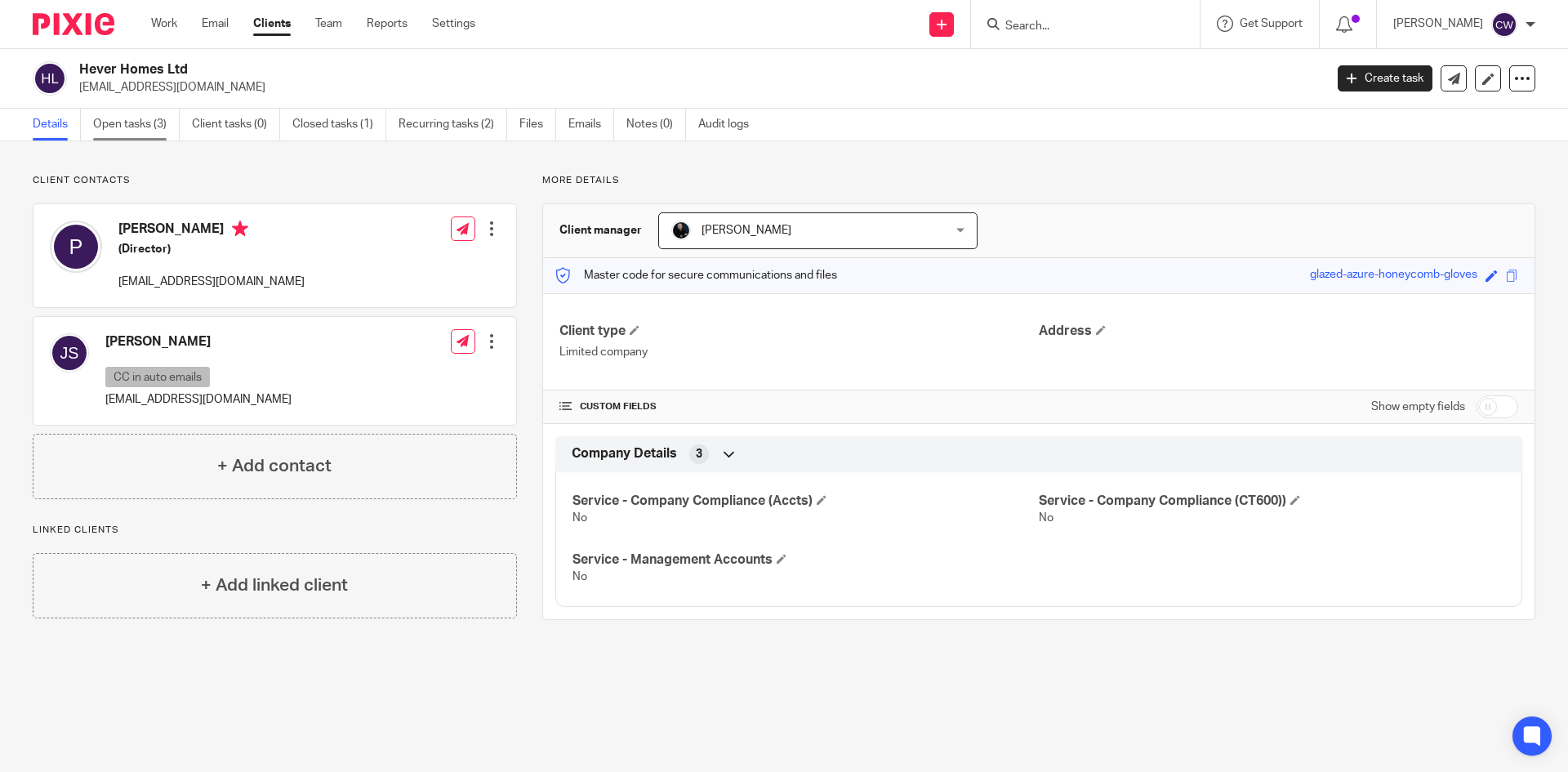
click at [140, 112] on link "Open tasks (3)" at bounding box center [137, 124] width 87 height 31
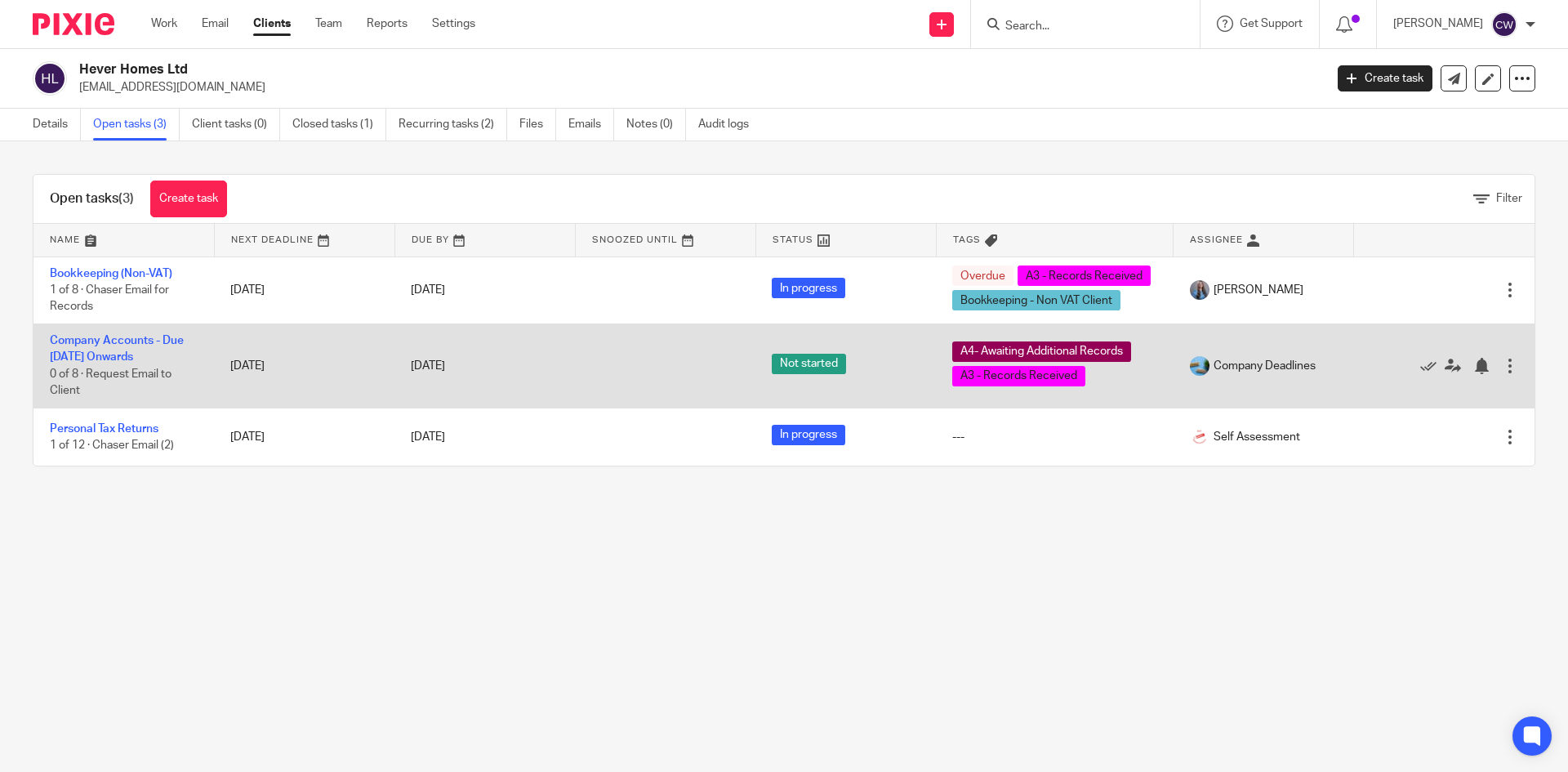
click at [151, 347] on td "Company Accounts - Due [DATE] Onwards 0 of 8 · Request Email to Client" at bounding box center [123, 366] width 180 height 84
click at [149, 339] on link "Company Accounts - Due [DATE] Onwards" at bounding box center [117, 349] width 134 height 28
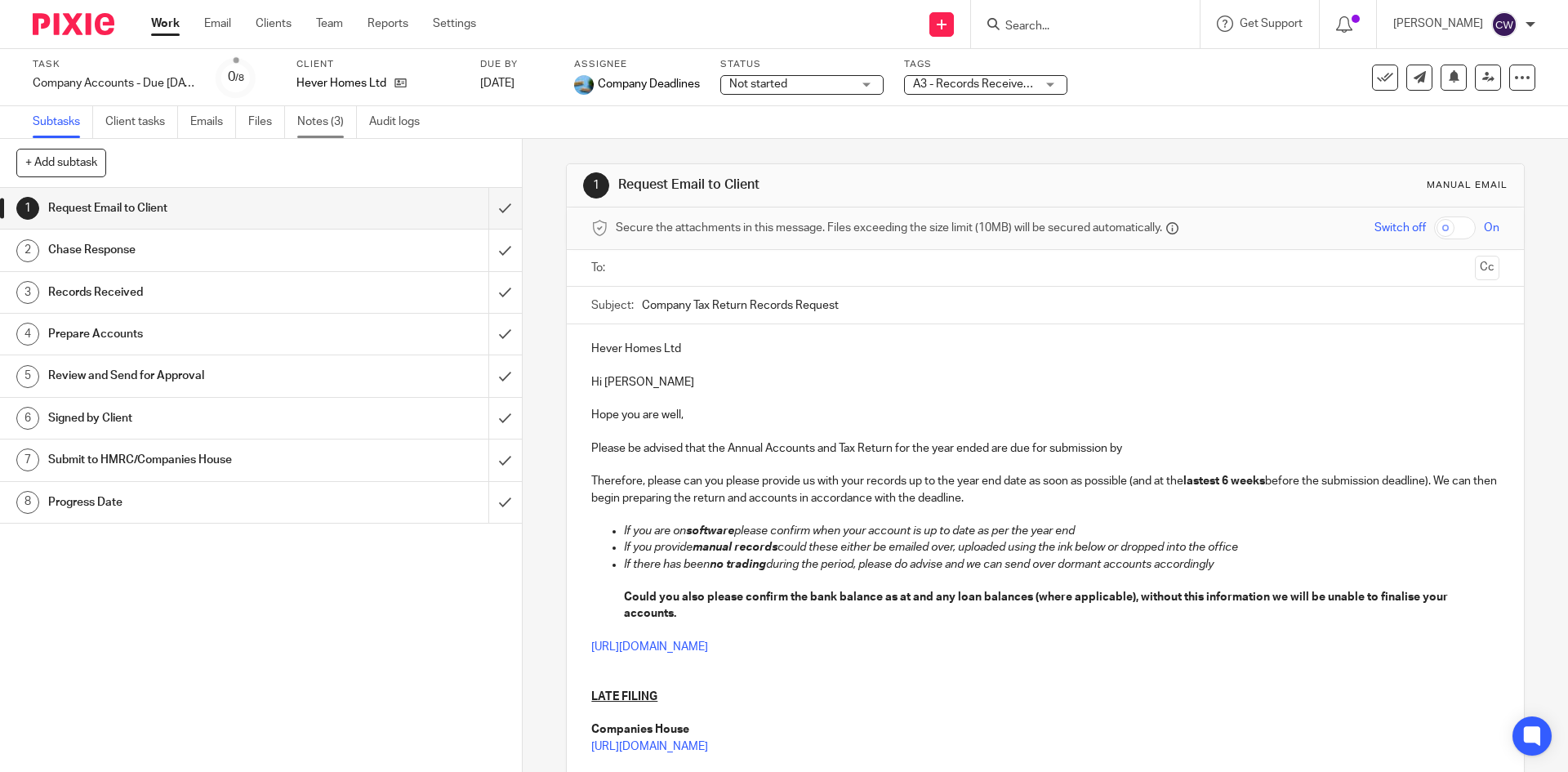
click at [317, 122] on link "Notes (3)" at bounding box center [327, 122] width 59 height 31
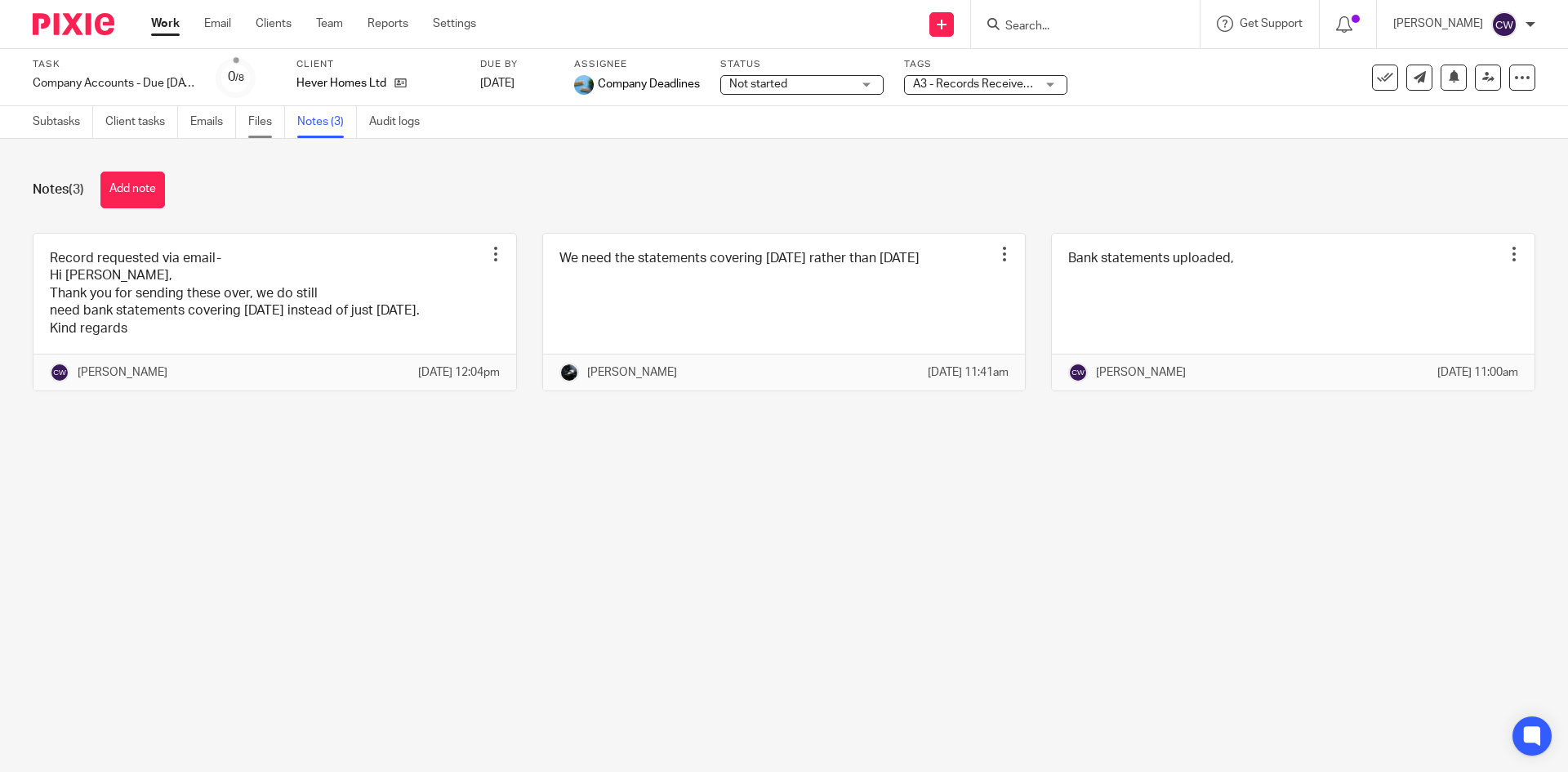
click at [262, 126] on link "Files" at bounding box center [266, 122] width 37 height 31
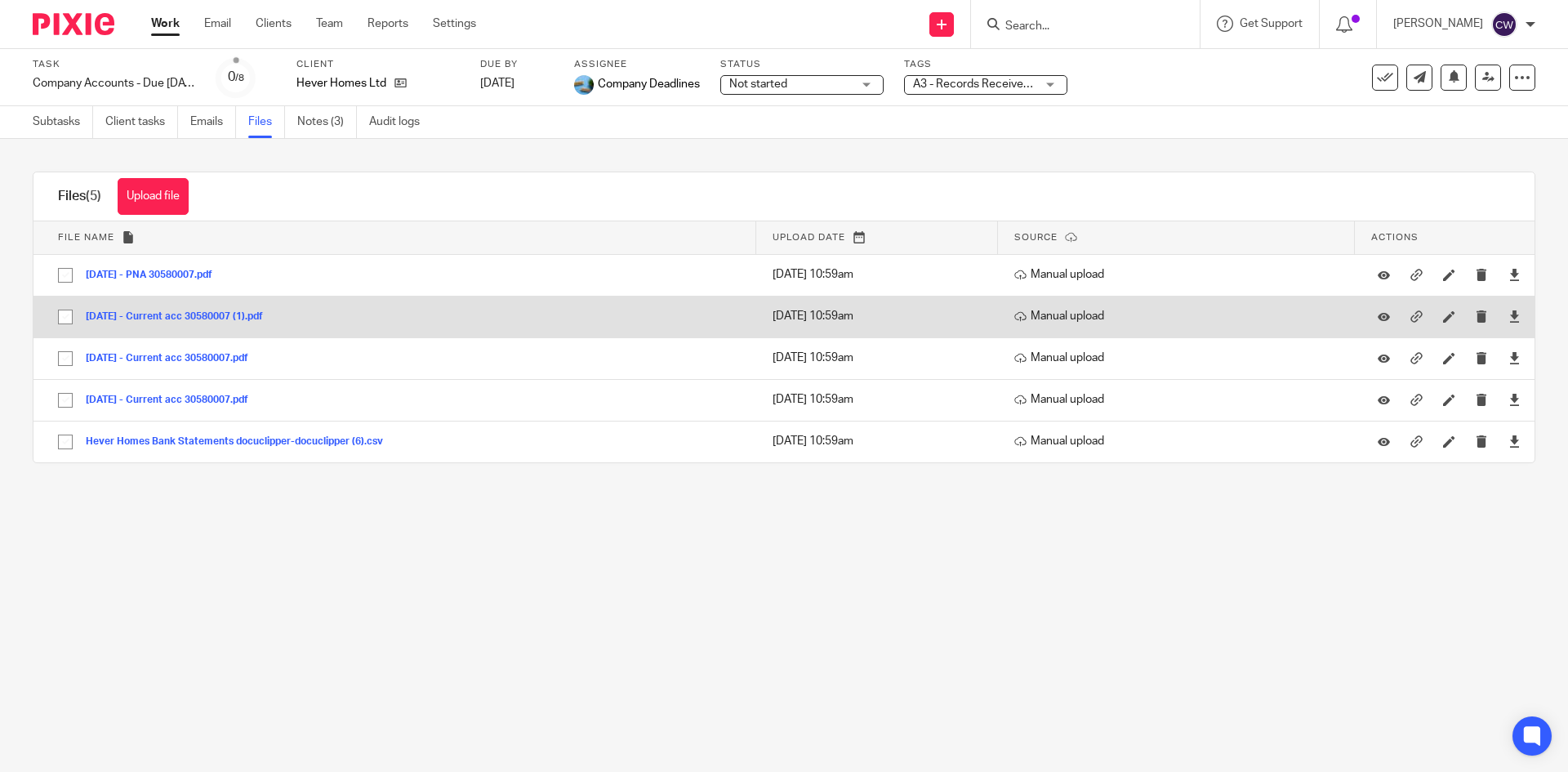
click at [130, 317] on button "Dec 2023 - Current acc 30580007 (1).pdf" at bounding box center [180, 317] width 190 height 11
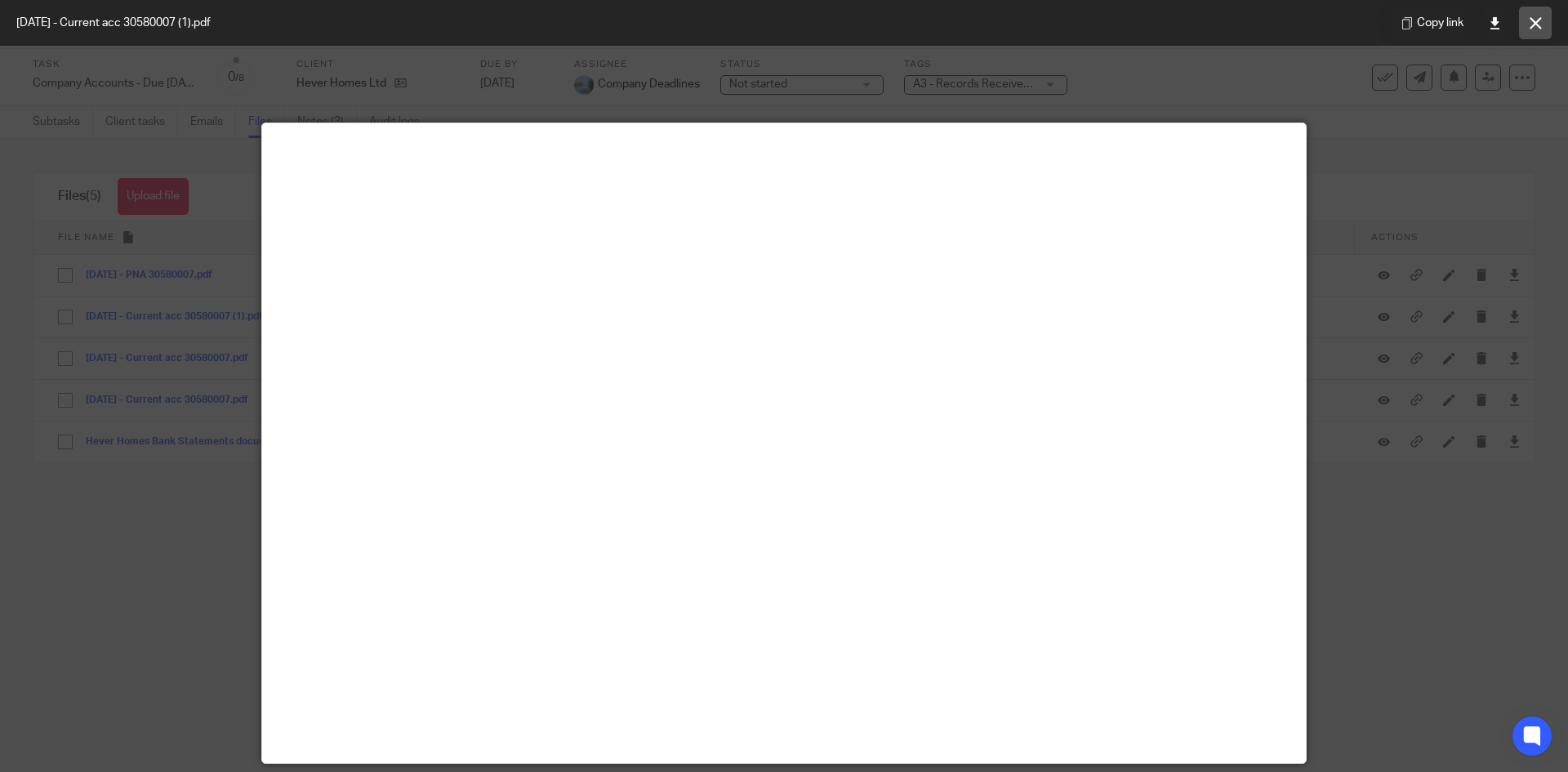
click at [1539, 24] on icon at bounding box center [1536, 23] width 12 height 12
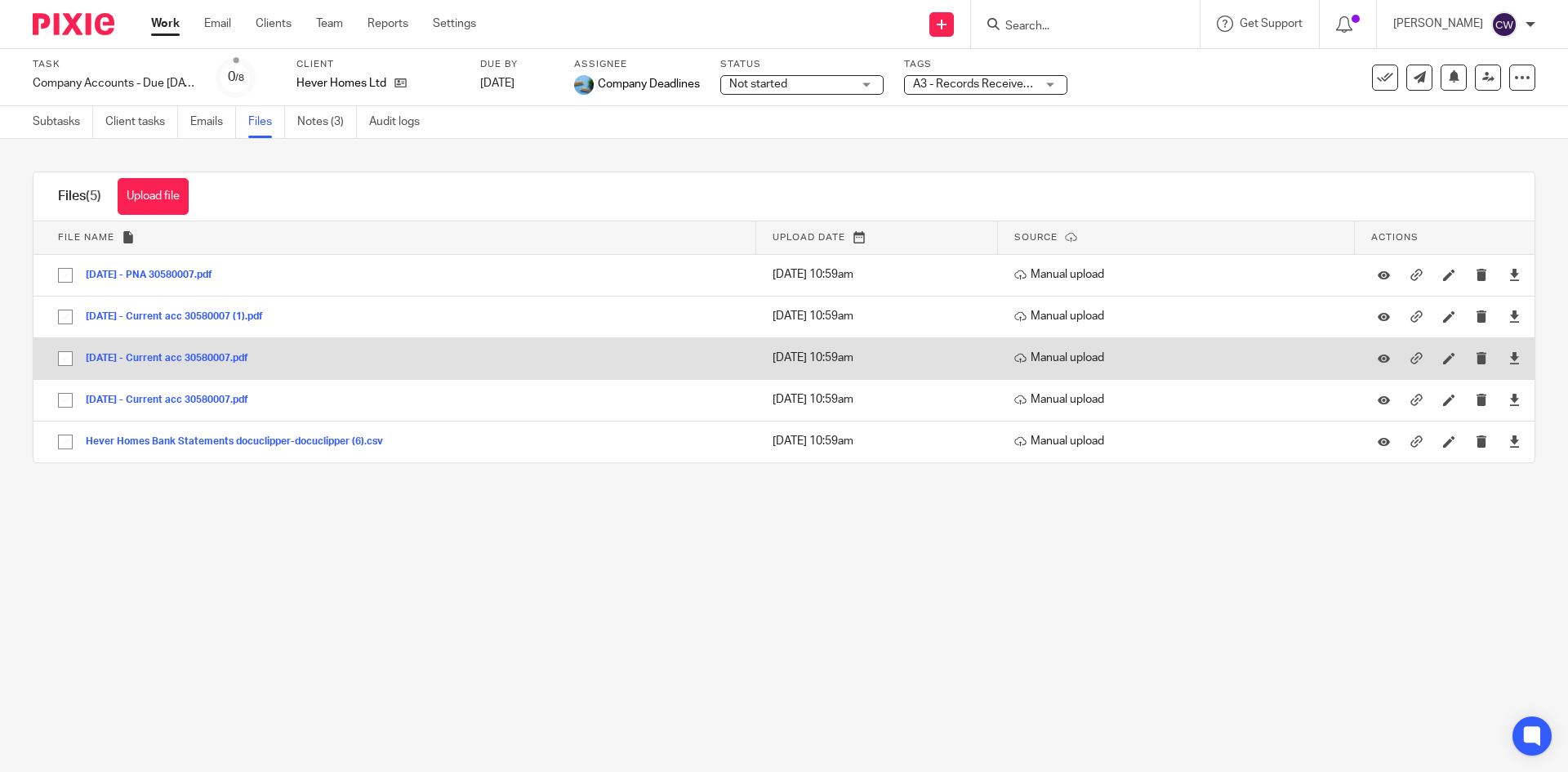
click at [194, 358] on button "Dec 2024 - Current acc 30580007.pdf" at bounding box center [173, 358] width 175 height 11
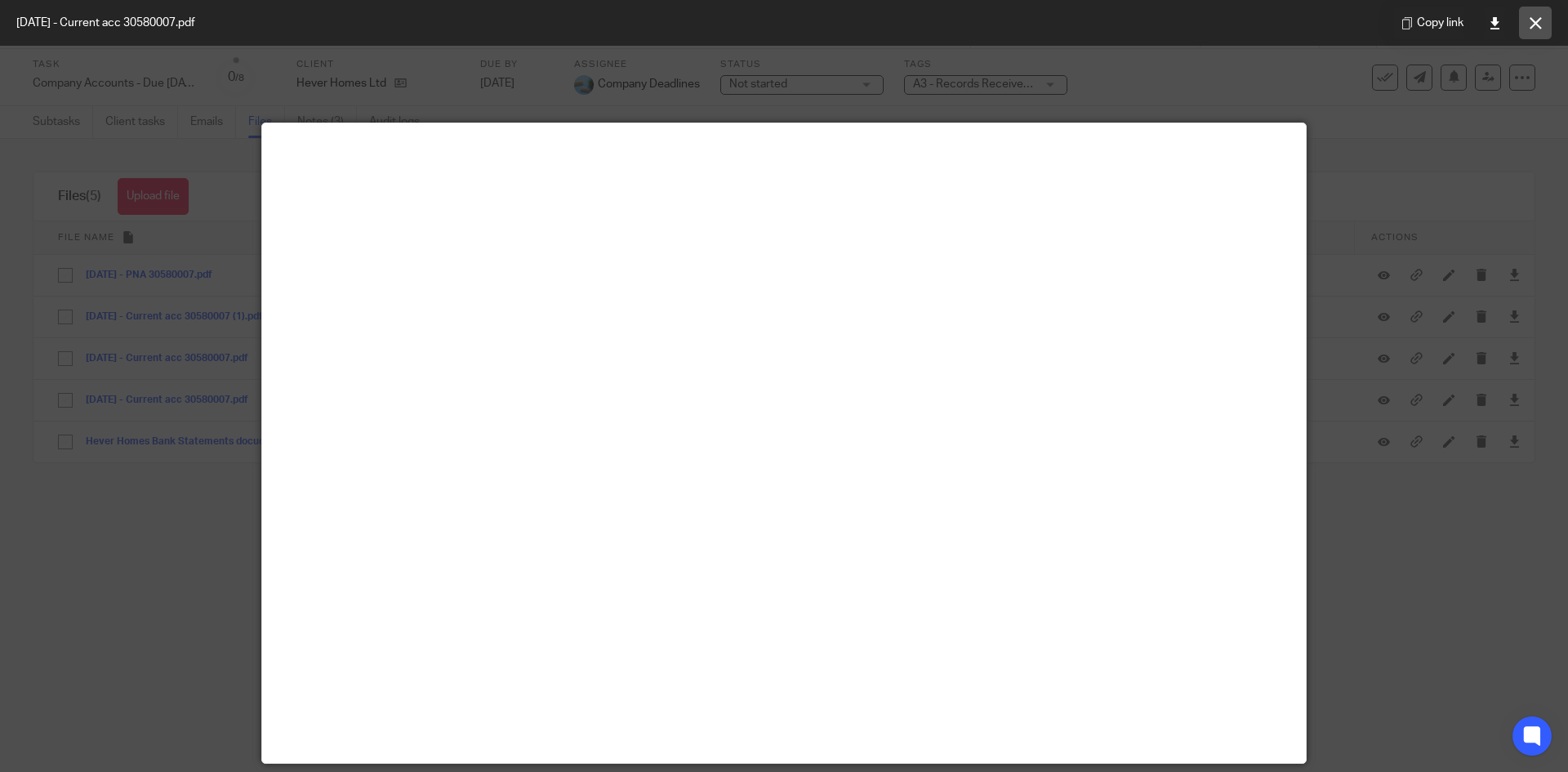
click at [1530, 29] on icon at bounding box center [1536, 23] width 12 height 12
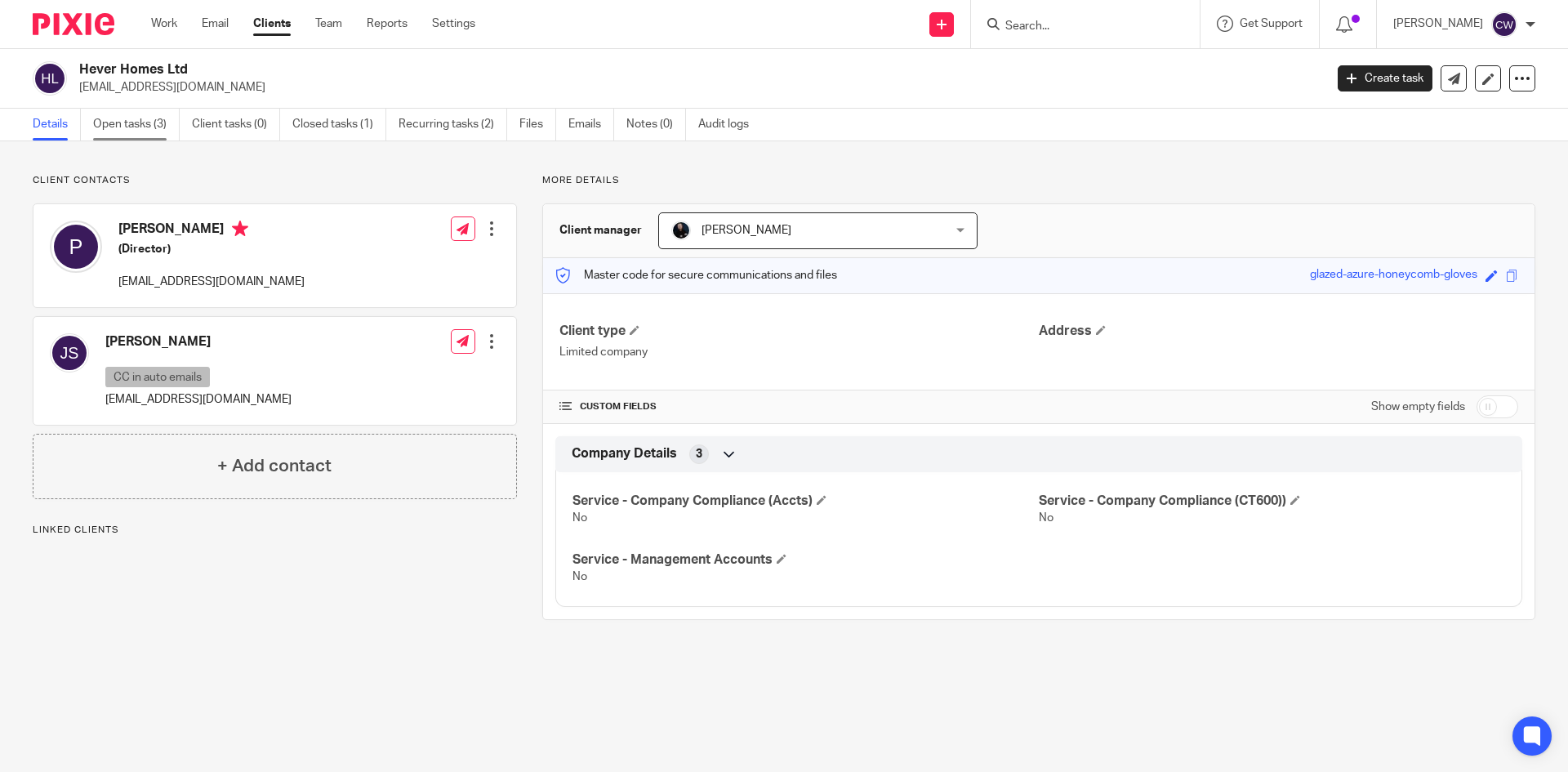
click at [144, 118] on link "Open tasks (3)" at bounding box center [137, 124] width 87 height 31
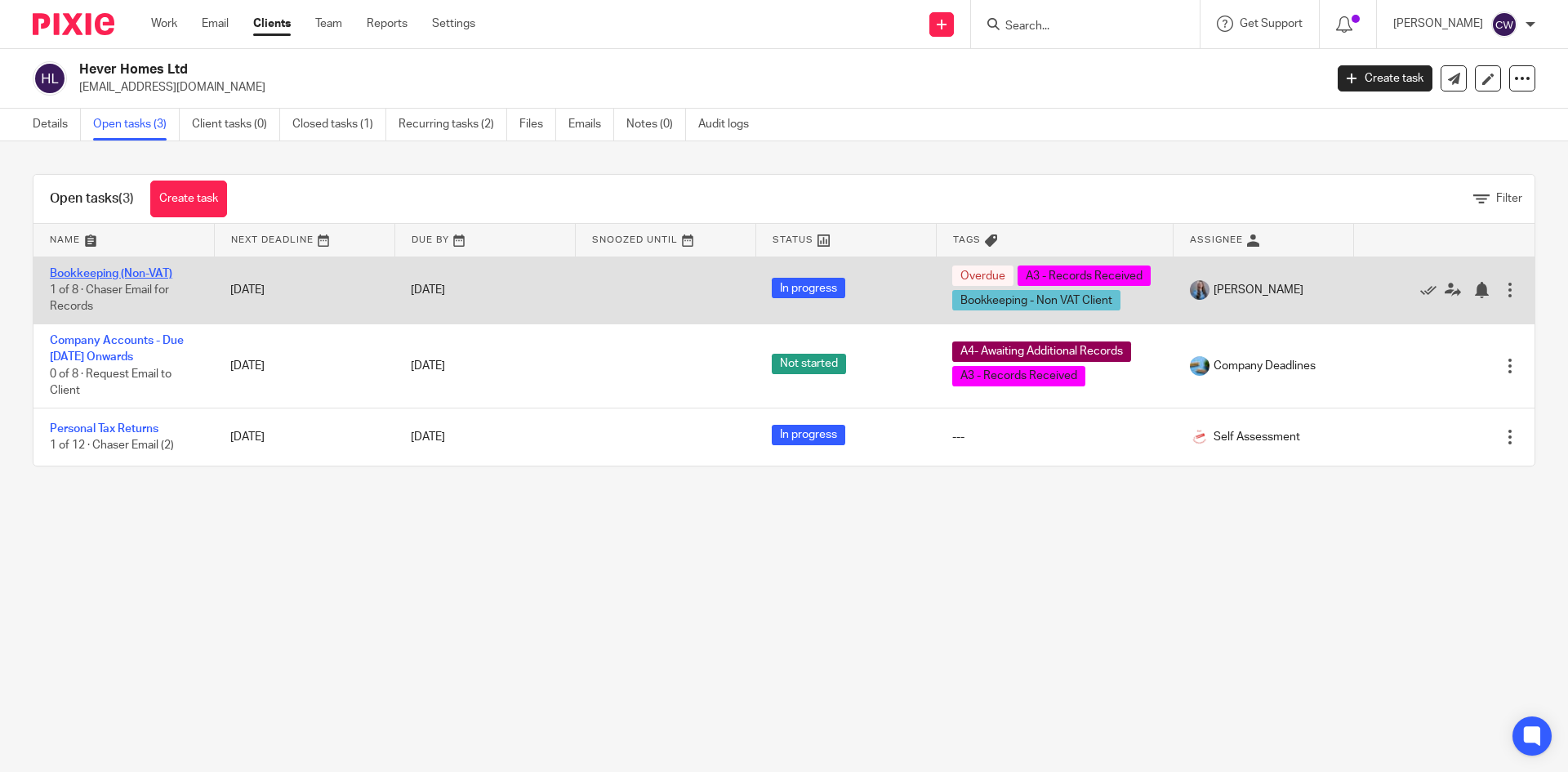
click at [130, 268] on link "Bookkeeping (Non-VAT)" at bounding box center [111, 274] width 122 height 11
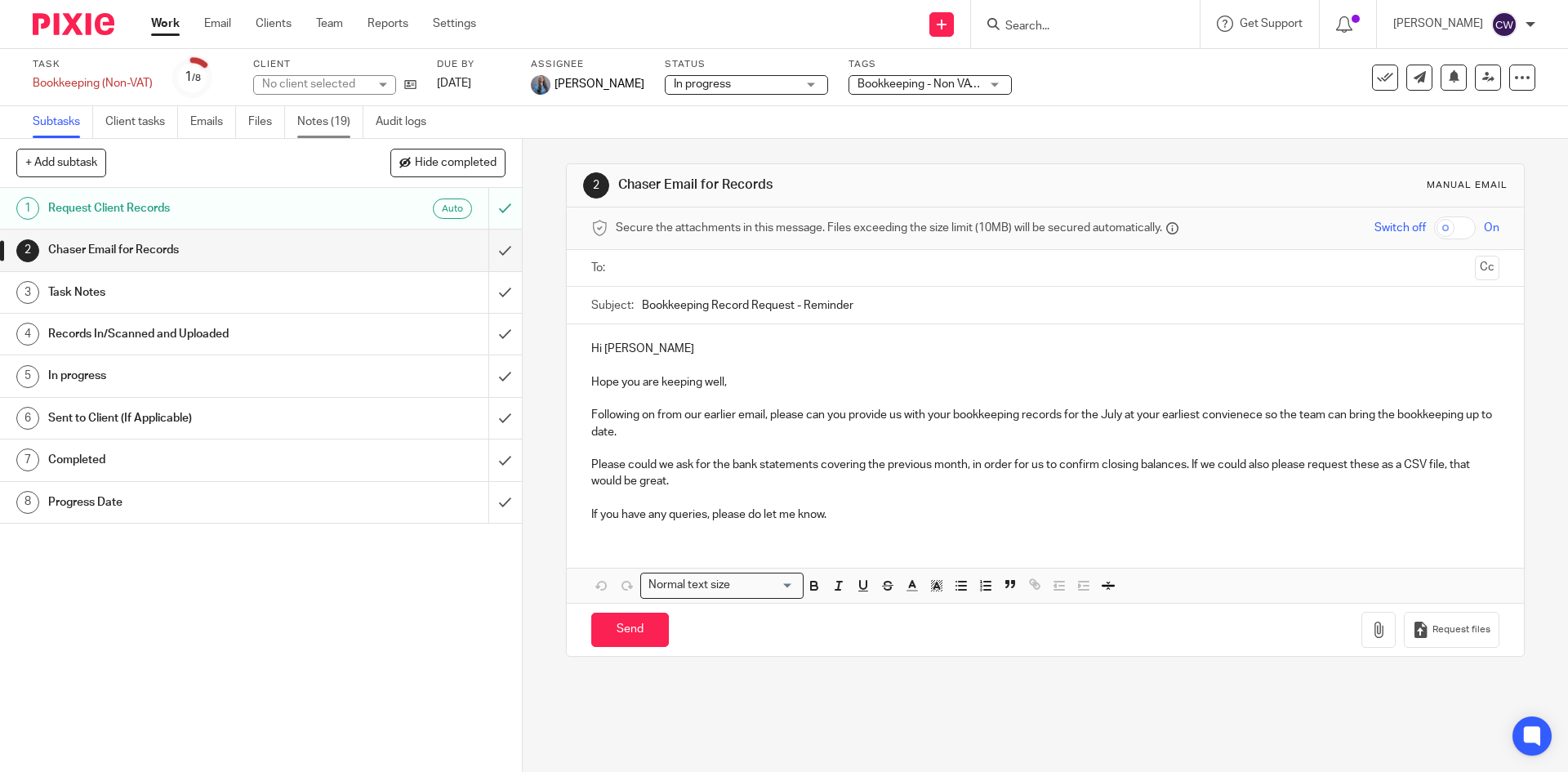
click at [333, 117] on link "Notes (19)" at bounding box center [330, 122] width 67 height 31
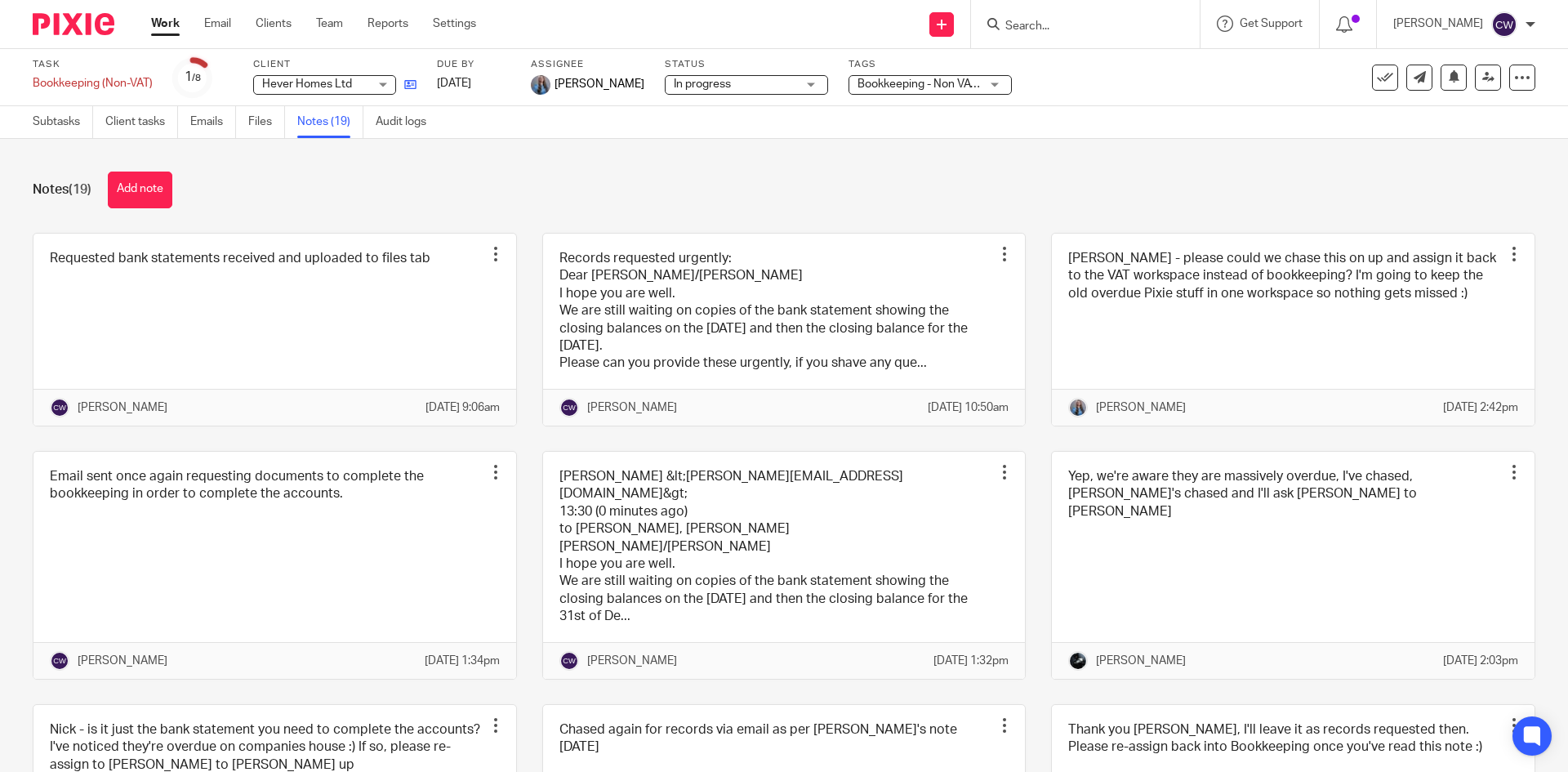
click at [409, 92] on link at bounding box center [406, 84] width 20 height 17
click at [412, 86] on icon at bounding box center [410, 84] width 12 height 12
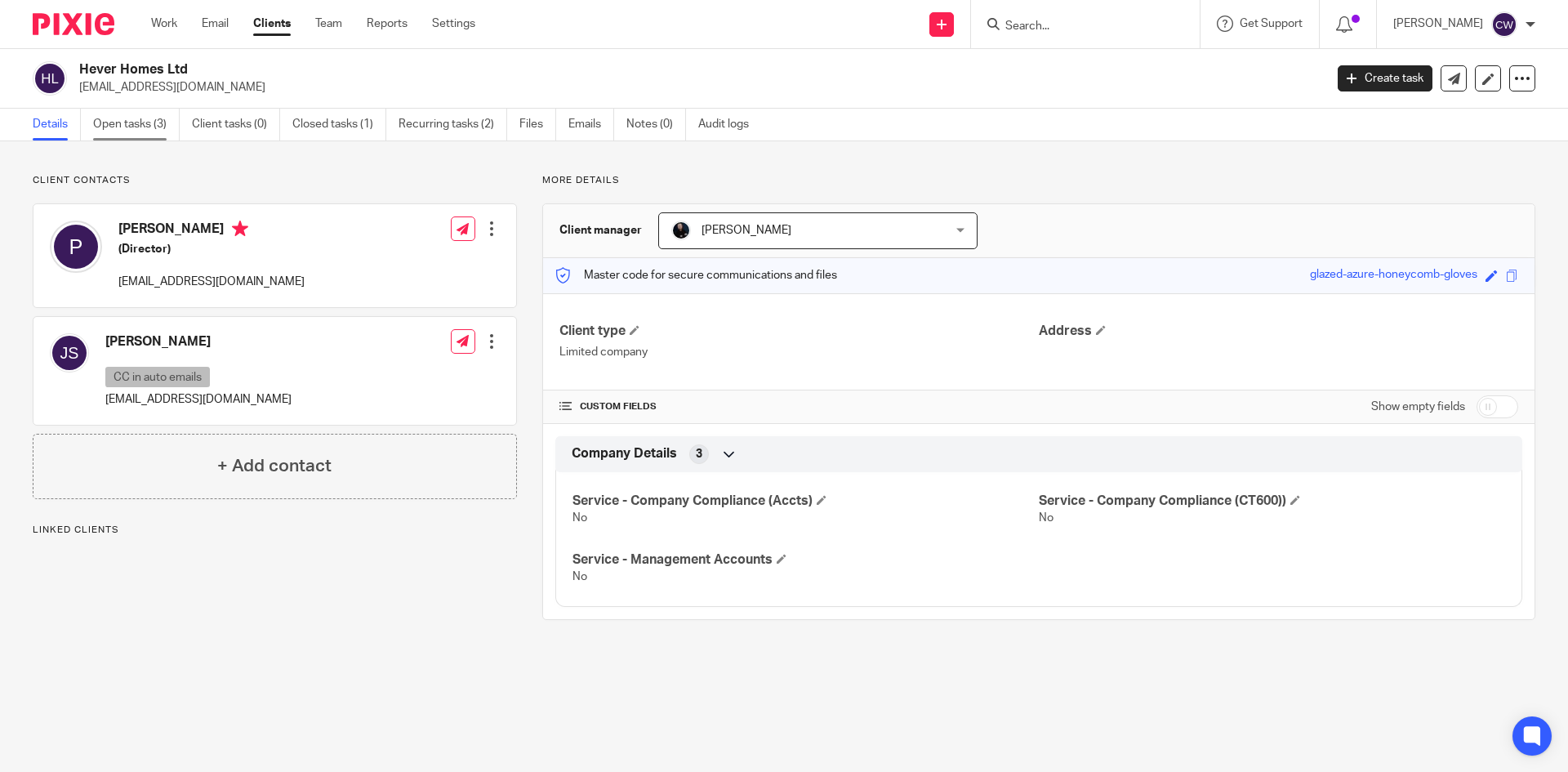
drag, startPoint x: 0, startPoint y: 0, endPoint x: 149, endPoint y: 127, distance: 195.8
click at [149, 127] on link "Open tasks (3)" at bounding box center [137, 124] width 87 height 31
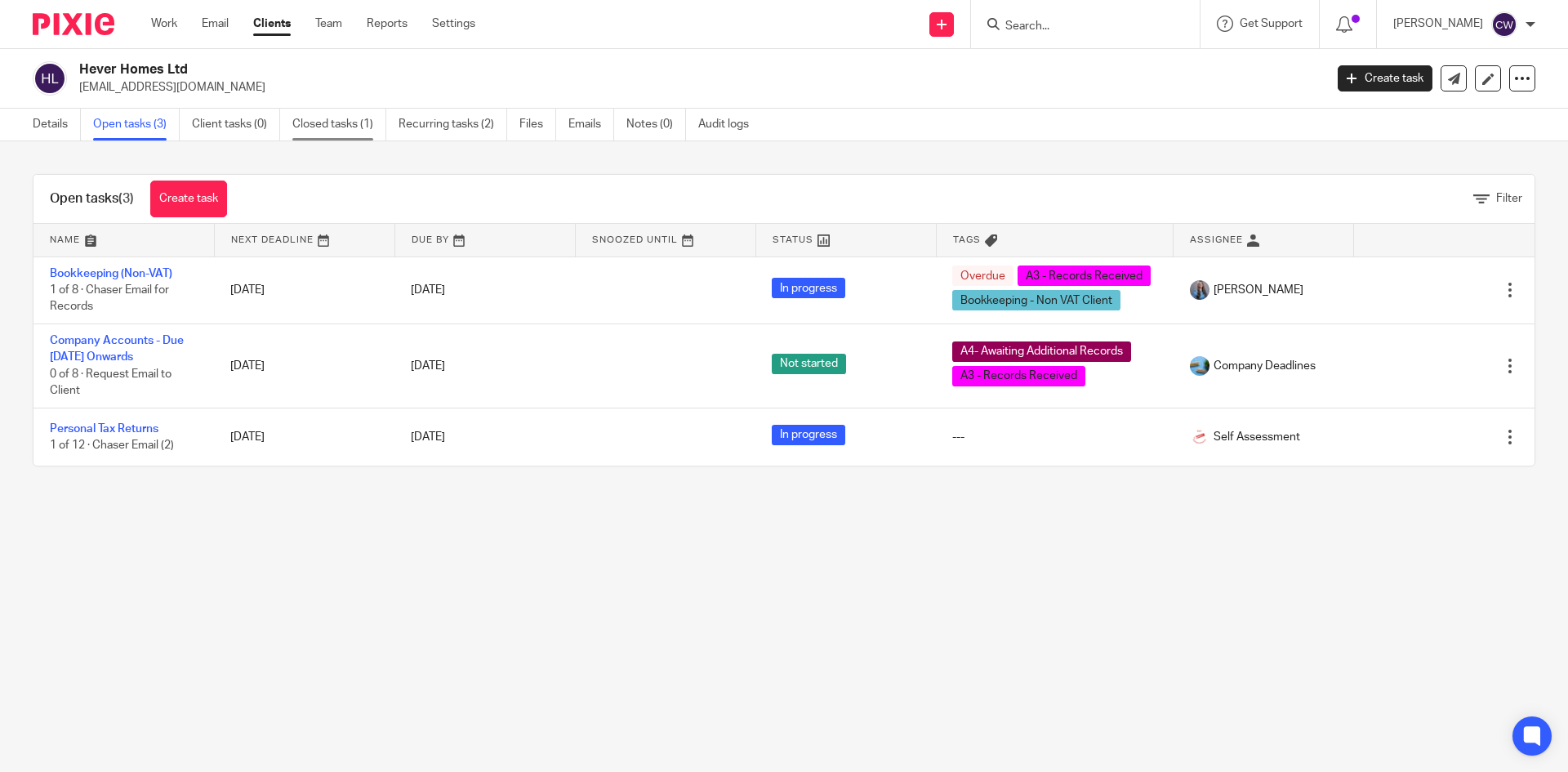
click at [352, 119] on link "Closed tasks (1)" at bounding box center [340, 124] width 94 height 31
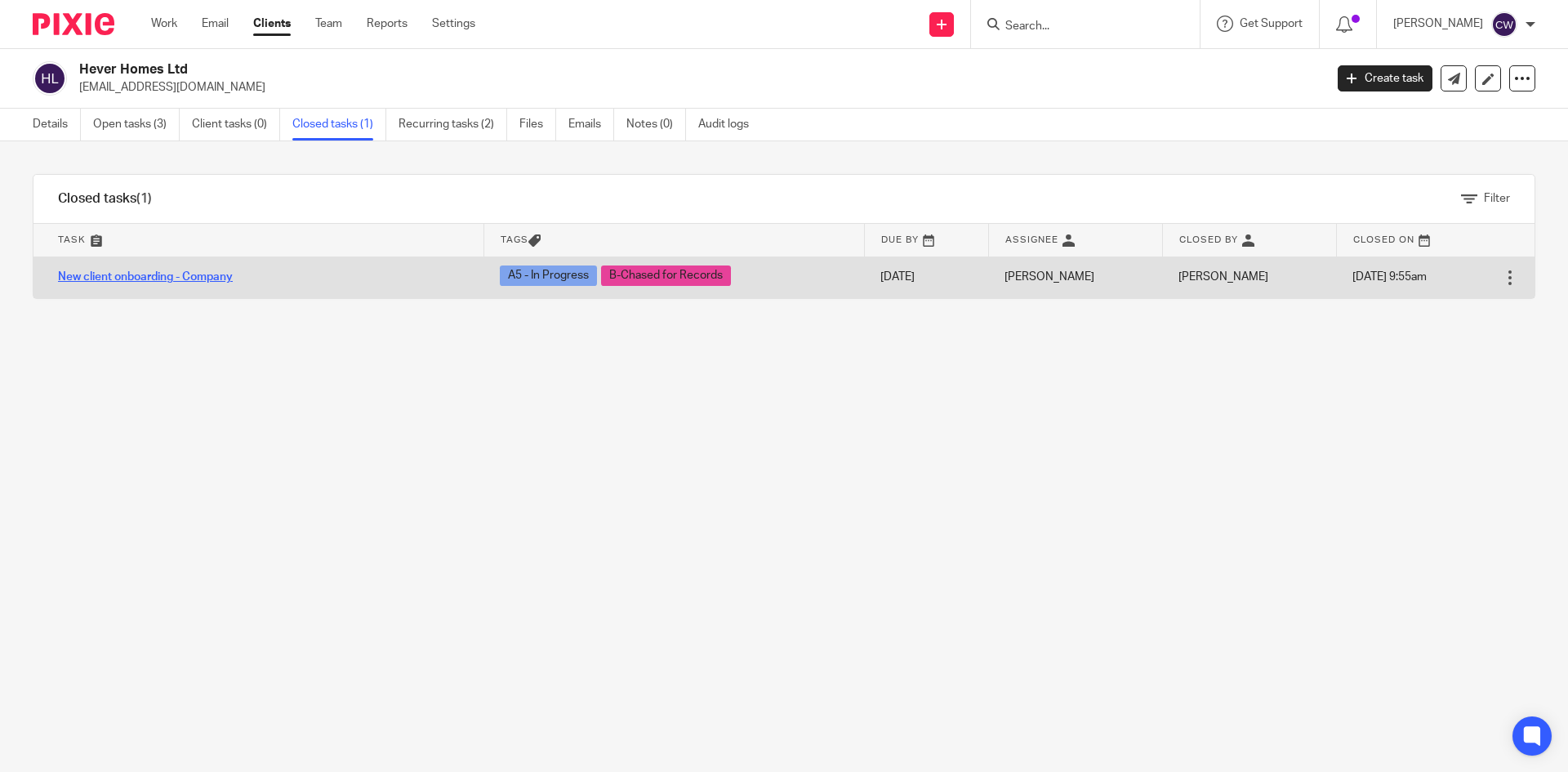
click at [140, 275] on link "New client onboarding - Company" at bounding box center [145, 277] width 175 height 11
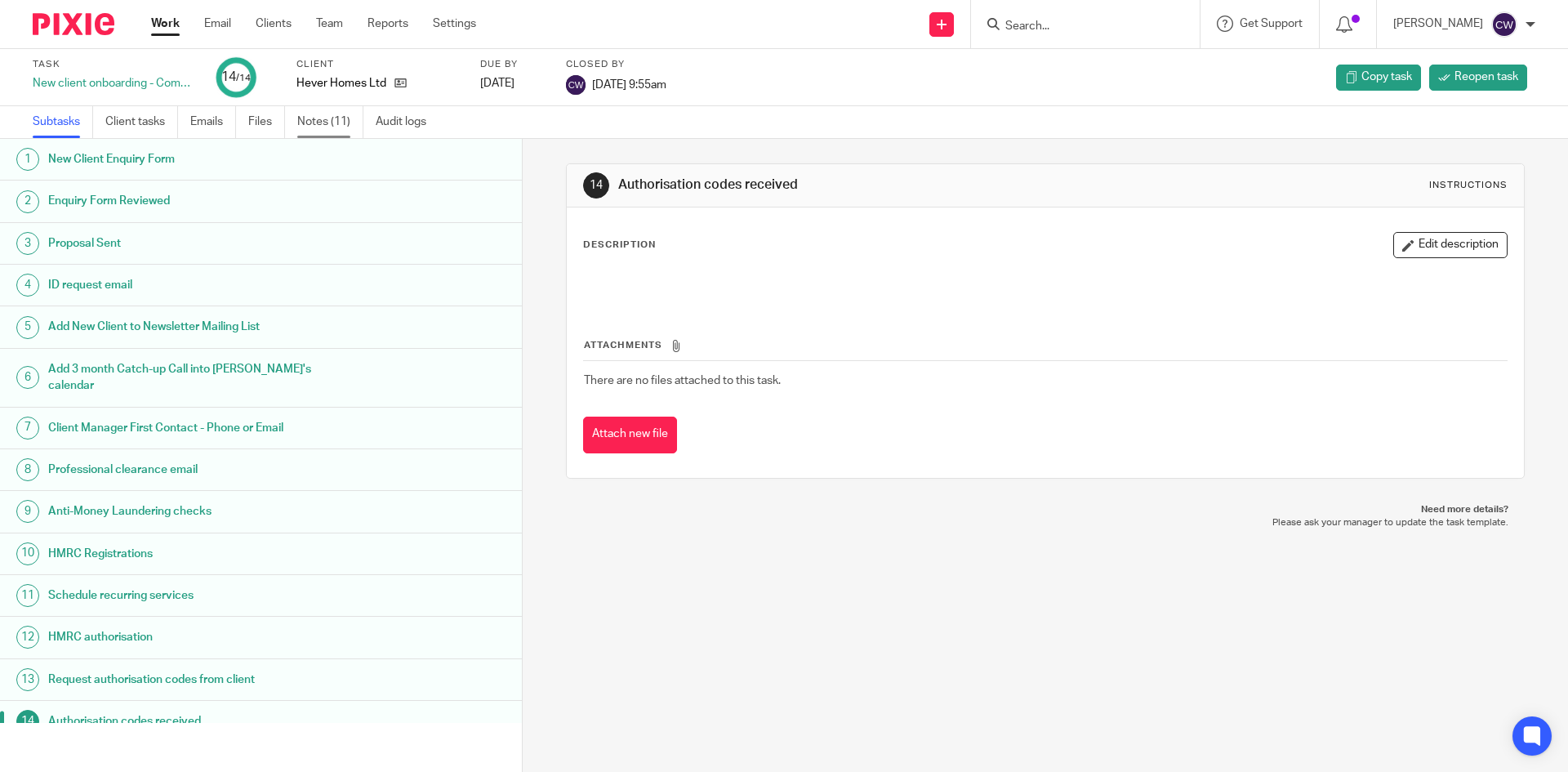
click at [321, 127] on link "Notes (11)" at bounding box center [330, 122] width 67 height 31
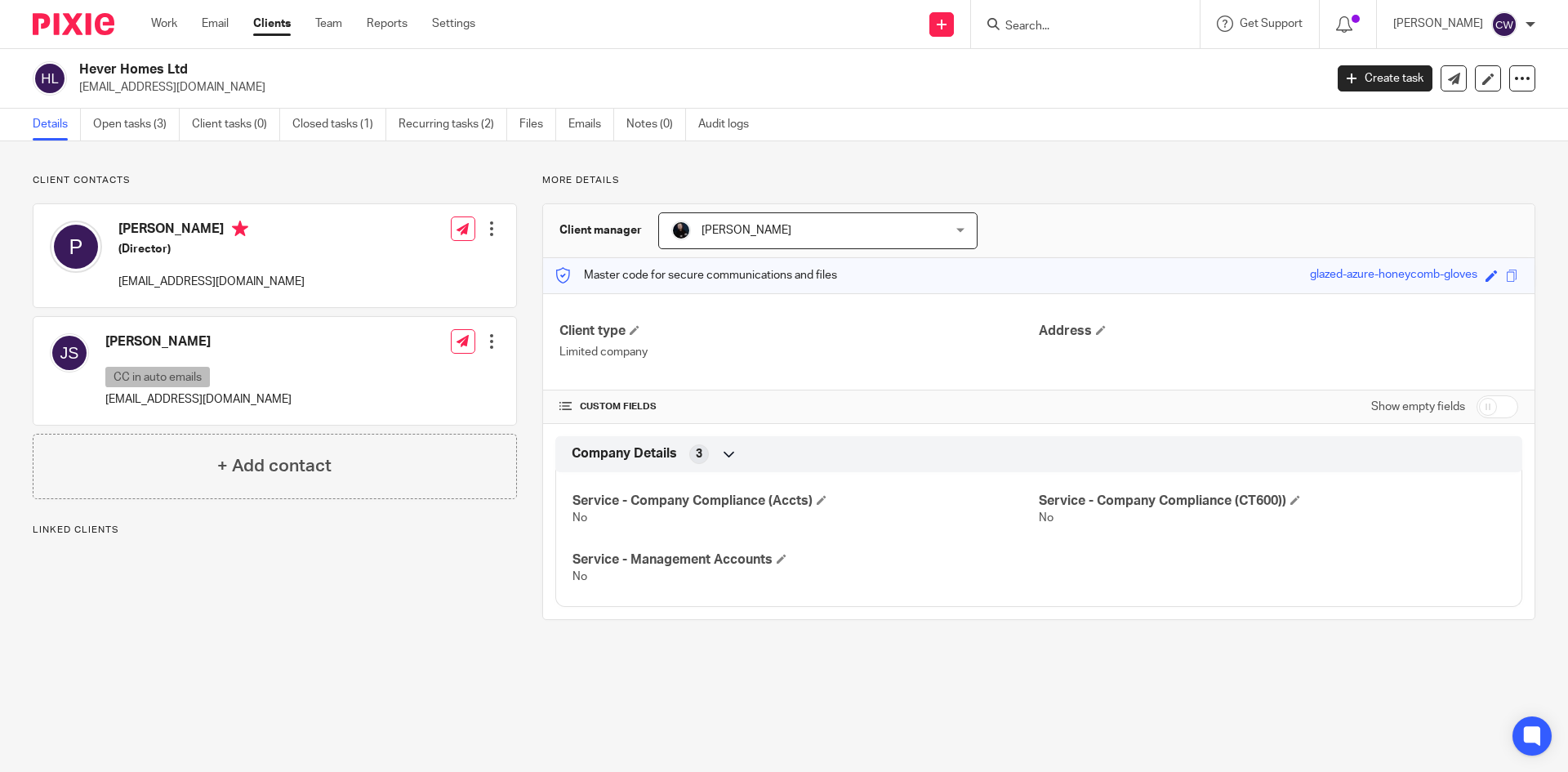
click at [489, 342] on div at bounding box center [492, 342] width 17 height 17
click at [391, 379] on link "Edit contact" at bounding box center [414, 379] width 156 height 24
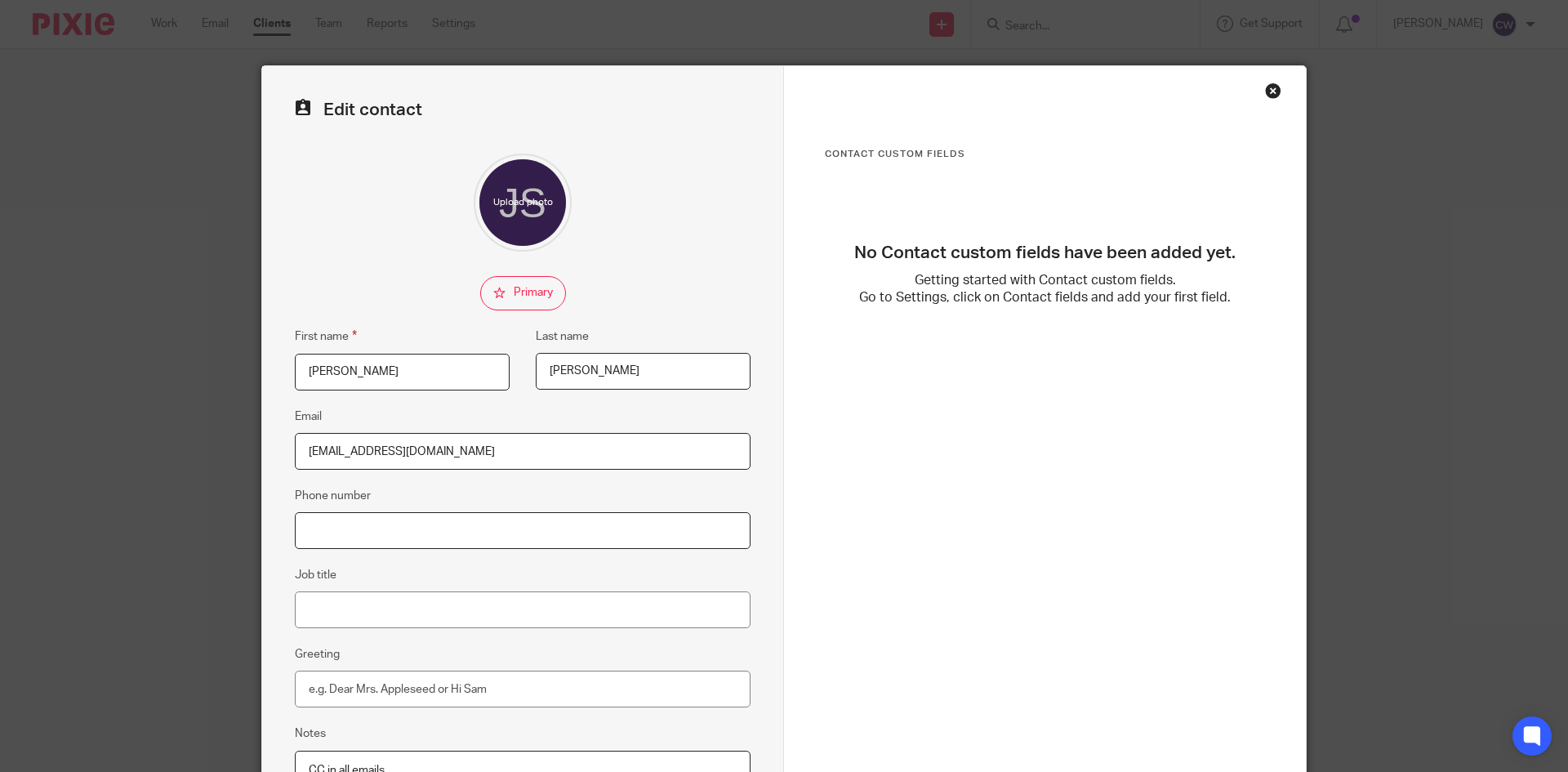
click at [444, 521] on input "Phone number" at bounding box center [523, 531] width 456 height 37
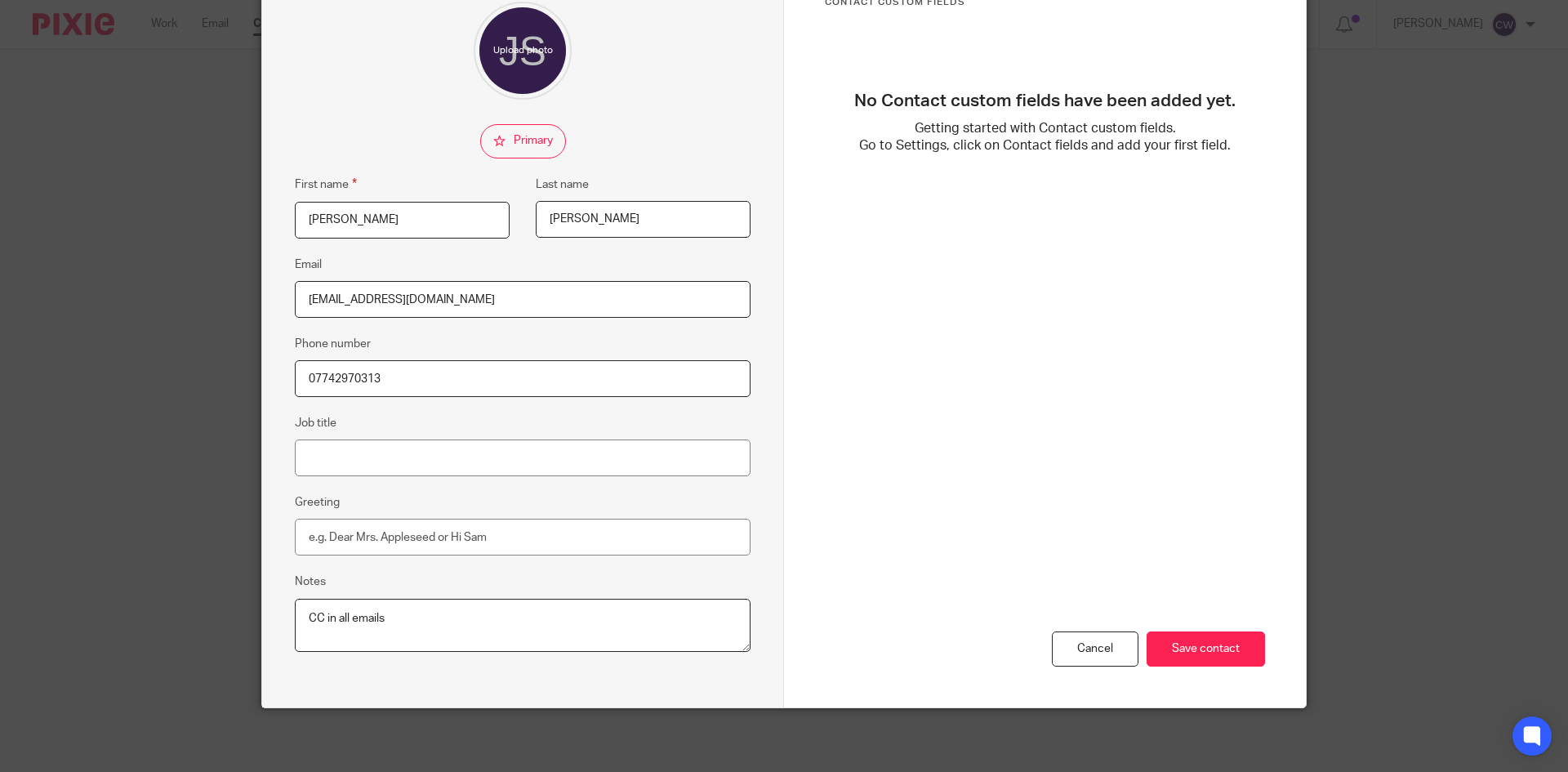
scroll to position [154, 0]
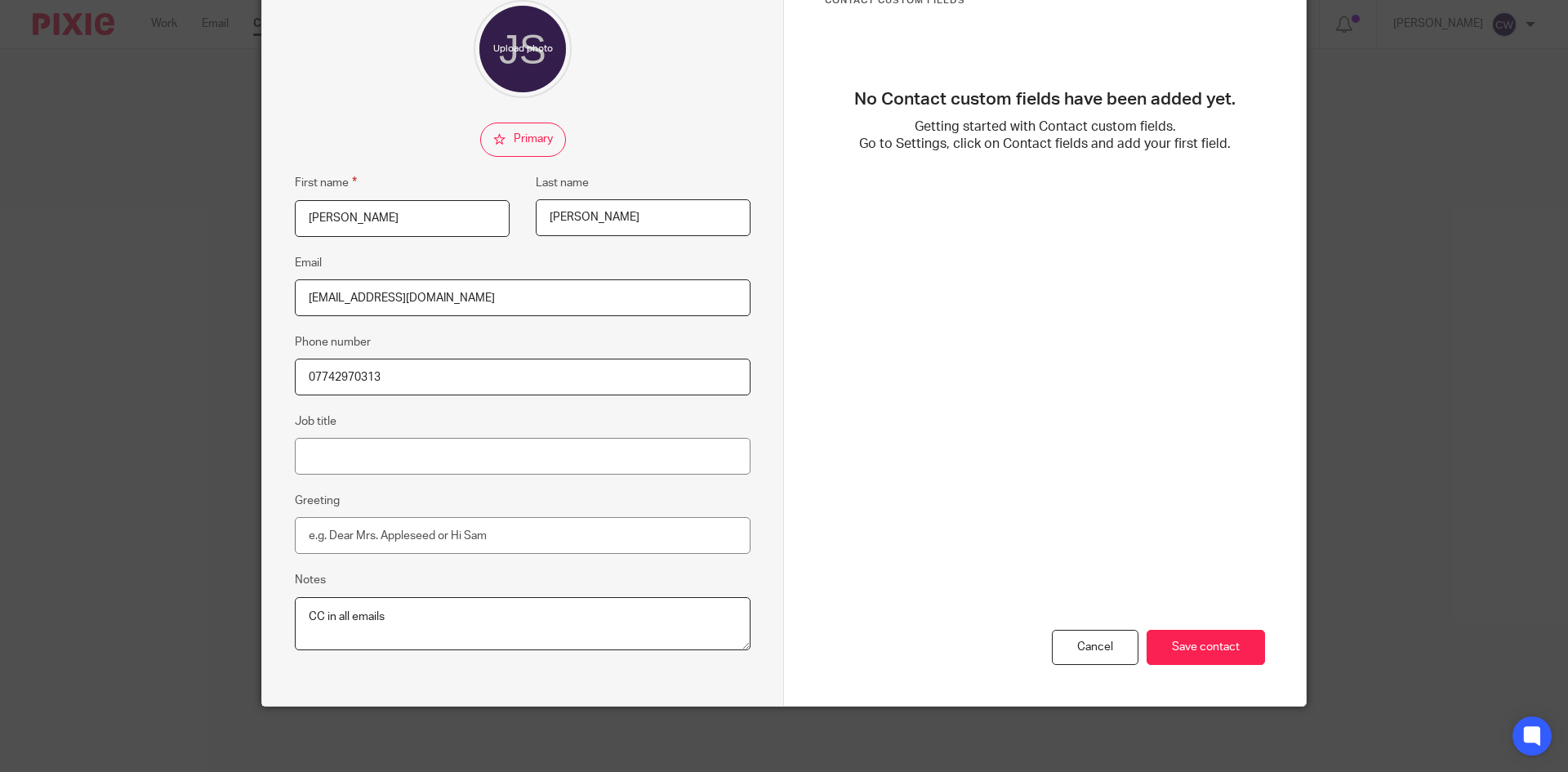
type input "07742970313"
click at [1234, 679] on div "Cancel Save contact" at bounding box center [1045, 549] width 440 height 315
click at [1227, 651] on input "Save contact" at bounding box center [1206, 648] width 118 height 35
click at [1218, 642] on input "Save contact" at bounding box center [1206, 648] width 118 height 35
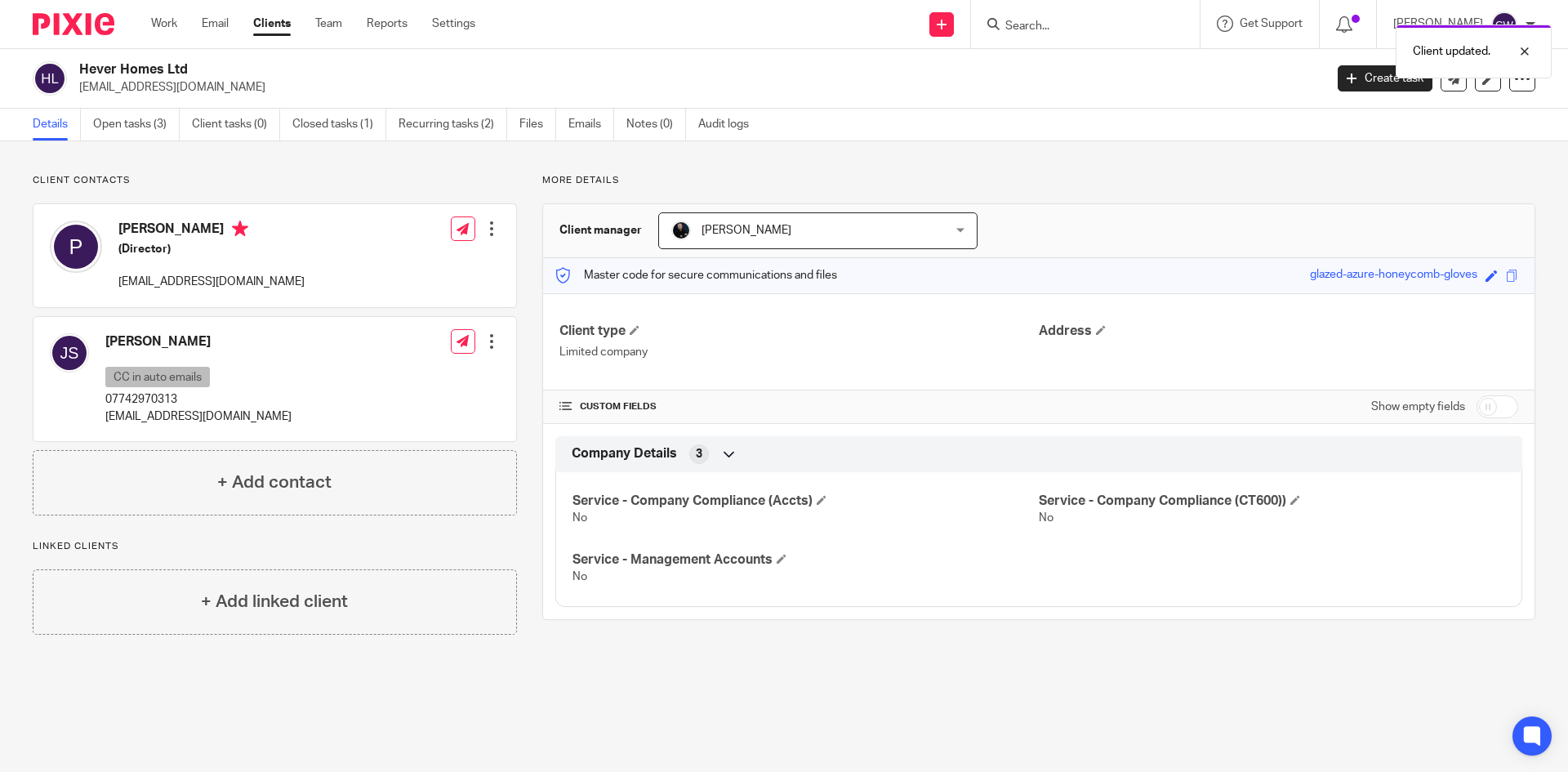
click at [1027, 23] on div "Client updated." at bounding box center [1168, 47] width 768 height 62
click at [1030, 30] on div "Client updated." at bounding box center [1168, 47] width 768 height 62
click at [88, 37] on div at bounding box center [68, 24] width 135 height 48
drag, startPoint x: 1016, startPoint y: 31, endPoint x: 967, endPoint y: 38, distance: 49.5
click at [1012, 31] on div "Client updated." at bounding box center [1168, 47] width 768 height 62
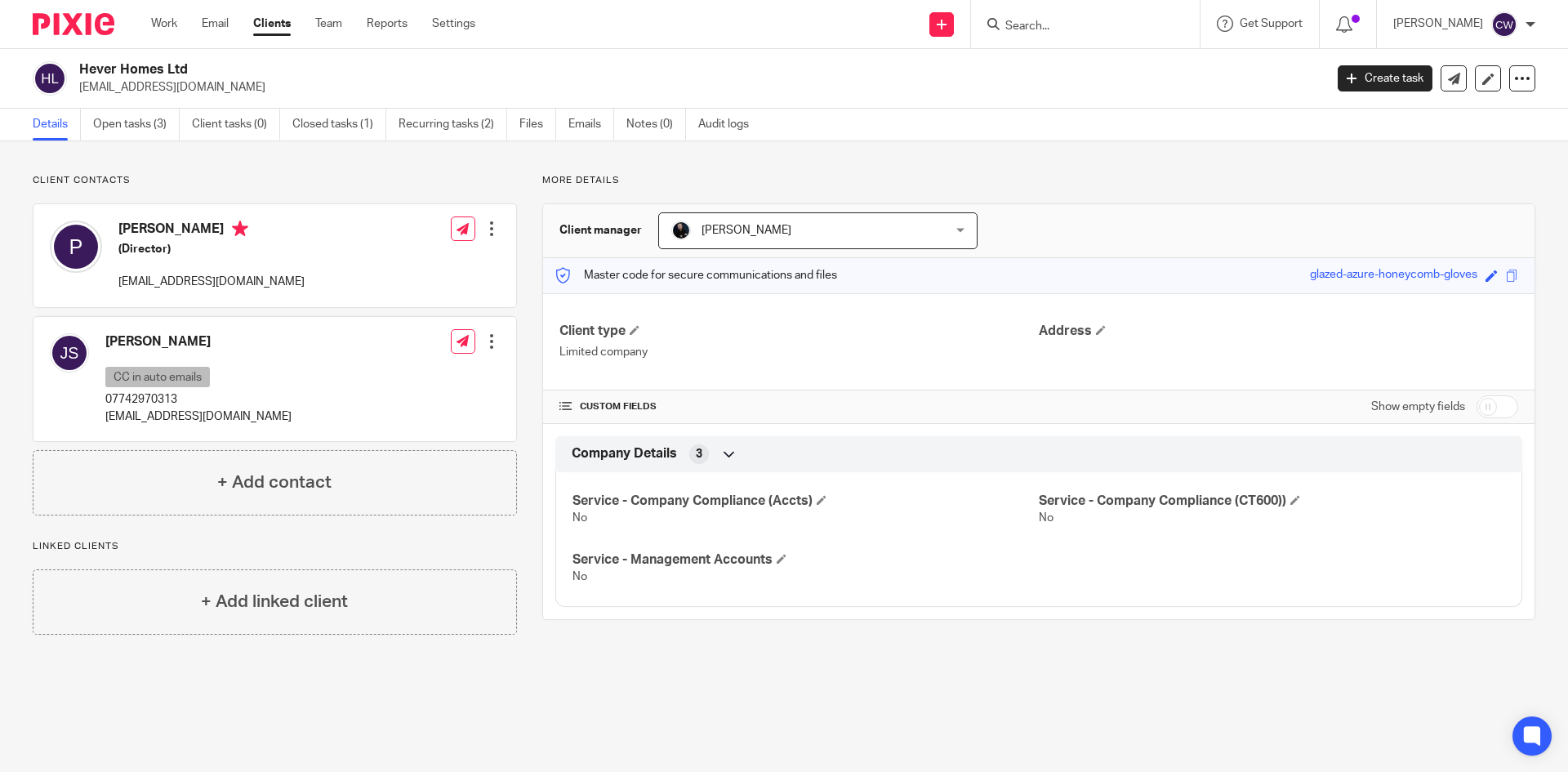
click at [94, 22] on img at bounding box center [73, 24] width 81 height 22
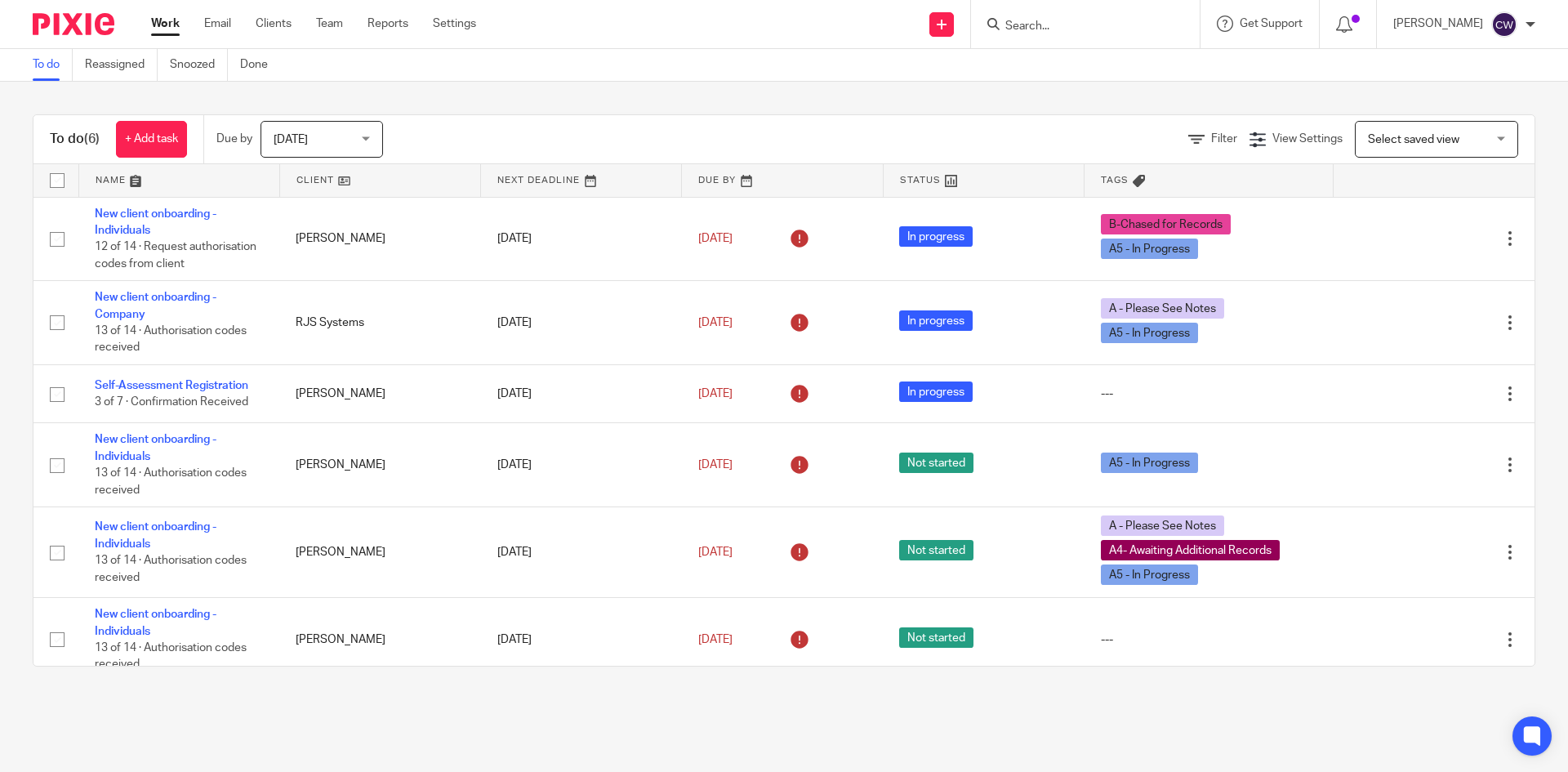
click at [1004, 17] on form at bounding box center [1091, 24] width 174 height 20
click at [1004, 25] on input "Search" at bounding box center [1077, 27] width 147 height 15
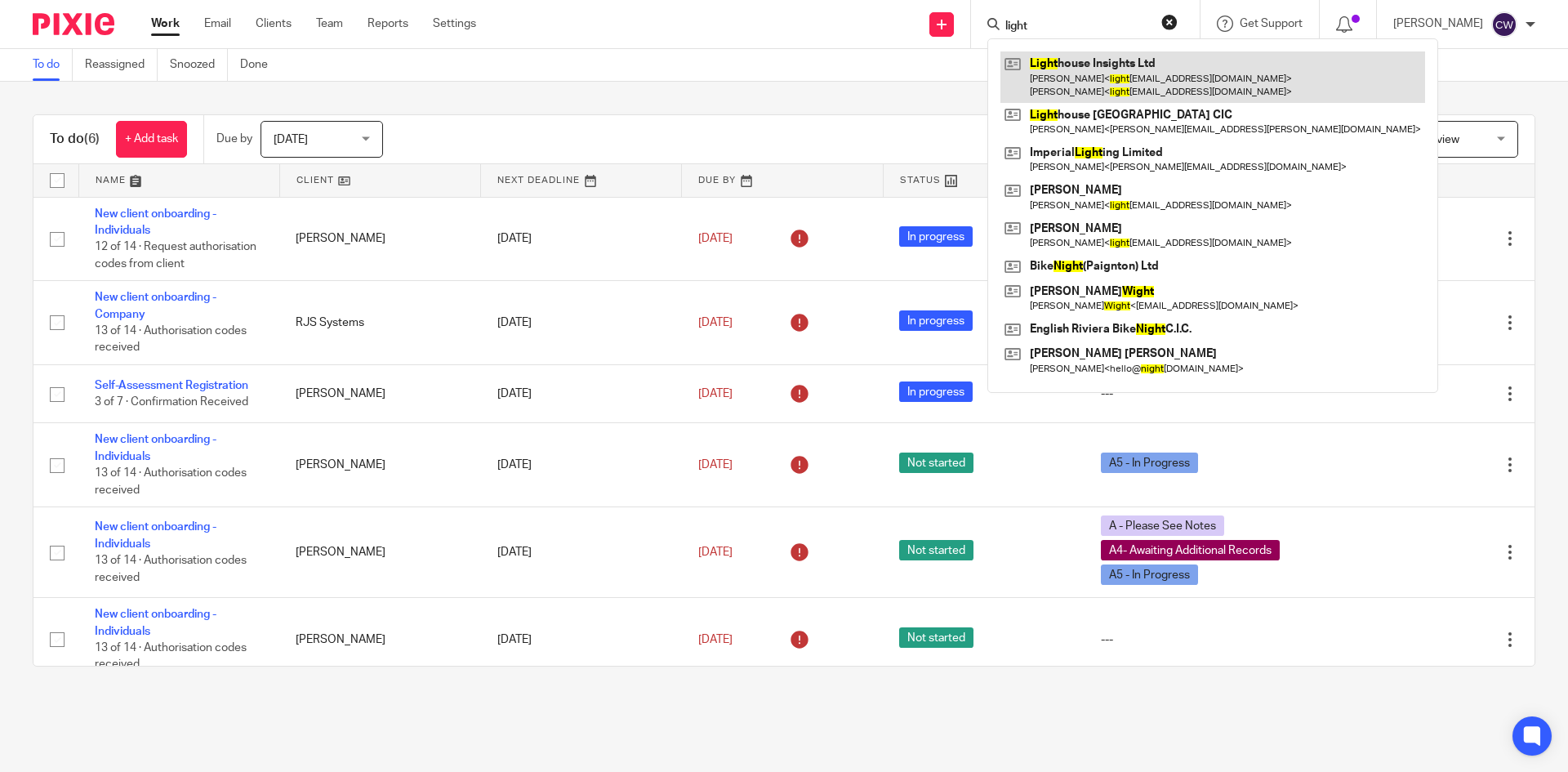
type input "light"
click at [1030, 76] on link at bounding box center [1213, 77] width 425 height 51
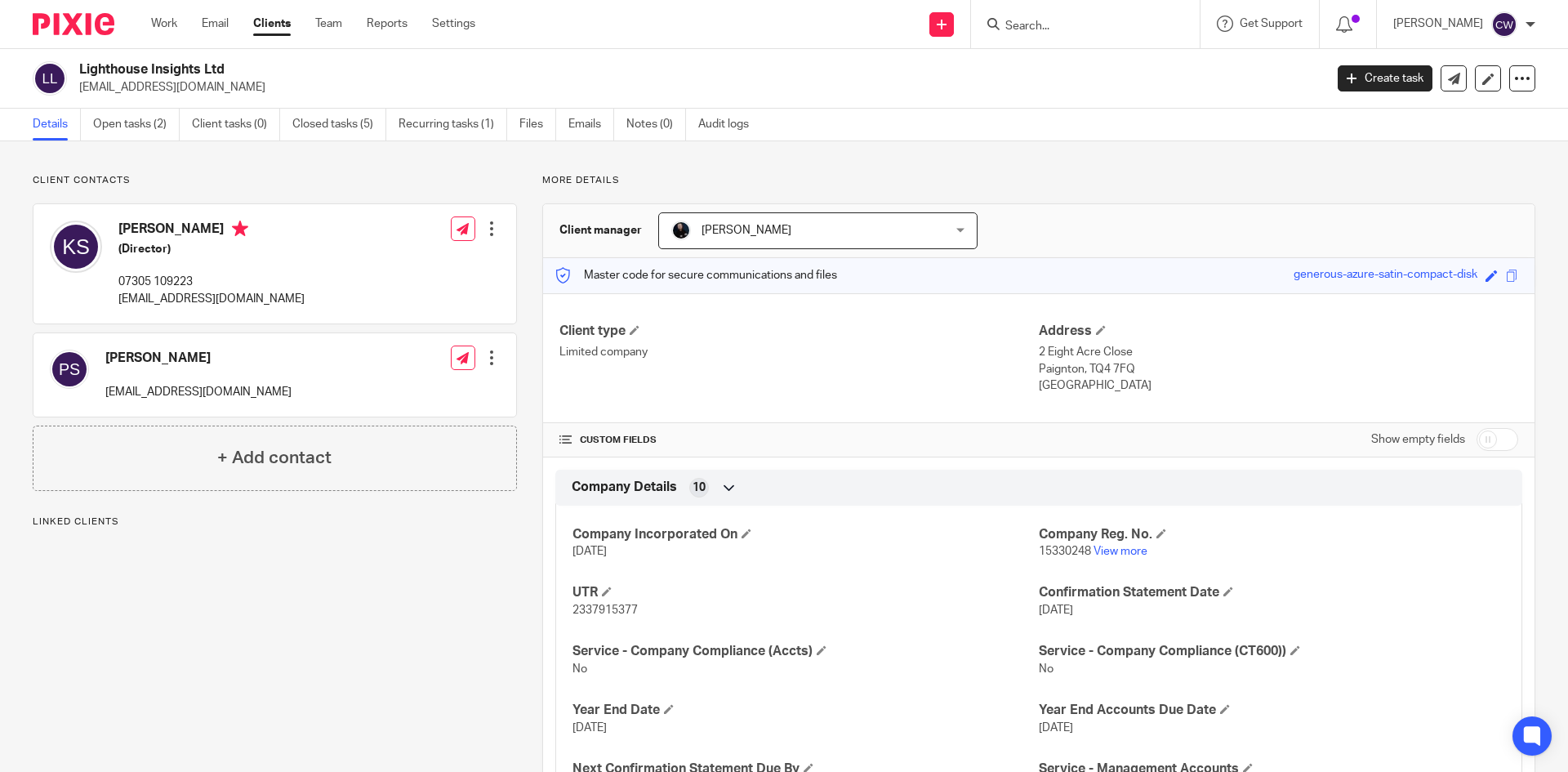
drag, startPoint x: 82, startPoint y: 90, endPoint x: 123, endPoint y: 83, distance: 41.6
click at [220, 105] on div "Lighthouse Insights Ltd [EMAIL_ADDRESS][DOMAIN_NAME] Create task Update from Co…" at bounding box center [784, 79] width 1568 height 59
drag, startPoint x: 79, startPoint y: 87, endPoint x: 257, endPoint y: 109, distance: 179.4
click at [257, 109] on main "Lighthouse Insights Ltd [EMAIL_ADDRESS][DOMAIN_NAME] Create task Update from Co…" at bounding box center [784, 386] width 1568 height 772
click at [253, 87] on p "lighthouseinsightsltd@outlook.com" at bounding box center [697, 88] width 1234 height 17
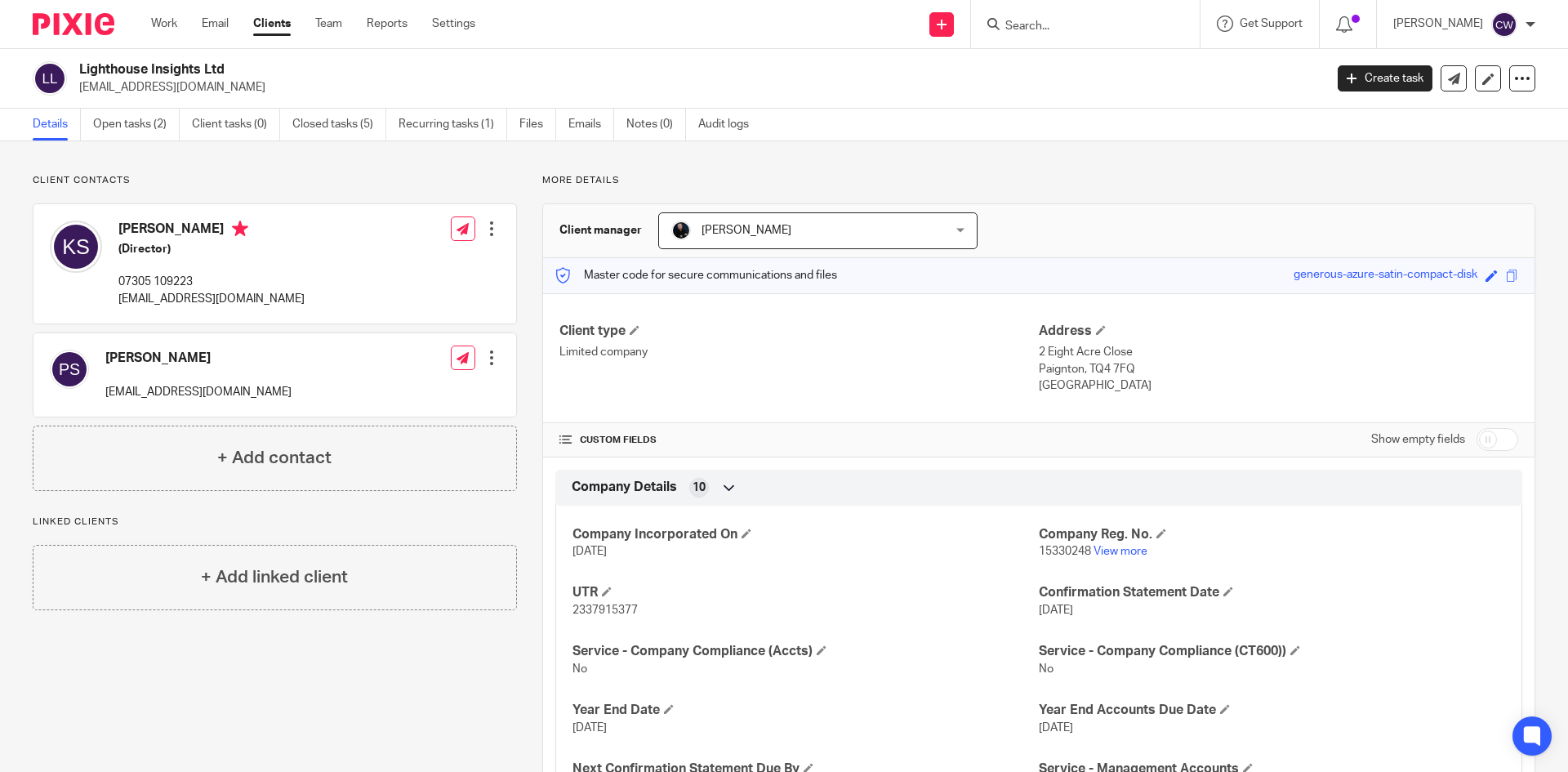
drag, startPoint x: 267, startPoint y: 85, endPoint x: 78, endPoint y: 82, distance: 189.0
click at [78, 82] on div "Lighthouse Insights Ltd lighthouseinsightsltd@outlook.com" at bounding box center [673, 78] width 1281 height 34
copy p "lighthouseinsightsltd@outlook.com"
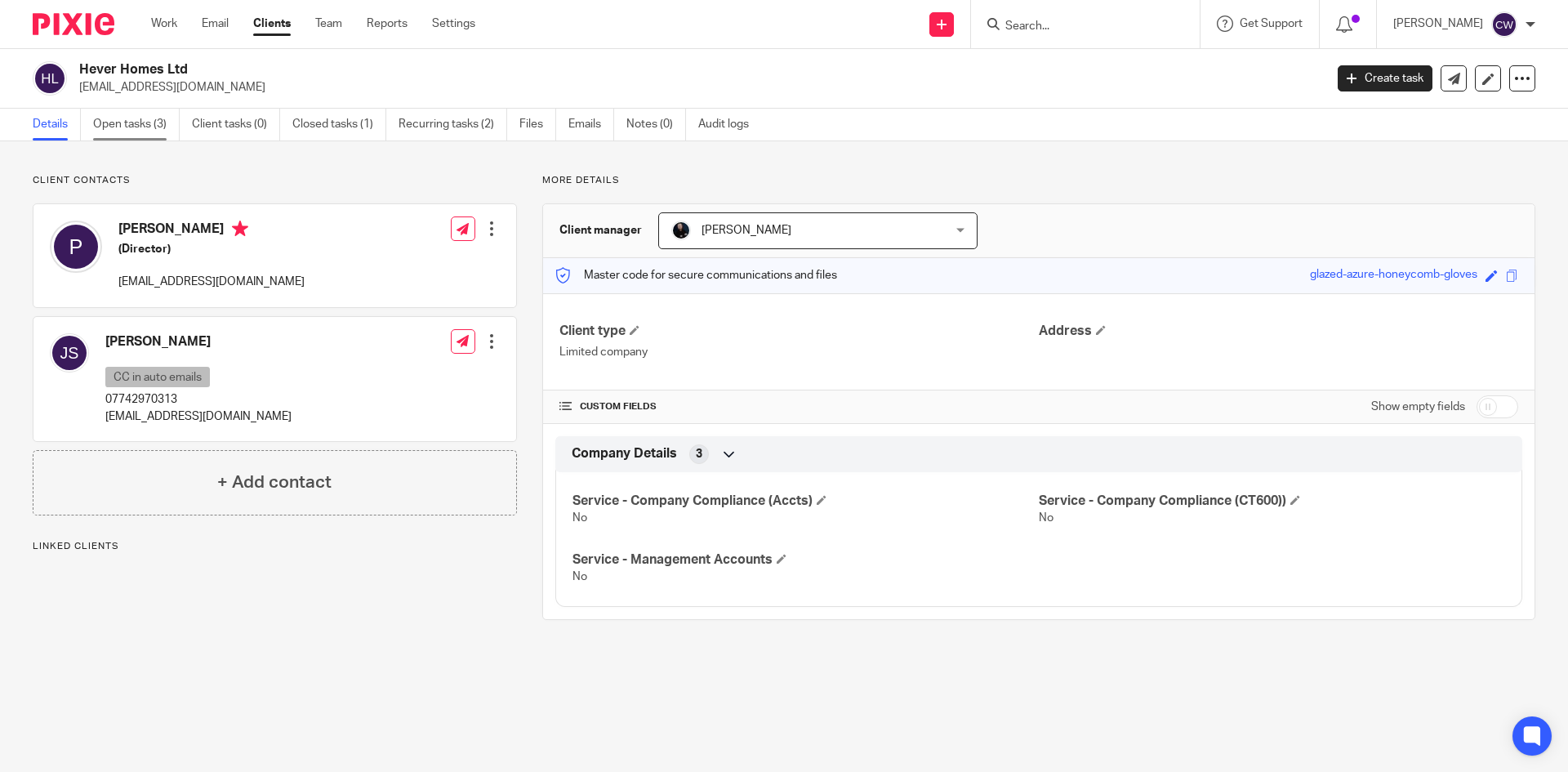
click at [149, 116] on link "Open tasks (3)" at bounding box center [137, 124] width 87 height 31
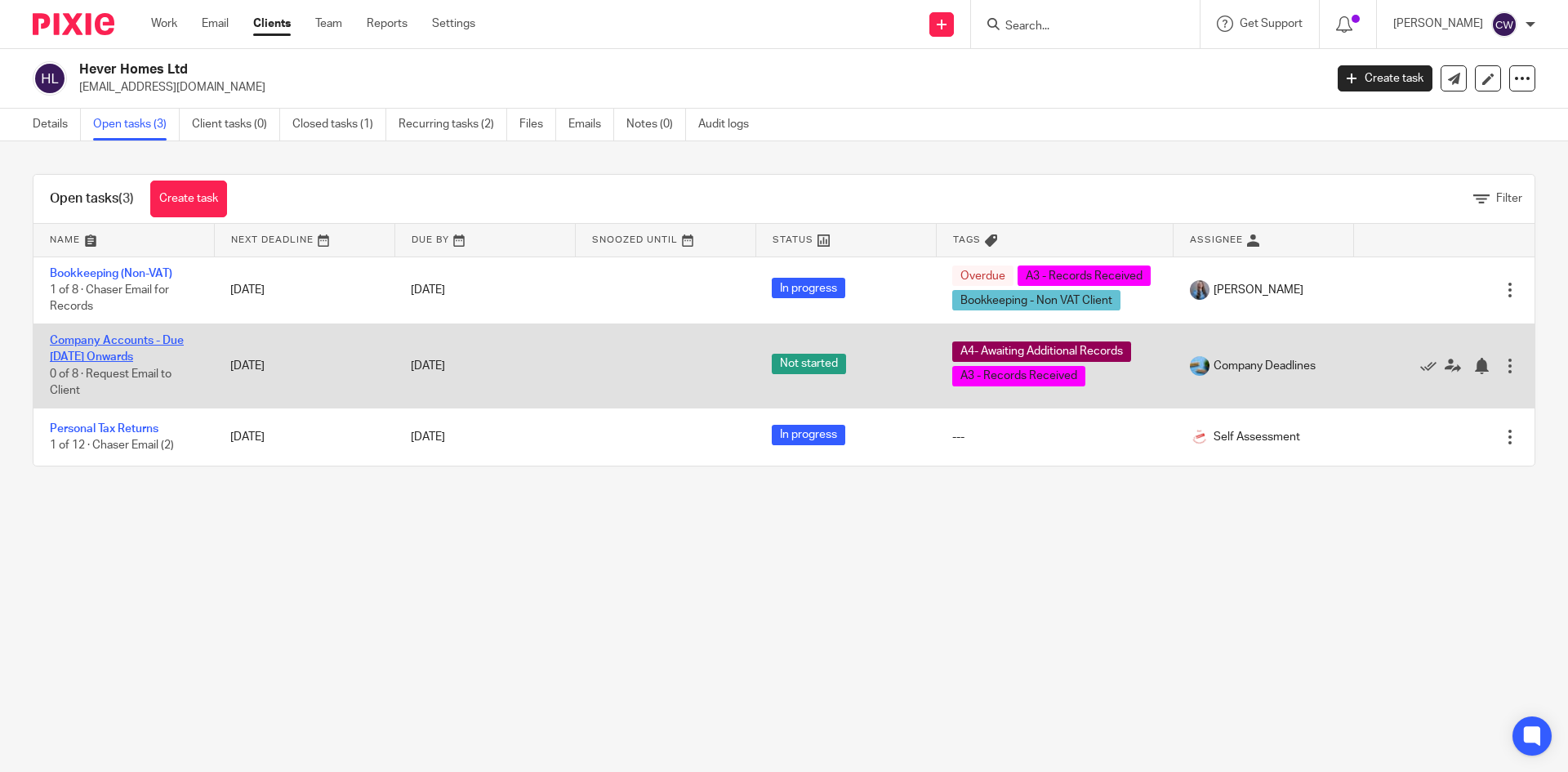
click at [124, 340] on link "Company Accounts - Due [DATE] Onwards" at bounding box center [117, 349] width 134 height 28
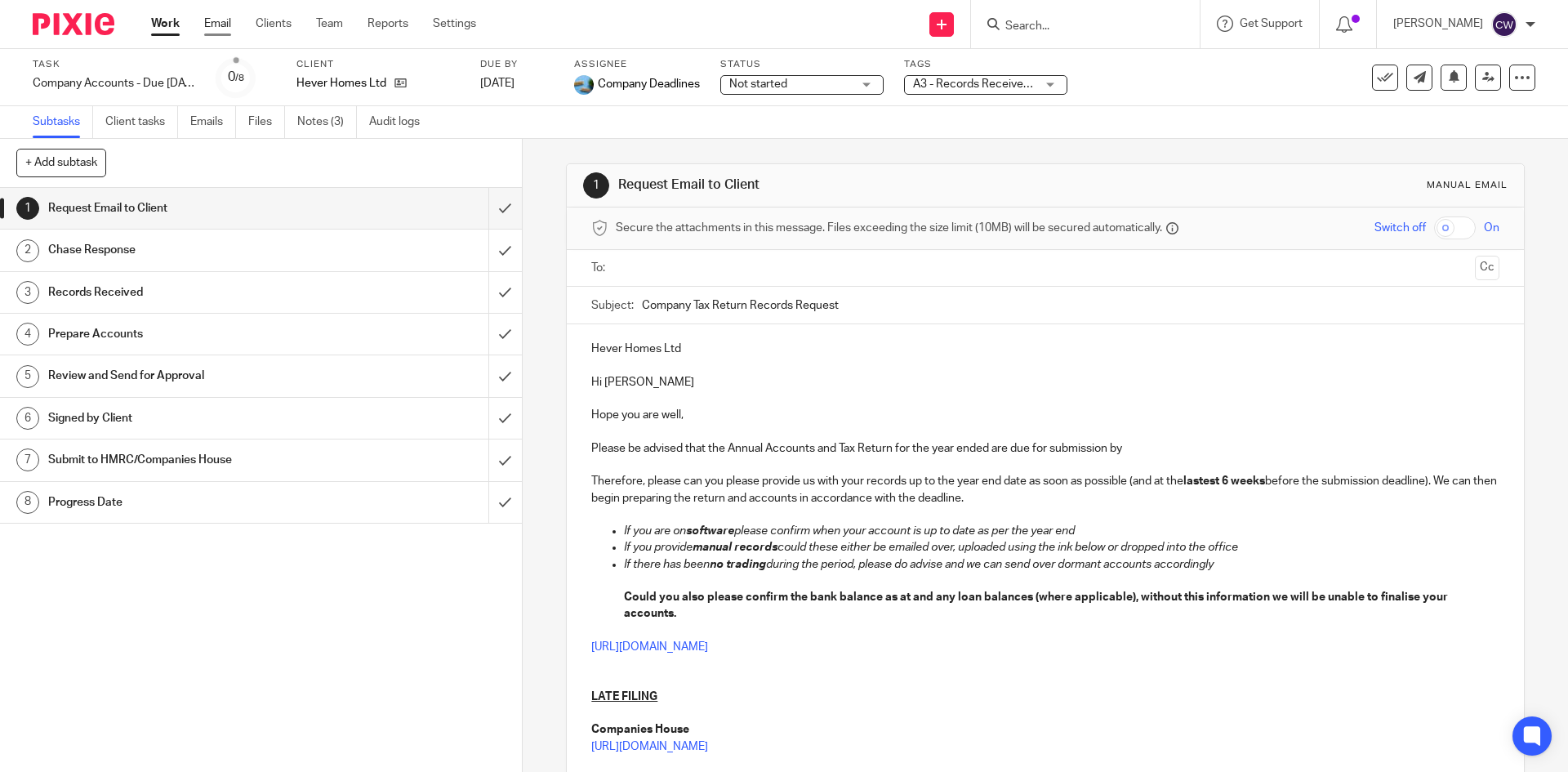
click at [220, 19] on link "Email" at bounding box center [217, 24] width 27 height 17
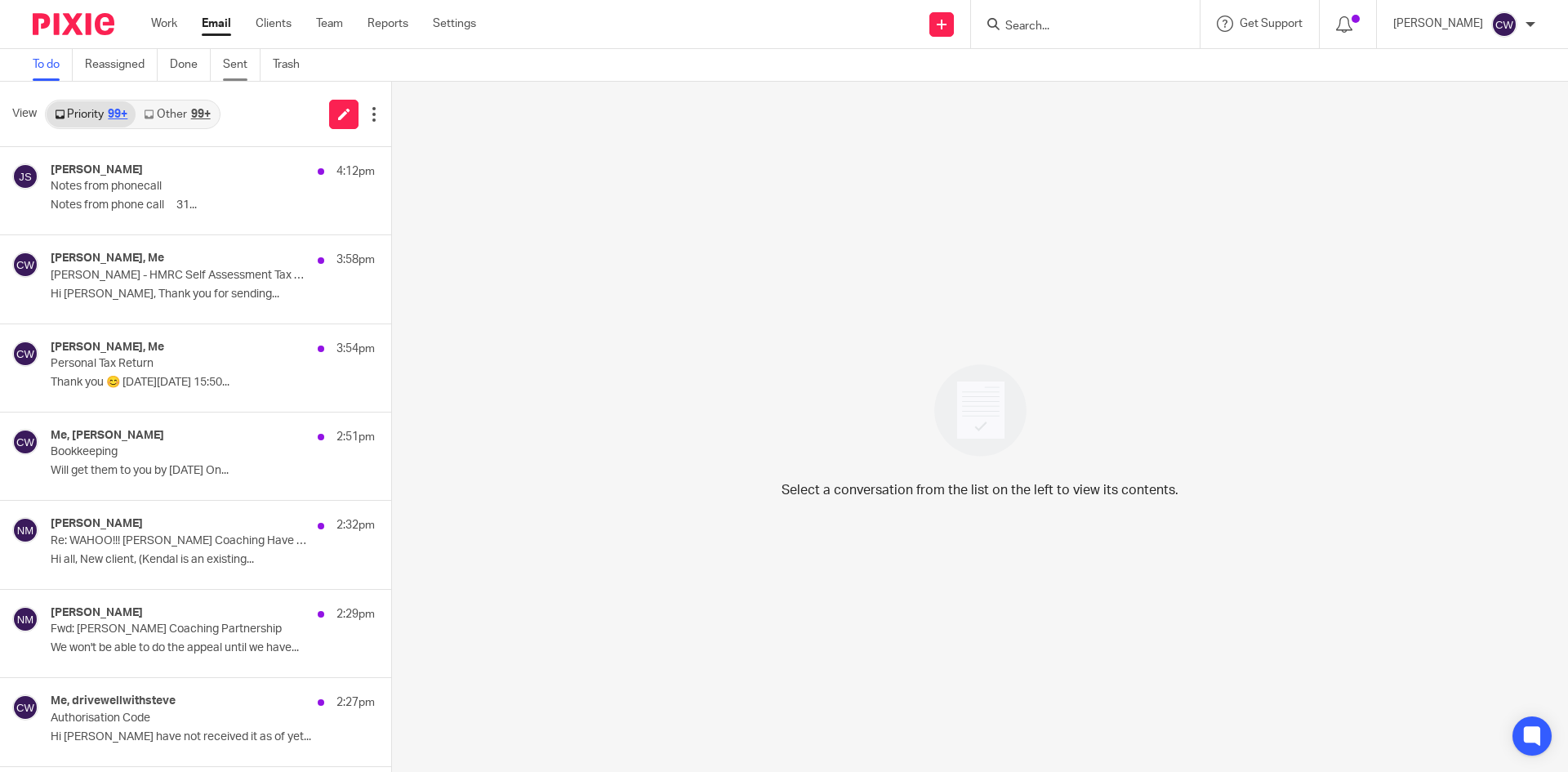
click at [236, 69] on link "Sent" at bounding box center [241, 65] width 38 height 31
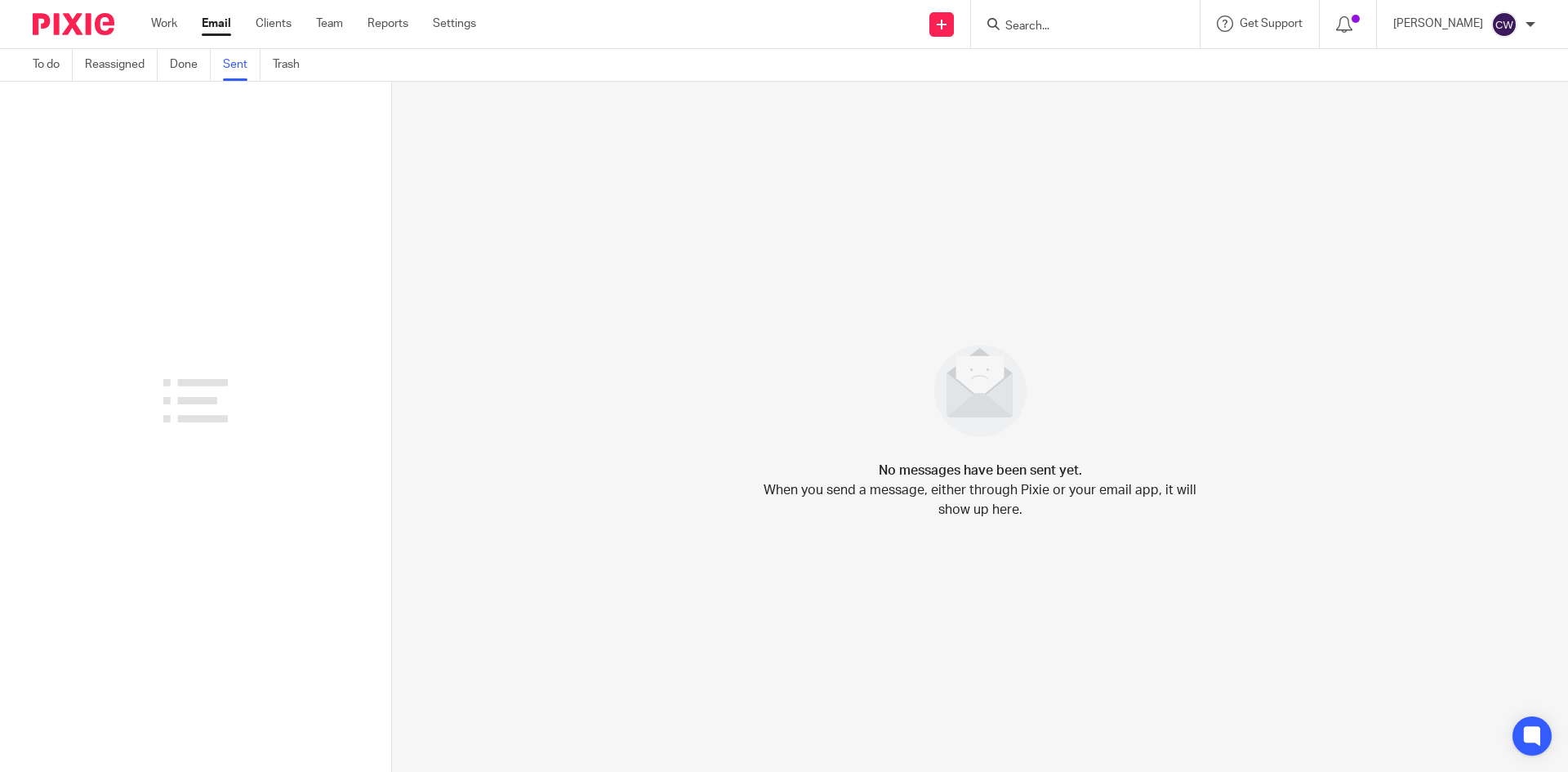
click at [239, 66] on link "Sent" at bounding box center [241, 65] width 38 height 31
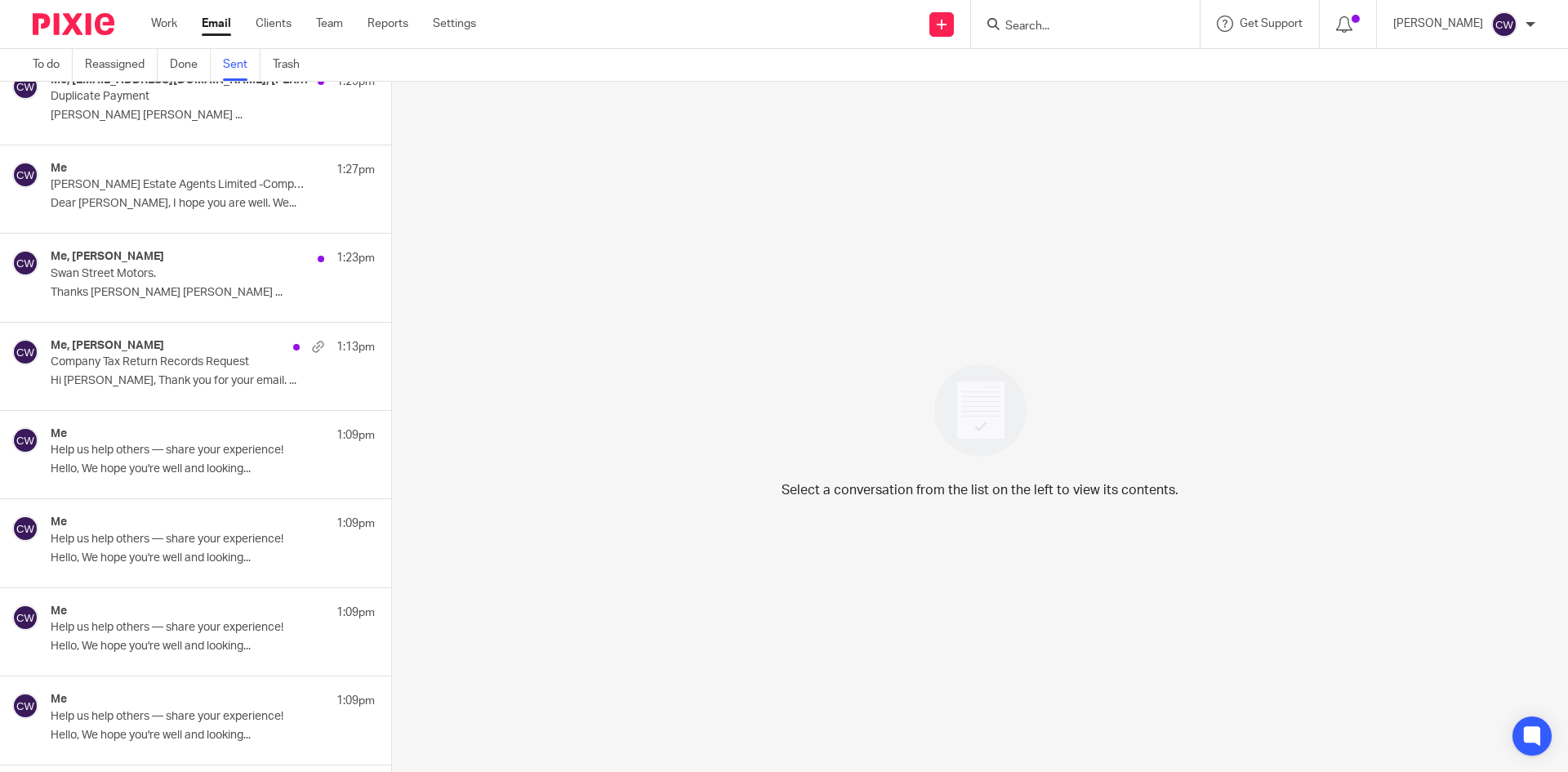
scroll to position [1408, 0]
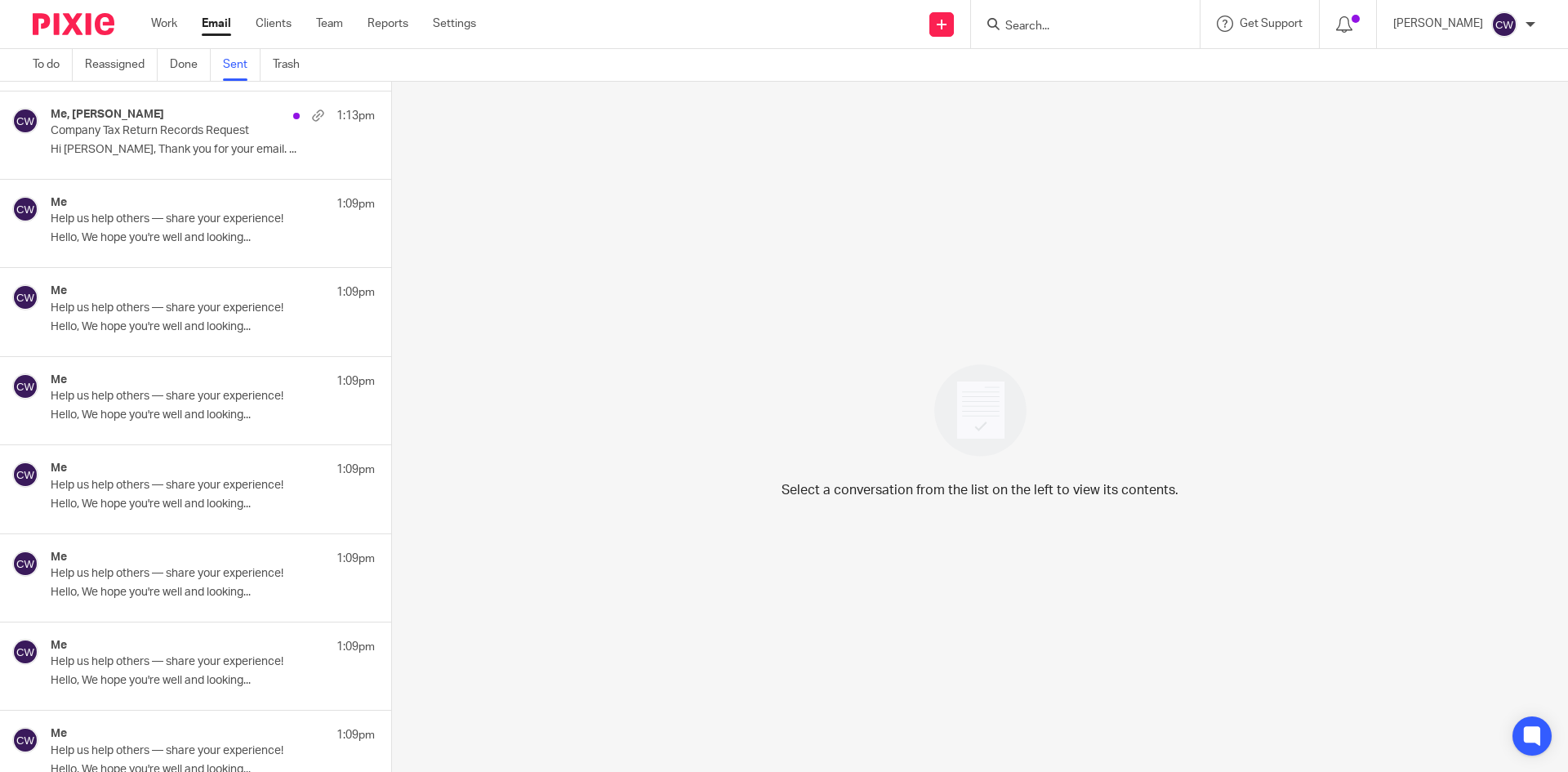
click at [142, 423] on div "Me 1:09pm Help us help others — share your experience! Hello, We hope you're we…" at bounding box center [213, 401] width 325 height 55
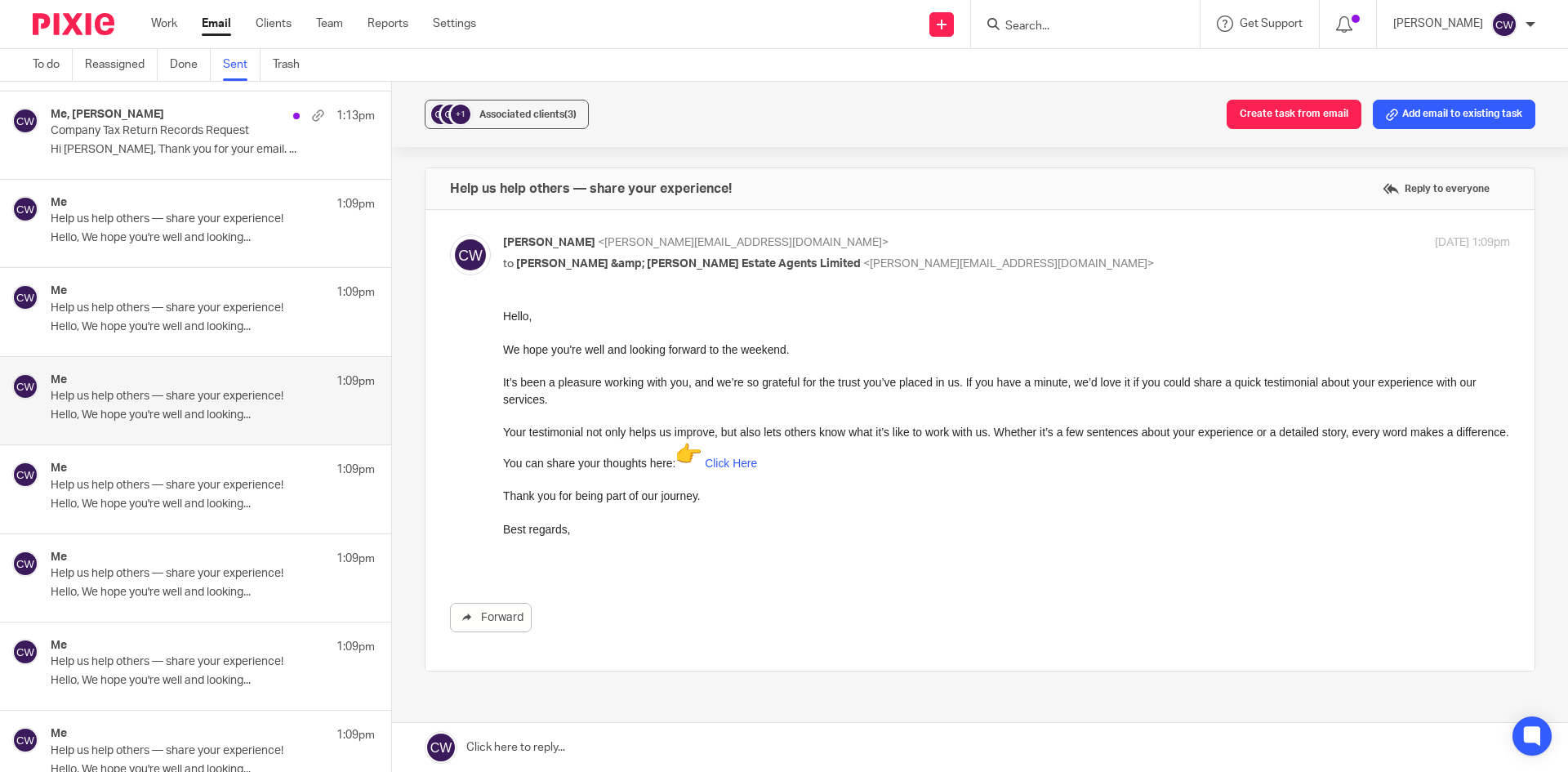
scroll to position [0, 0]
click at [738, 470] on link "Click Here" at bounding box center [731, 464] width 53 height 13
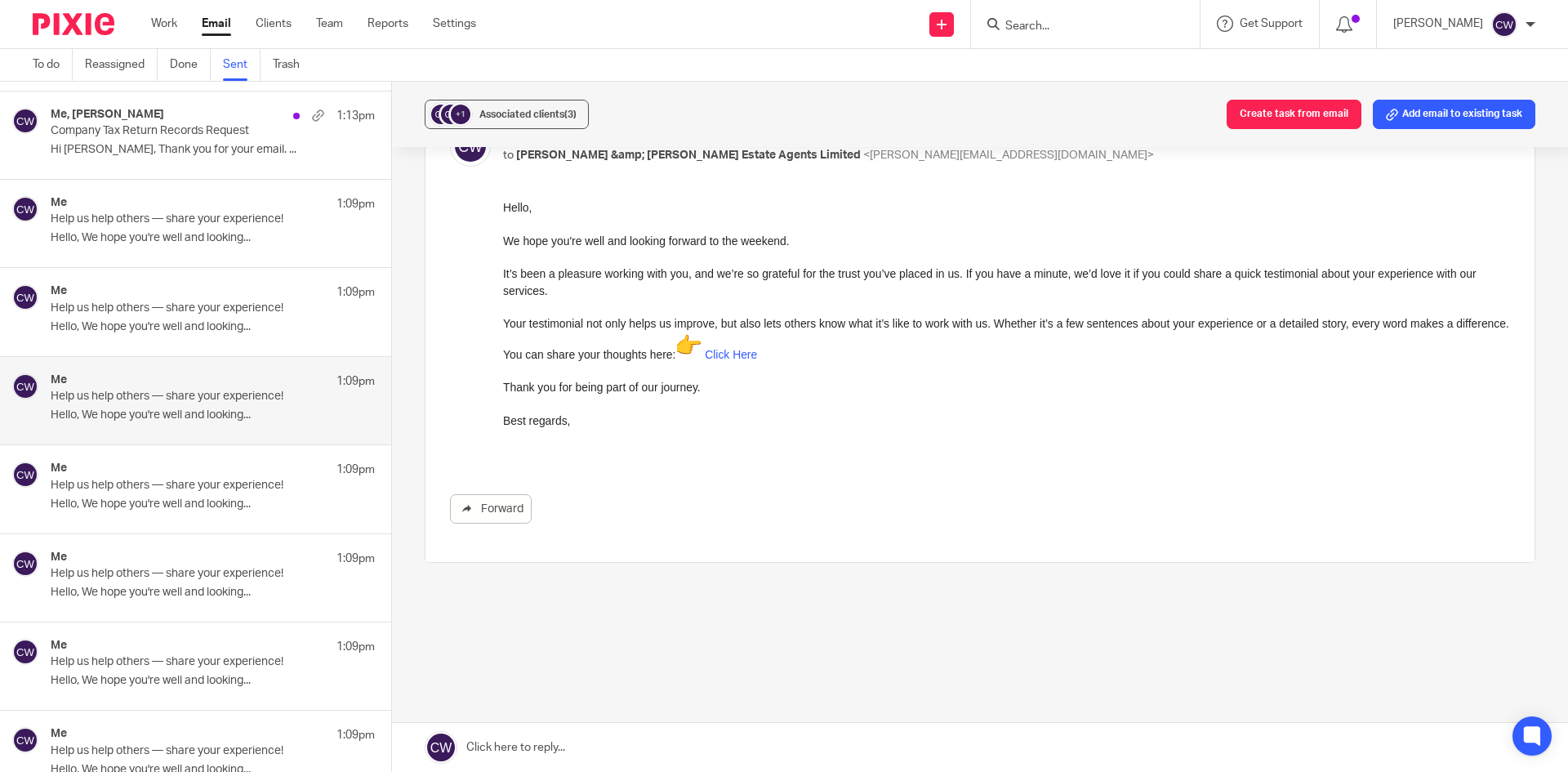
scroll to position [112, 0]
click at [734, 358] on link "Click Here" at bounding box center [731, 352] width 53 height 13
click at [736, 358] on link "Click Here" at bounding box center [731, 352] width 53 height 13
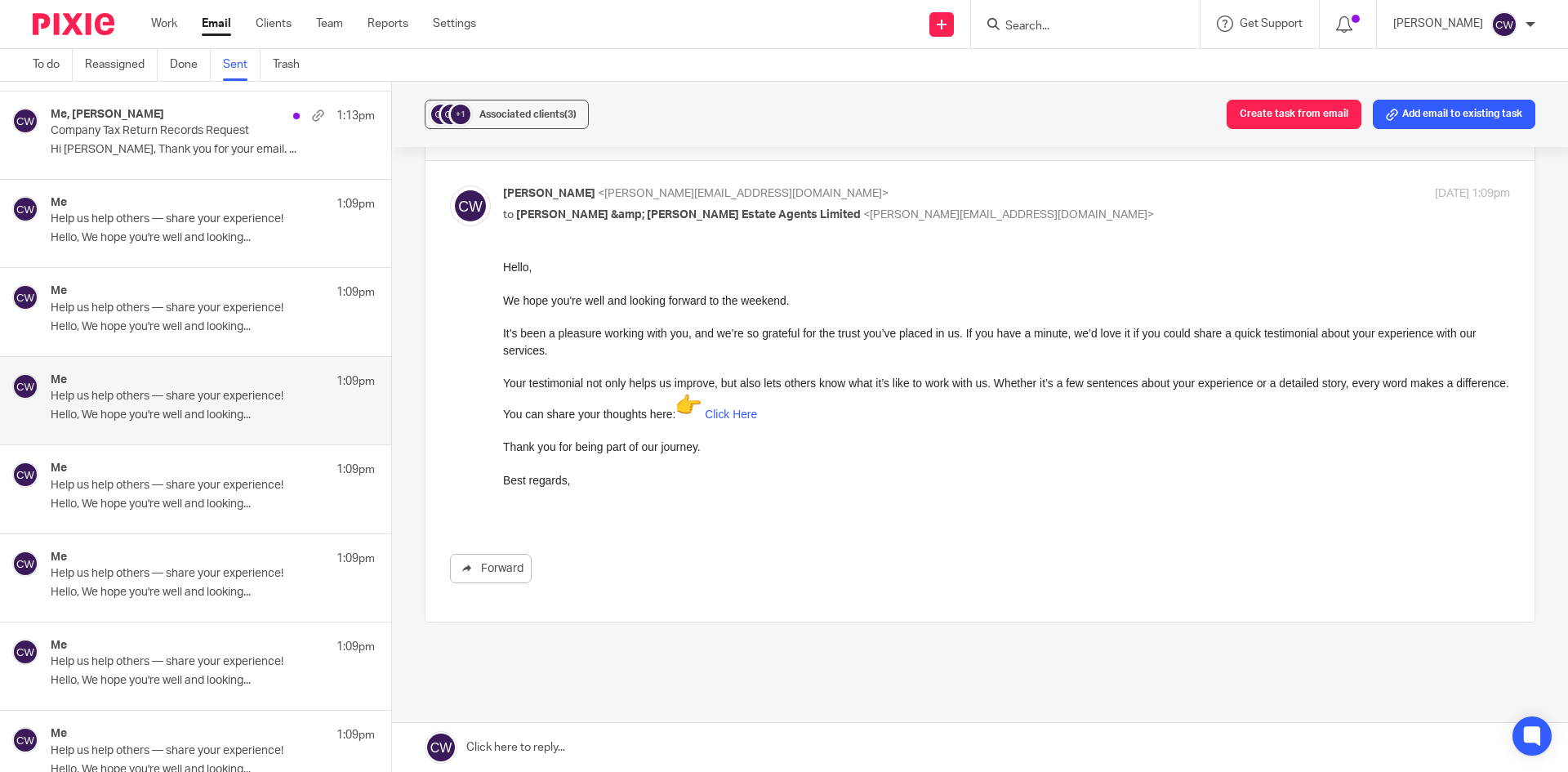
scroll to position [0, 0]
